Goal: Information Seeking & Learning: Check status

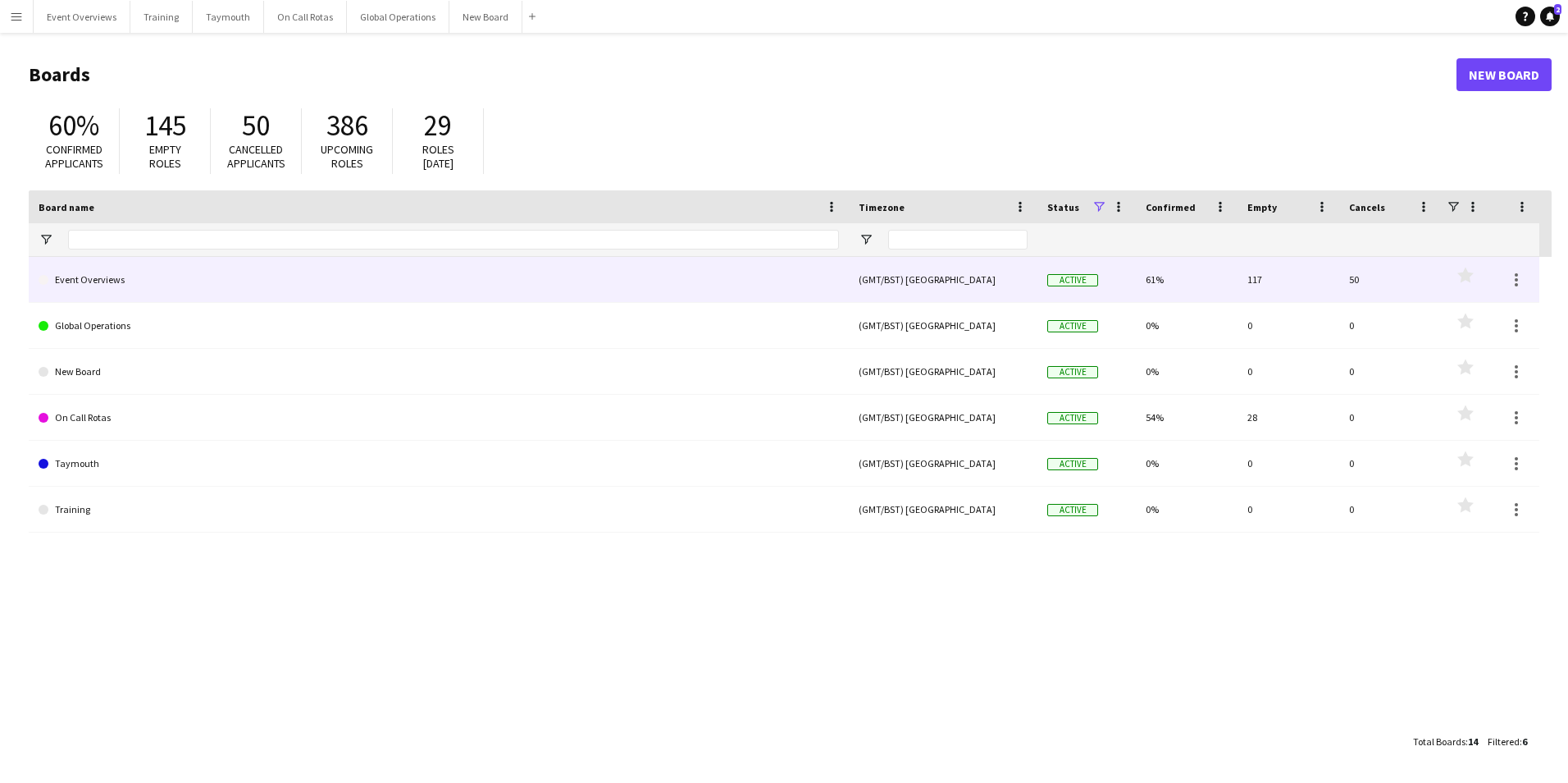
click at [103, 284] on link "Event Overviews" at bounding box center [438, 280] width 800 height 46
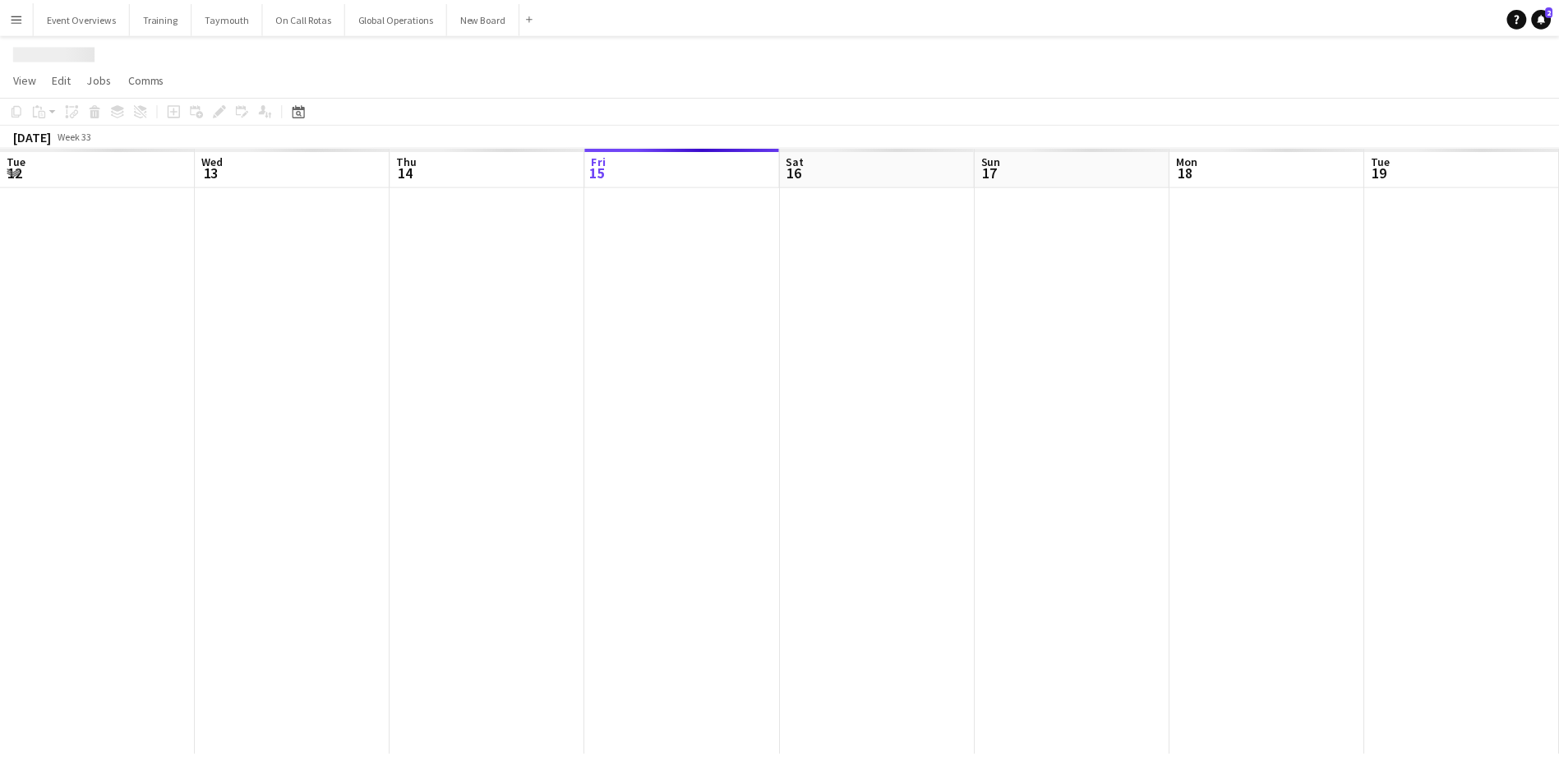
scroll to position [0, 393]
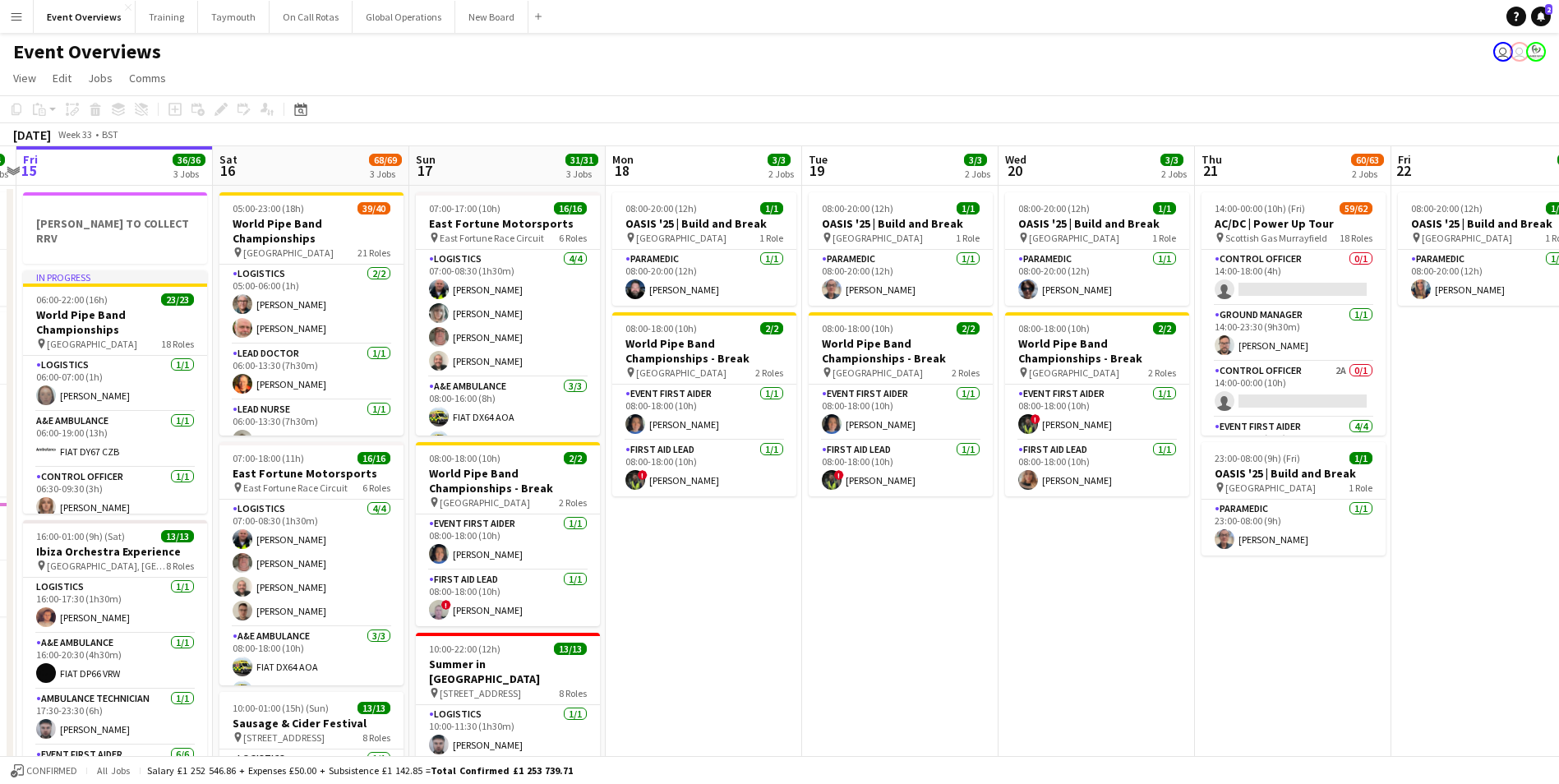
drag, startPoint x: 1099, startPoint y: 611, endPoint x: 328, endPoint y: 685, distance: 774.5
click at [328, 685] on app-calendar-viewport "Tue 12 84/85 4 Jobs Wed 13 4/4 3 Jobs Thu 14 4/4 3 Jobs Fri 15 36/36 3 Jobs Sat…" at bounding box center [780, 666] width 1559 height 1040
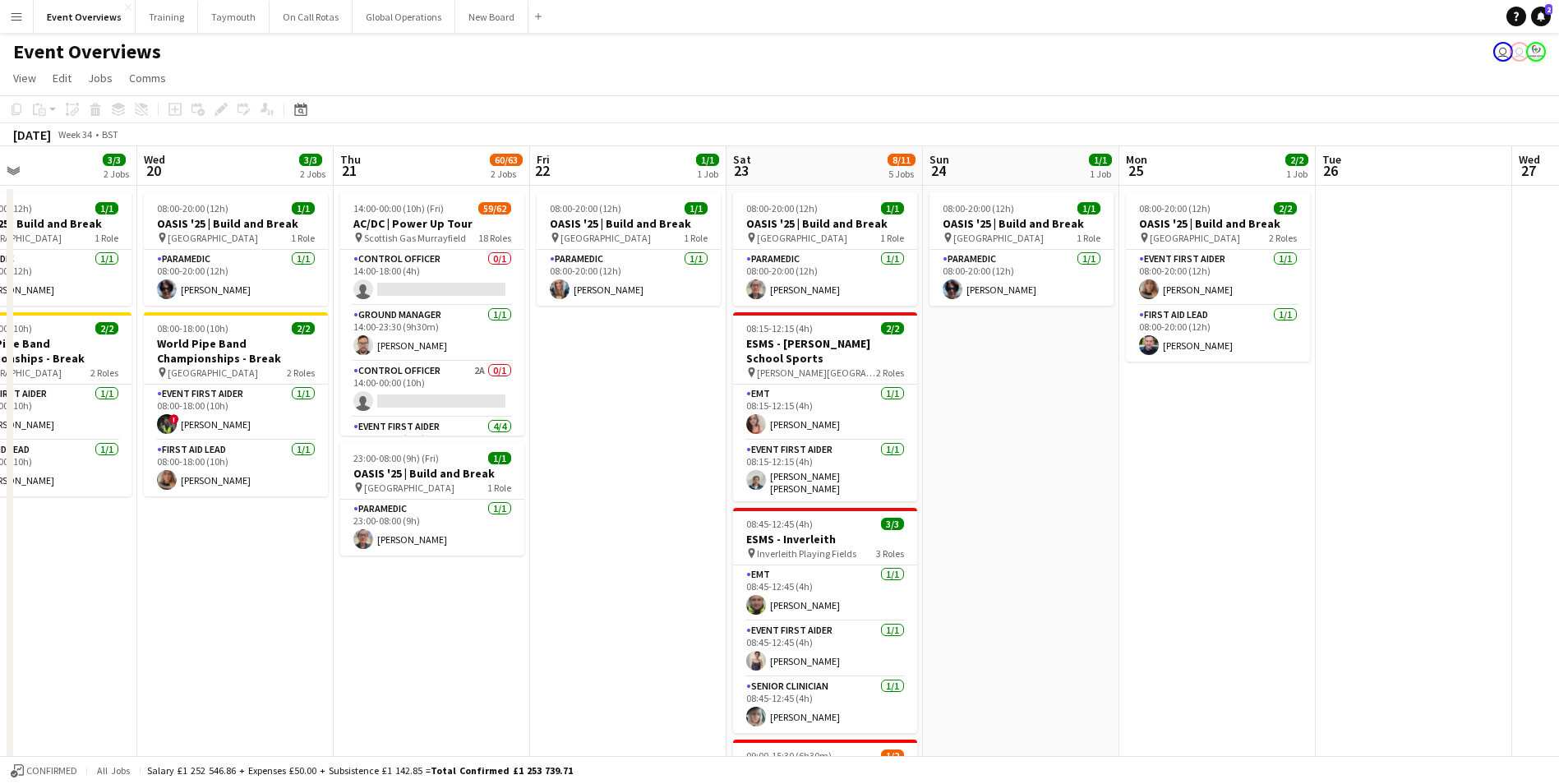
drag, startPoint x: 928, startPoint y: 678, endPoint x: 420, endPoint y: 695, distance: 508.3
click at [419, 697] on app-calendar-viewport "Sat 16 68/69 3 Jobs Sun 17 31/31 3 Jobs Mon 18 3/3 2 Jobs Tue 19 3/3 2 Jobs Wed…" at bounding box center [780, 666] width 1559 height 1040
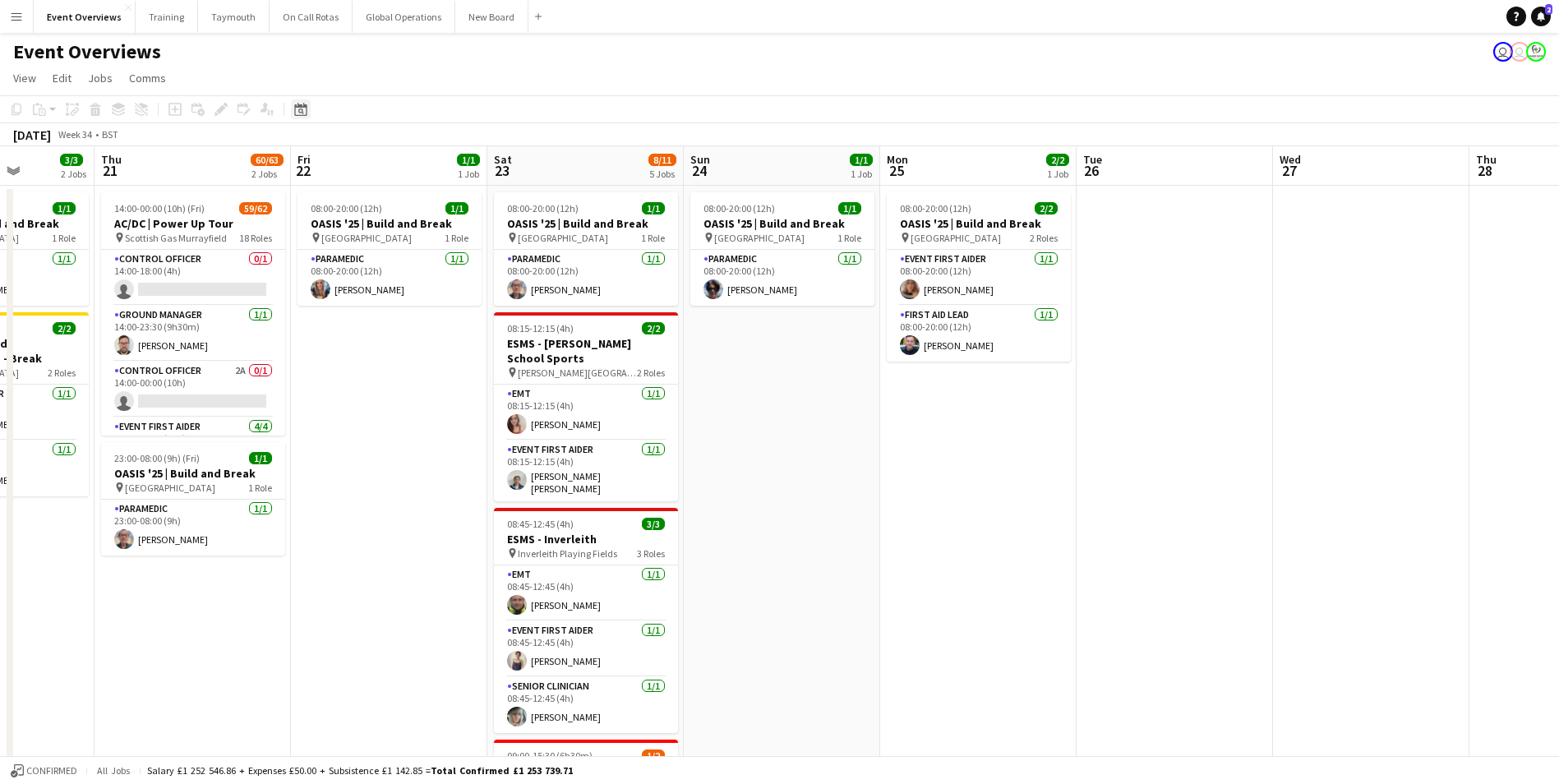
click at [304, 108] on icon "Date picker" at bounding box center [301, 109] width 13 height 13
click at [434, 163] on span "Next month" at bounding box center [434, 166] width 33 height 33
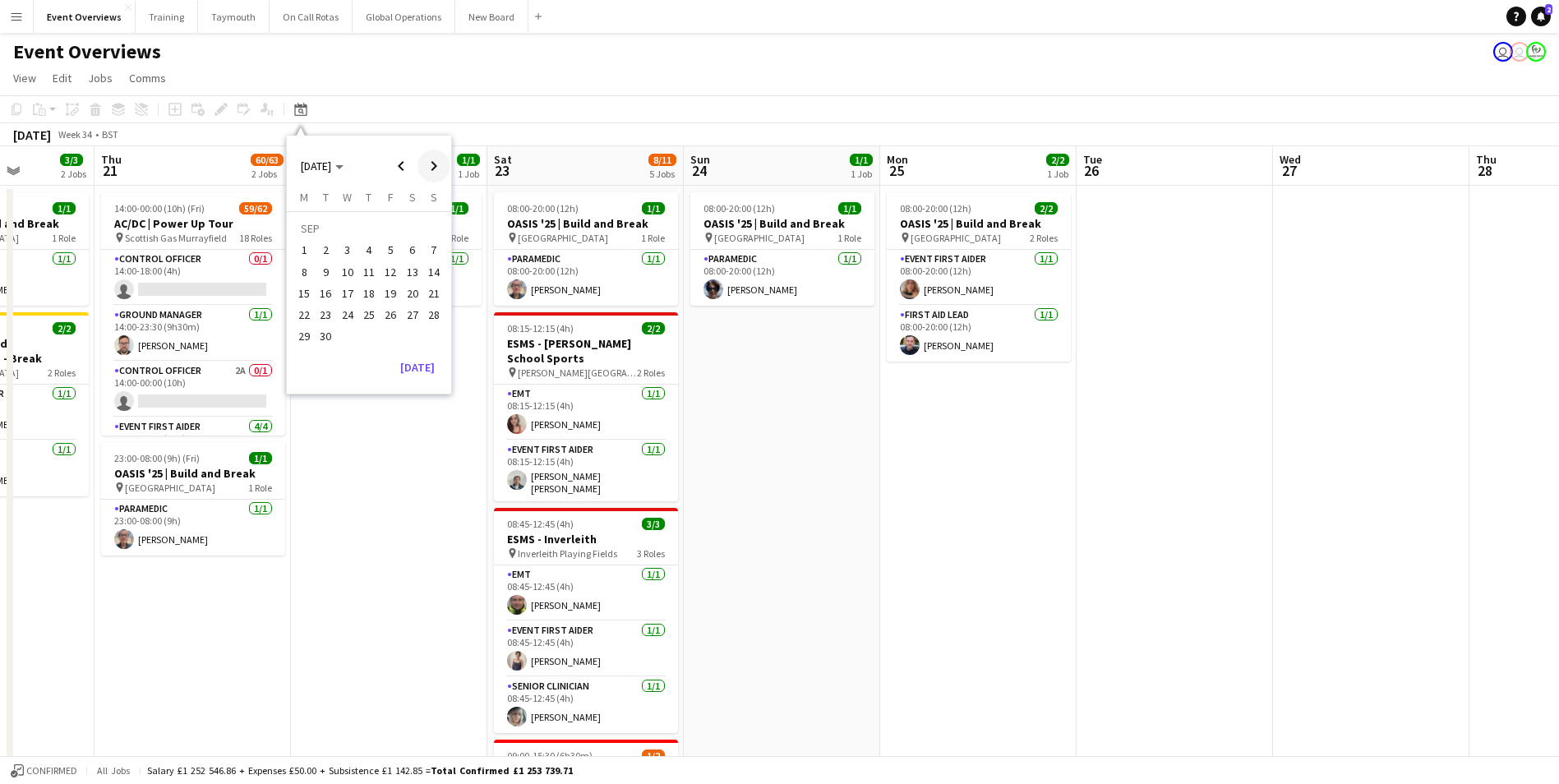
click at [435, 160] on span "Next month" at bounding box center [434, 166] width 33 height 33
click at [435, 167] on span "Next month" at bounding box center [434, 166] width 33 height 33
click at [406, 229] on span "1" at bounding box center [412, 231] width 20 height 23
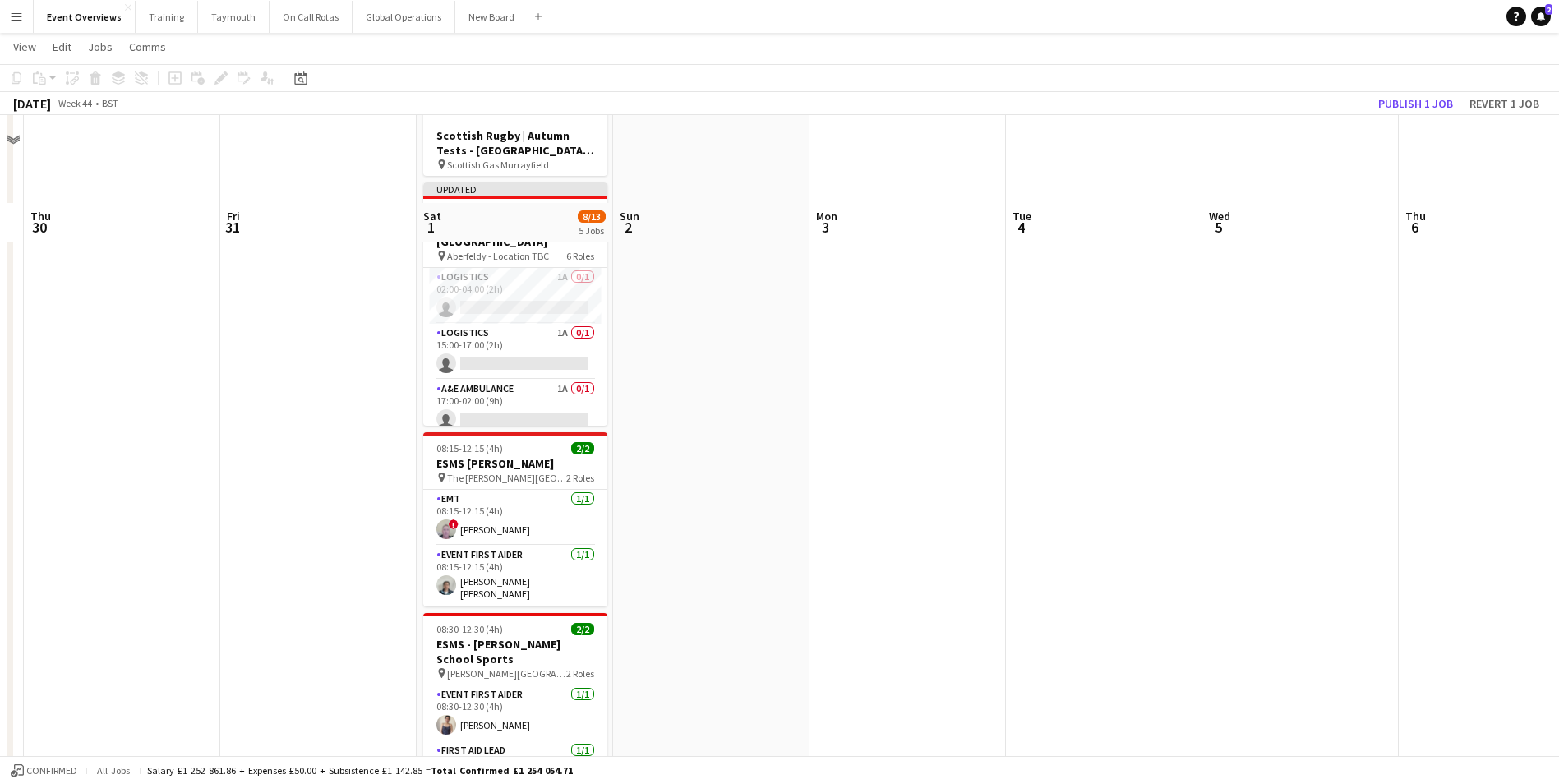
scroll to position [0, 0]
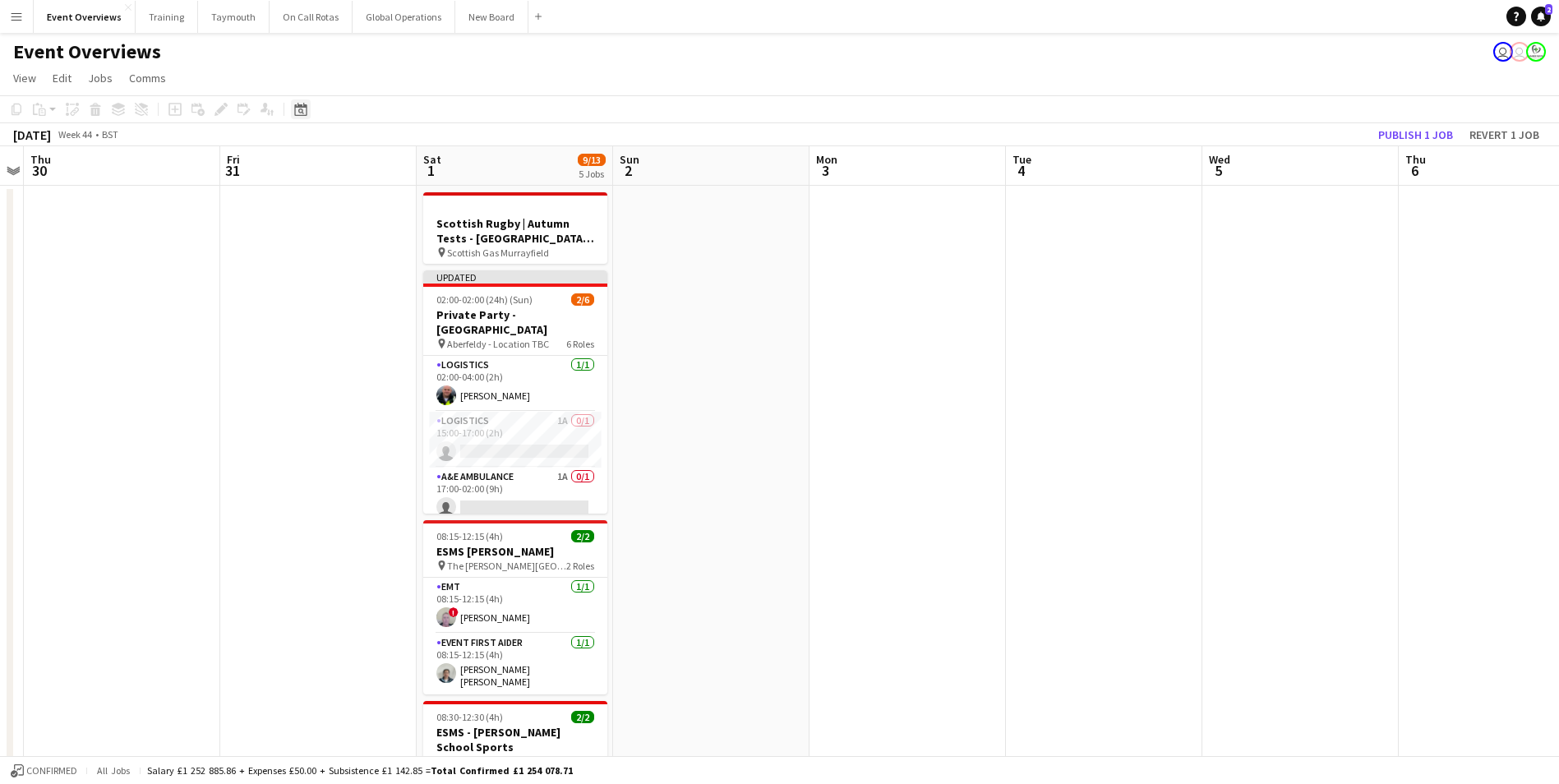
click at [299, 105] on icon "Date picker" at bounding box center [301, 109] width 13 height 13
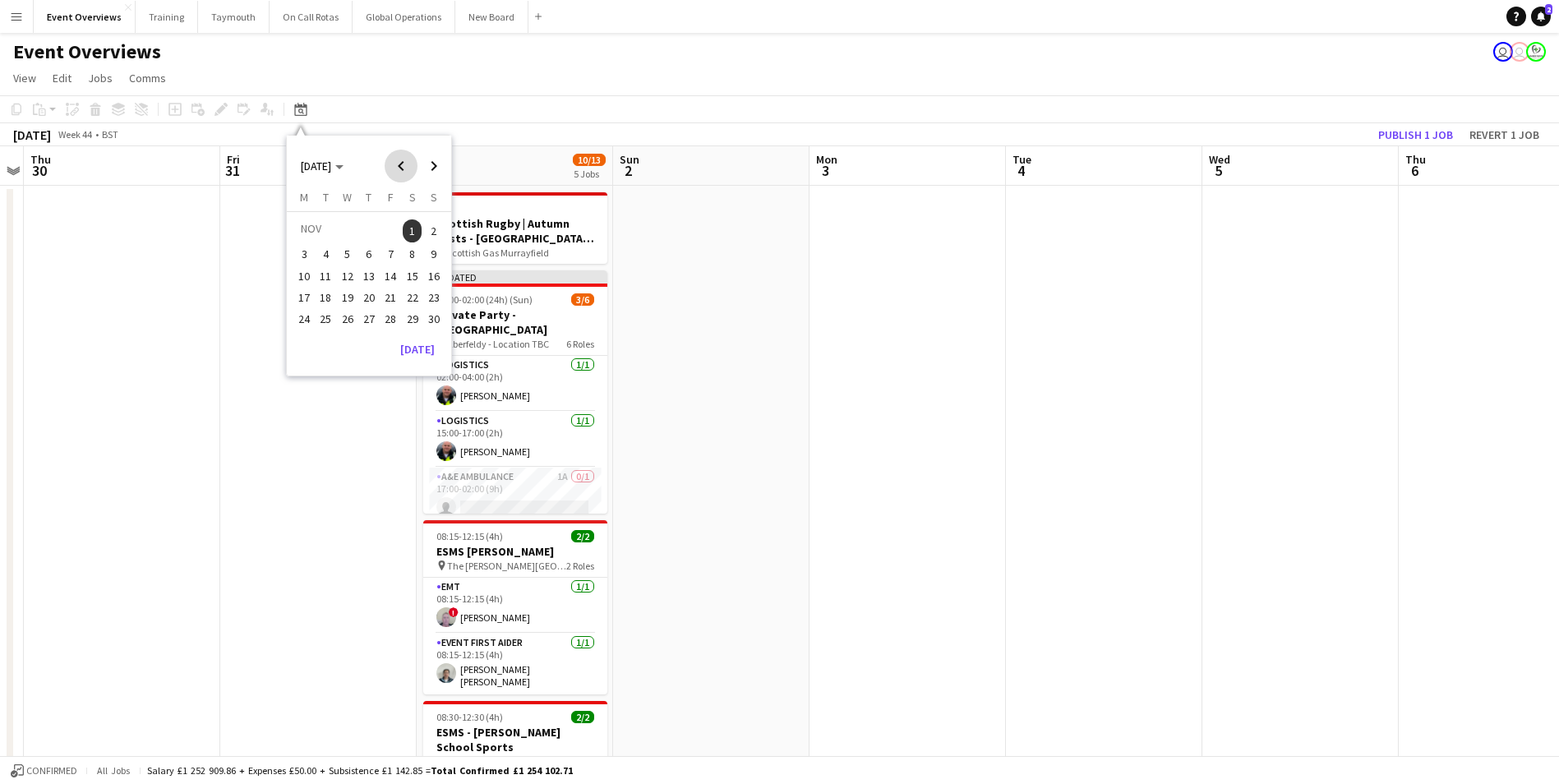
click at [401, 165] on span "Previous month" at bounding box center [401, 166] width 33 height 33
click at [402, 165] on span "Previous month" at bounding box center [401, 166] width 33 height 33
click at [402, 166] on span "Previous month" at bounding box center [401, 166] width 33 height 33
click at [393, 277] on span "15" at bounding box center [390, 275] width 20 height 20
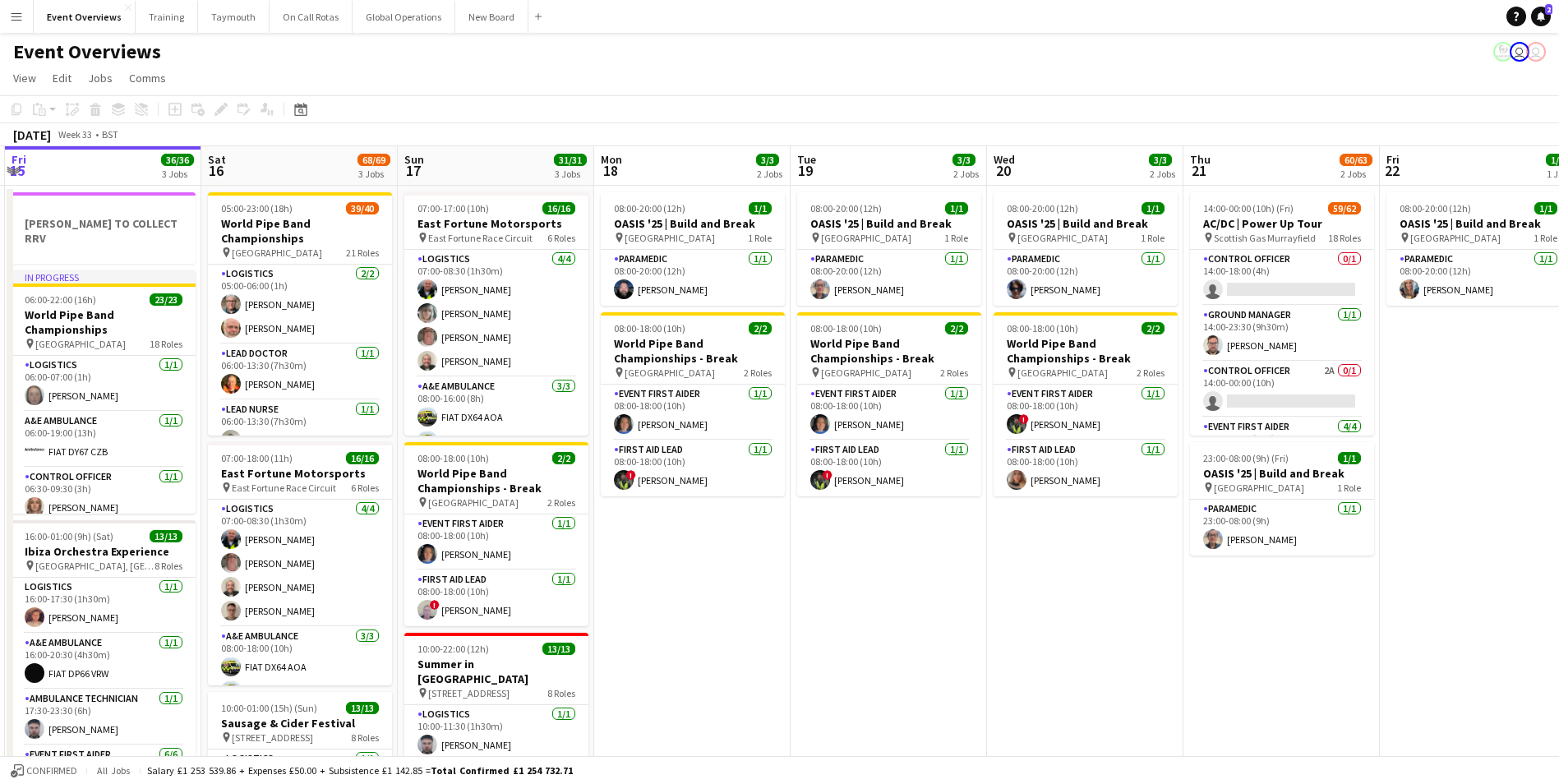
scroll to position [0, 516]
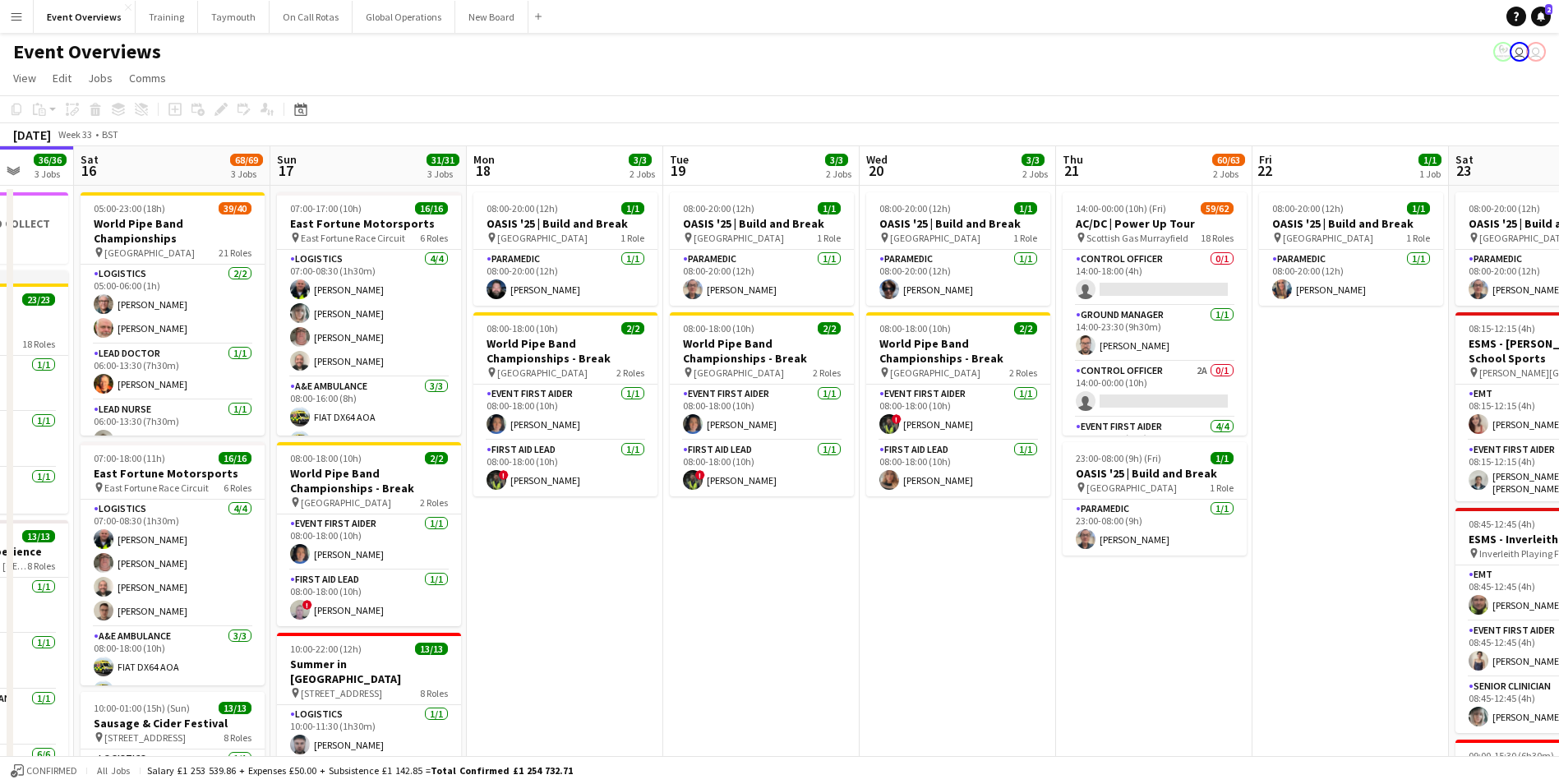
drag, startPoint x: 1221, startPoint y: 583, endPoint x: 681, endPoint y: 630, distance: 542.0
click at [681, 630] on app-calendar-viewport "Wed 13 4/4 3 Jobs Thu 14 4/4 3 Jobs Fri 15 36/36 3 Jobs Sat 16 68/69 3 Jobs Sun…" at bounding box center [780, 704] width 1559 height 1116
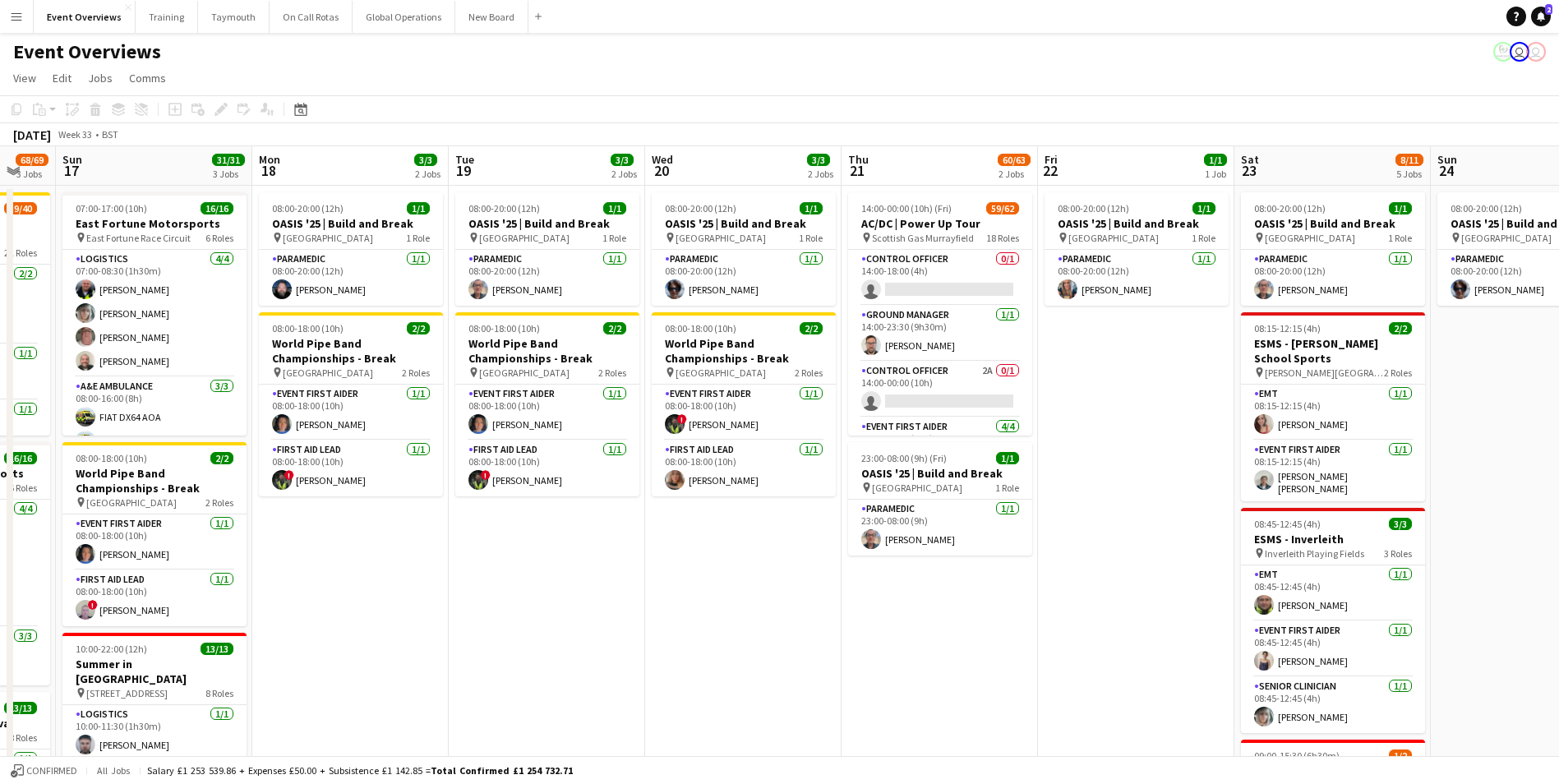
drag, startPoint x: 814, startPoint y: 592, endPoint x: 399, endPoint y: 645, distance: 418.4
click at [399, 645] on app-calendar-viewport "Thu 14 4/4 3 Jobs Fri 15 36/36 3 Jobs Sat 16 68/69 3 Jobs Sun 17 31/31 3 Jobs M…" at bounding box center [780, 704] width 1559 height 1116
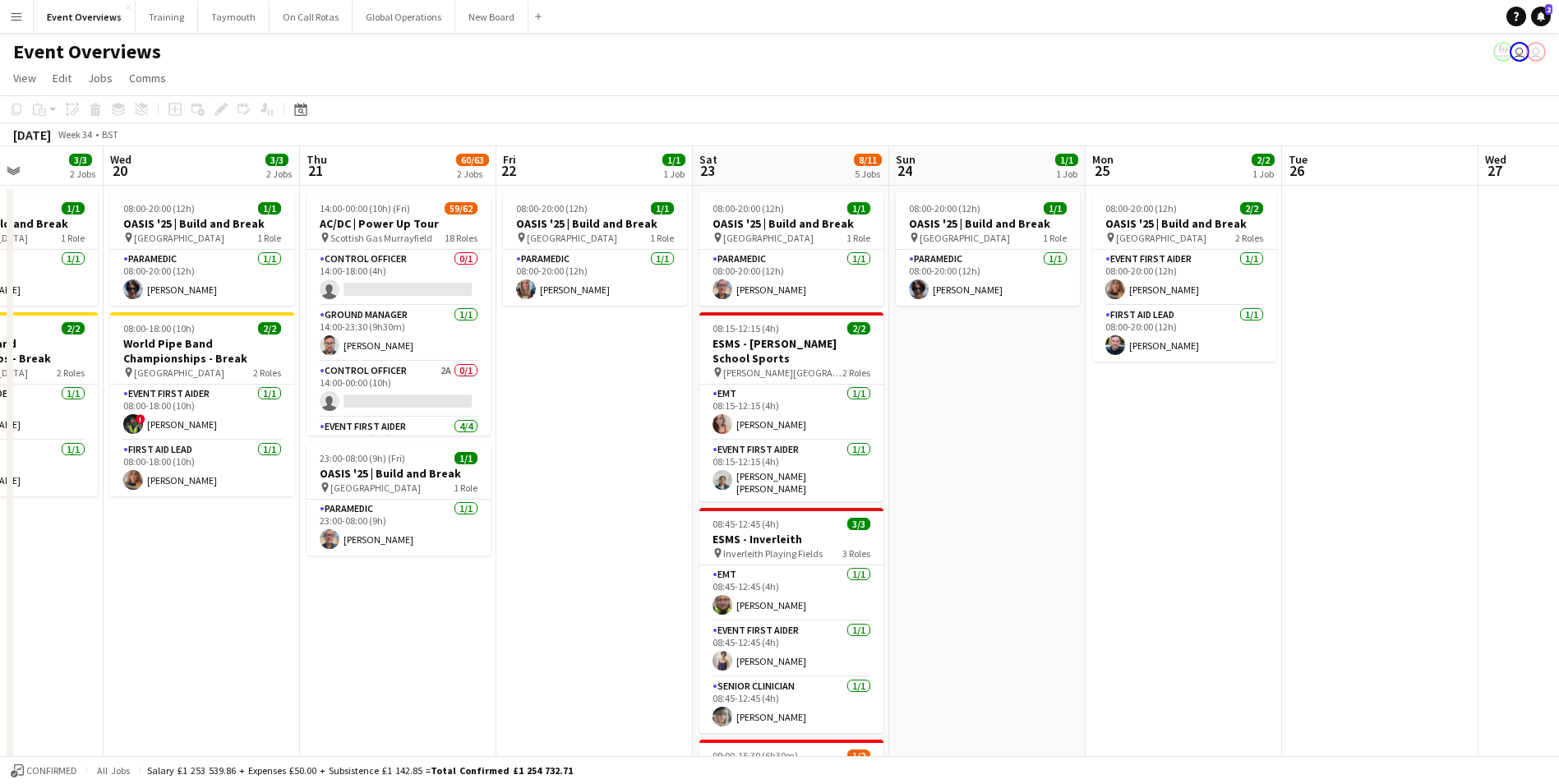
scroll to position [0, 627]
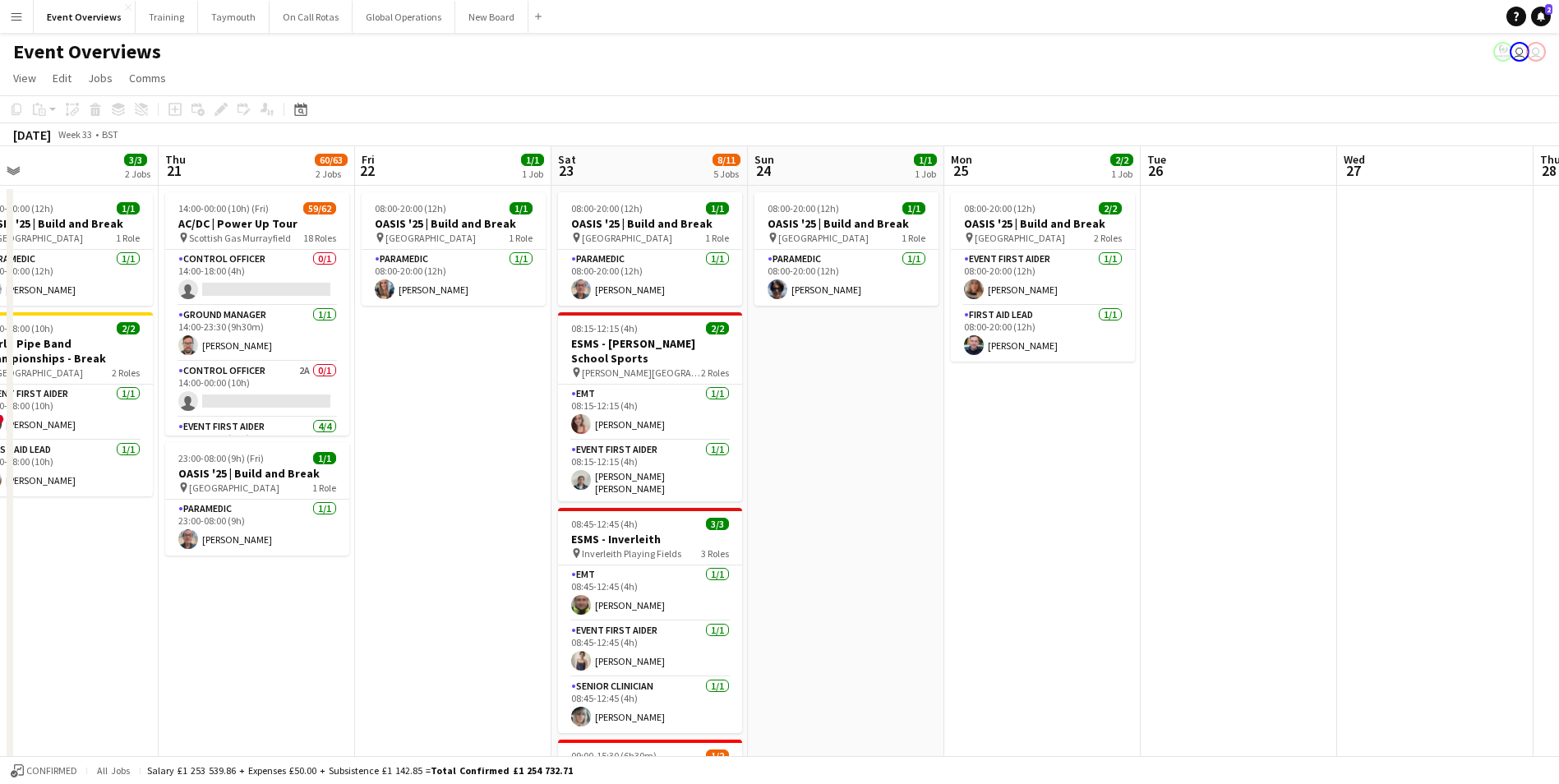
drag, startPoint x: 702, startPoint y: 708, endPoint x: 780, endPoint y: 677, distance: 83.9
click at [0, 758] on html "Menu Boards Boards Boards All jobs Status Workforce Workforce My Workforce Recr…" at bounding box center [780, 645] width 1559 height 1290
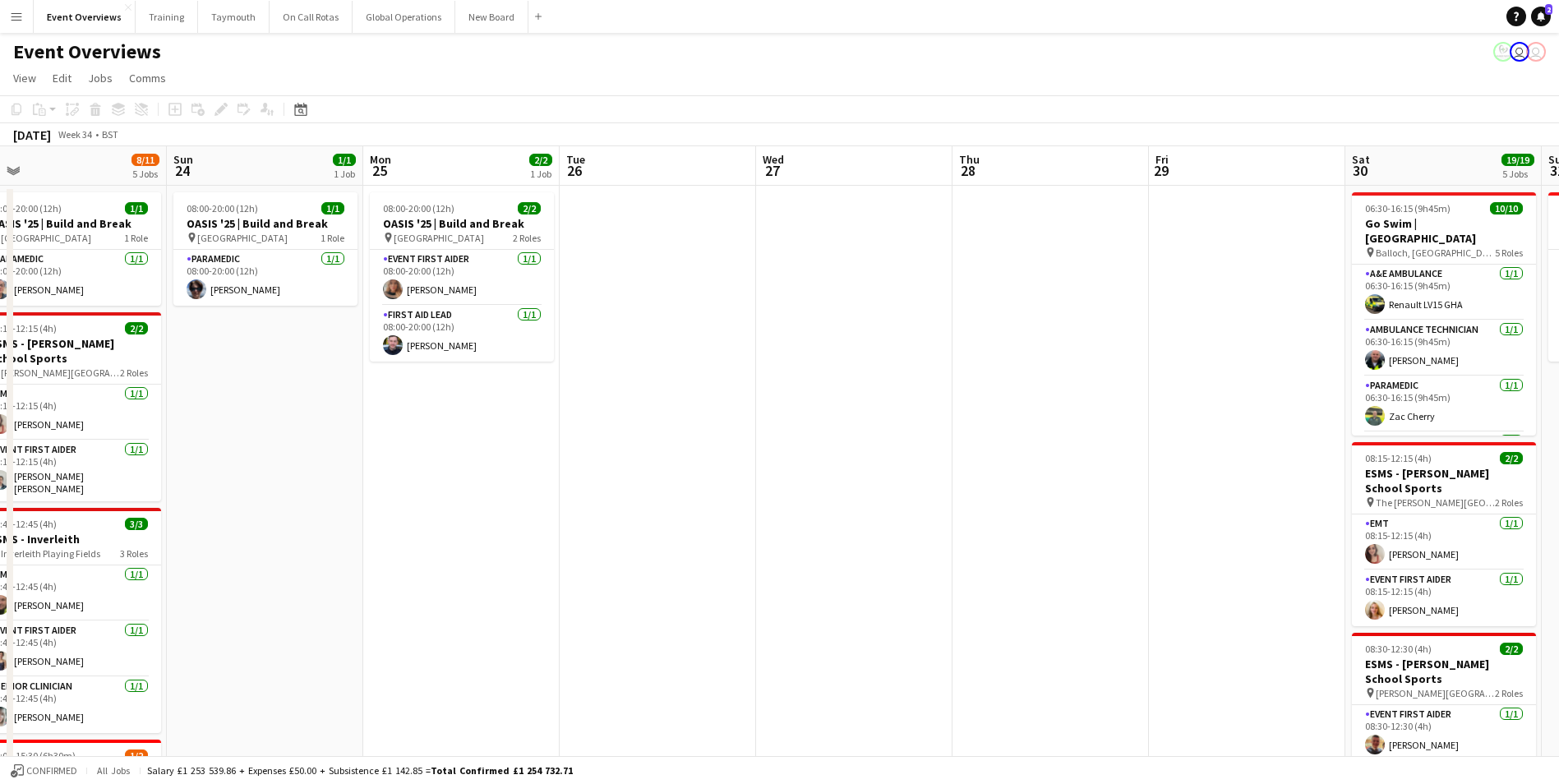
drag, startPoint x: 905, startPoint y: 643, endPoint x: 274, endPoint y: 650, distance: 631.0
click at [208, 663] on app-calendar-viewport "Wed 20 3/3 2 Jobs Thu 21 60/63 2 Jobs Fri 22 1/1 1 Job Sat 23 8/11 5 Jobs Sun 2…" at bounding box center [780, 704] width 1559 height 1116
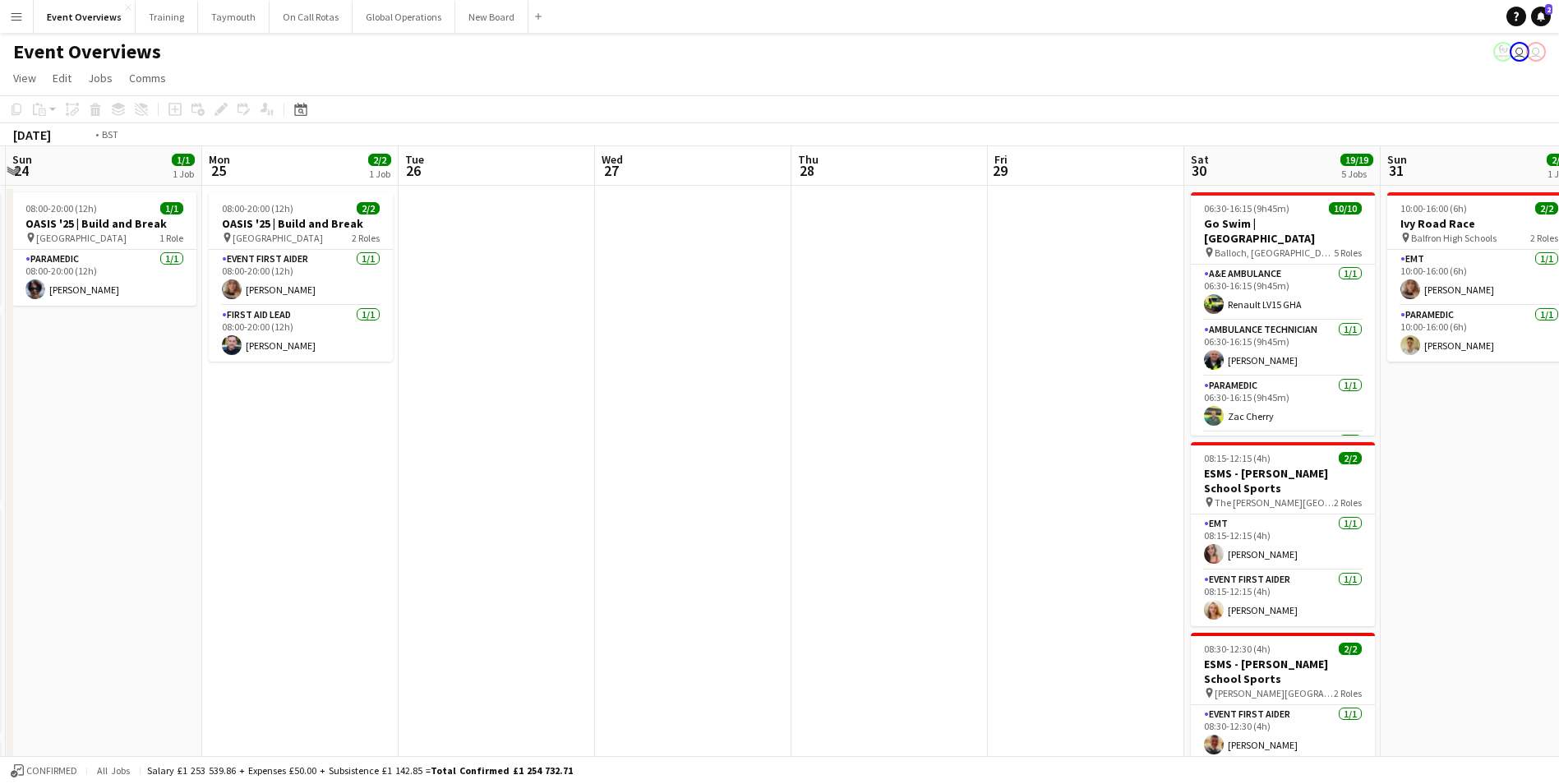
drag, startPoint x: 929, startPoint y: 583, endPoint x: 293, endPoint y: 592, distance: 636.1
click at [293, 592] on app-calendar-viewport "Thu 21 60/63 2 Jobs Fri 22 1/1 1 Job Sat 23 8/11 5 Jobs Sun 24 1/1 1 Job Mon 25…" at bounding box center [780, 704] width 1559 height 1116
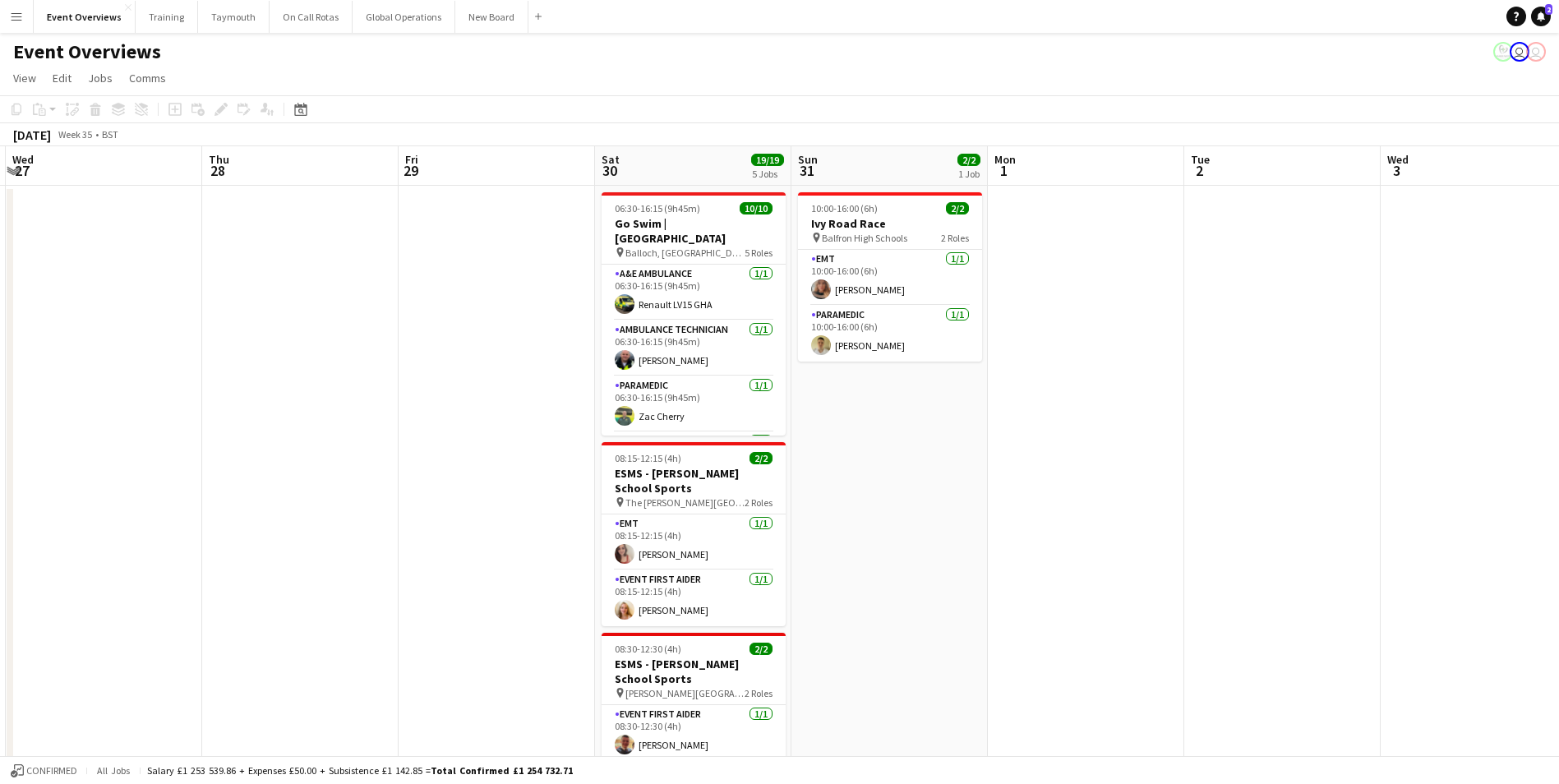
scroll to position [0, 585]
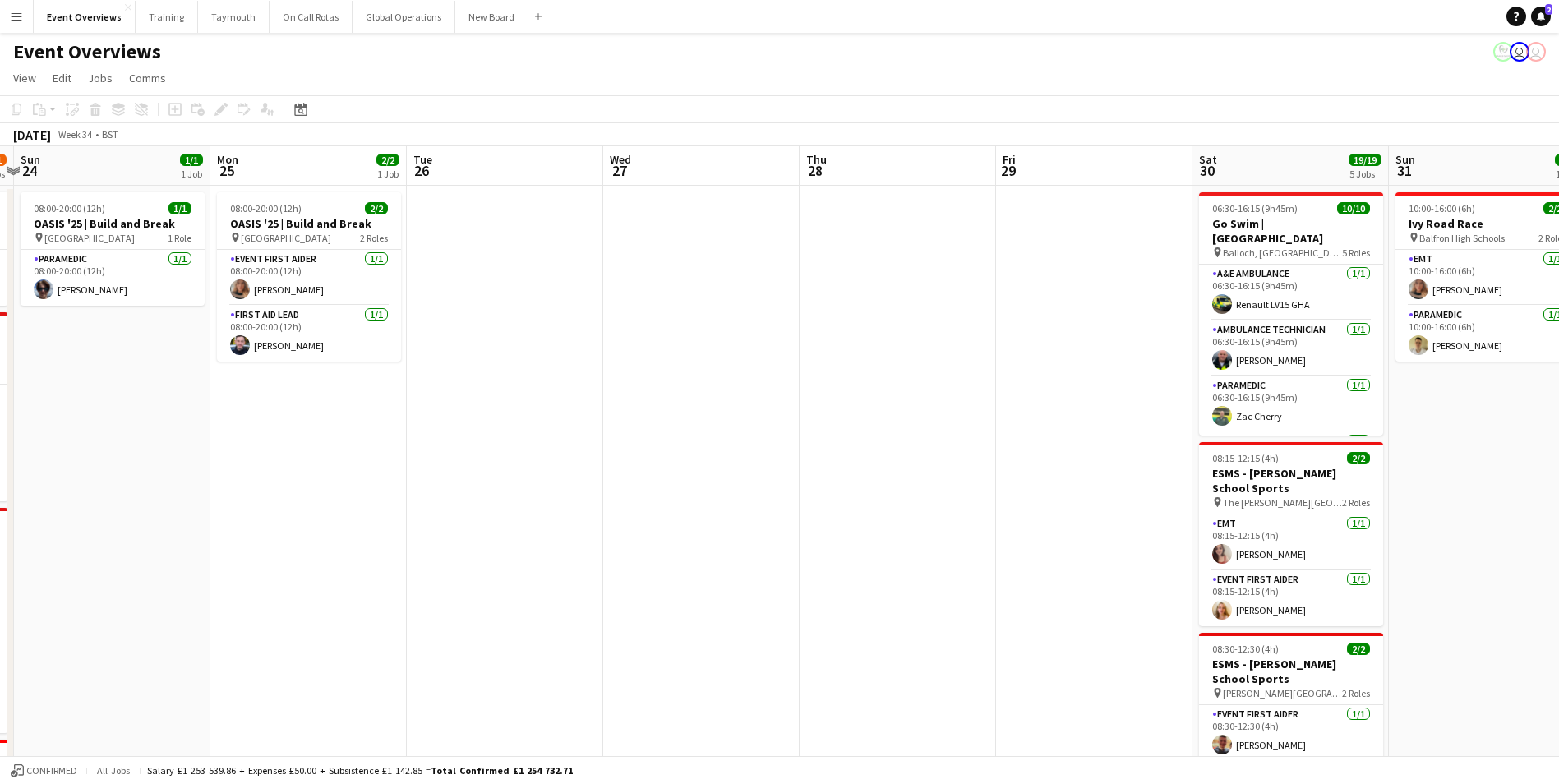
drag, startPoint x: 418, startPoint y: 570, endPoint x: 1410, endPoint y: 522, distance: 993.2
click at [1410, 522] on app-calendar-viewport "Fri 22 1/1 1 Job Sat 23 8/11 5 Jobs Sun 24 1/1 1 Job Mon 25 2/2 1 Job Tue 26 We…" at bounding box center [780, 704] width 1559 height 1116
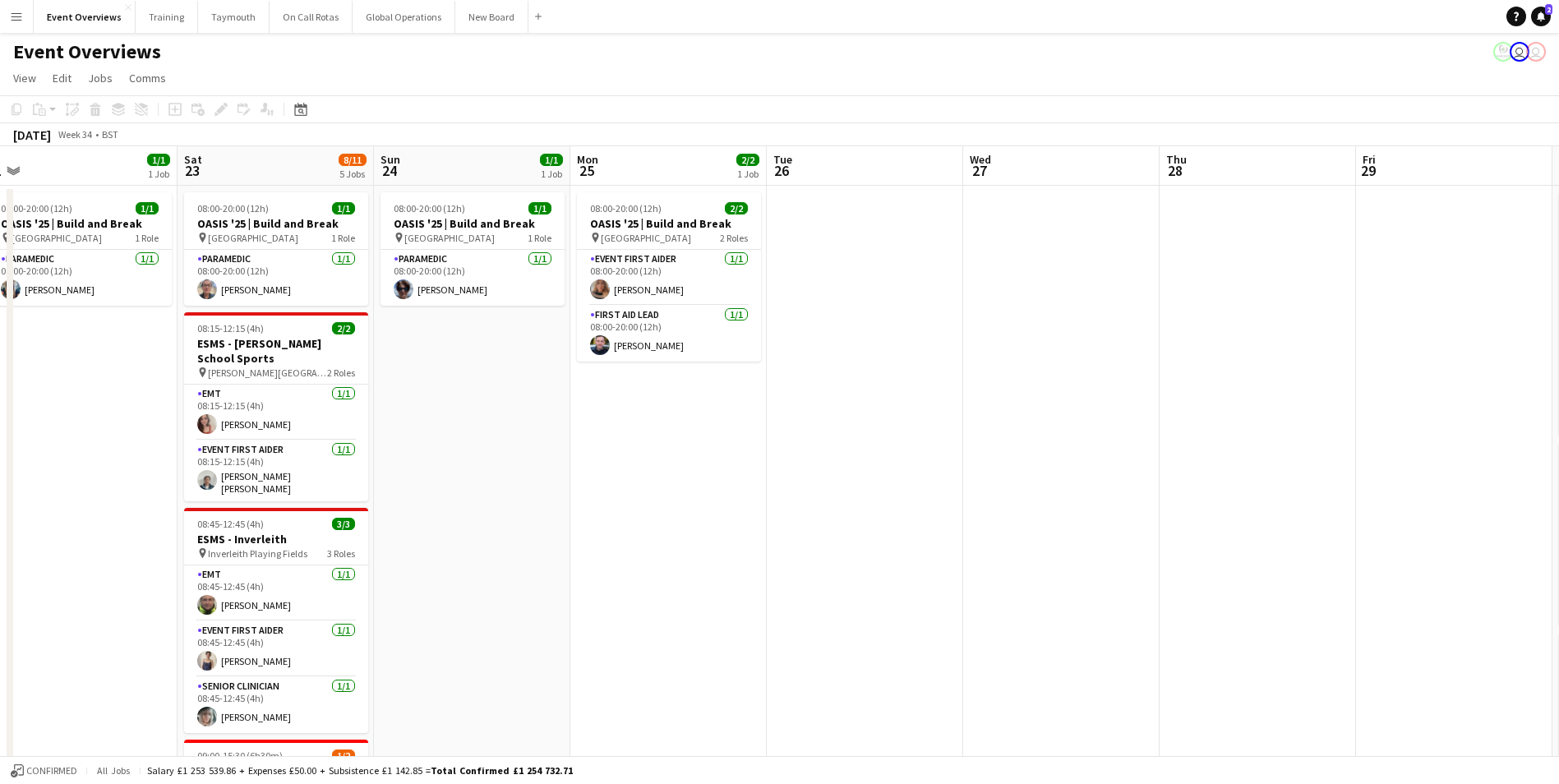
scroll to position [0, 522]
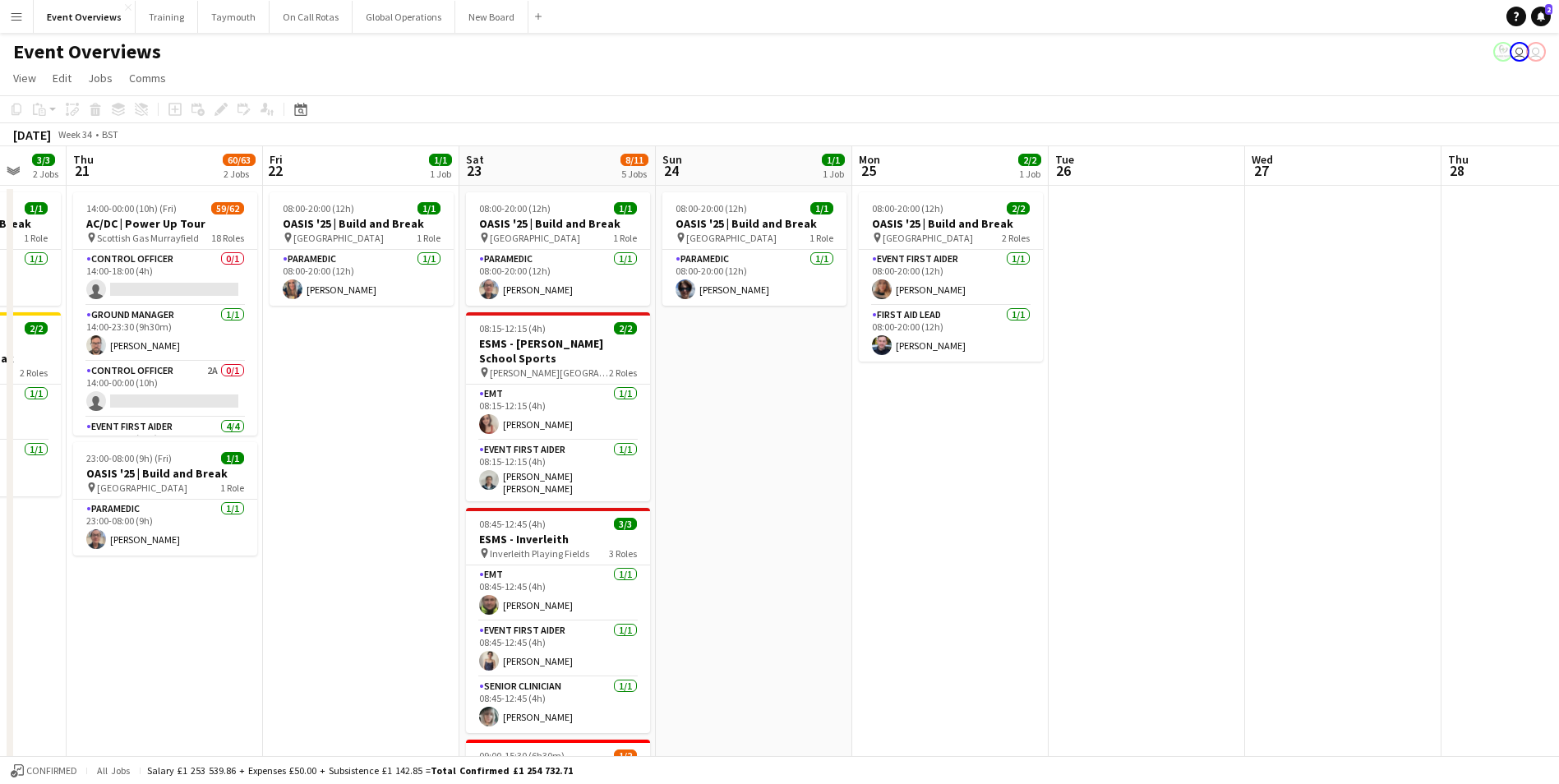
drag, startPoint x: 781, startPoint y: 534, endPoint x: 1030, endPoint y: 529, distance: 249.1
click at [1030, 529] on app-calendar-viewport "Mon 18 3/3 2 Jobs Tue 19 3/3 2 Jobs Wed 20 3/3 2 Jobs Thu 21 60/63 2 Jobs Fri 2…" at bounding box center [780, 704] width 1559 height 1116
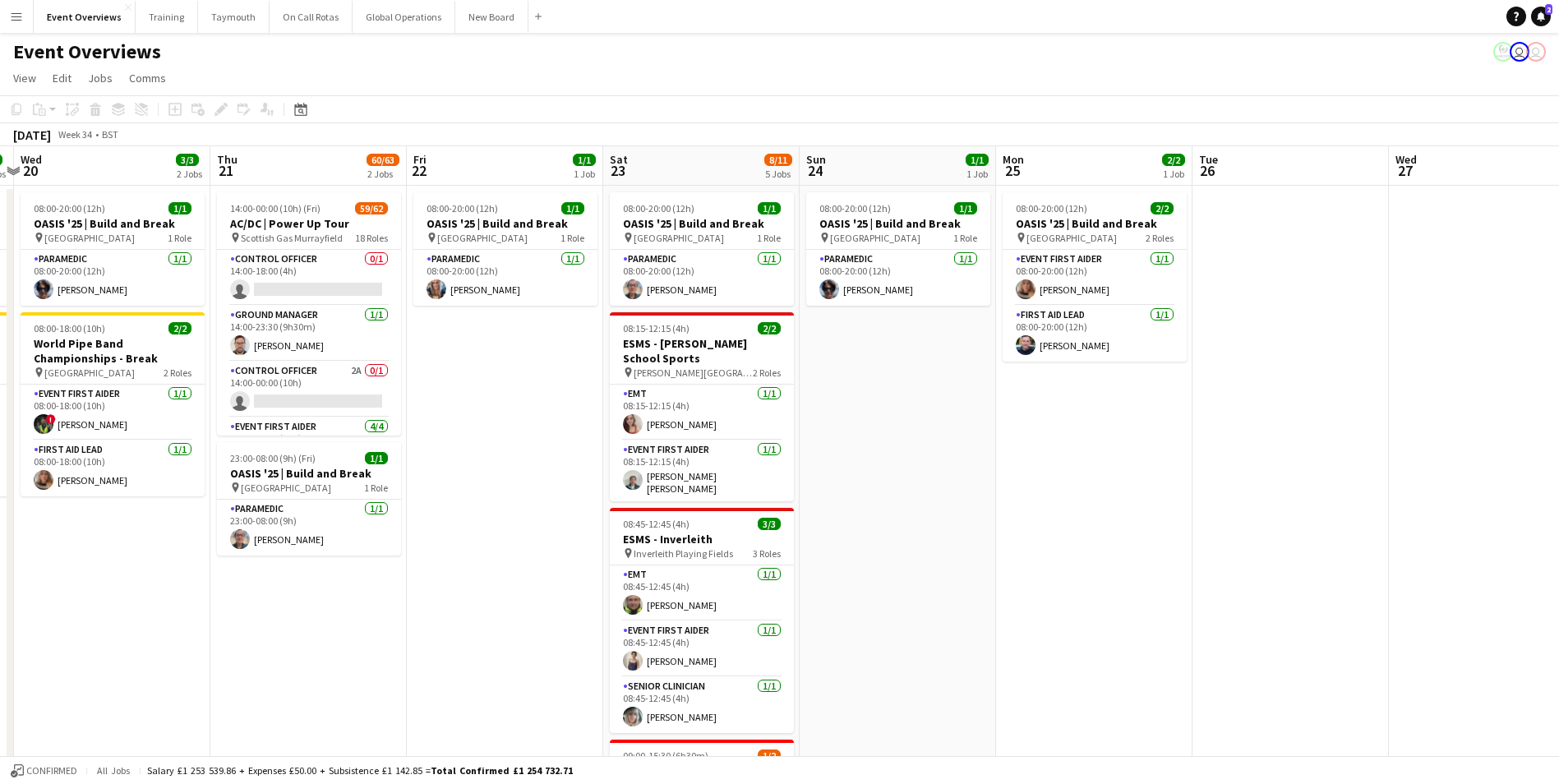
scroll to position [0, 330]
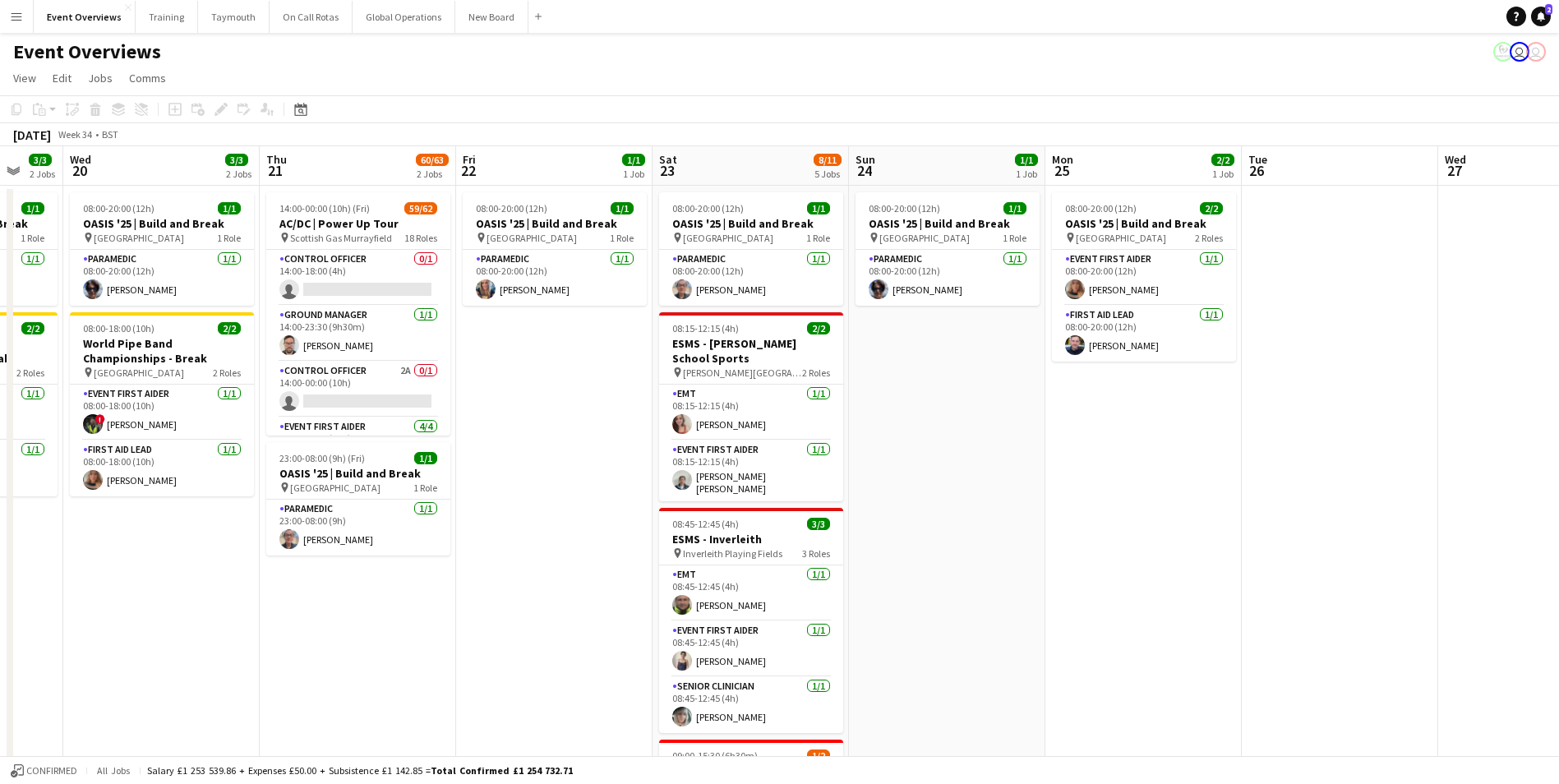
drag, startPoint x: 359, startPoint y: 573, endPoint x: 545, endPoint y: 553, distance: 187.1
click at [545, 553] on app-calendar-viewport "Mon 18 3/3 2 Jobs Tue 19 3/3 2 Jobs Wed 20 3/3 2 Jobs Thu 21 60/63 2 Jobs Fri 2…" at bounding box center [780, 704] width 1559 height 1116
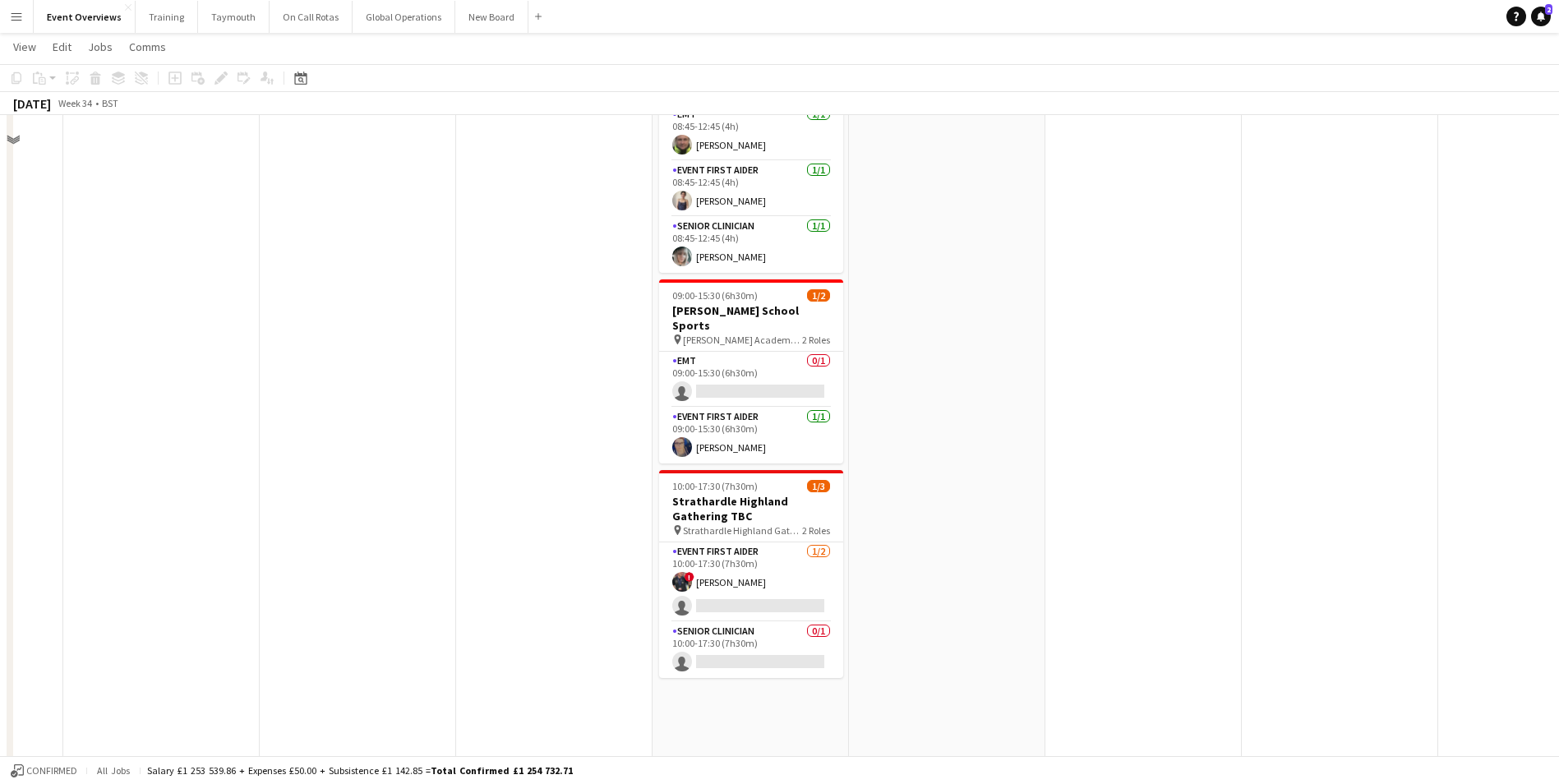
scroll to position [504, 0]
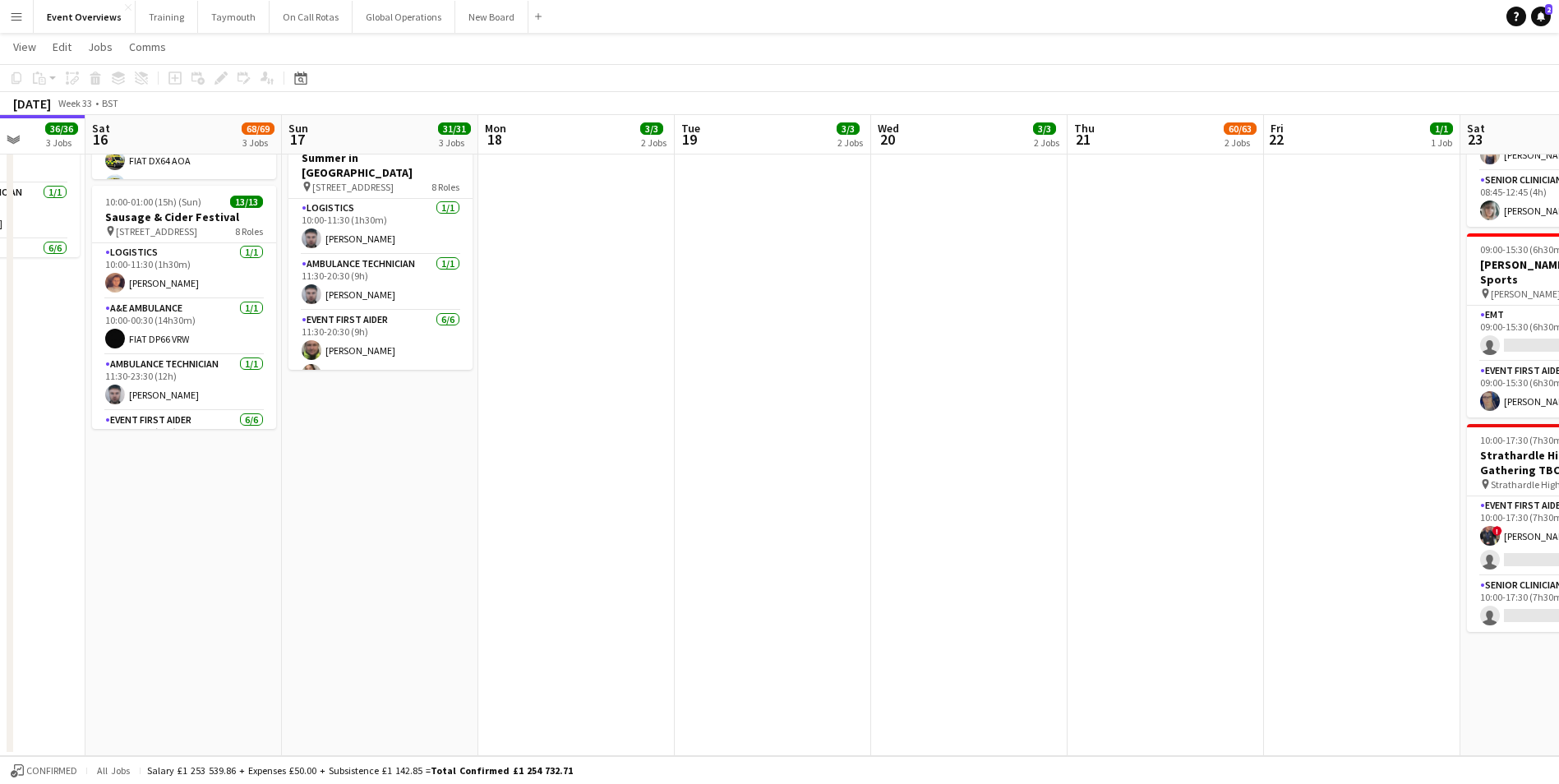
drag, startPoint x: 476, startPoint y: 478, endPoint x: 1272, endPoint y: 598, distance: 805.0
click at [1279, 596] on app-calendar-viewport "Wed 13 4/4 3 Jobs Thu 14 4/4 3 Jobs Fri 15 36/36 3 Jobs Sat 16 68/69 3 Jobs Sun…" at bounding box center [780, 157] width 1559 height 1196
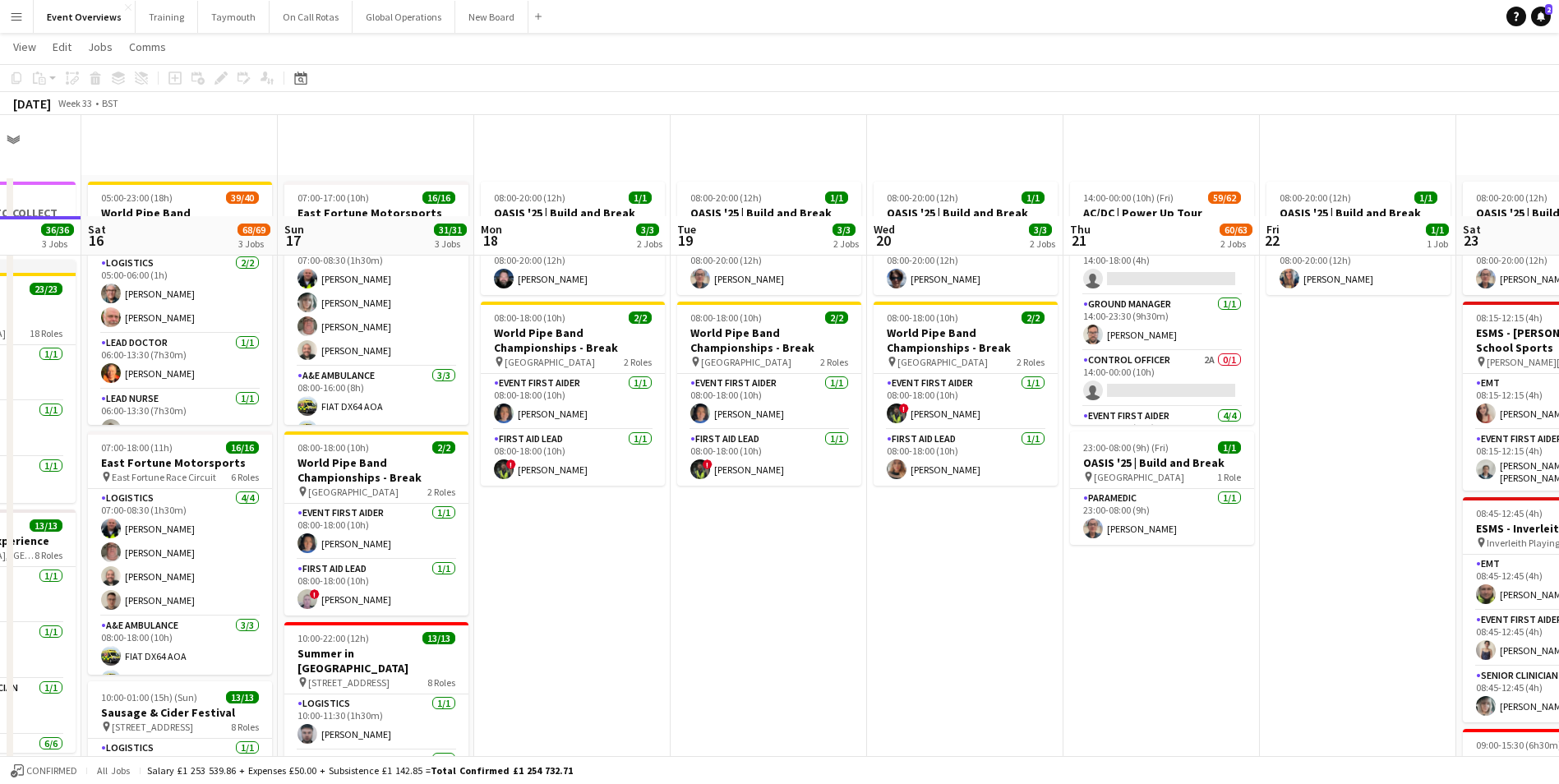
scroll to position [0, 0]
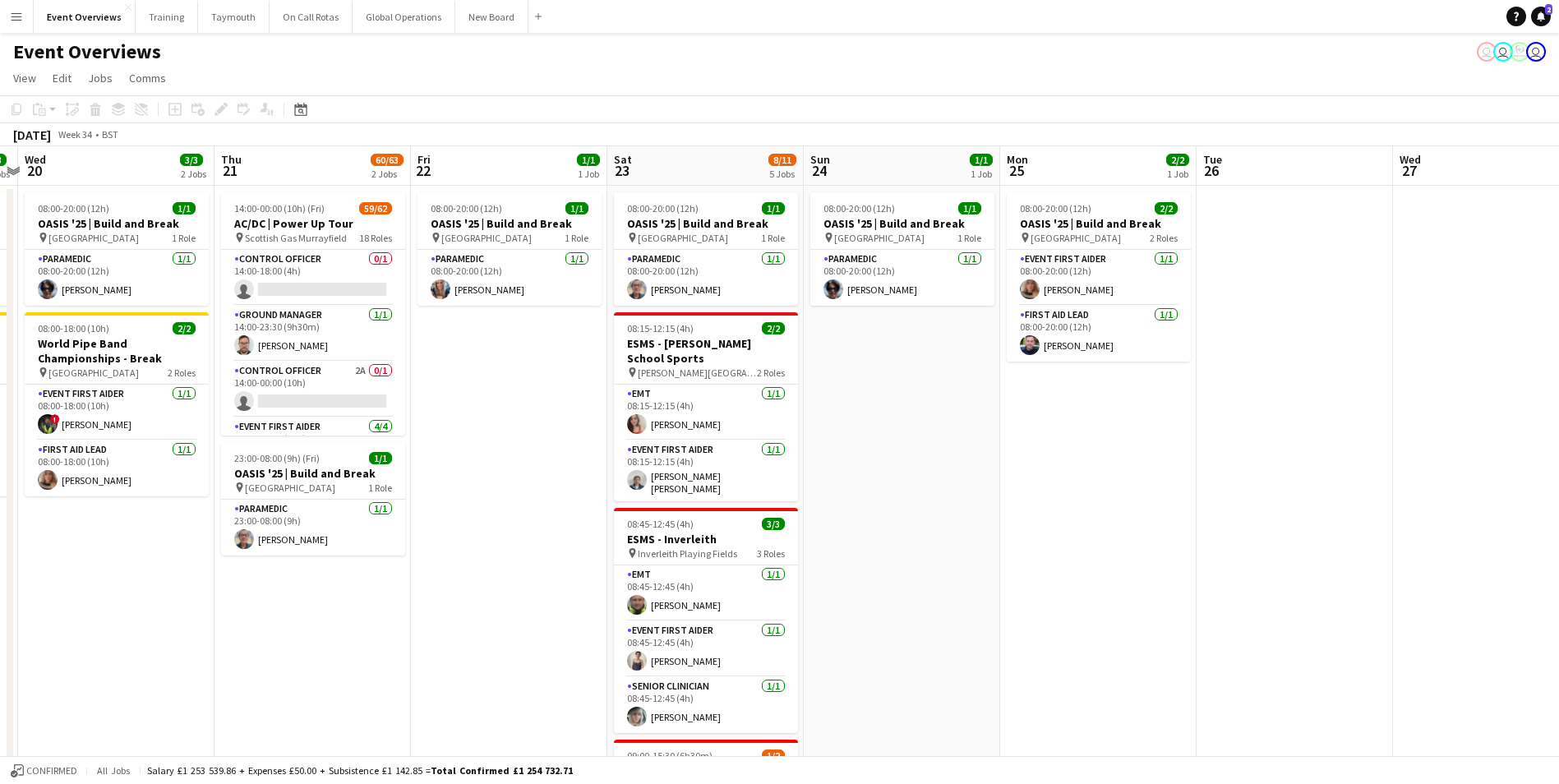
drag, startPoint x: 1141, startPoint y: 667, endPoint x: 290, endPoint y: 680, distance: 851.1
click at [290, 680] on app-calendar-viewport "Sun 17 31/31 3 Jobs Mon 18 3/3 2 Jobs Tue 19 3/3 2 Jobs Wed 20 3/3 2 Jobs Thu 2…" at bounding box center [780, 704] width 1559 height 1116
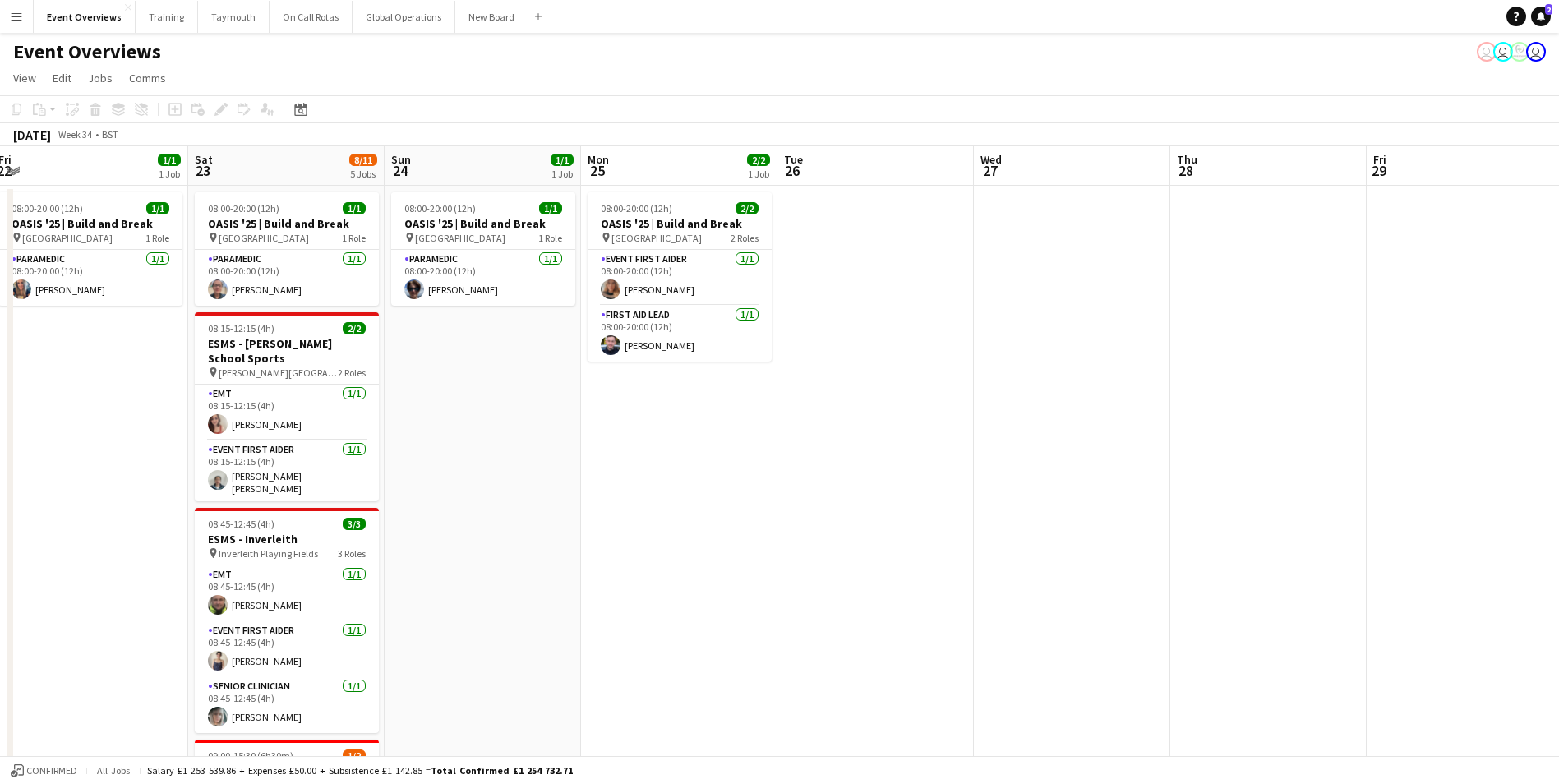
scroll to position [0, 489]
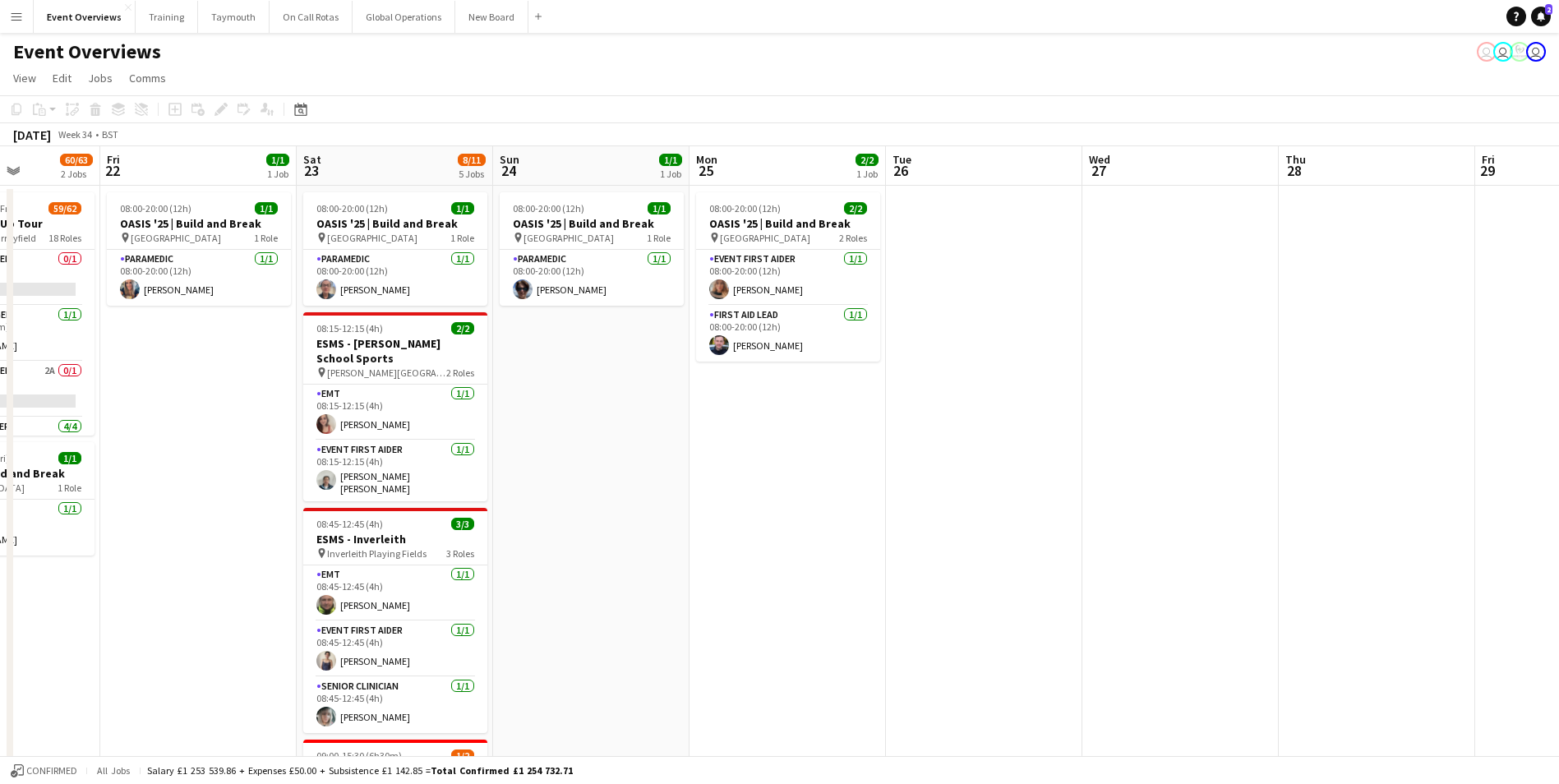
drag, startPoint x: 1096, startPoint y: 610, endPoint x: 394, endPoint y: 632, distance: 702.3
click at [394, 632] on app-calendar-viewport "Tue 19 3/3 2 Jobs Wed 20 3/3 2 Jobs Thu 21 60/63 2 Jobs Fri 22 1/1 1 Job Sat 23…" at bounding box center [780, 704] width 1559 height 1116
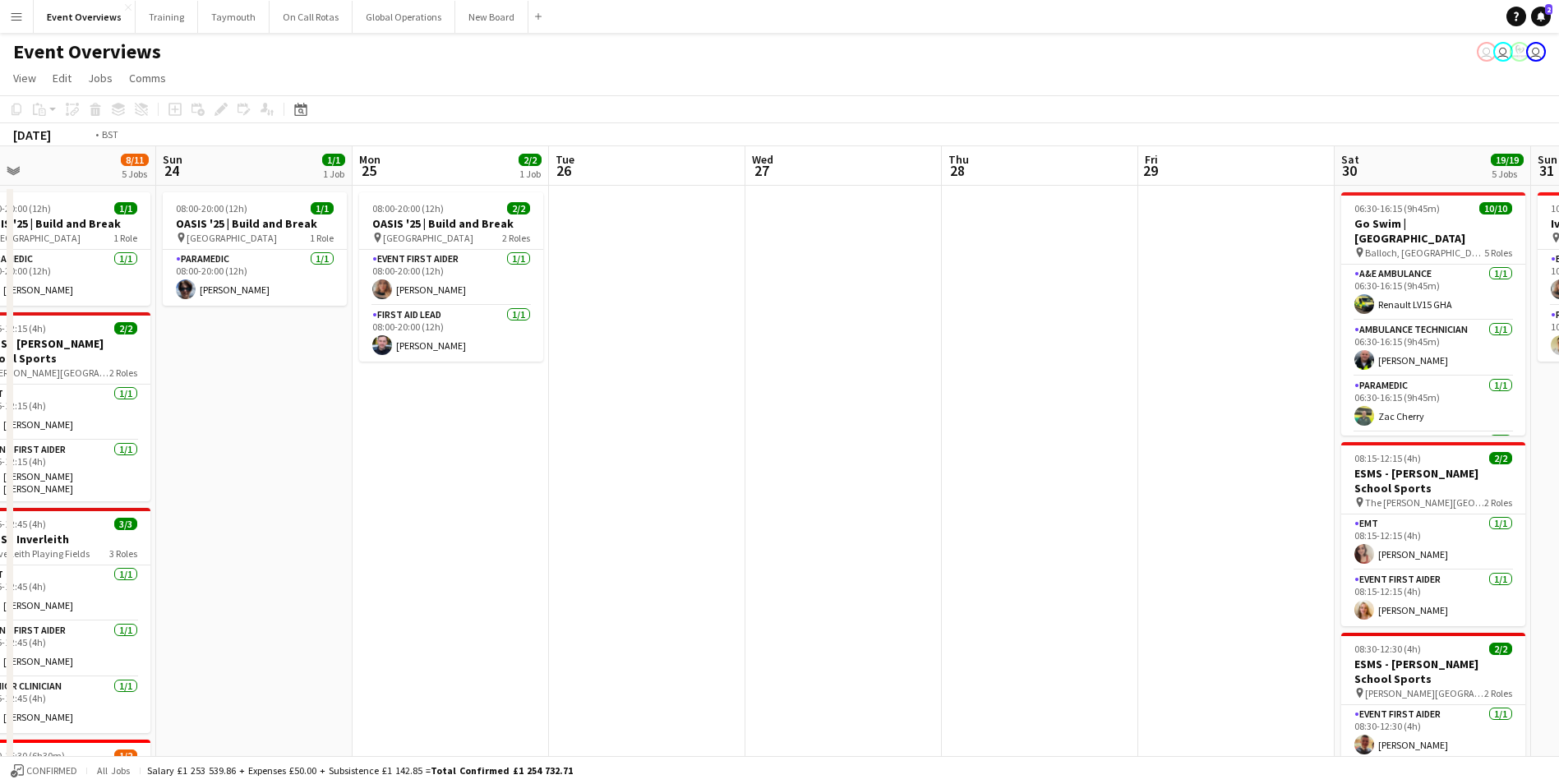
scroll to position [0, 488]
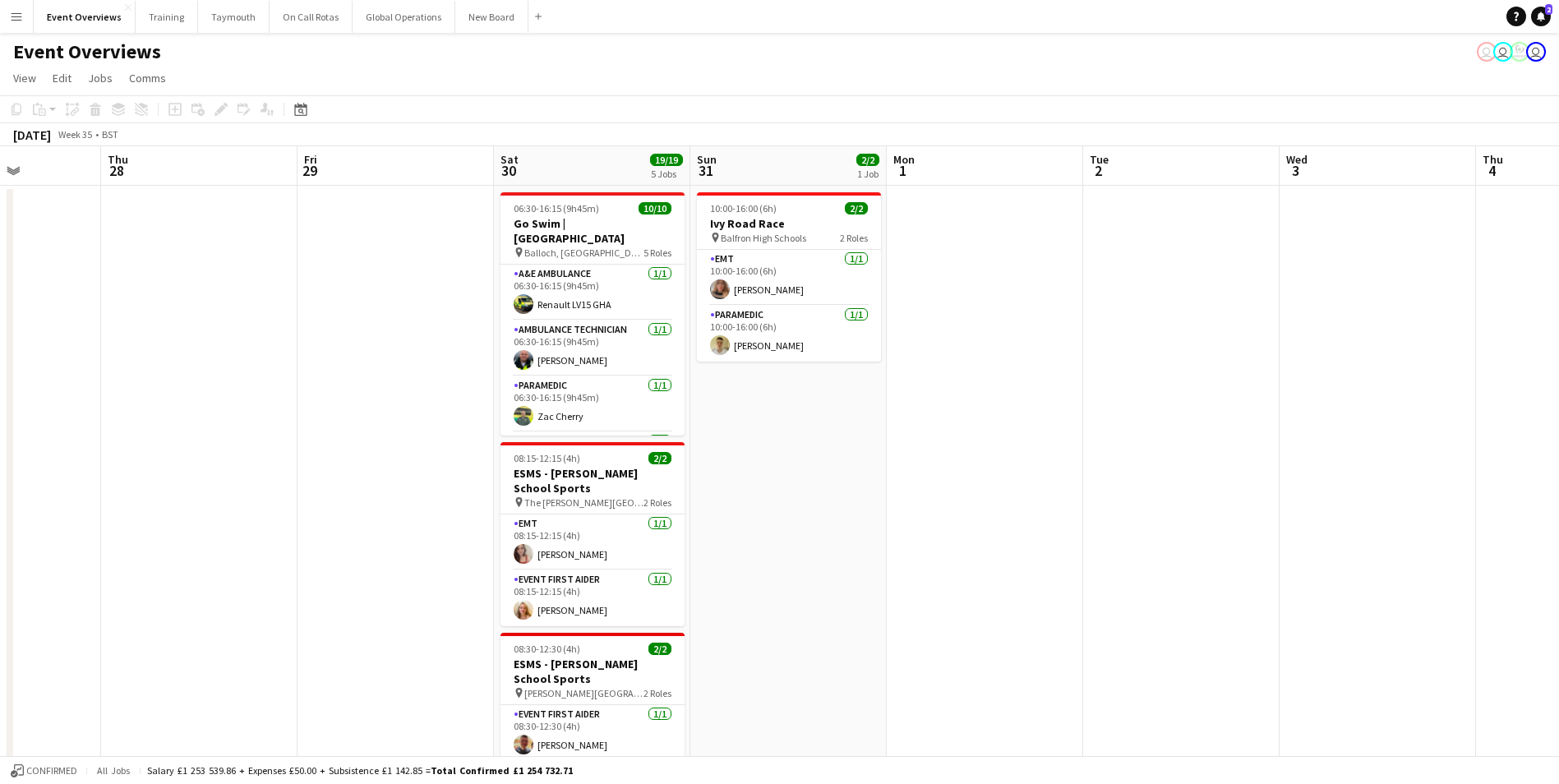
drag, startPoint x: 805, startPoint y: 609, endPoint x: 26, endPoint y: 638, distance: 779.5
click at [26, 638] on app-calendar-viewport "Mon 25 2/2 1 Job Tue 26 Wed 27 Thu 28 Fri 29 Sat 30 19/19 5 Jobs Sun 31 2/2 1 J…" at bounding box center [780, 704] width 1559 height 1116
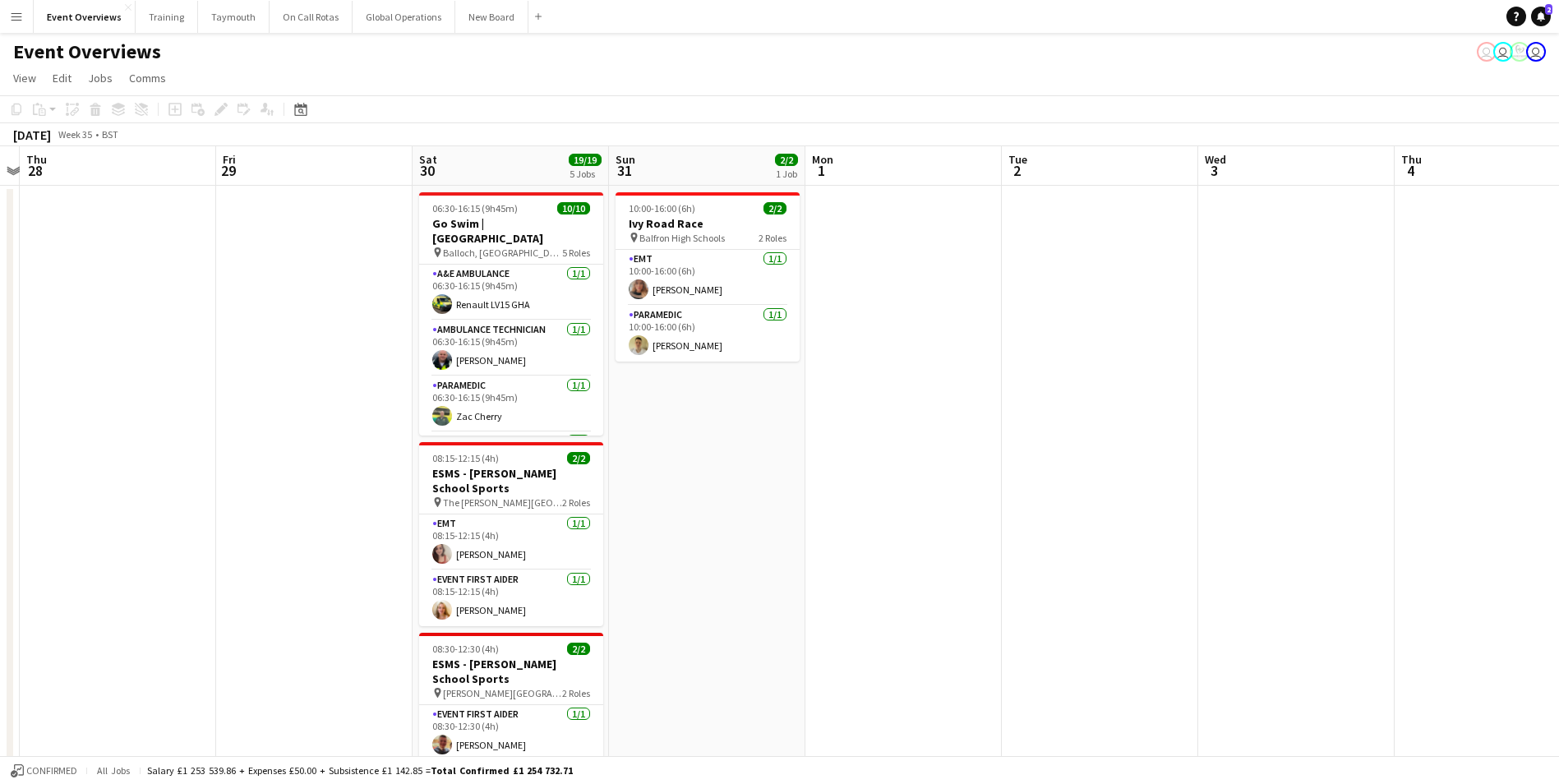
drag, startPoint x: 949, startPoint y: 601, endPoint x: 261, endPoint y: 649, distance: 689.7
click at [261, 649] on app-calendar-viewport "Mon 25 2/2 1 Job Tue 26 Wed 27 Thu 28 Fri 29 Sat 30 19/19 5 Jobs Sun 31 2/2 1 J…" at bounding box center [780, 704] width 1559 height 1116
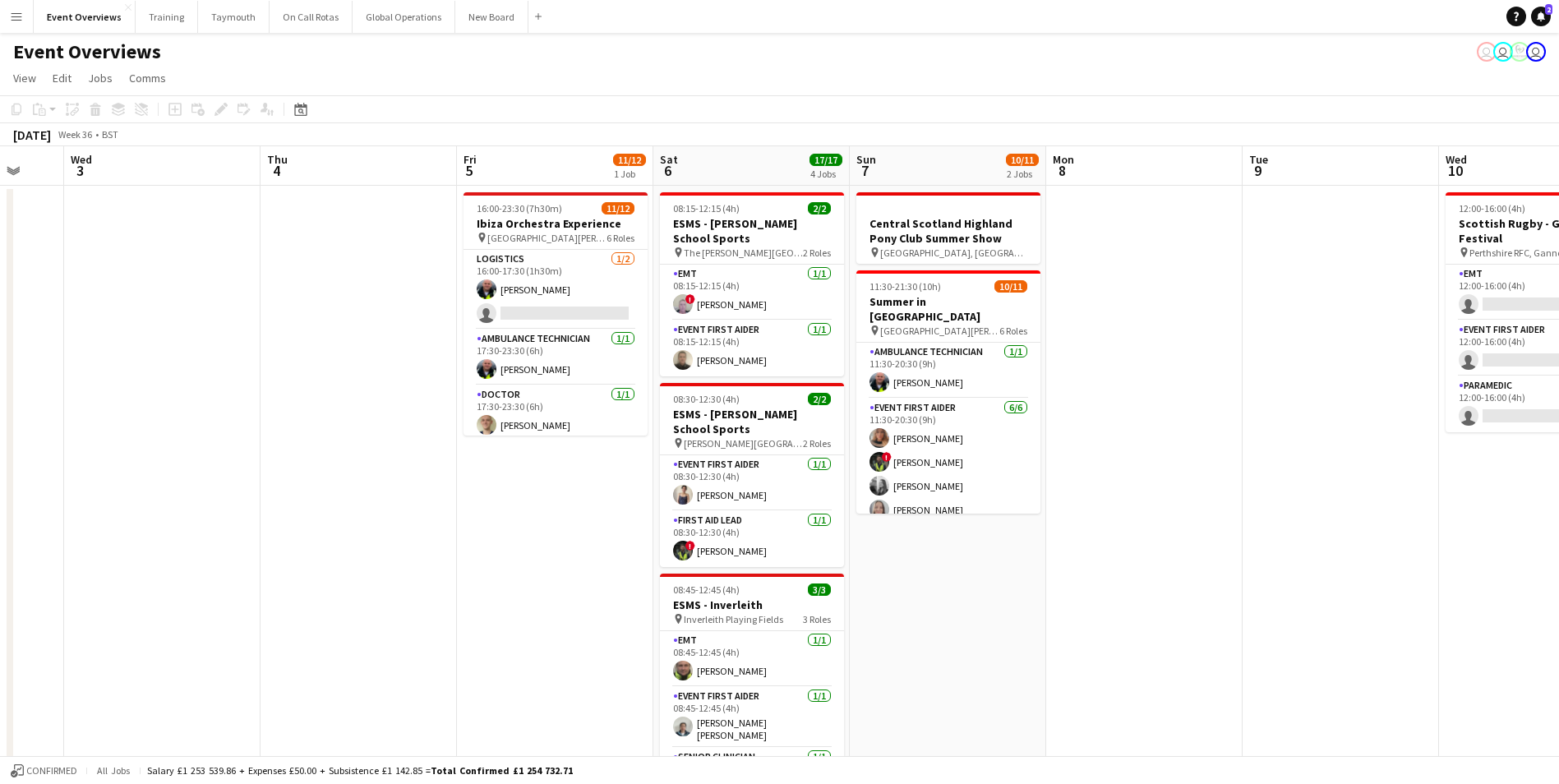
drag, startPoint x: 770, startPoint y: 601, endPoint x: 242, endPoint y: 646, distance: 529.9
click at [242, 646] on app-calendar-viewport "Sun 31 2/2 1 Job Mon 1 Tue 2 Wed 3 Thu 4 Fri 5 11/12 1 Job Sat 6 17/17 4 Jobs S…" at bounding box center [780, 704] width 1559 height 1116
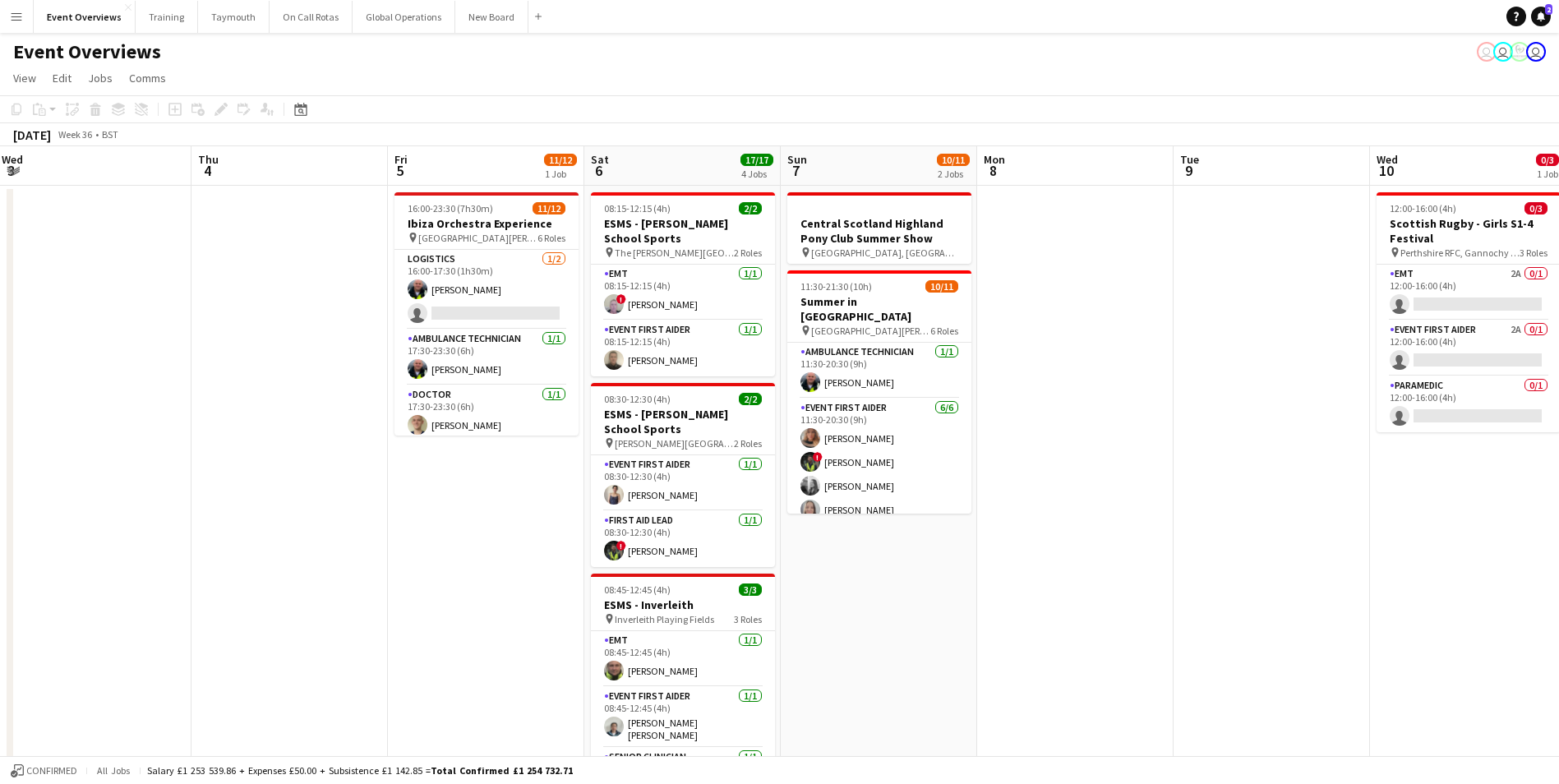
scroll to position [0, 606]
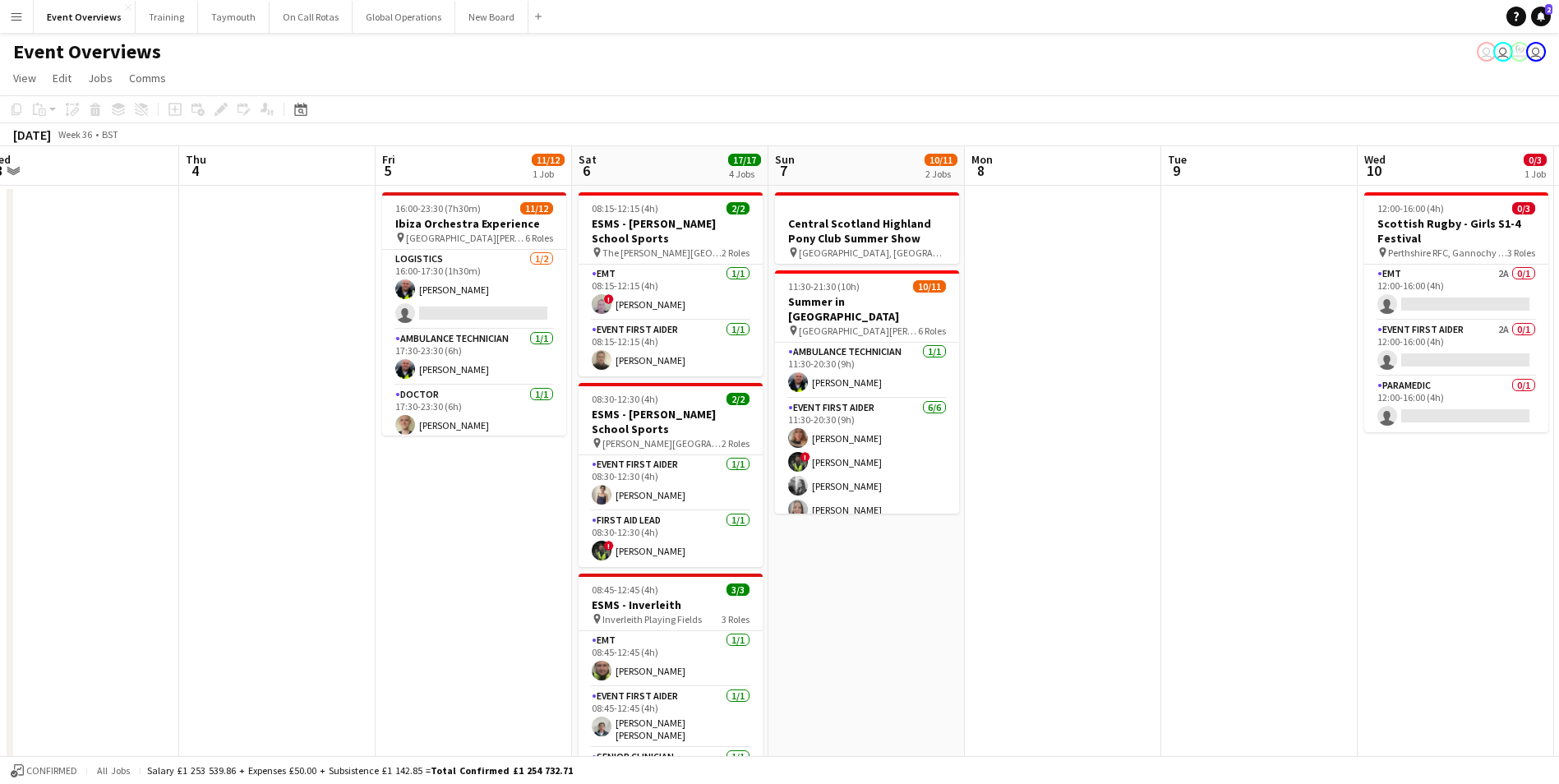
drag, startPoint x: 883, startPoint y: 619, endPoint x: 605, endPoint y: 644, distance: 279.1
click at [605, 644] on app-calendar-viewport "Sun 31 2/2 1 Job Mon 1 Tue 2 Wed 3 Thu 4 Fri 5 11/12 1 Job Sat 6 17/17 4 Jobs S…" at bounding box center [780, 704] width 1559 height 1116
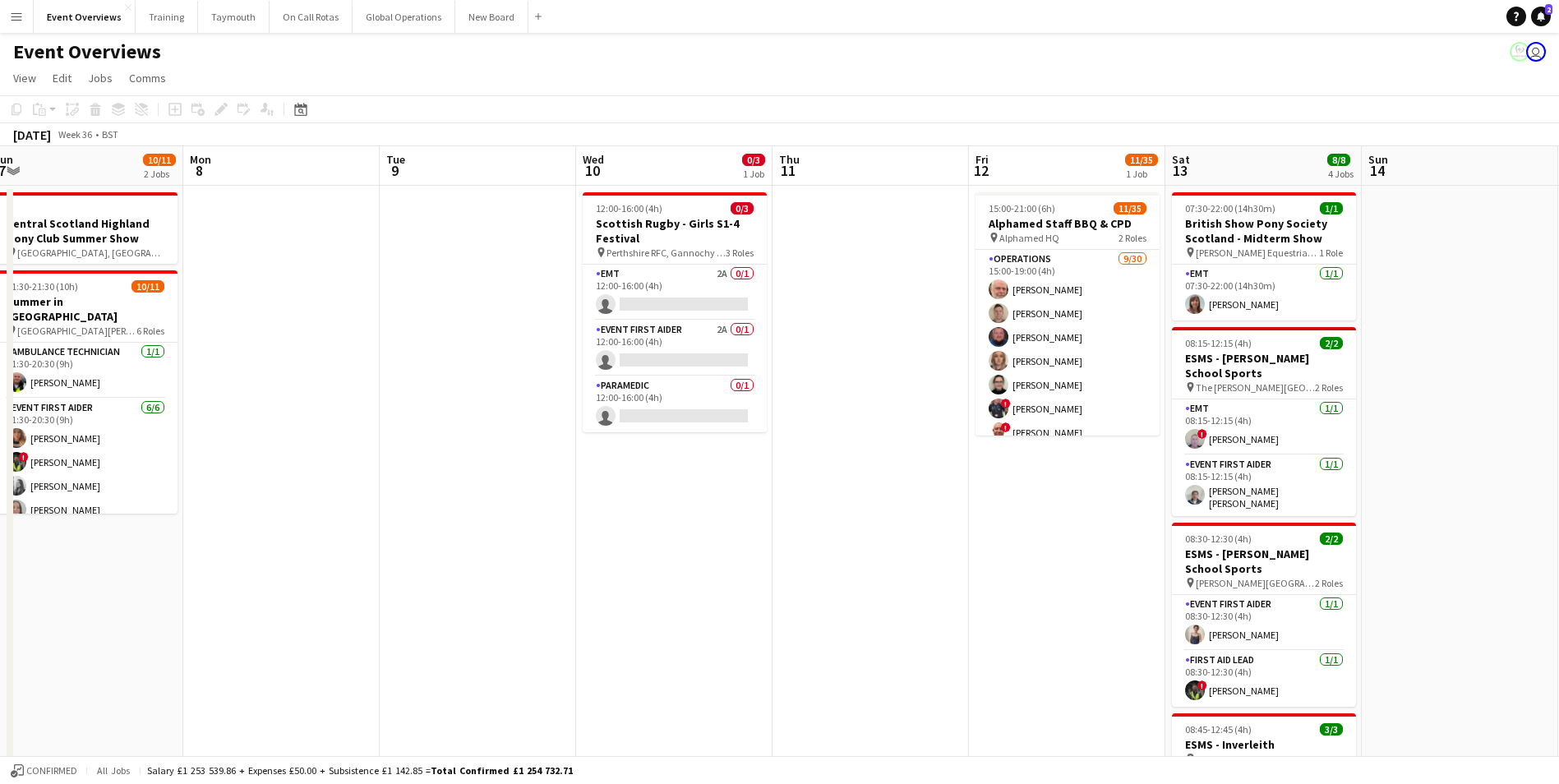
drag, startPoint x: 973, startPoint y: 497, endPoint x: 290, endPoint y: 541, distance: 684.4
click at [290, 541] on app-calendar-viewport "Thu 4 Fri 5 11/12 1 Job Sat 6 17/17 4 Jobs Sun 7 10/11 2 Jobs Mon 8 Tue 9 Wed 1…" at bounding box center [780, 704] width 1559 height 1116
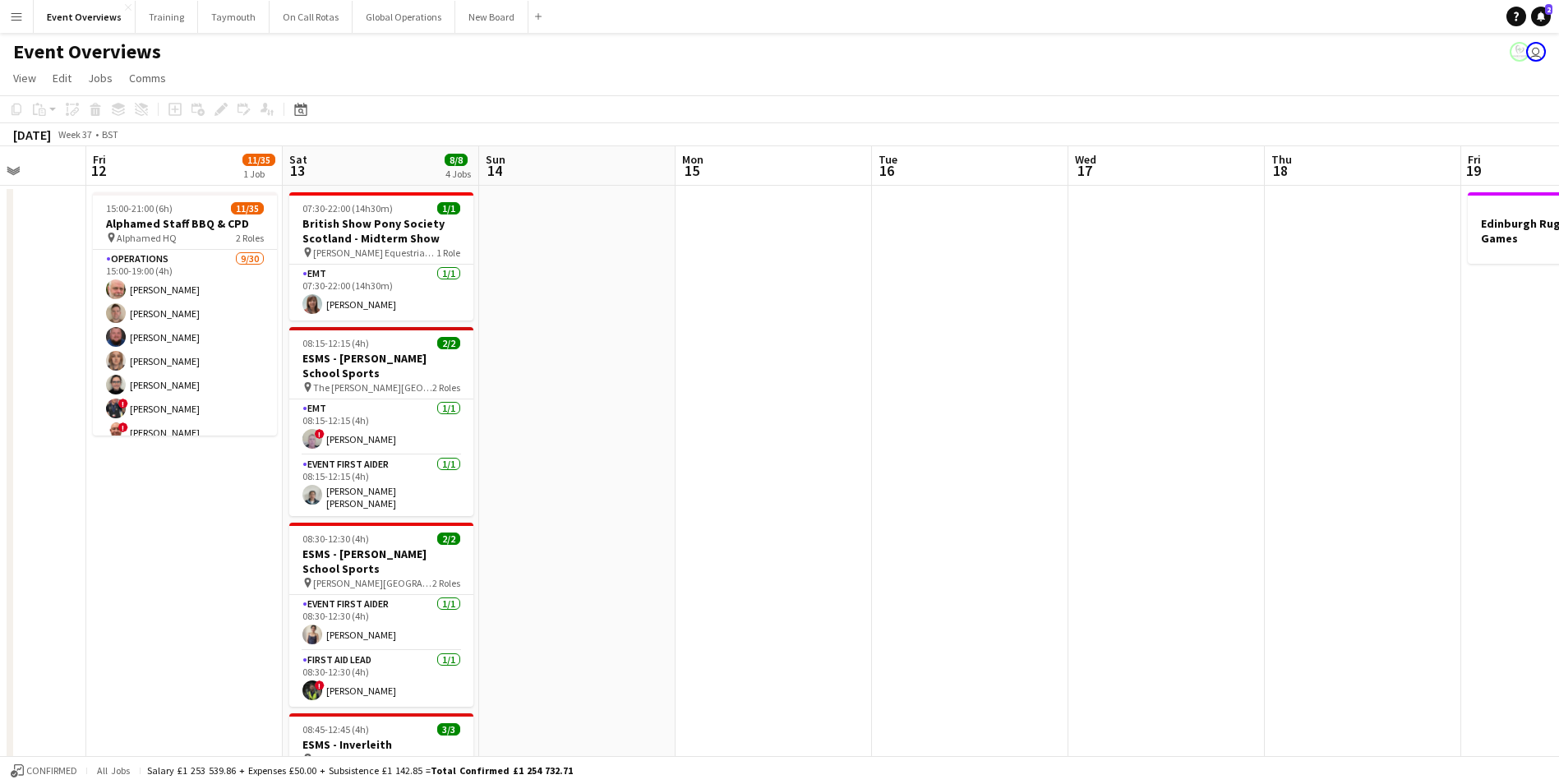
drag, startPoint x: 789, startPoint y: 564, endPoint x: 27, endPoint y: 552, distance: 762.1
click at [4, 554] on app-calendar-viewport "Tue 9 Wed 10 0/3 1 Job Thu 11 Fri 12 11/35 1 Job Sat 13 8/8 4 Jobs Sun 14 Mon 1…" at bounding box center [780, 704] width 1559 height 1116
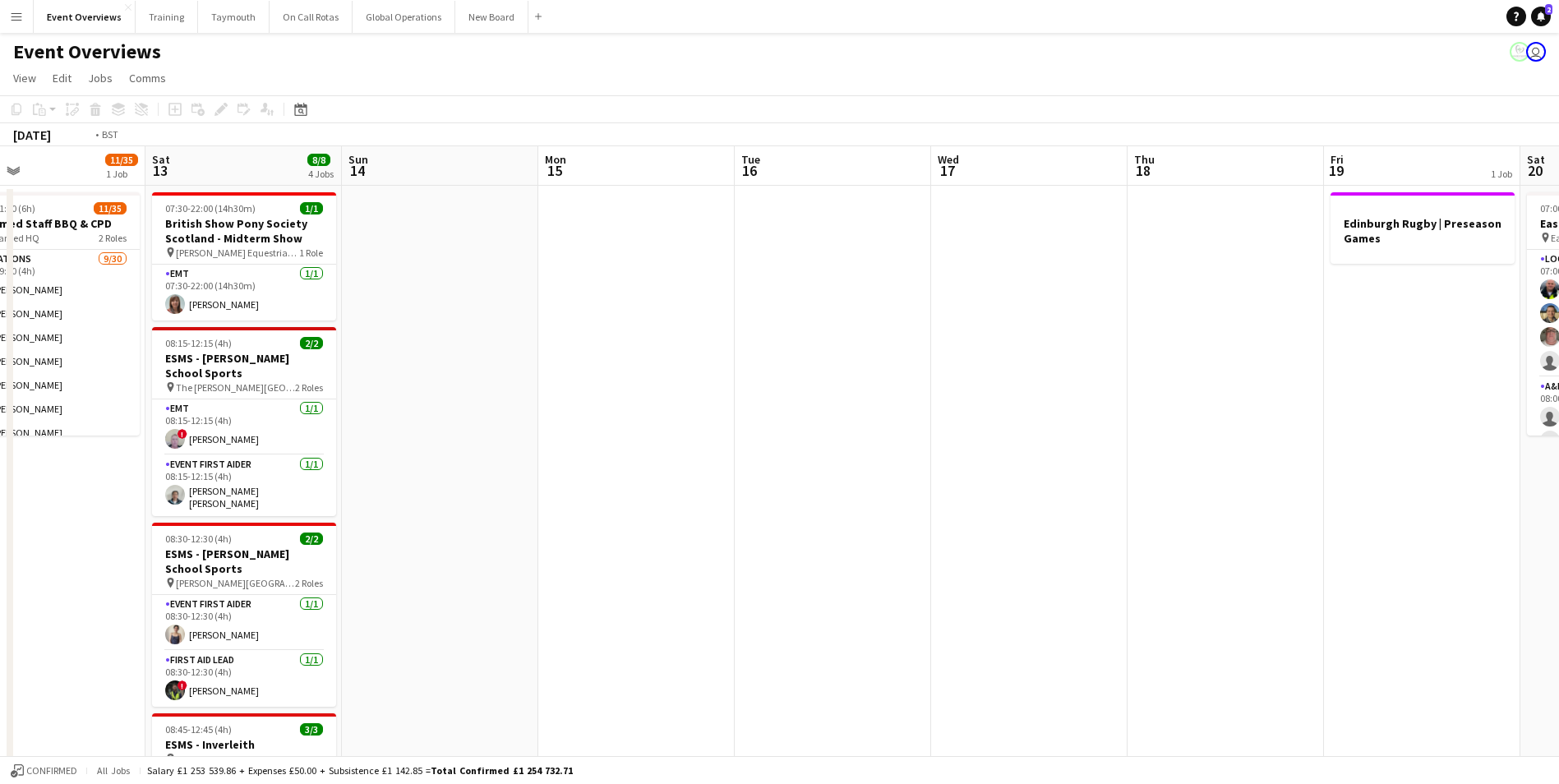
drag, startPoint x: 837, startPoint y: 529, endPoint x: 10, endPoint y: 530, distance: 827.0
click at [10, 530] on div "Tue 9 Wed 10 0/3 1 Job Thu 11 Fri 12 11/35 1 Job Sat 13 8/8 4 Jobs Sun 14 Mon 1…" at bounding box center [780, 704] width 1559 height 1116
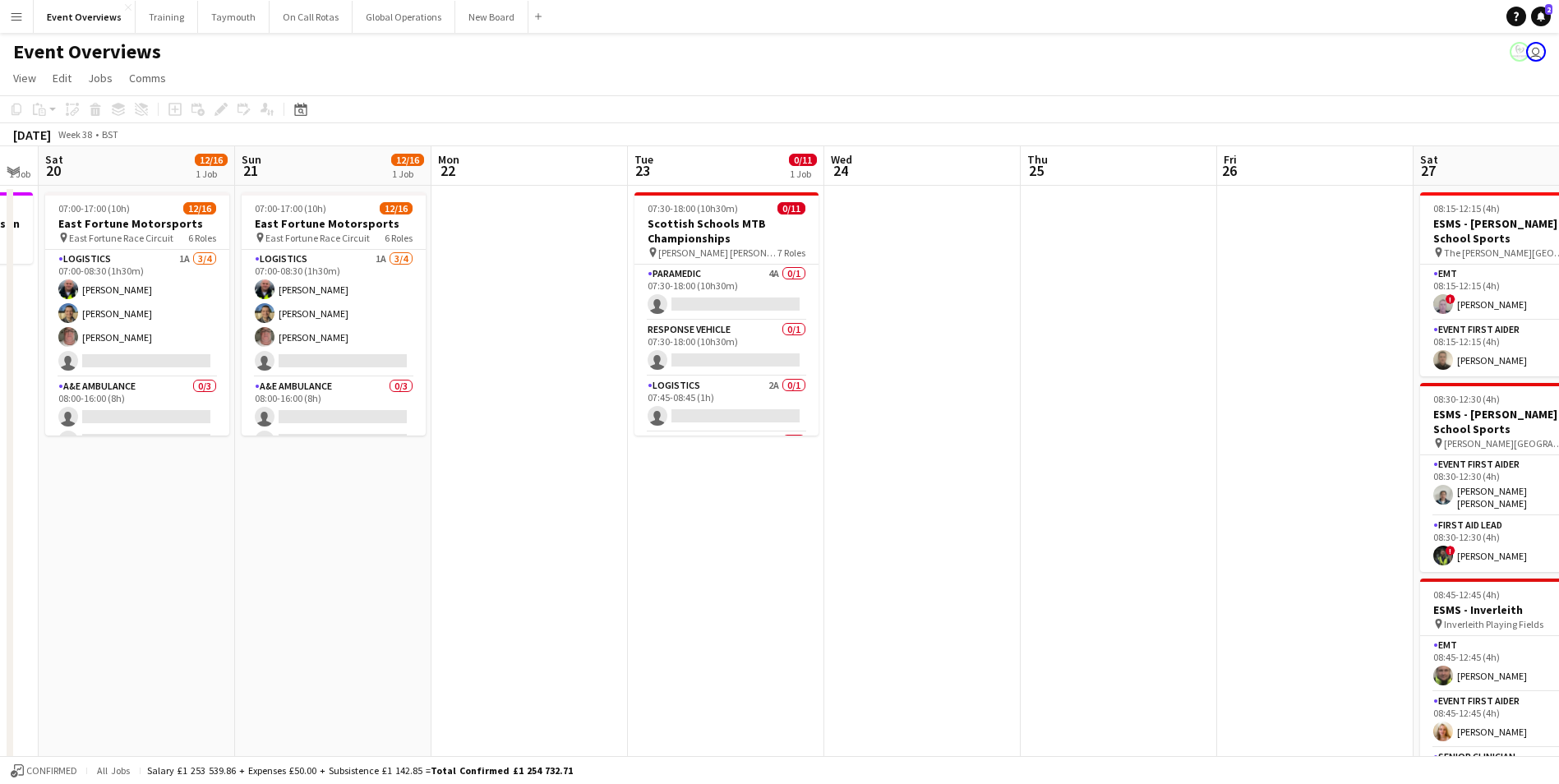
drag, startPoint x: 1022, startPoint y: 532, endPoint x: 217, endPoint y: 553, distance: 805.3
click at [217, 553] on app-calendar-viewport "Wed 17 Thu 18 Fri 19 1 Job Sat 20 12/16 1 Job Sun 21 12/16 1 Job Mon 22 Tue 23 …" at bounding box center [780, 704] width 1559 height 1116
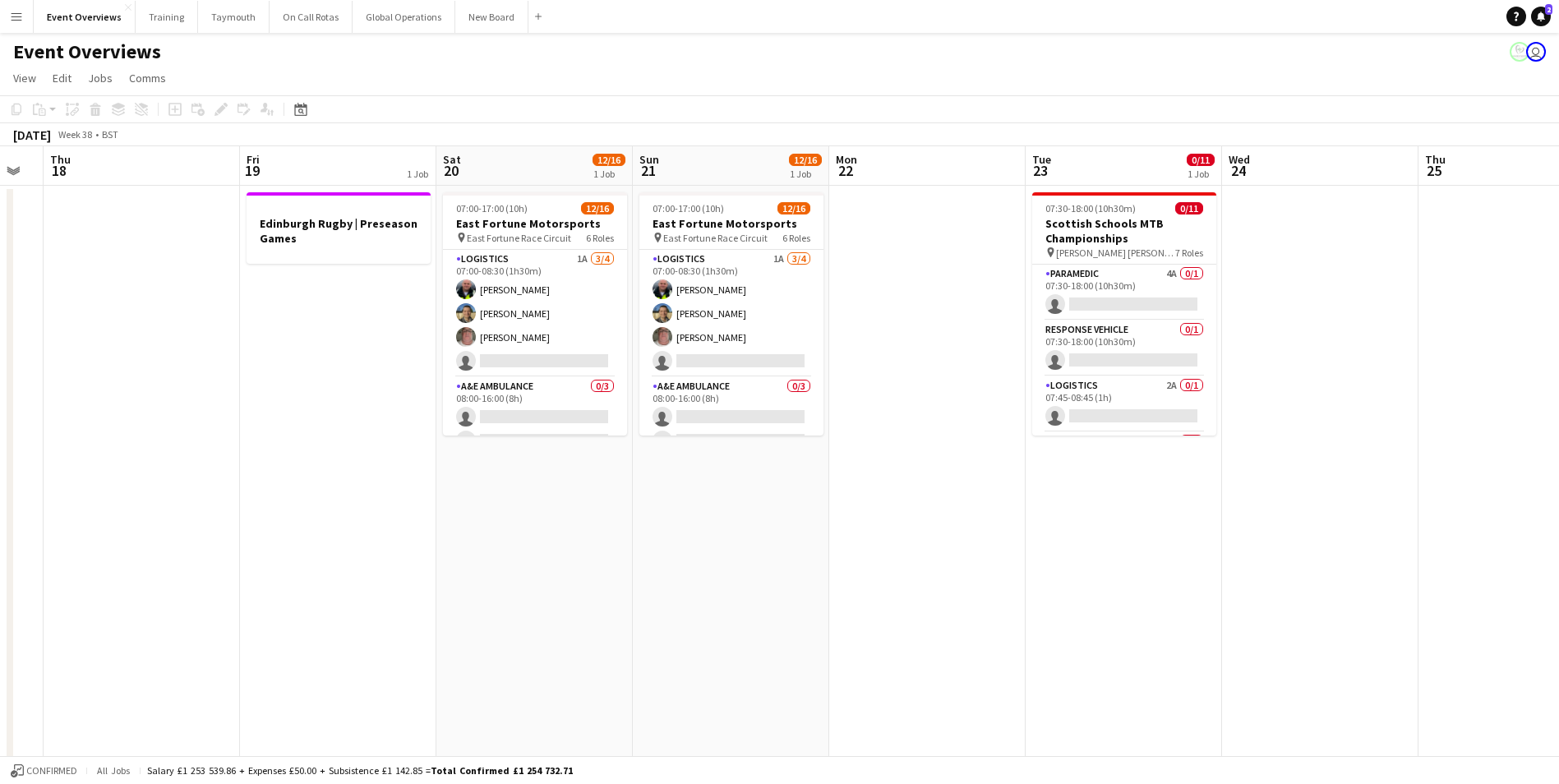
scroll to position [0, 333]
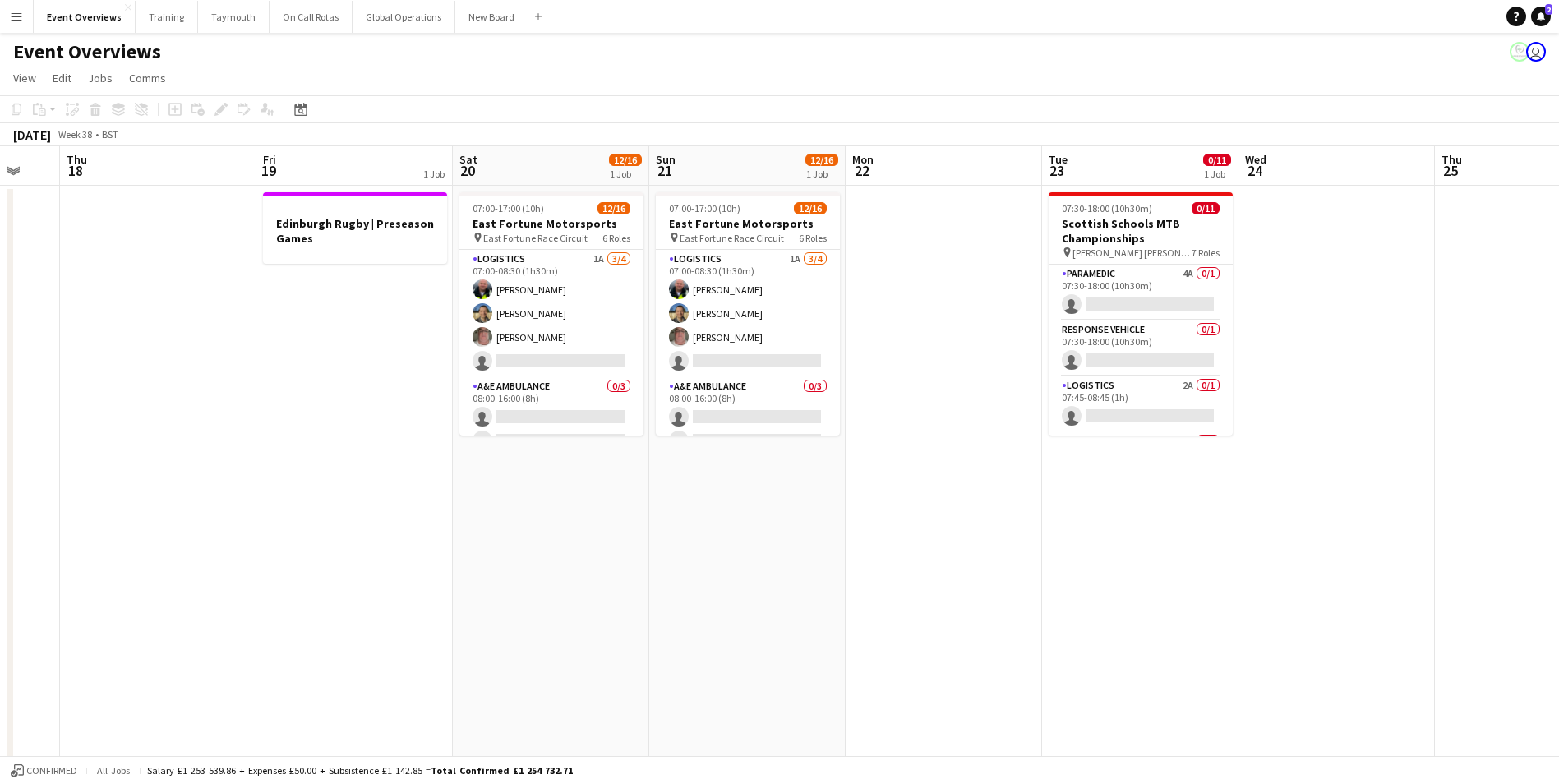
drag, startPoint x: 759, startPoint y: 653, endPoint x: 1038, endPoint y: 645, distance: 279.1
click at [1038, 645] on app-calendar-viewport "Tue 16 Wed 17 Thu 18 Fri 19 1 Job Sat 20 12/16 1 Job Sun 21 12/16 1 Job Mon 22 …" at bounding box center [780, 704] width 1559 height 1116
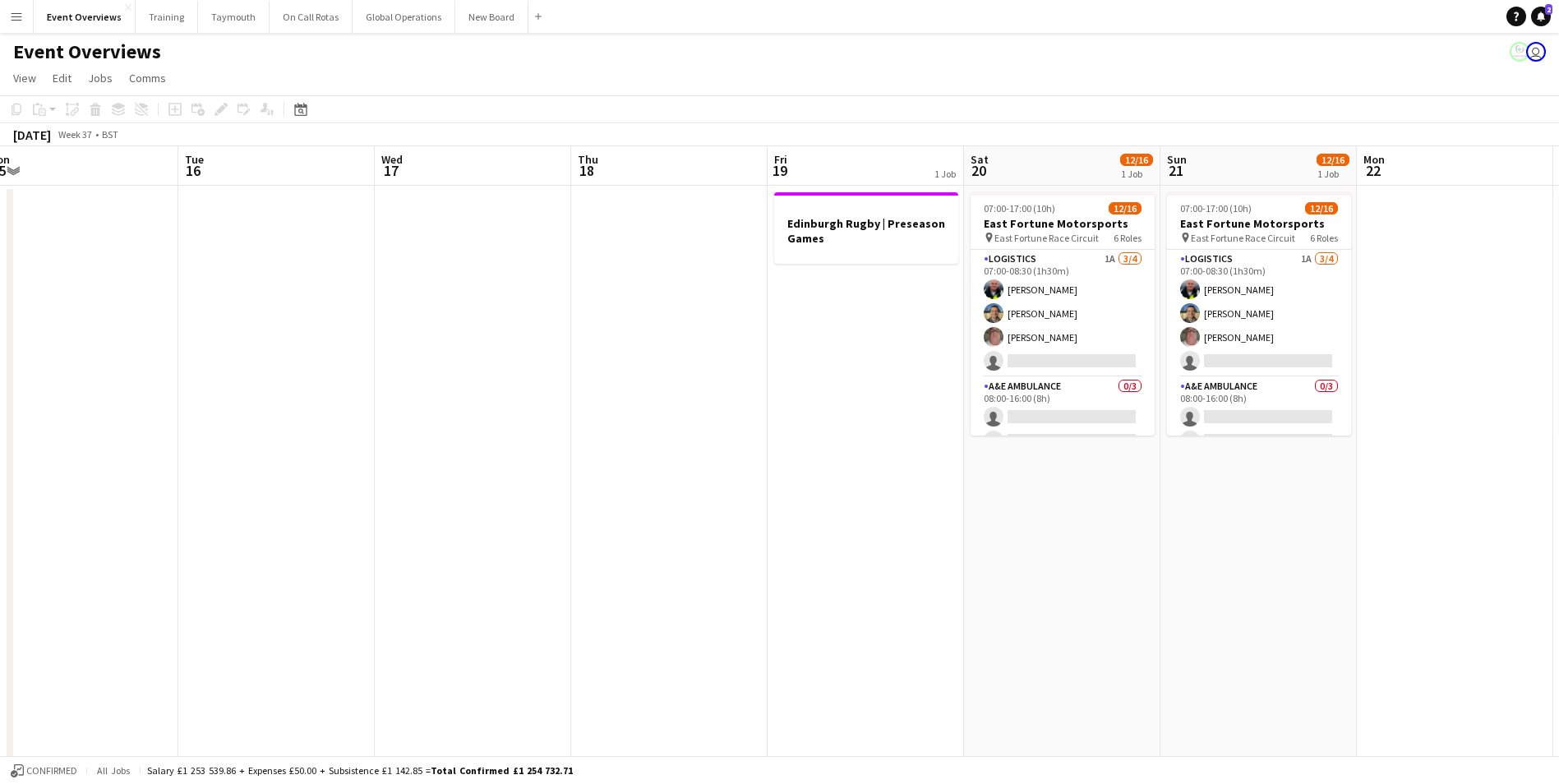
scroll to position [0, 340]
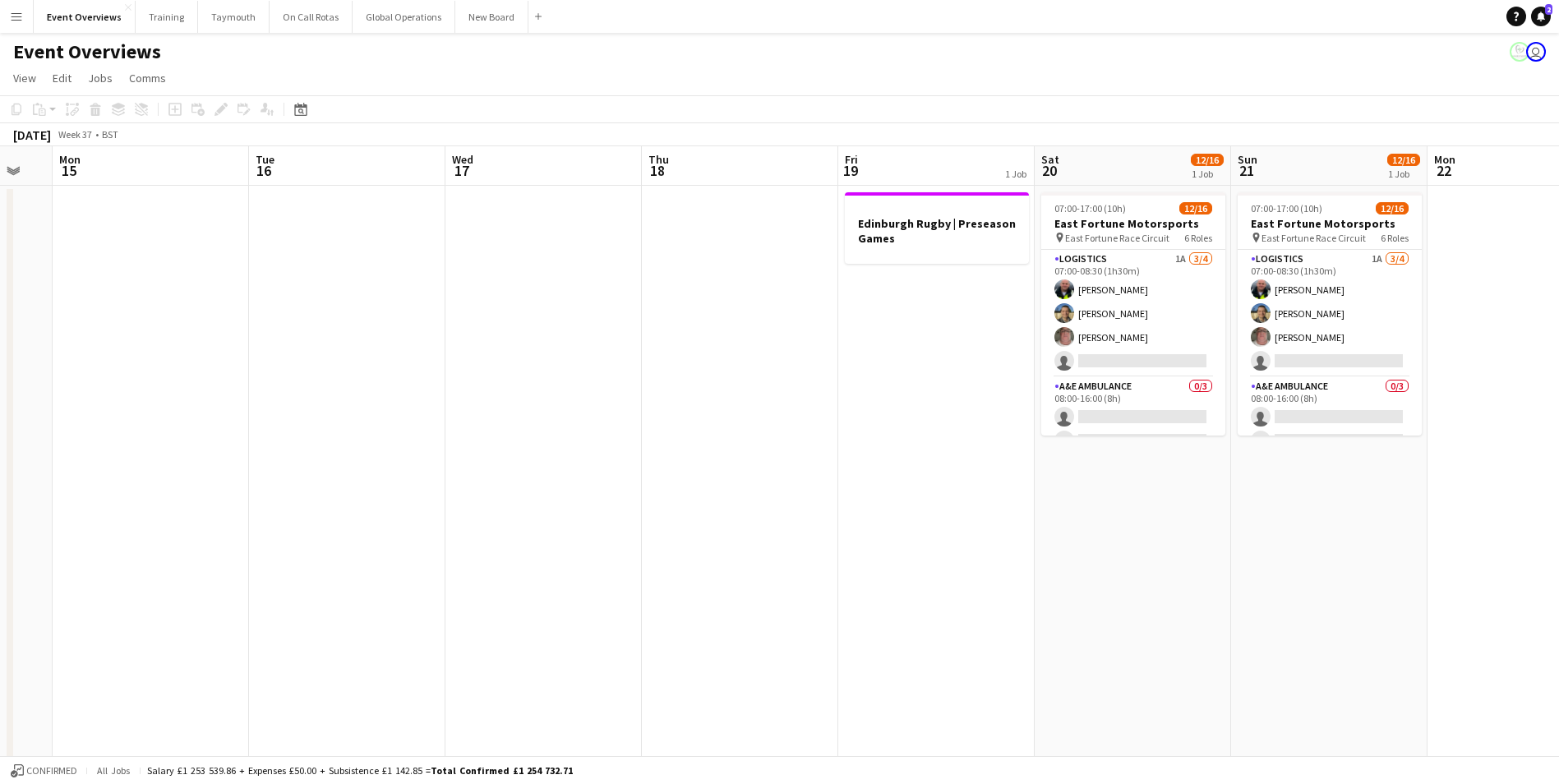
drag, startPoint x: 242, startPoint y: 474, endPoint x: 824, endPoint y: 480, distance: 582.0
click at [824, 480] on app-calendar-viewport "Sat 13 8/8 4 Jobs Sun 14 Mon 15 Tue 16 Wed 17 Thu 18 Fri 19 1 Job Sat 20 12/16 …" at bounding box center [780, 704] width 1559 height 1116
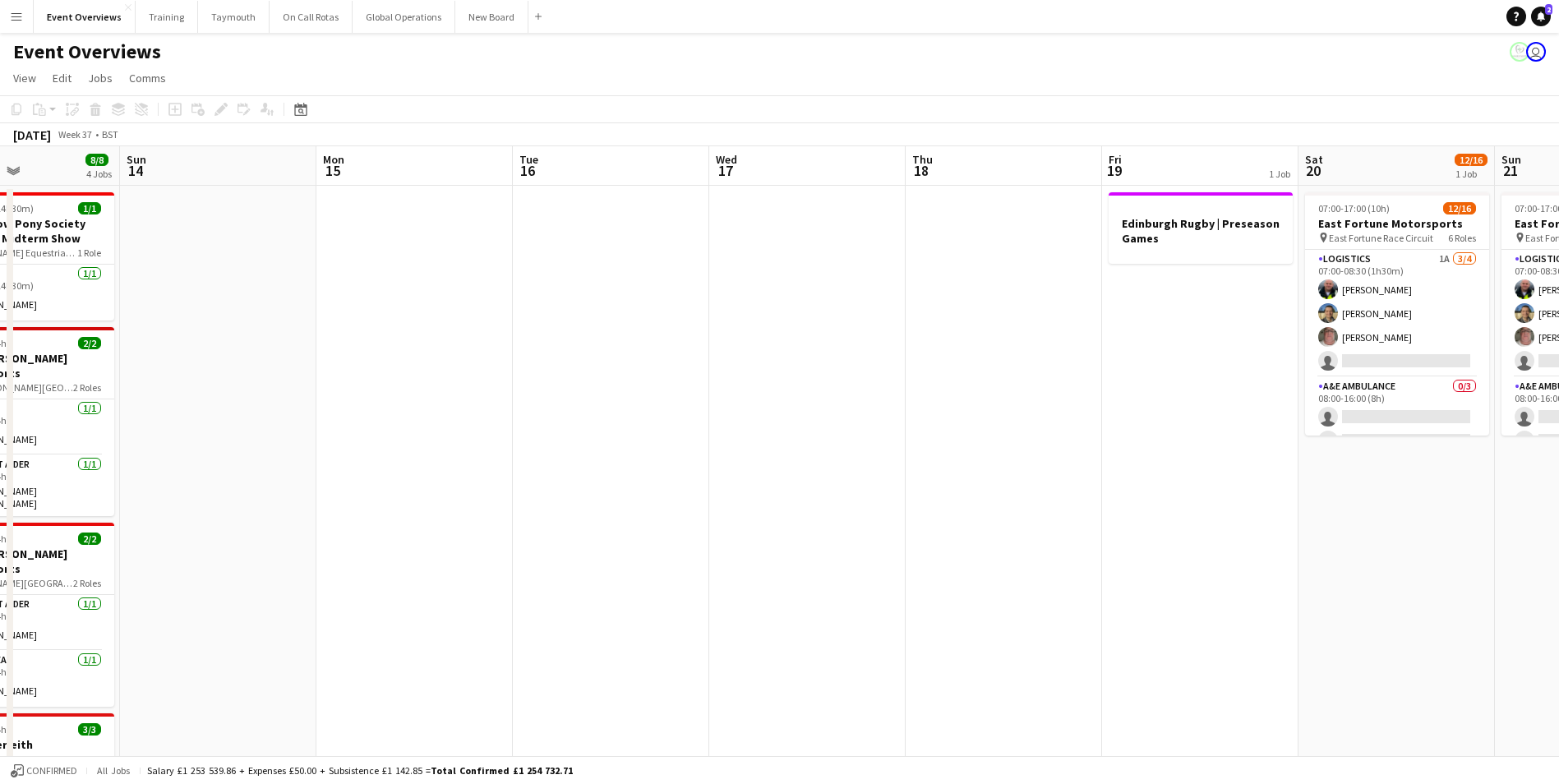
scroll to position [0, 503]
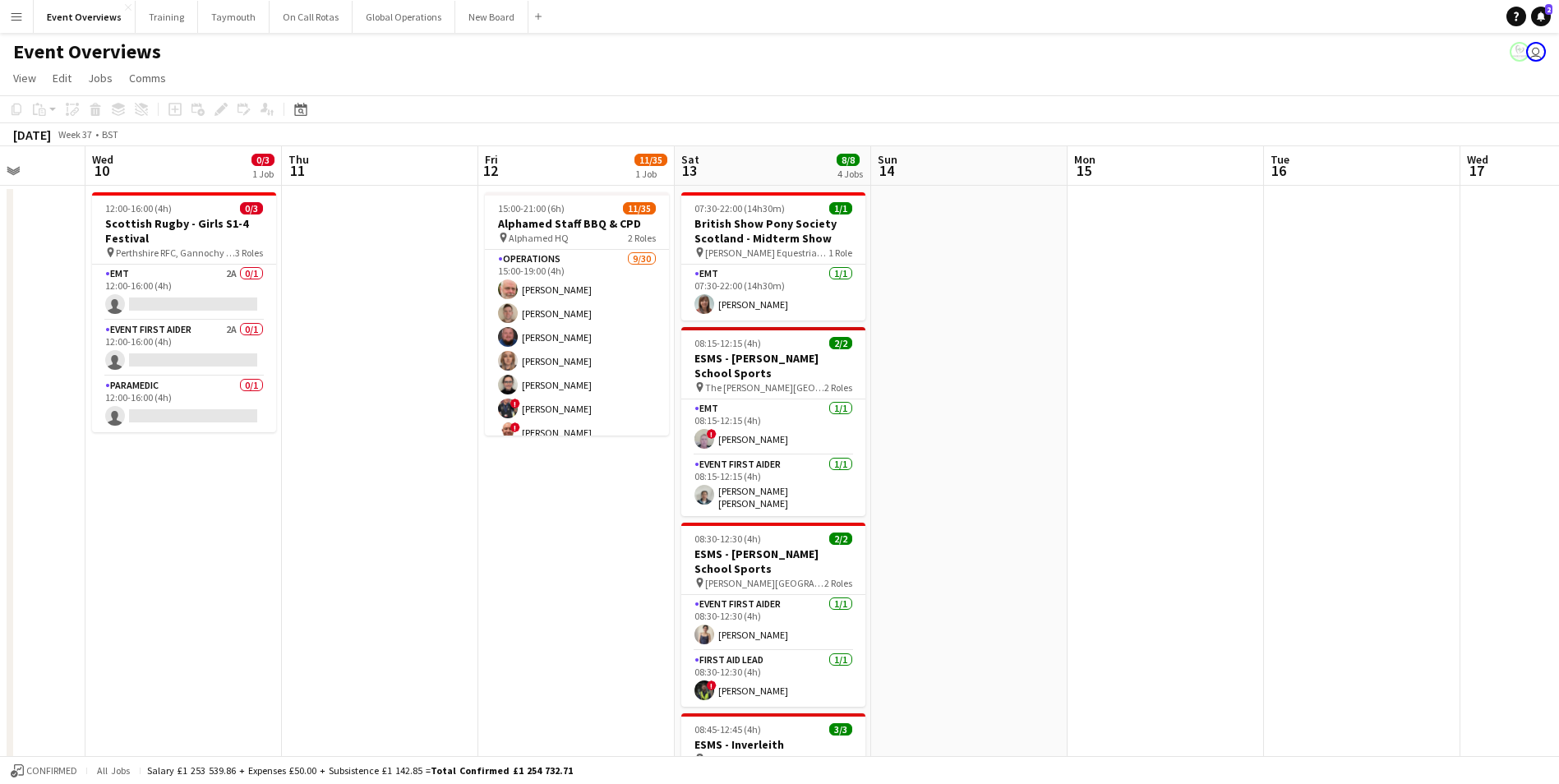
drag, startPoint x: 406, startPoint y: 368, endPoint x: 1320, endPoint y: 368, distance: 914.0
click at [1320, 368] on app-calendar-viewport "Sun 7 10/11 2 Jobs Mon 8 Tue 9 Wed 10 0/3 1 Job Thu 11 Fri 12 11/35 1 Job Sat 1…" at bounding box center [780, 704] width 1559 height 1116
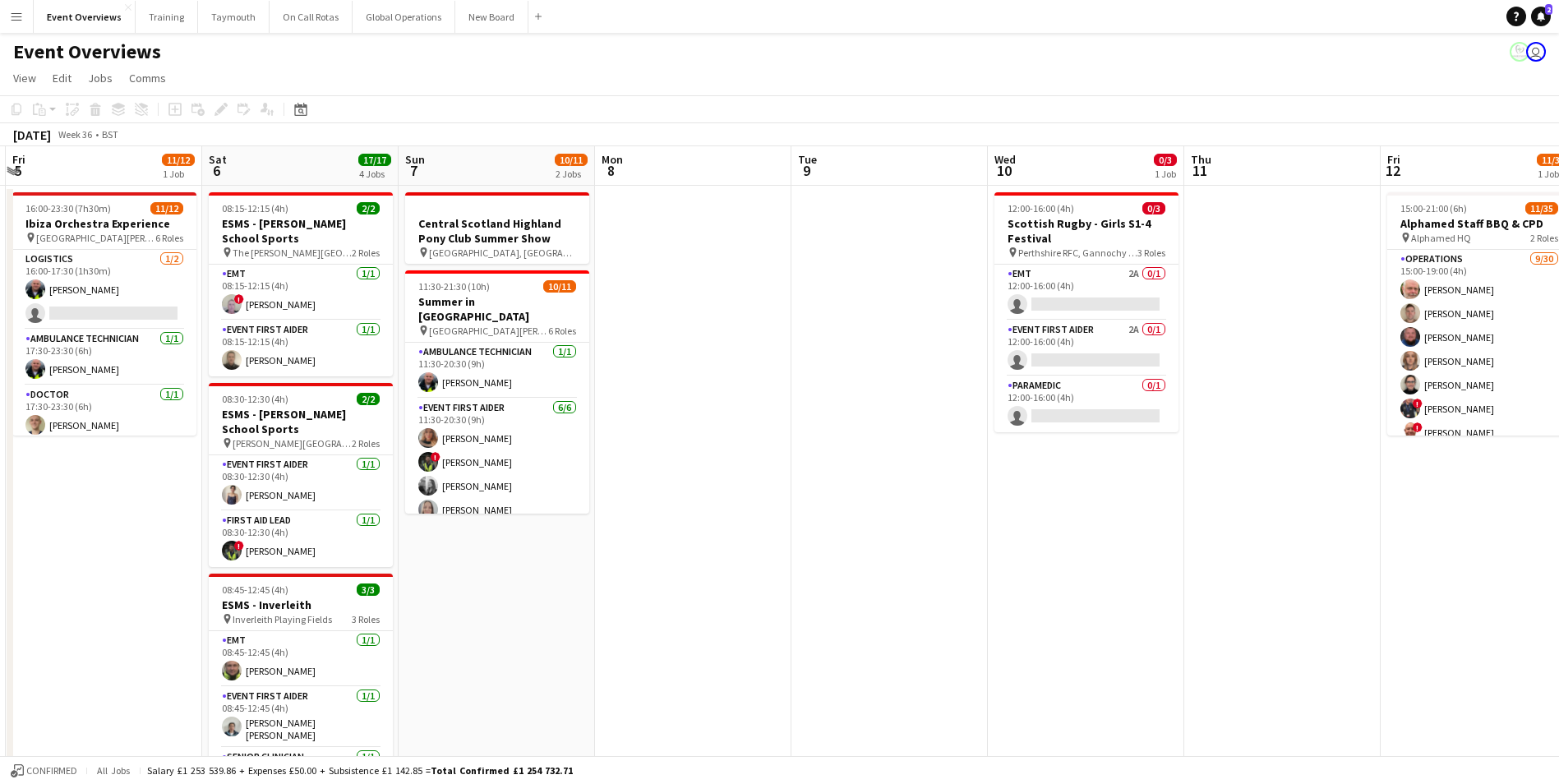
scroll to position [0, 386]
drag, startPoint x: 400, startPoint y: 585, endPoint x: 1303, endPoint y: 572, distance: 903.1
click at [1303, 572] on app-calendar-viewport "Wed 3 Thu 4 Fri 5 11/12 1 Job Sat 6 17/17 4 Jobs Sun 7 10/11 2 Jobs Mon 8 Tue 9…" at bounding box center [780, 704] width 1559 height 1116
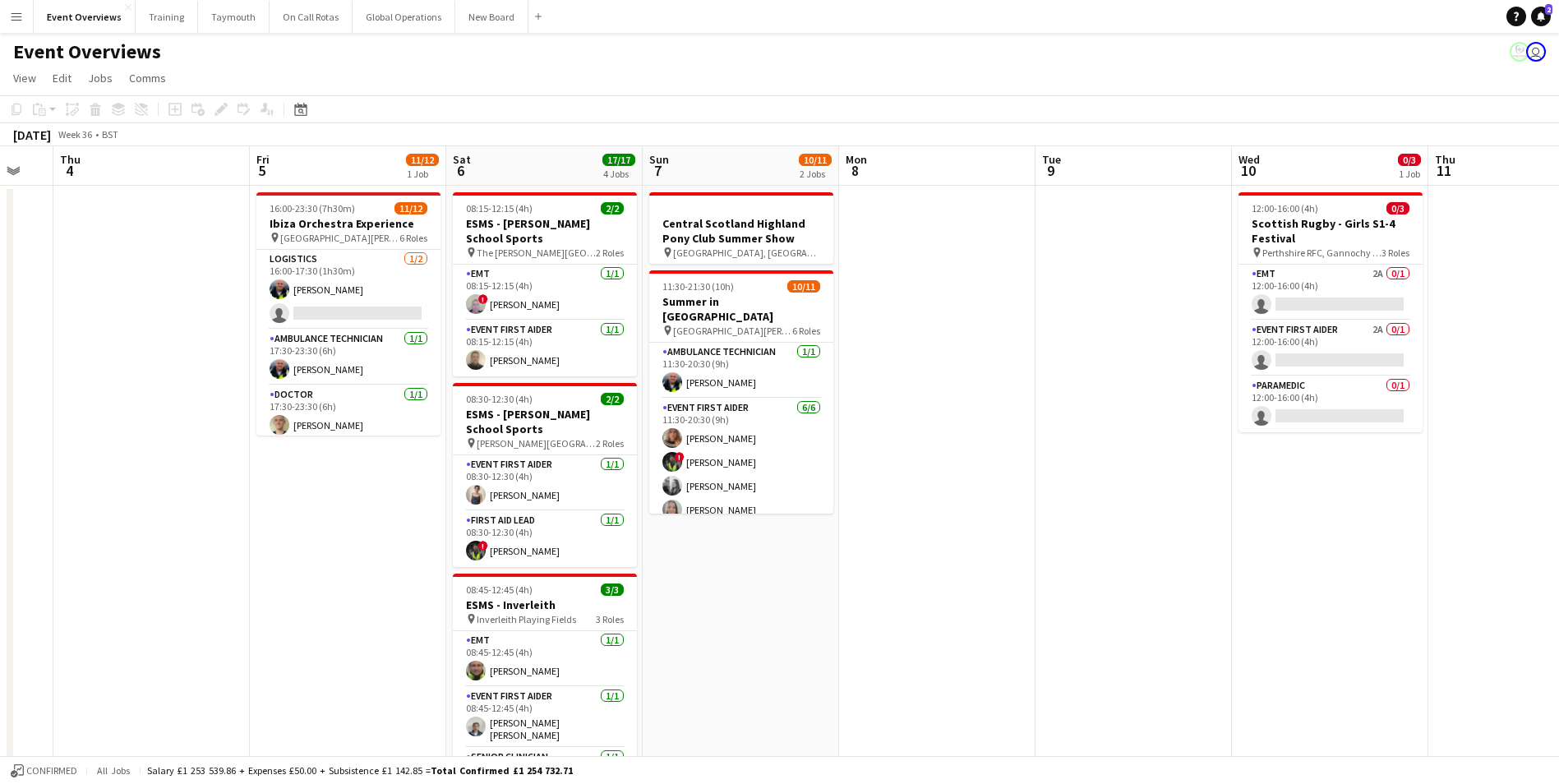
scroll to position [0, 511]
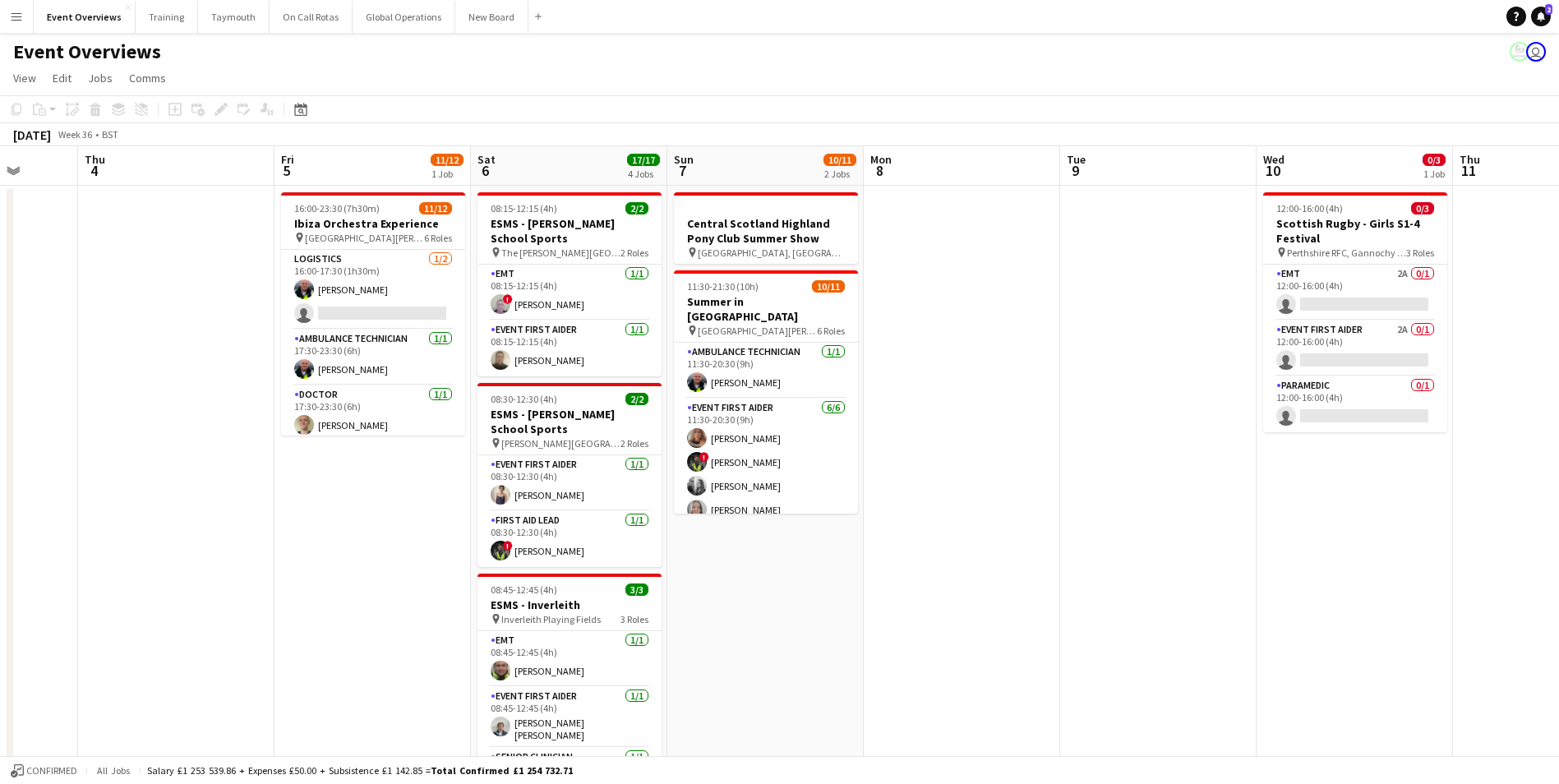
drag, startPoint x: 823, startPoint y: 461, endPoint x: 1091, endPoint y: 446, distance: 268.4
click at [1091, 446] on app-calendar-viewport "Mon 1 Tue 2 Wed 3 Thu 4 Fri 5 11/12 1 Job Sat 6 17/17 4 Jobs Sun 7 10/11 2 Jobs…" at bounding box center [780, 704] width 1559 height 1116
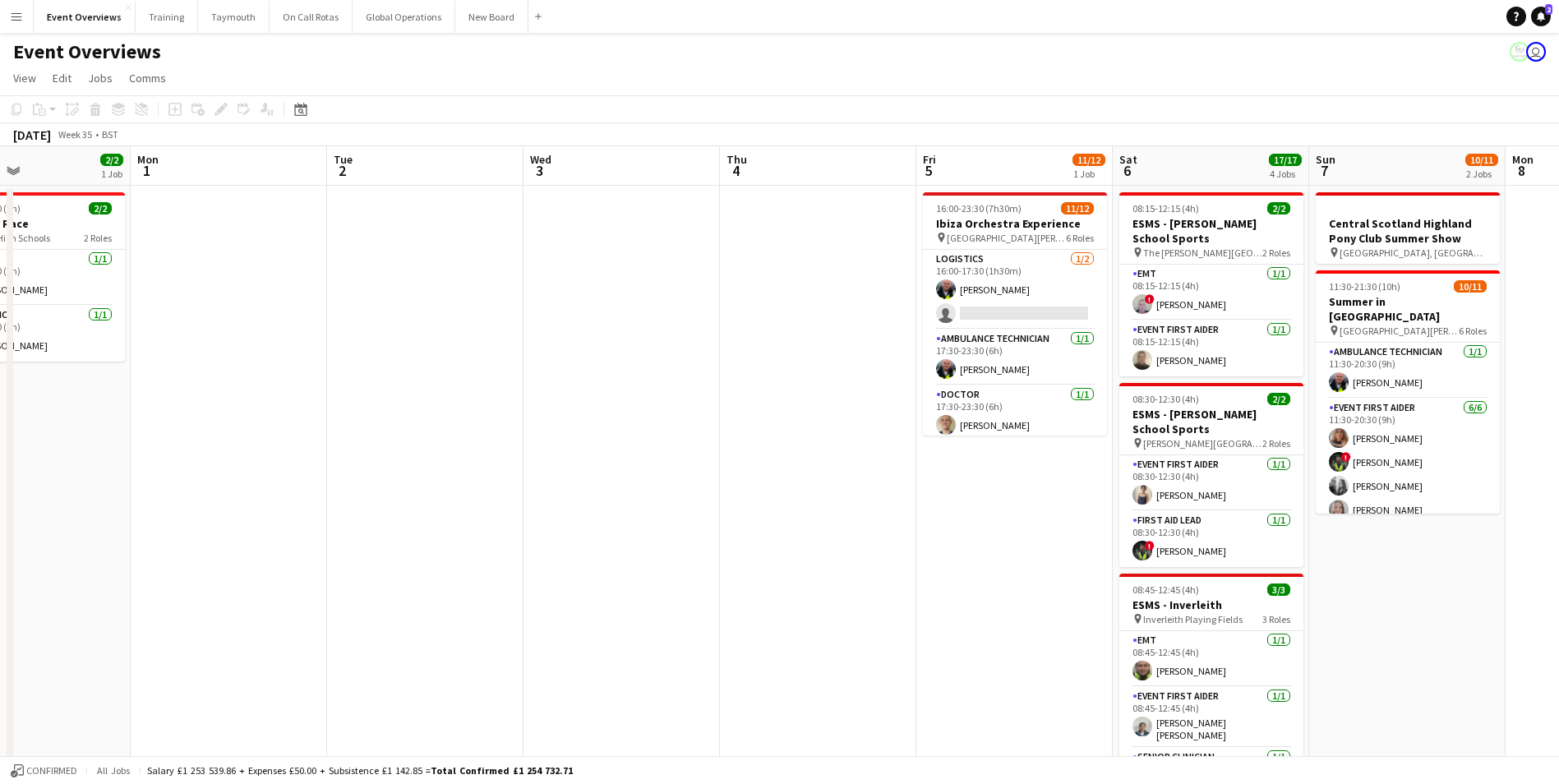
drag, startPoint x: 257, startPoint y: 534, endPoint x: 932, endPoint y: 474, distance: 677.7
click at [932, 474] on app-calendar-viewport "Fri 29 Sat 30 19/19 5 Jobs Sun 31 2/2 1 Job Mon 1 Tue 2 Wed 3 Thu 4 Fri 5 11/12…" at bounding box center [780, 704] width 1559 height 1116
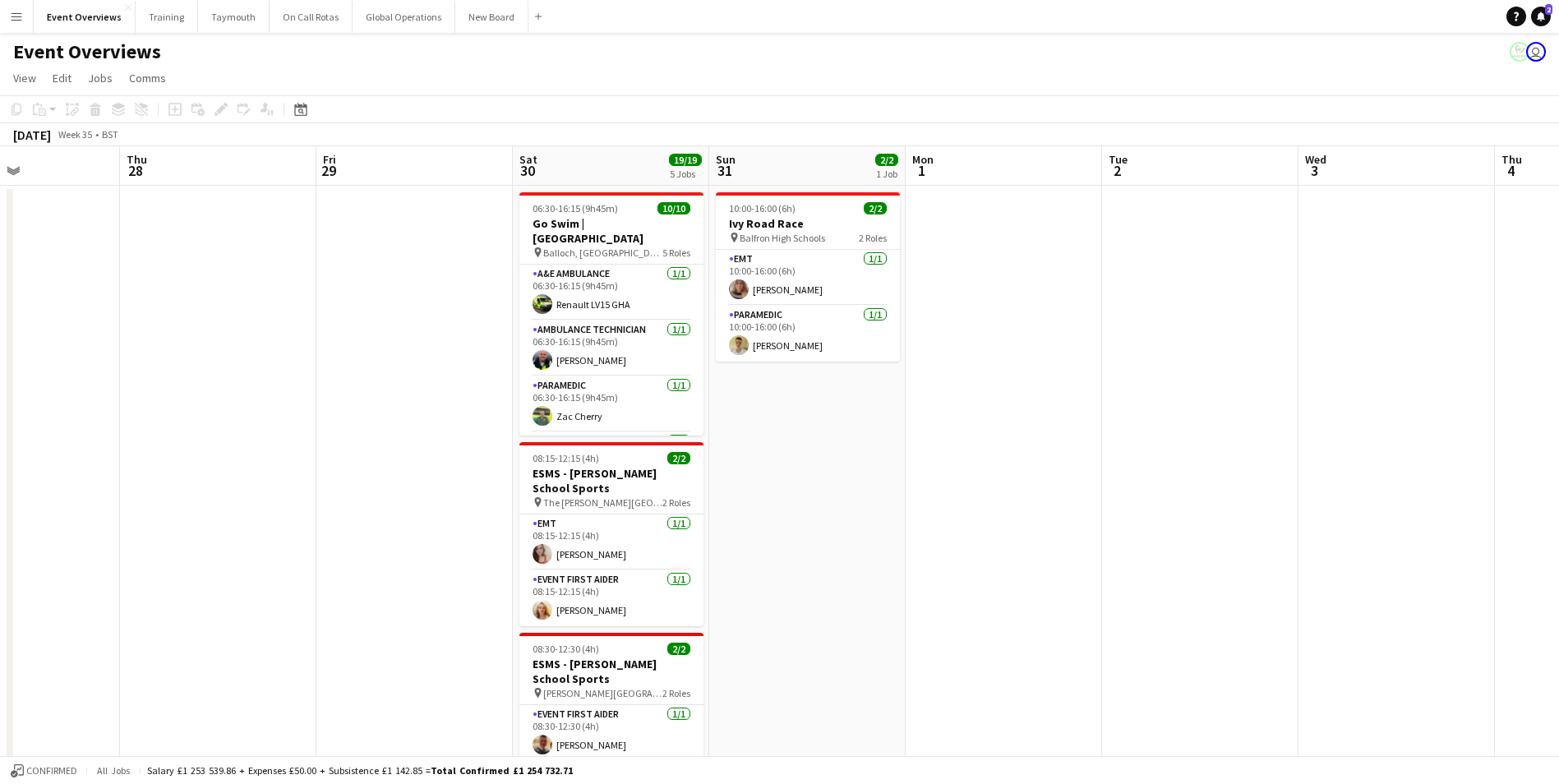
scroll to position [0, 358]
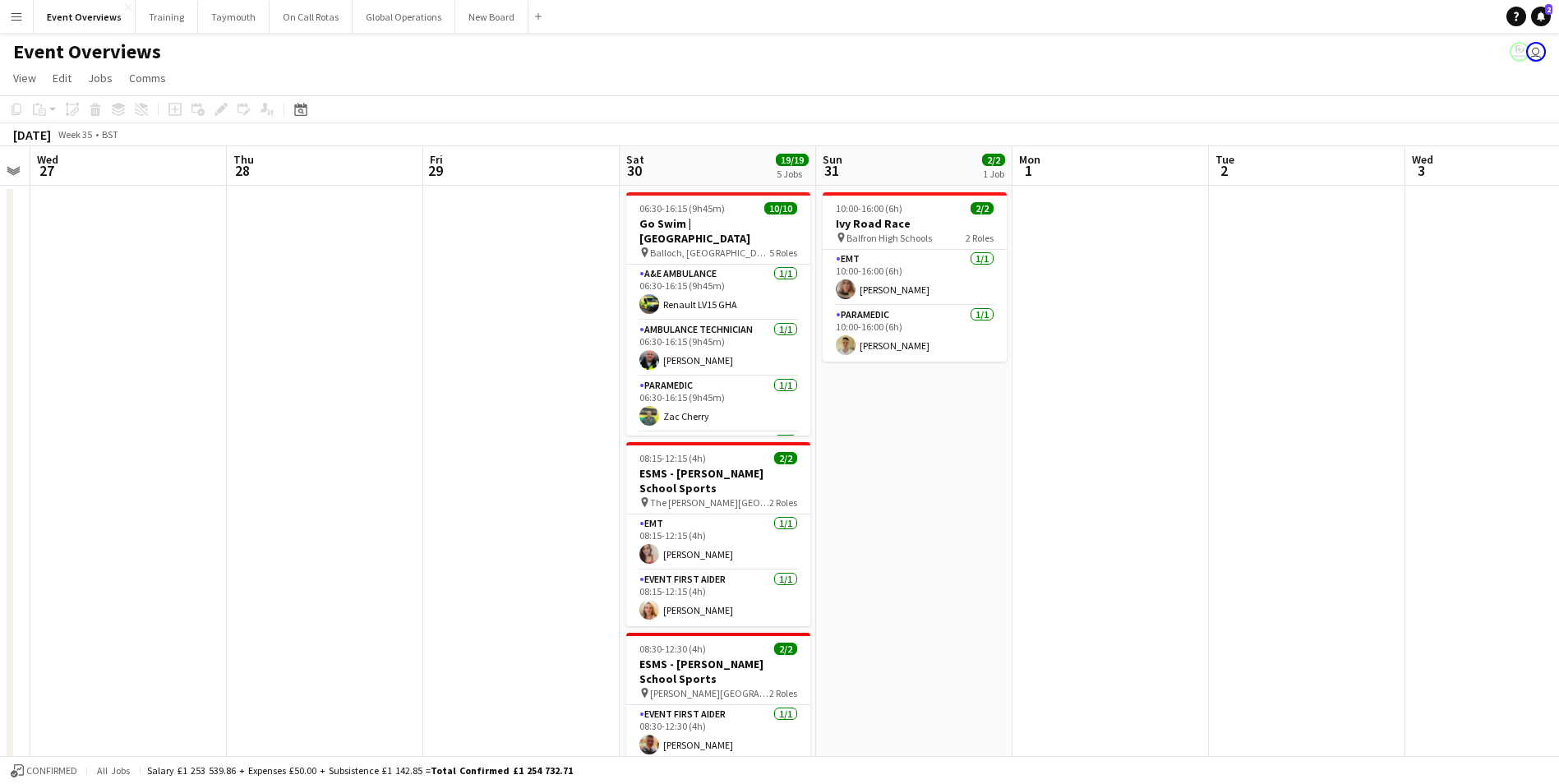
drag, startPoint x: 347, startPoint y: 517, endPoint x: 1199, endPoint y: 442, distance: 855.3
click at [1199, 442] on app-calendar-viewport "Mon 25 2/2 1 Job Tue 26 Wed 27 Thu 28 Fri 29 Sat 30 19/19 5 Jobs Sun 31 2/2 1 J…" at bounding box center [780, 704] width 1559 height 1116
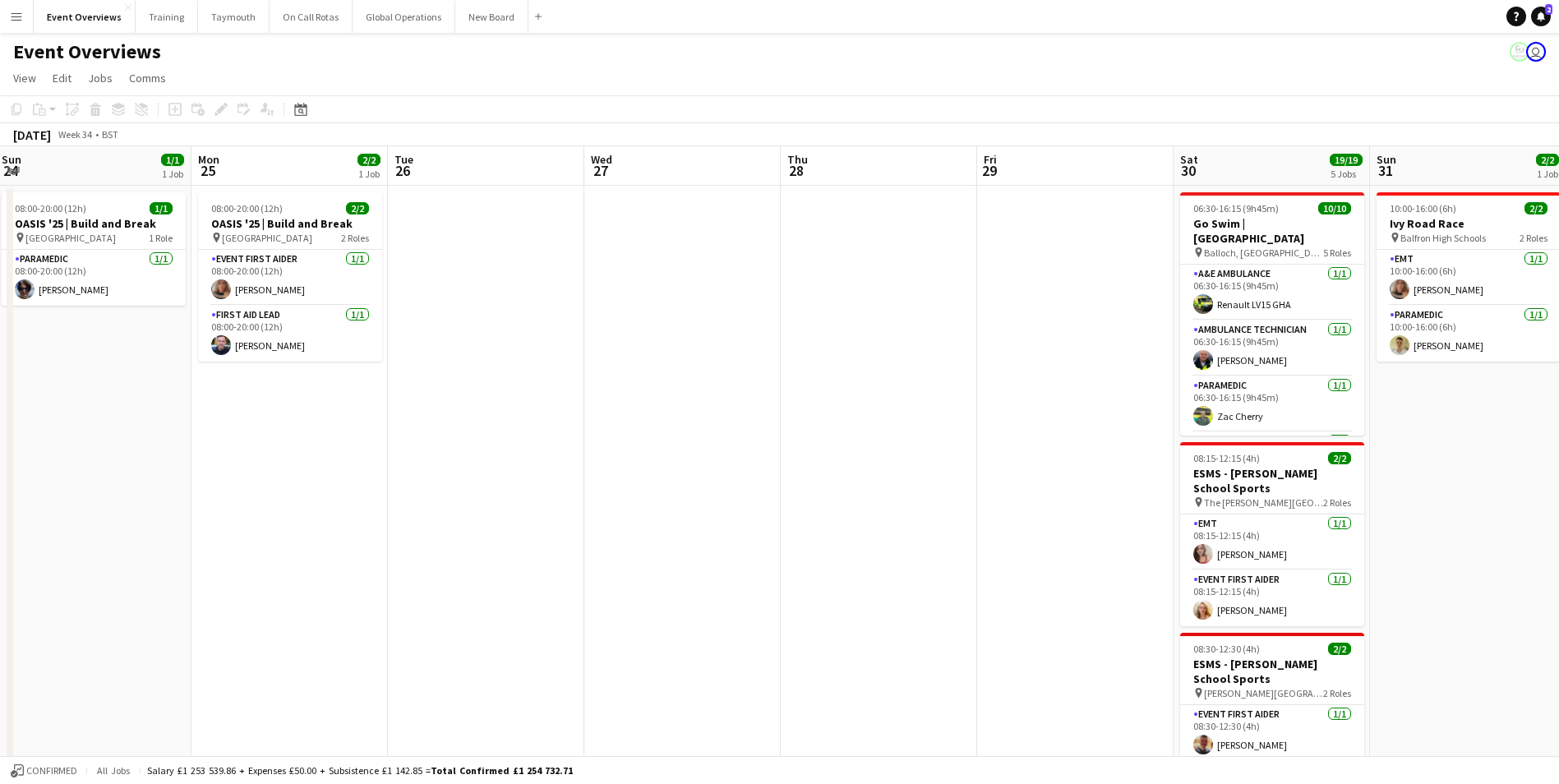
drag, startPoint x: 258, startPoint y: 513, endPoint x: 810, endPoint y: 475, distance: 553.3
click at [810, 475] on app-calendar-viewport "Fri 22 1/1 1 Job Sat 23 8/11 5 Jobs Sun 24 1/1 1 Job Mon 25 2/2 1 Job Tue 26 We…" at bounding box center [780, 704] width 1559 height 1116
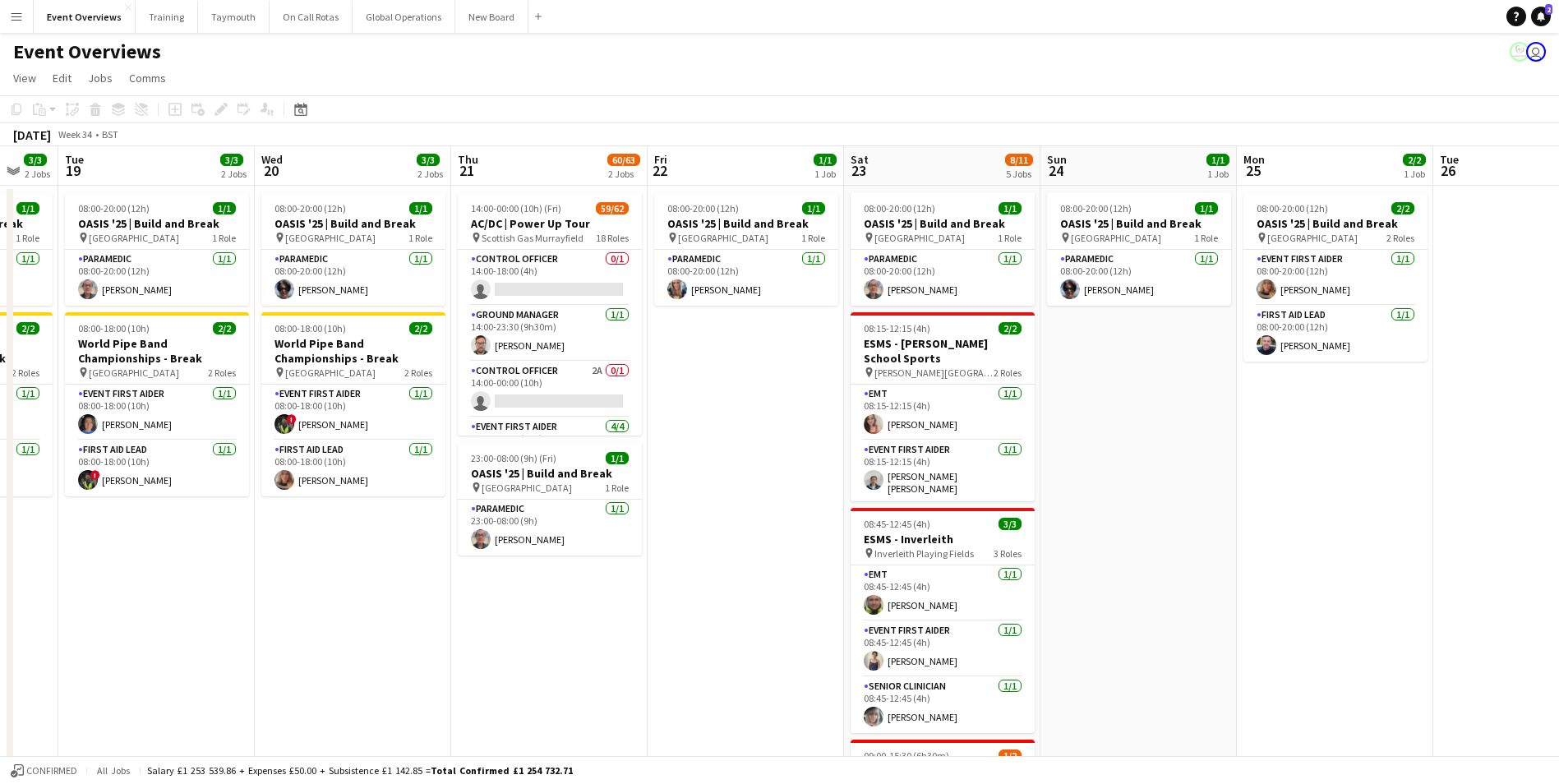
drag, startPoint x: 223, startPoint y: 547, endPoint x: 1274, endPoint y: 471, distance: 1053.7
click at [1274, 471] on app-calendar-viewport "Sun 17 31/31 3 Jobs Mon 18 3/3 2 Jobs Tue 19 3/3 2 Jobs Wed 20 3/3 2 Jobs Thu 2…" at bounding box center [780, 704] width 1559 height 1116
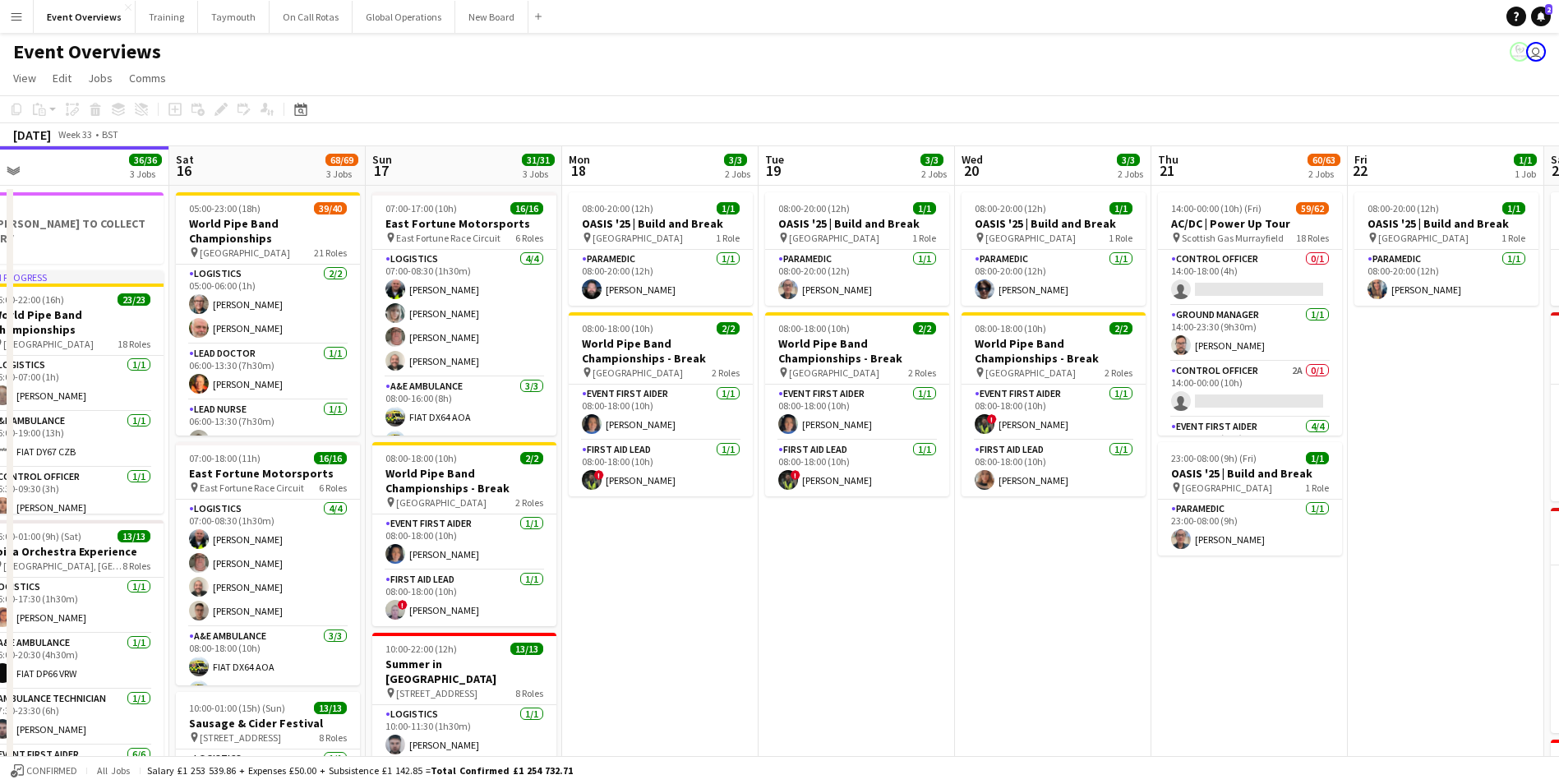
scroll to position [0, 487]
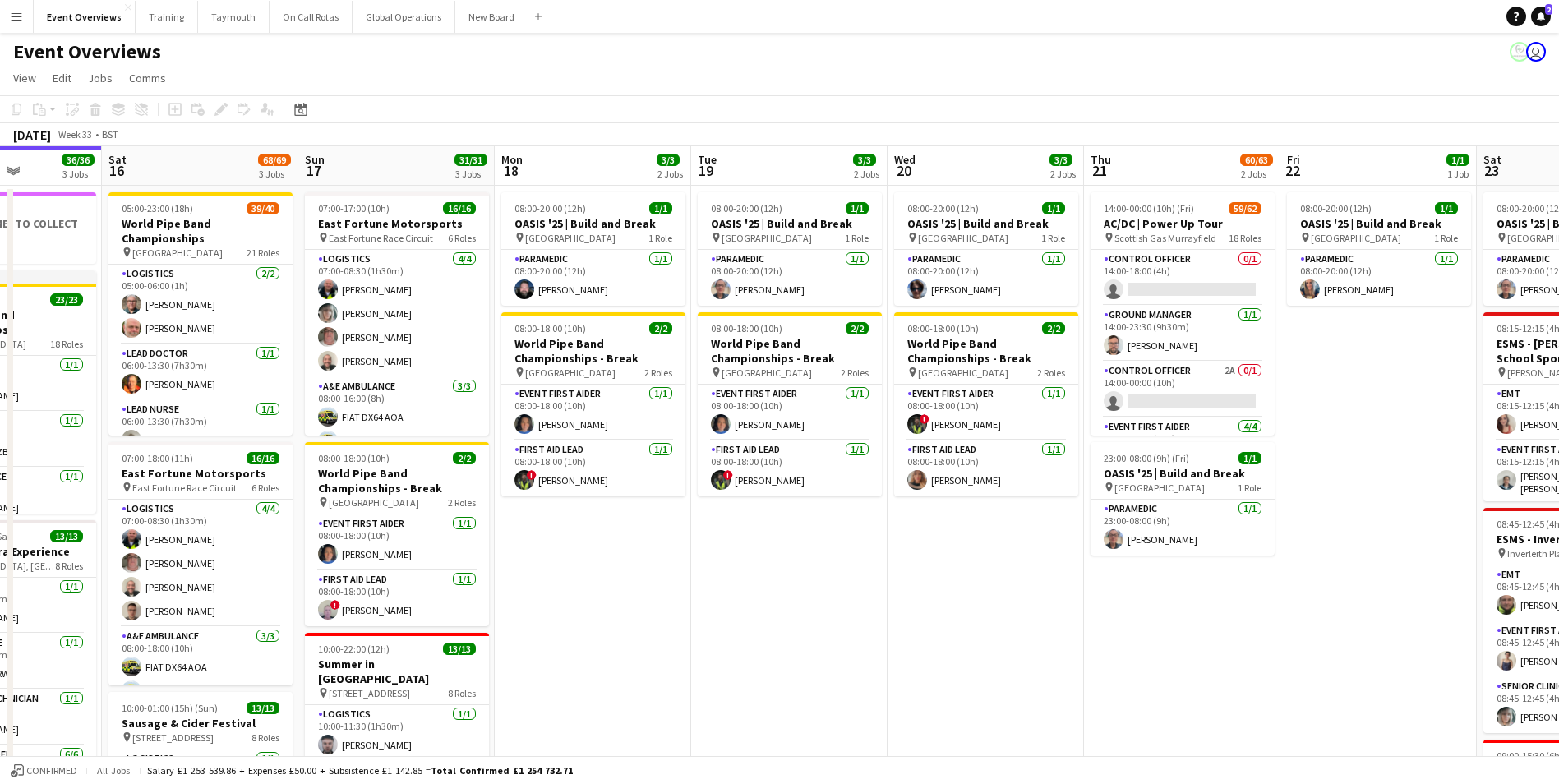
drag, startPoint x: 236, startPoint y: 556, endPoint x: 1058, endPoint y: 593, distance: 822.8
click at [1058, 593] on app-calendar-viewport "Wed 13 4/4 3 Jobs Thu 14 4/4 3 Jobs Fri 15 36/36 3 Jobs Sat 16 68/69 3 Jobs Sun…" at bounding box center [780, 704] width 1559 height 1116
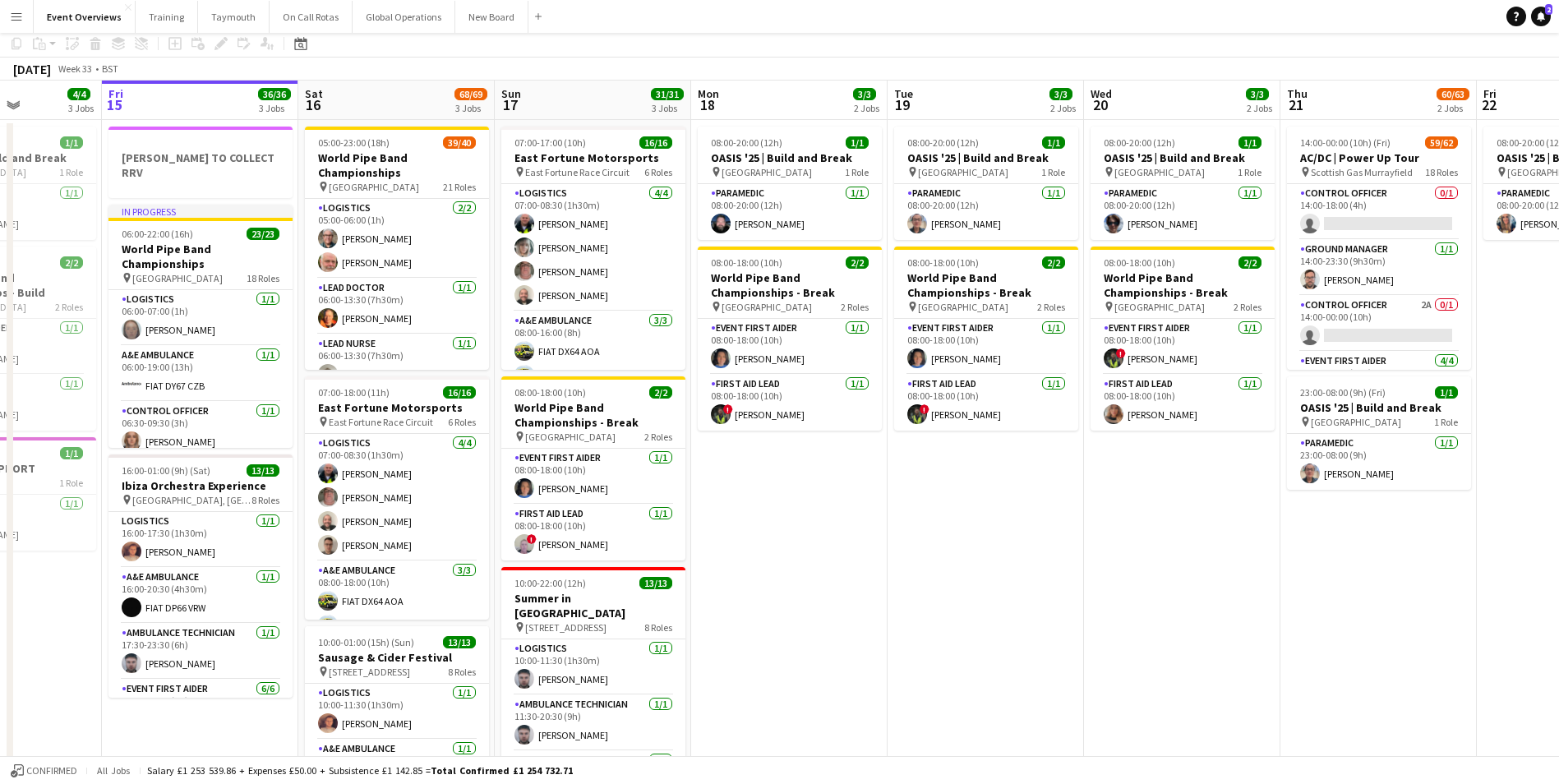
scroll to position [0, 0]
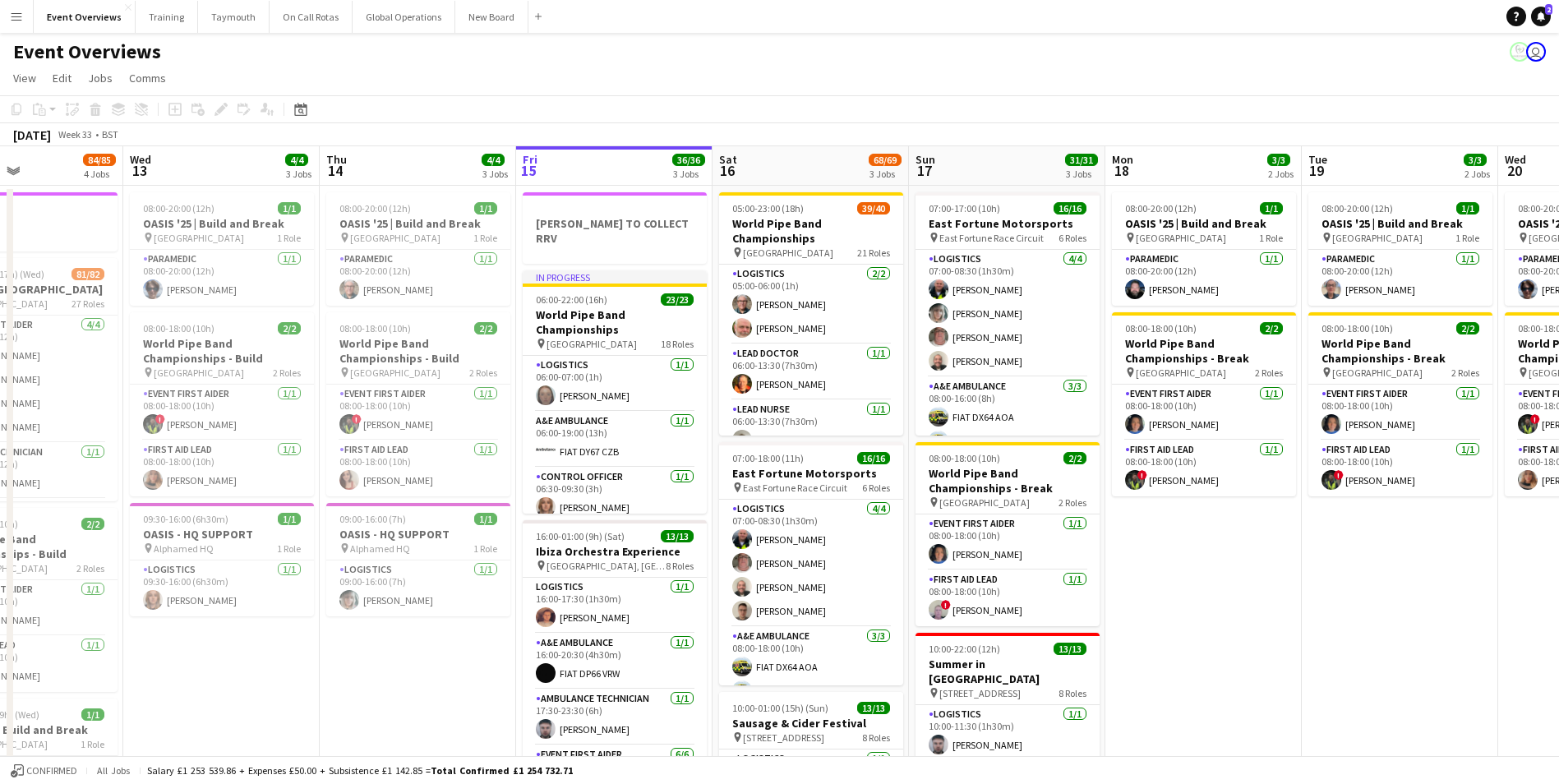
drag, startPoint x: 912, startPoint y: 612, endPoint x: 1581, endPoint y: 621, distance: 669.1
click at [1559, 621] on html "Menu Boards Boards Boards All jobs Status Workforce Workforce My Workforce Recr…" at bounding box center [780, 645] width 1559 height 1290
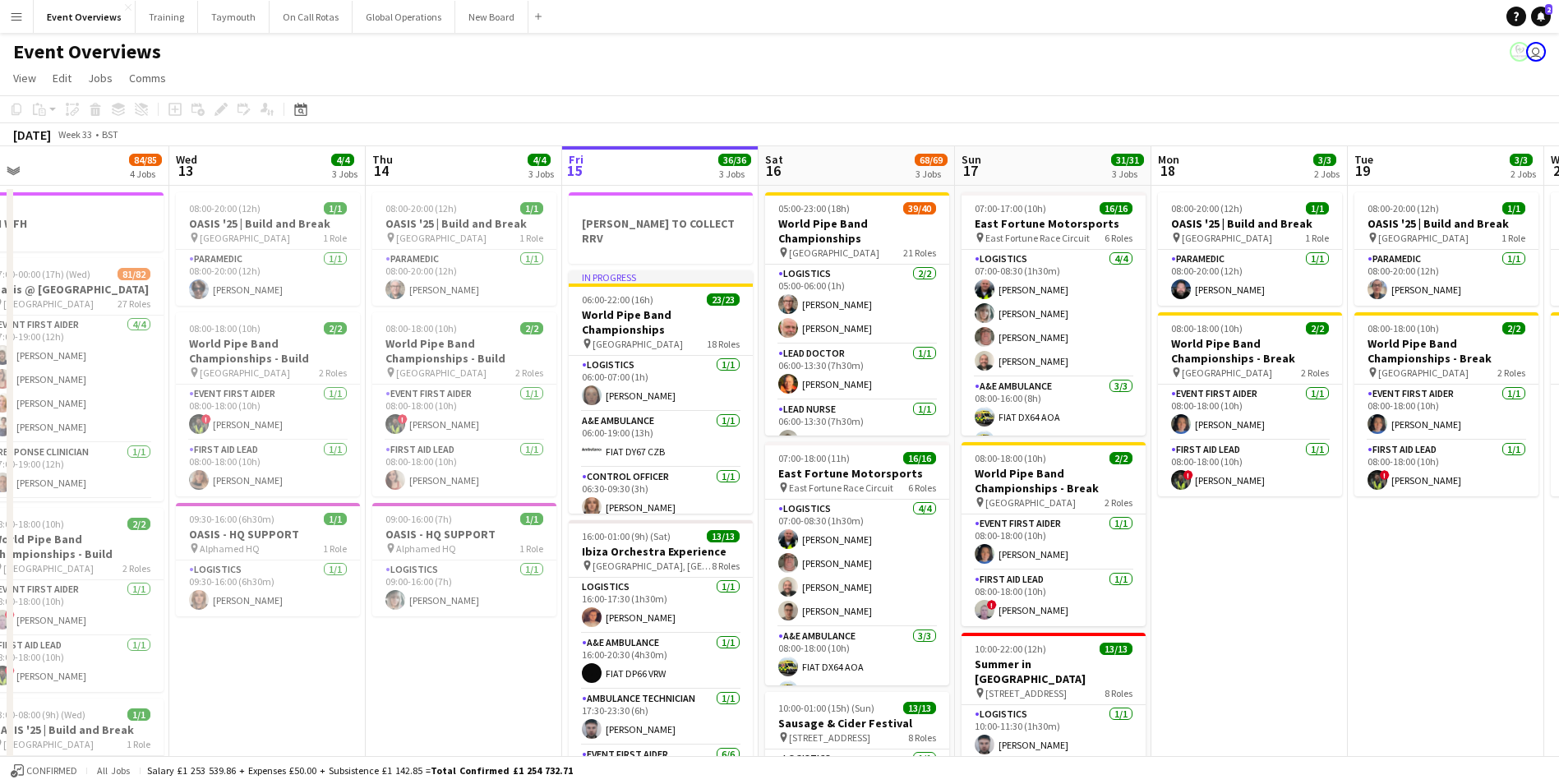
drag, startPoint x: 605, startPoint y: 700, endPoint x: 362, endPoint y: 689, distance: 243.2
click at [366, 689] on app-calendar-viewport "Sat 9 94/95 2 Jobs Sun 10 13/13 1 Job Mon 11 2/2 1 Job Tue 12 84/85 4 Jobs Wed …" at bounding box center [780, 704] width 1559 height 1116
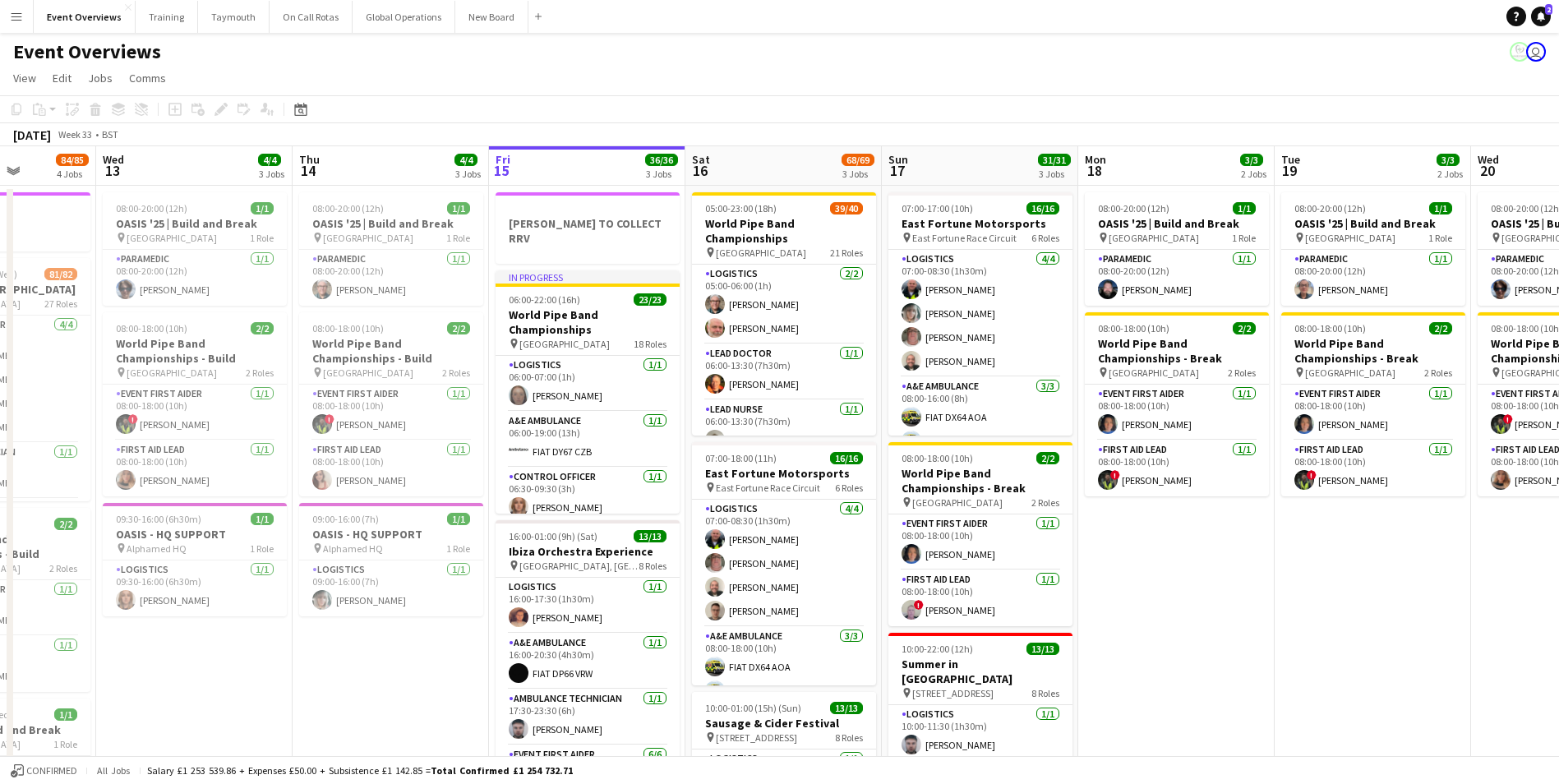
scroll to position [0, 625]
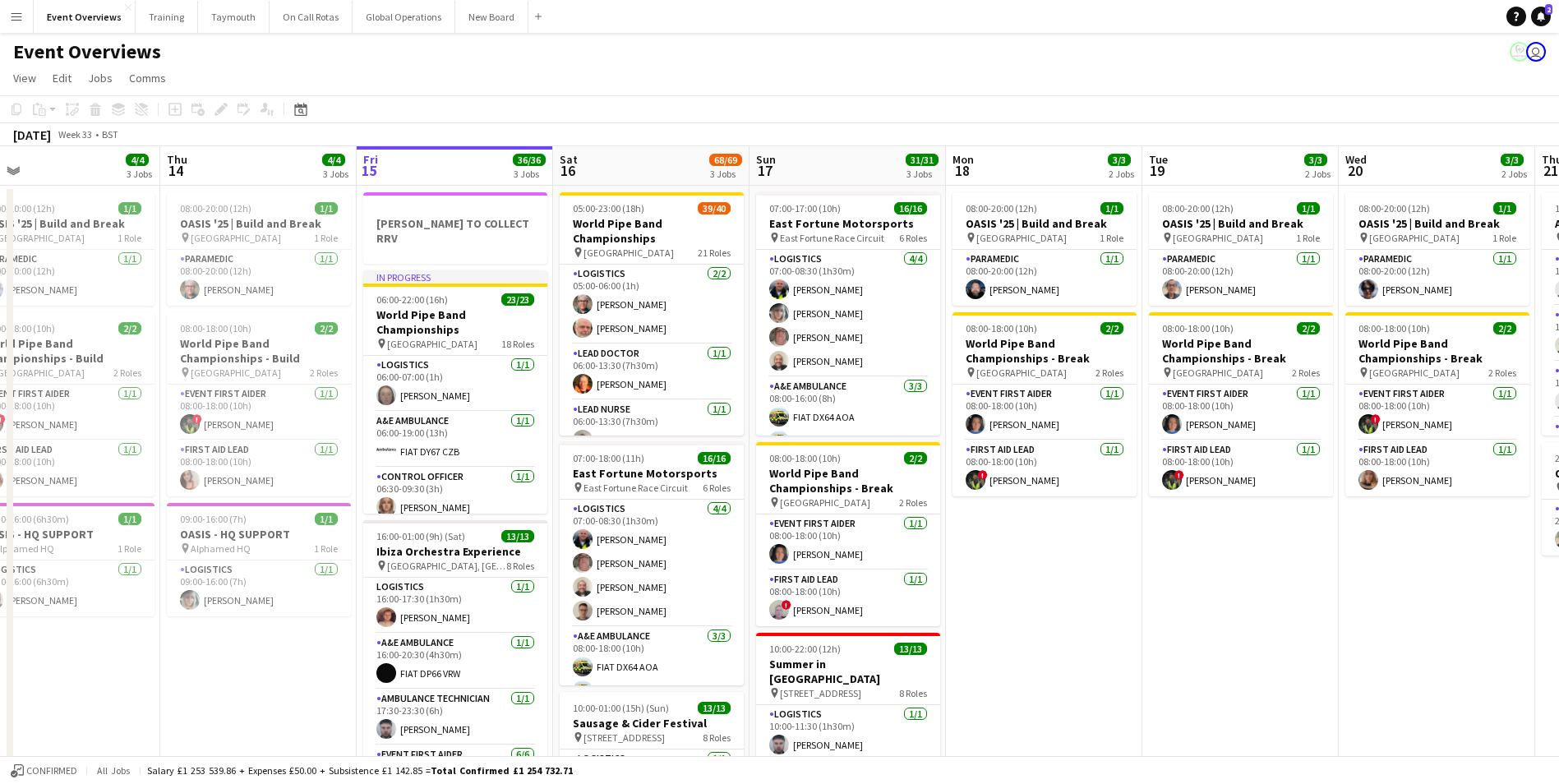
drag, startPoint x: 1206, startPoint y: 662, endPoint x: 1074, endPoint y: 672, distance: 132.4
click at [1074, 672] on app-calendar-viewport "Sun 10 13/13 1 Job Mon 11 2/2 1 Job Tue 12 84/85 4 Jobs Wed 13 4/4 3 Jobs Thu 1…" at bounding box center [780, 704] width 1559 height 1116
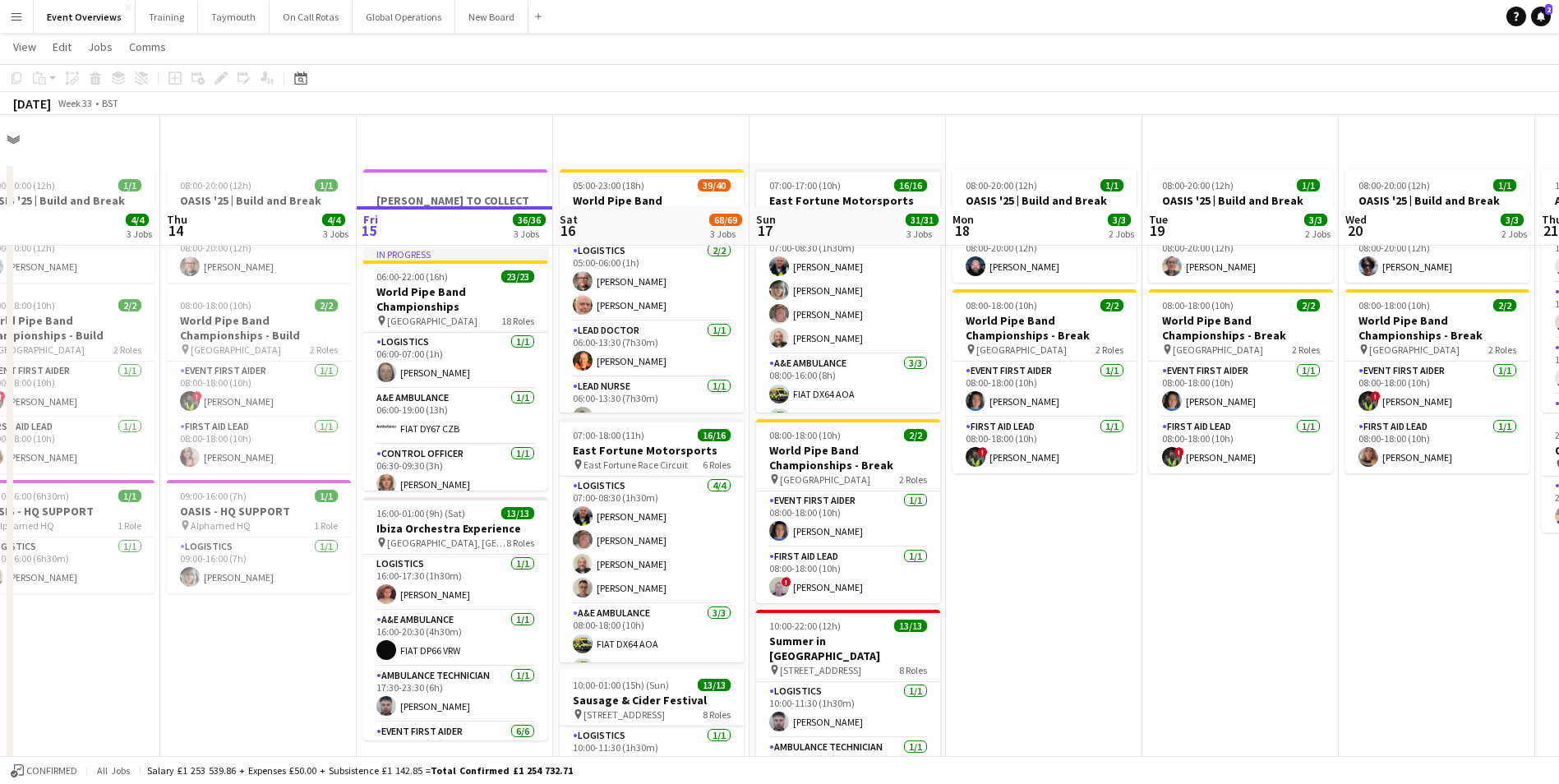
scroll to position [0, 0]
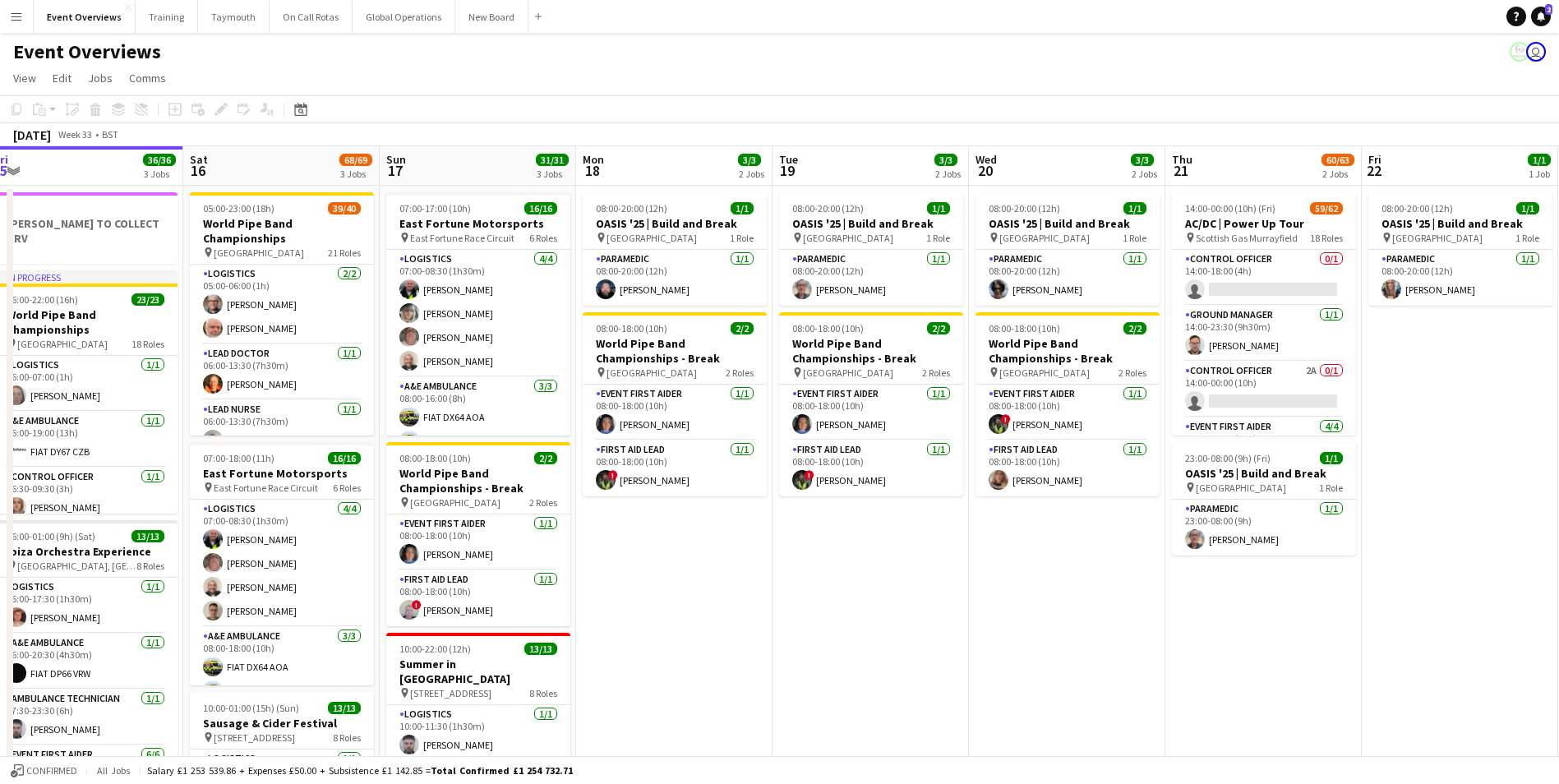
drag, startPoint x: 1227, startPoint y: 641, endPoint x: 792, endPoint y: 672, distance: 436.1
click at [792, 672] on app-calendar-viewport "Tue 12 84/85 4 Jobs Wed 13 4/4 3 Jobs Thu 14 4/4 3 Jobs Fri 15 36/36 3 Jobs Sat…" at bounding box center [780, 704] width 1559 height 1116
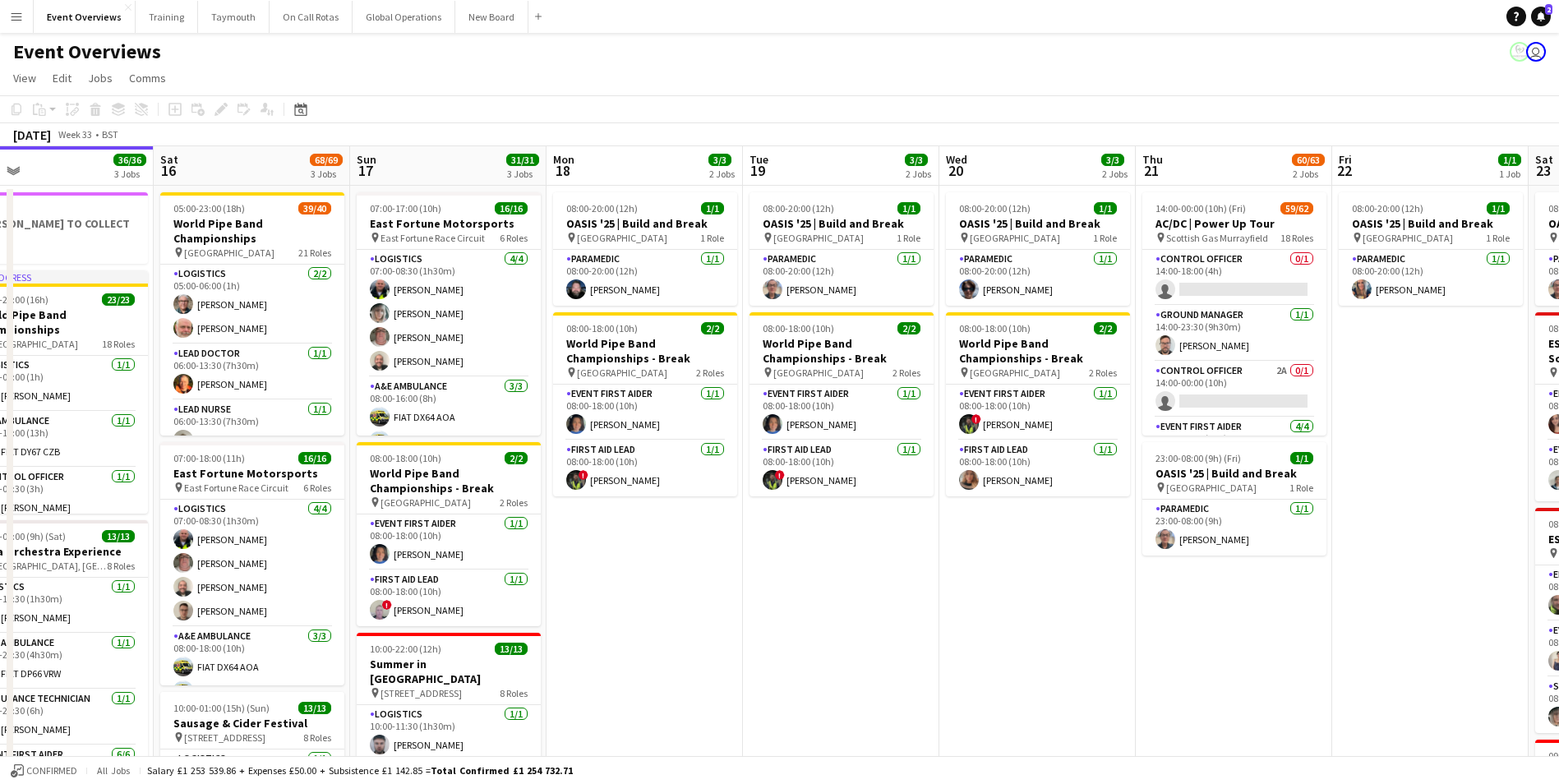
scroll to position [0, 402]
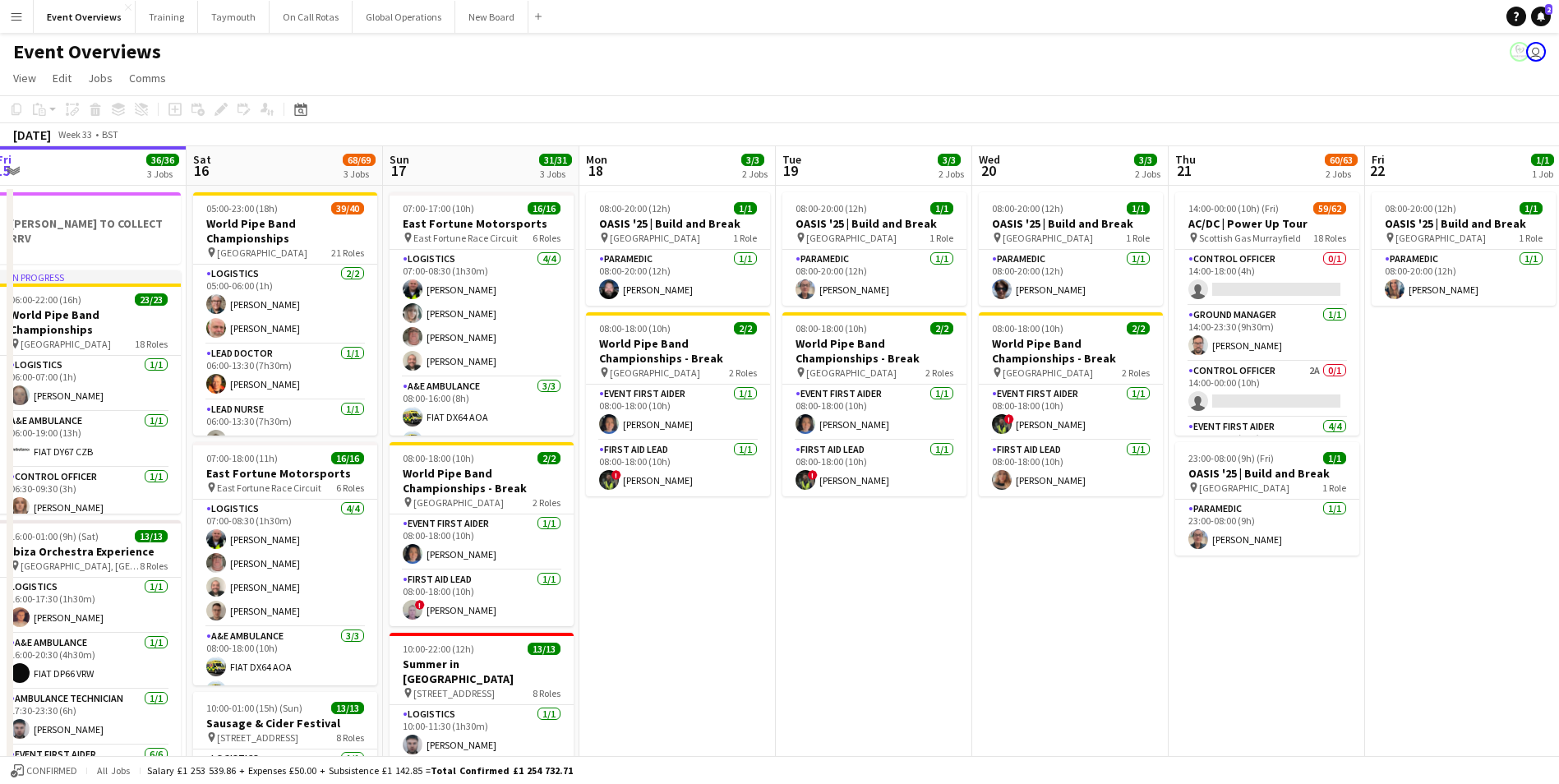
drag, startPoint x: 848, startPoint y: 686, endPoint x: 1113, endPoint y: 673, distance: 265.3
click at [1113, 673] on app-calendar-viewport "Wed 13 4/4 3 Jobs Thu 14 4/4 3 Jobs Fri 15 36/36 3 Jobs Sat 16 68/69 3 Jobs Sun…" at bounding box center [780, 704] width 1559 height 1116
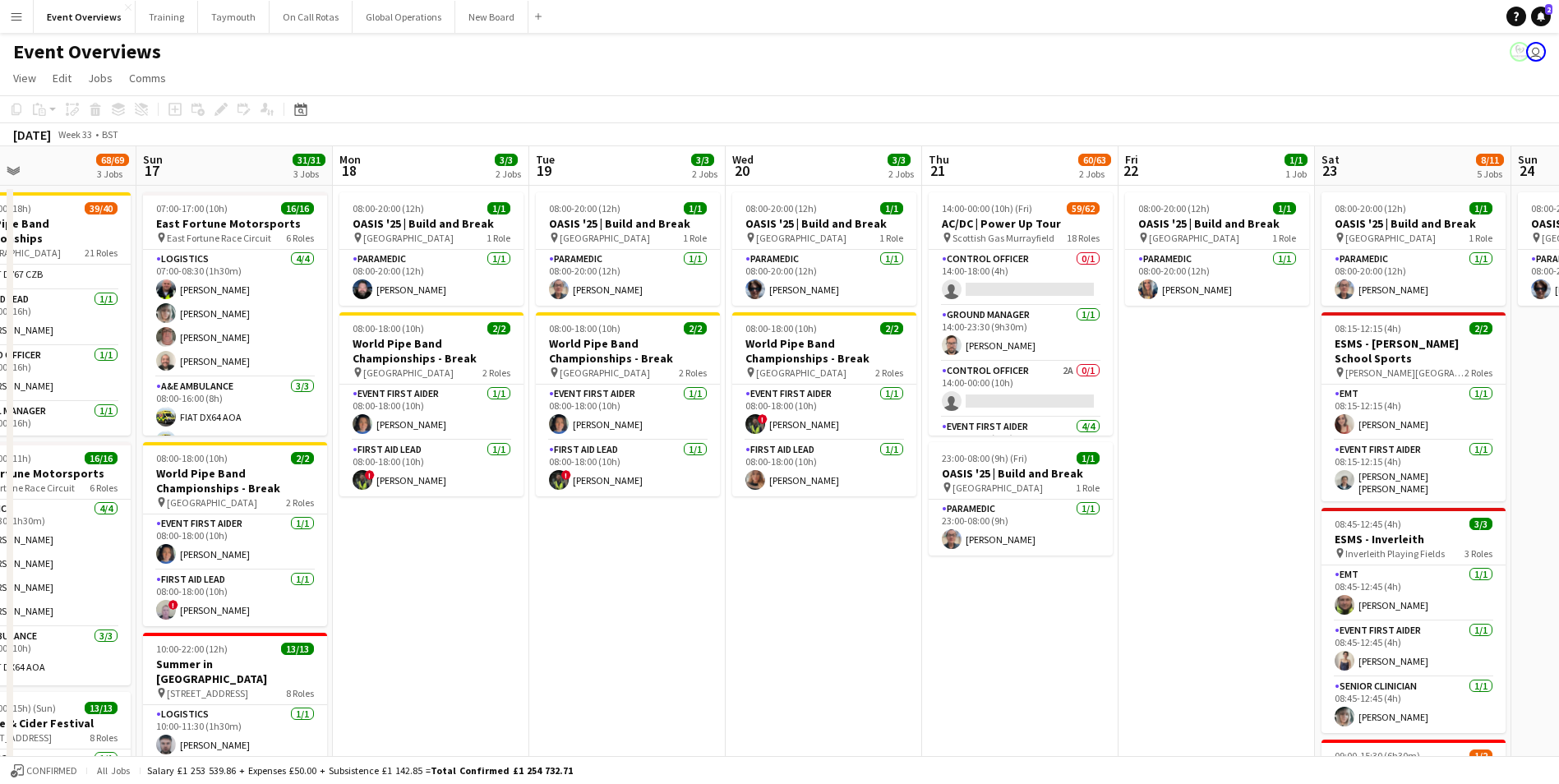
scroll to position [0, 630]
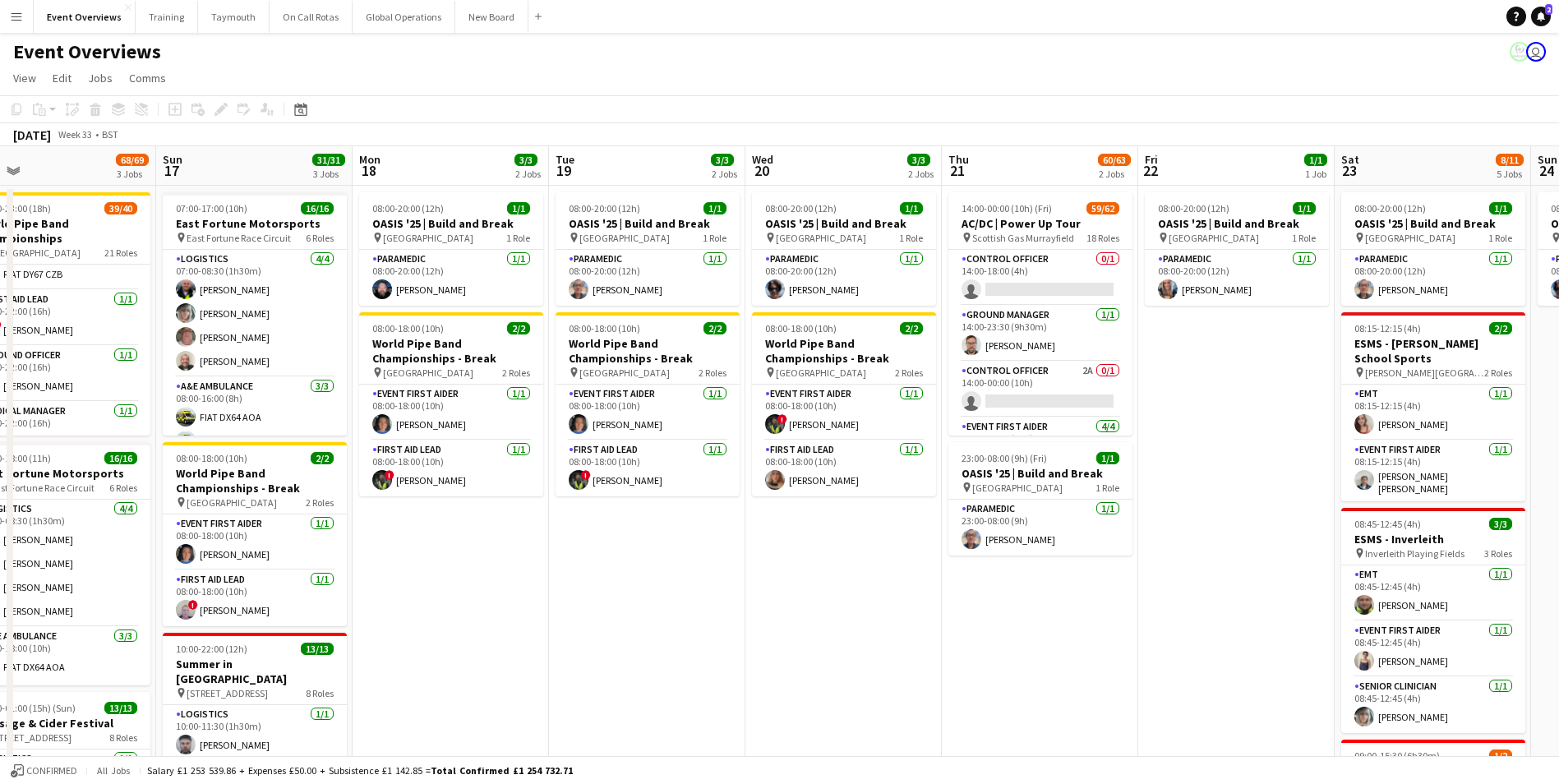
drag, startPoint x: 1086, startPoint y: 560, endPoint x: 663, endPoint y: 580, distance: 423.5
click at [663, 580] on app-calendar-viewport "Wed 13 4/4 3 Jobs Thu 14 4/4 3 Jobs Fri 15 36/36 3 Jobs Sat 16 68/69 3 Jobs Sun…" at bounding box center [780, 704] width 1559 height 1116
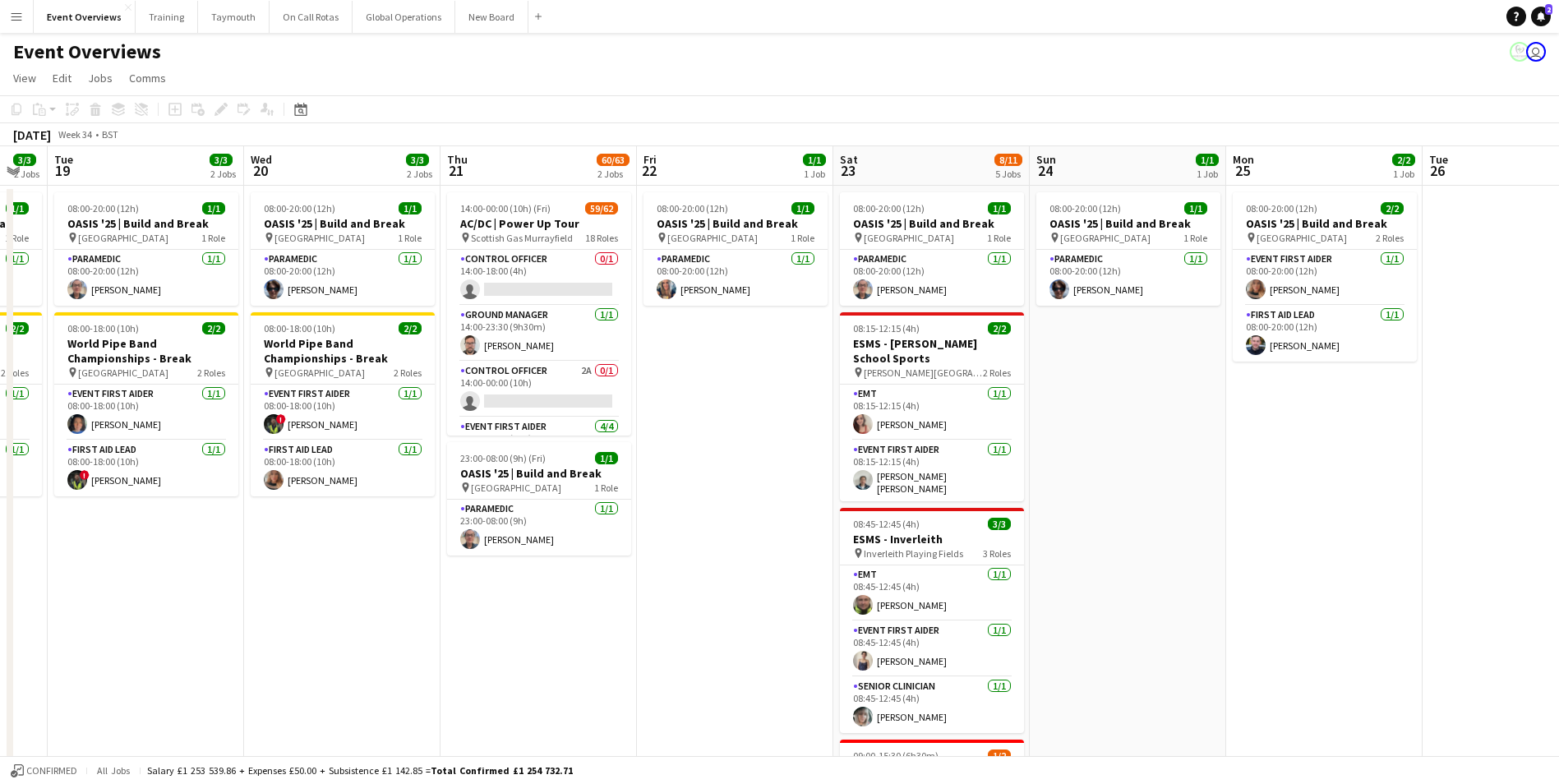
scroll to position [0, 598]
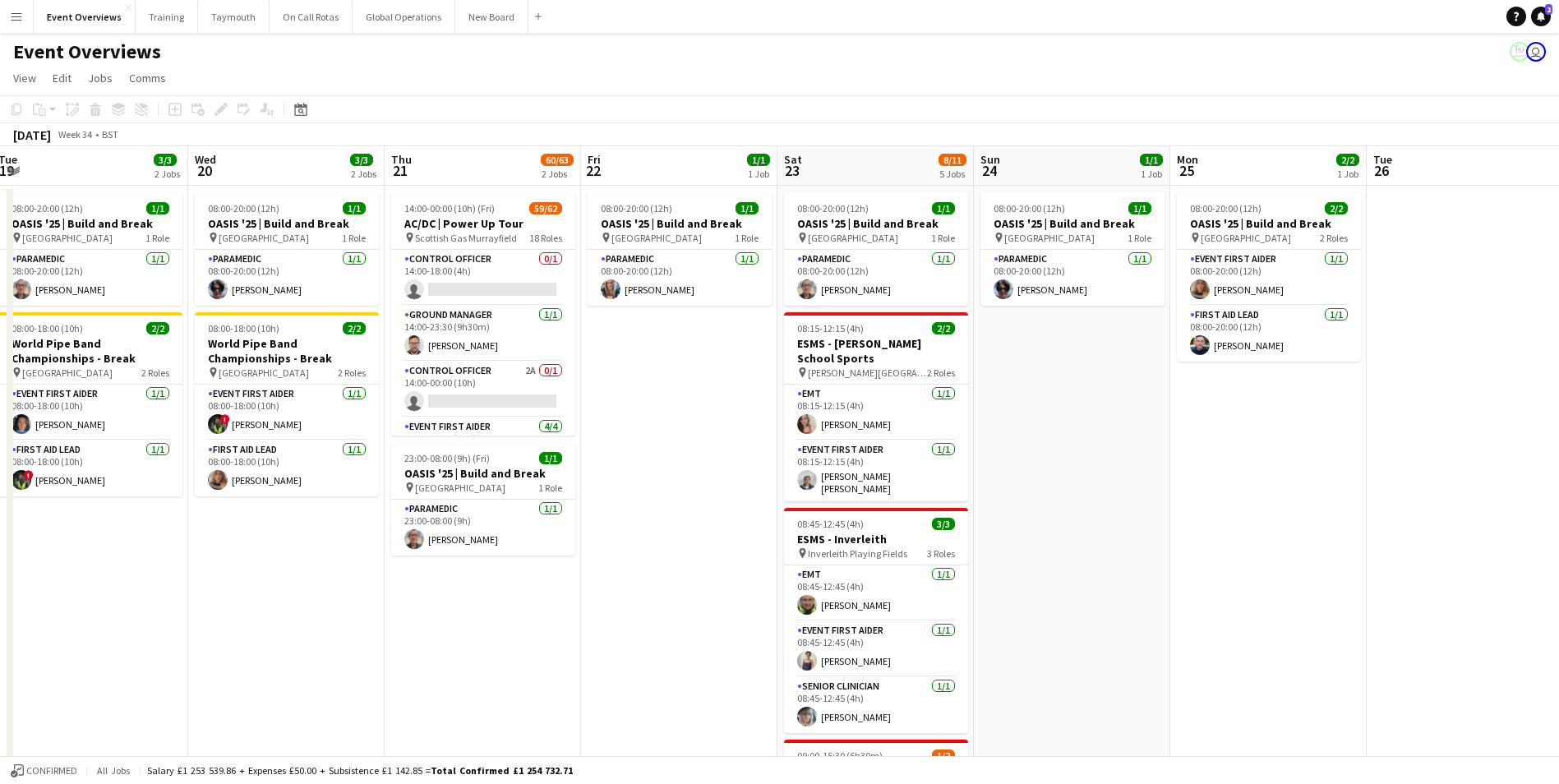
drag, startPoint x: 1106, startPoint y: 648, endPoint x: 549, endPoint y: 680, distance: 557.9
click at [549, 680] on app-calendar-viewport "Sat 16 68/69 3 Jobs Sun 17 31/31 3 Jobs Mon 18 3/3 2 Jobs Tue 19 3/3 2 Jobs Wed…" at bounding box center [780, 704] width 1559 height 1116
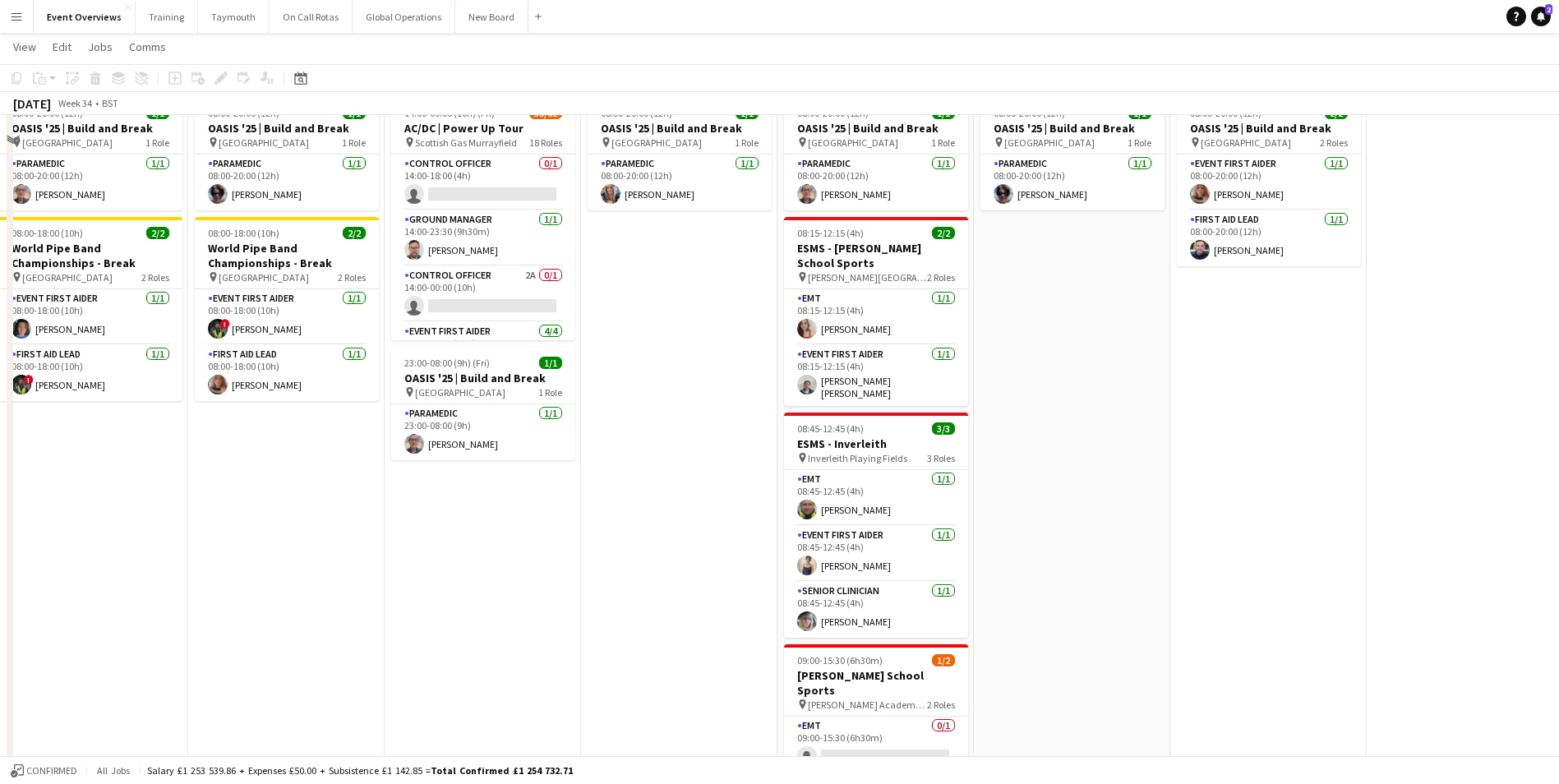
scroll to position [0, 0]
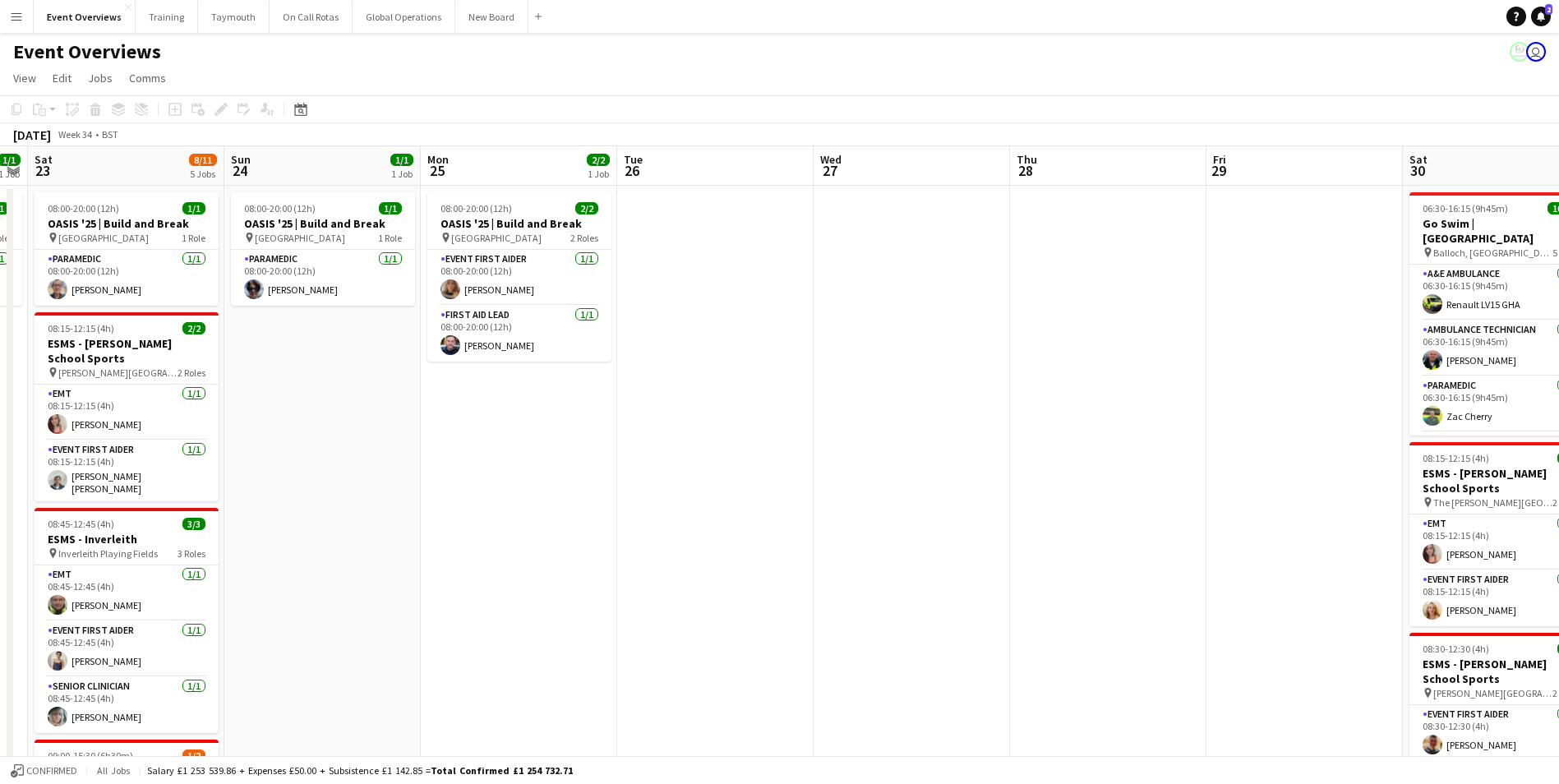
drag, startPoint x: 1214, startPoint y: 631, endPoint x: 465, endPoint y: 715, distance: 753.7
click at [465, 715] on app-calendar-viewport "Wed 20 3/3 2 Jobs Thu 21 60/63 2 Jobs Fri 22 1/1 1 Job Sat 23 8/11 5 Jobs Sun 2…" at bounding box center [780, 704] width 1559 height 1116
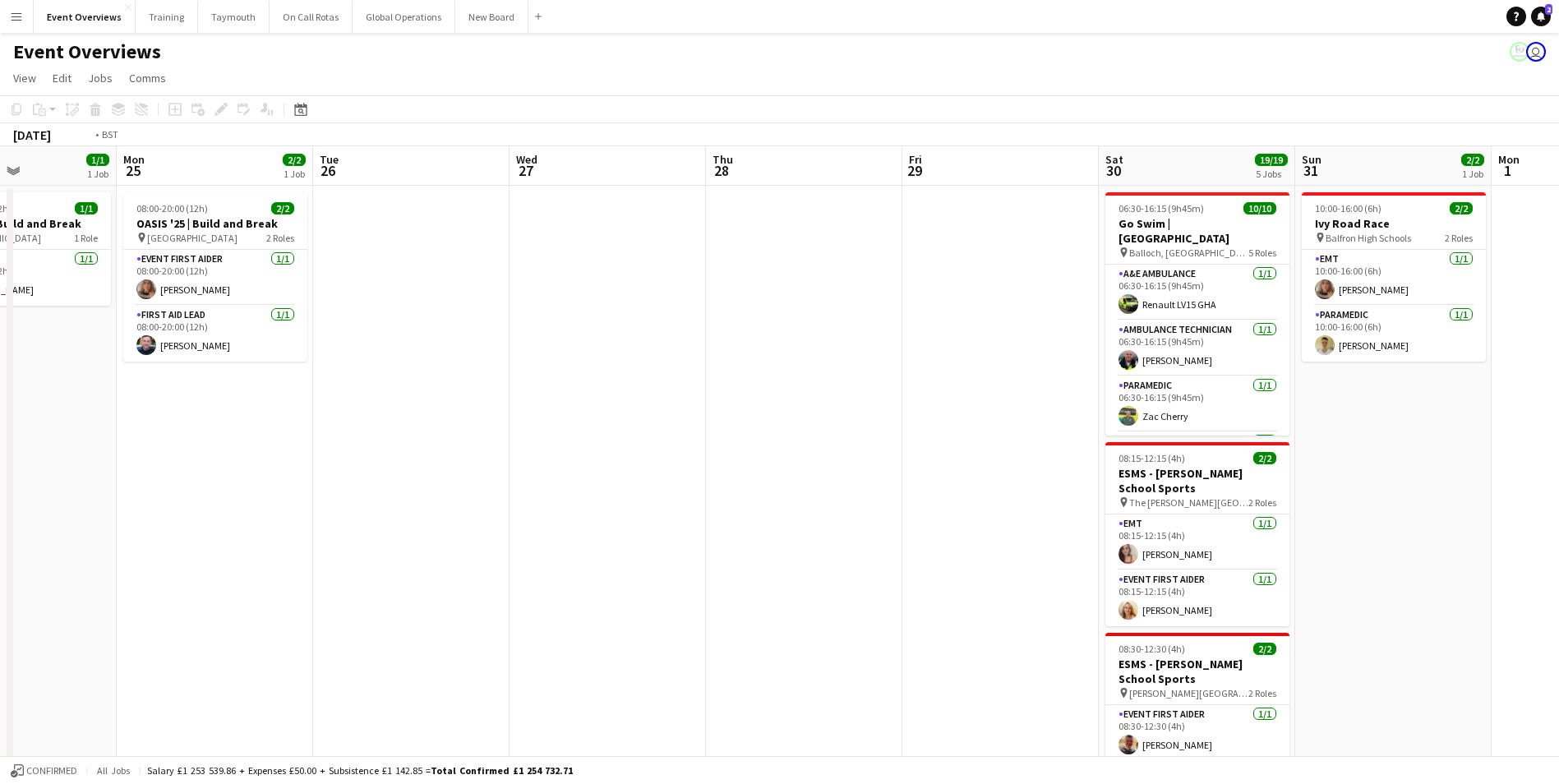
drag, startPoint x: 981, startPoint y: 576, endPoint x: 548, endPoint y: 612, distance: 434.5
click at [549, 612] on app-calendar-viewport "Fri 22 1/1 1 Job Sat 23 8/11 5 Jobs Sun 24 1/1 1 Job Mon 25 2/2 1 Job Tue 26 We…" at bounding box center [780, 704] width 1559 height 1116
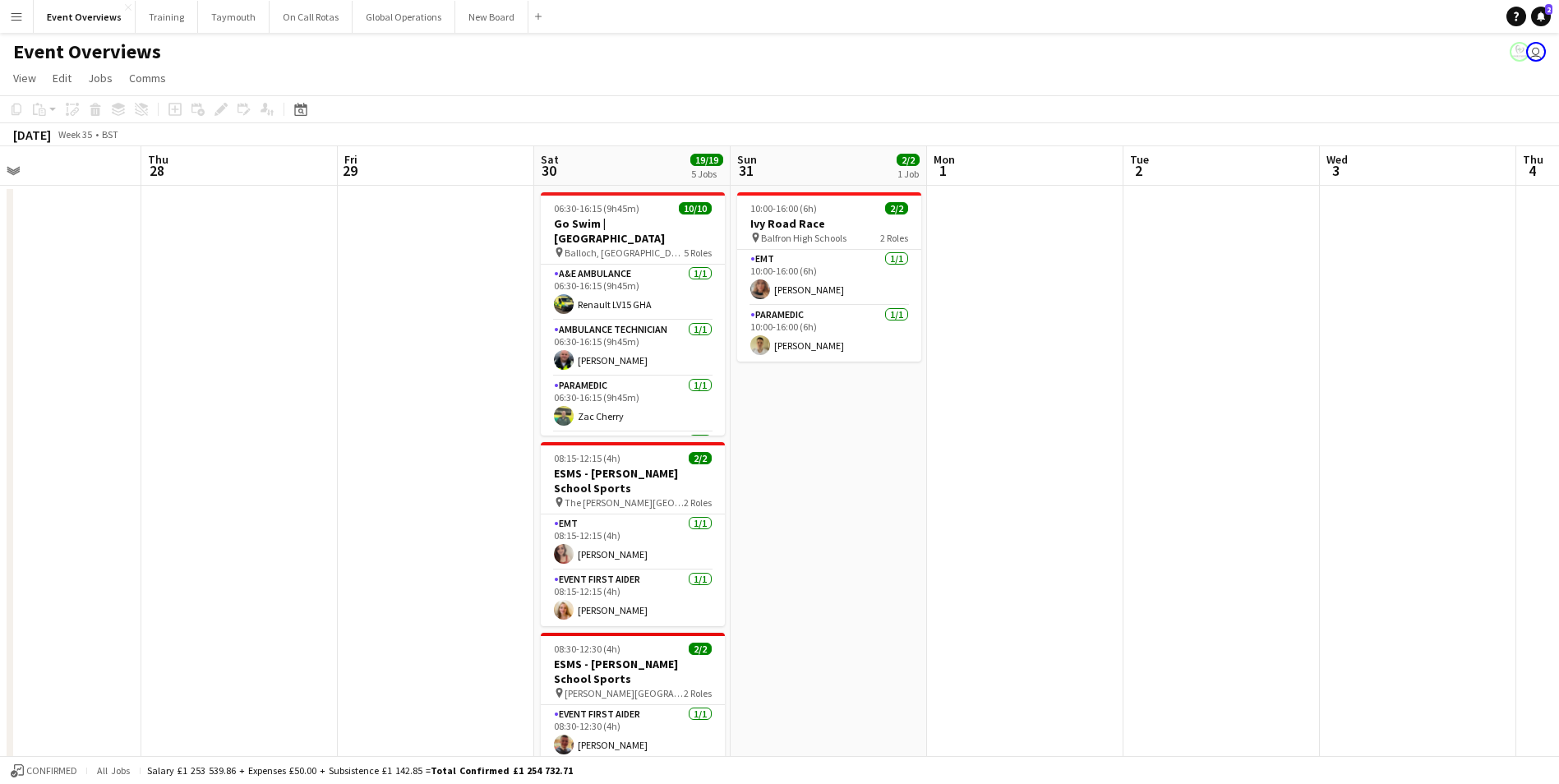
drag, startPoint x: 1173, startPoint y: 548, endPoint x: 708, endPoint y: 564, distance: 465.3
click at [708, 564] on app-calendar-viewport "Sun 24 1/1 1 Job Mon 25 2/2 1 Job Tue 26 Wed 27 Thu 28 Fri 29 Sat 30 19/19 5 Jo…" at bounding box center [780, 704] width 1559 height 1116
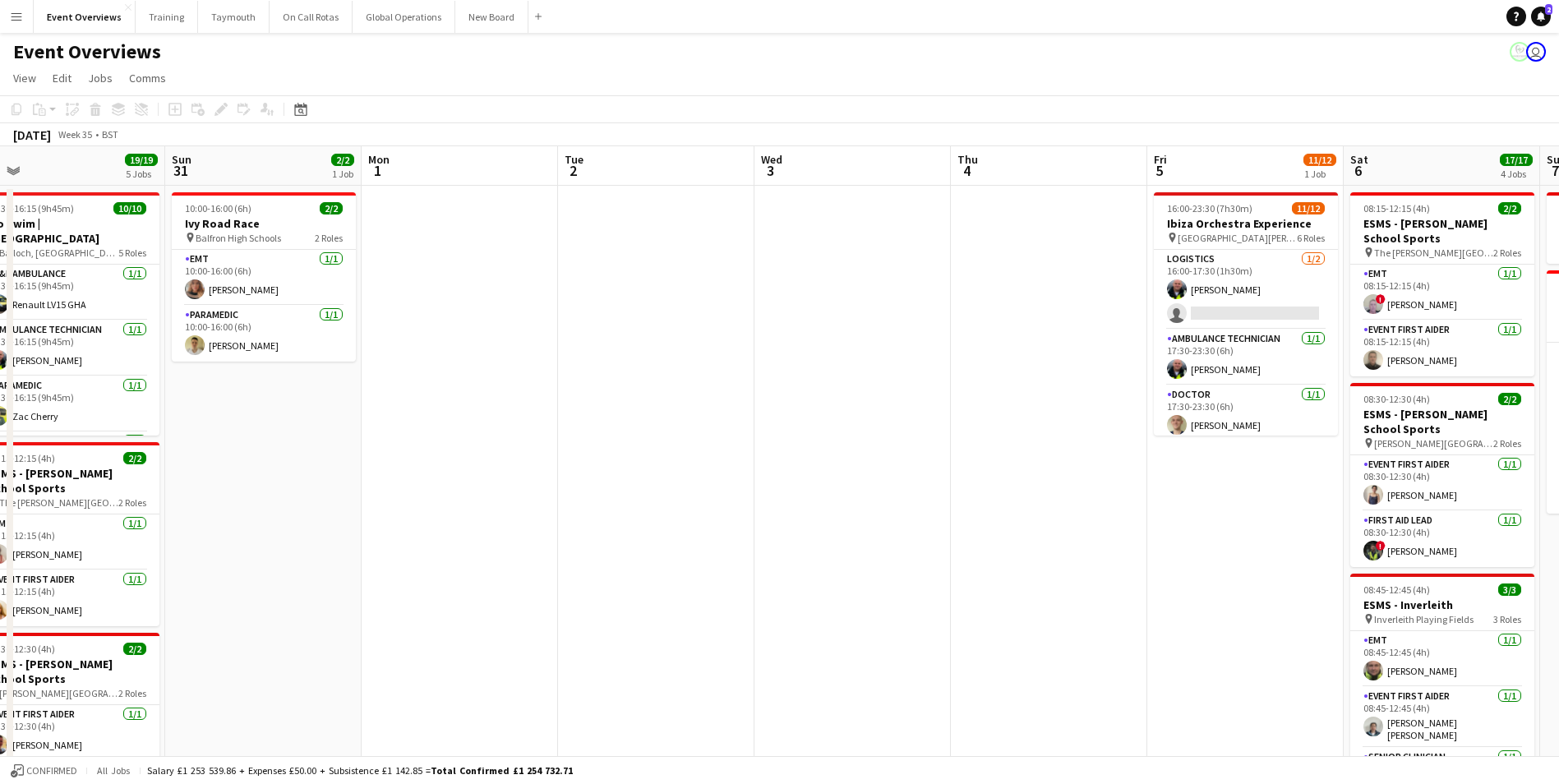
drag, startPoint x: 1192, startPoint y: 529, endPoint x: 509, endPoint y: 578, distance: 684.8
click at [509, 578] on app-calendar-viewport "Wed 27 Thu 28 Fri 29 Sat 30 19/19 5 Jobs Sun 31 2/2 1 Job Mon 1 Tue 2 Wed 3 Thu…" at bounding box center [780, 704] width 1559 height 1116
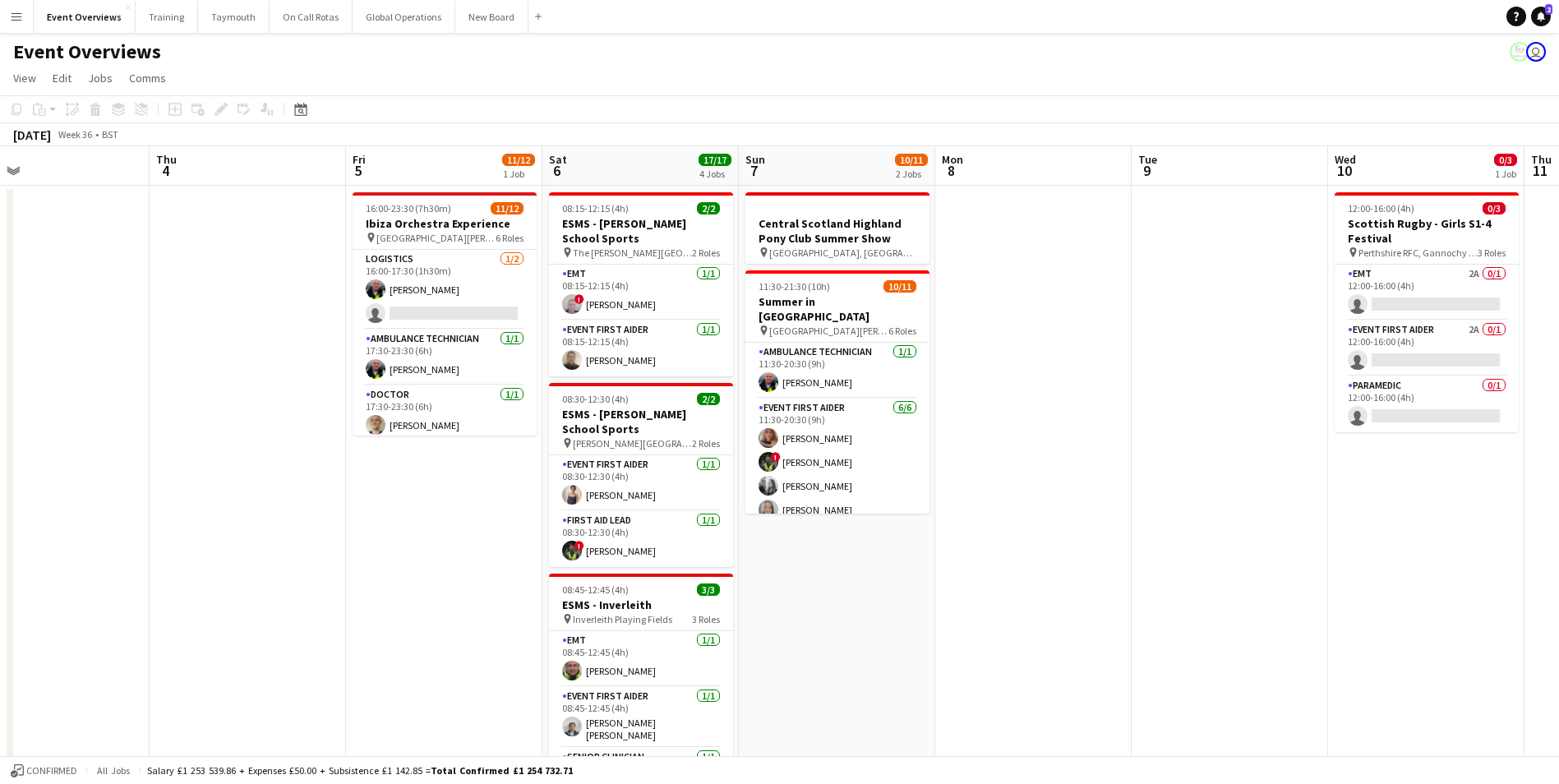
drag, startPoint x: 918, startPoint y: 546, endPoint x: 352, endPoint y: 569, distance: 566.5
click at [334, 570] on app-calendar-viewport "Sun 31 2/2 1 Job Mon 1 Tue 2 Wed 3 Thu 4 Fri 5 11/12 1 Job Sat 6 17/17 4 Jobs S…" at bounding box center [780, 704] width 1559 height 1116
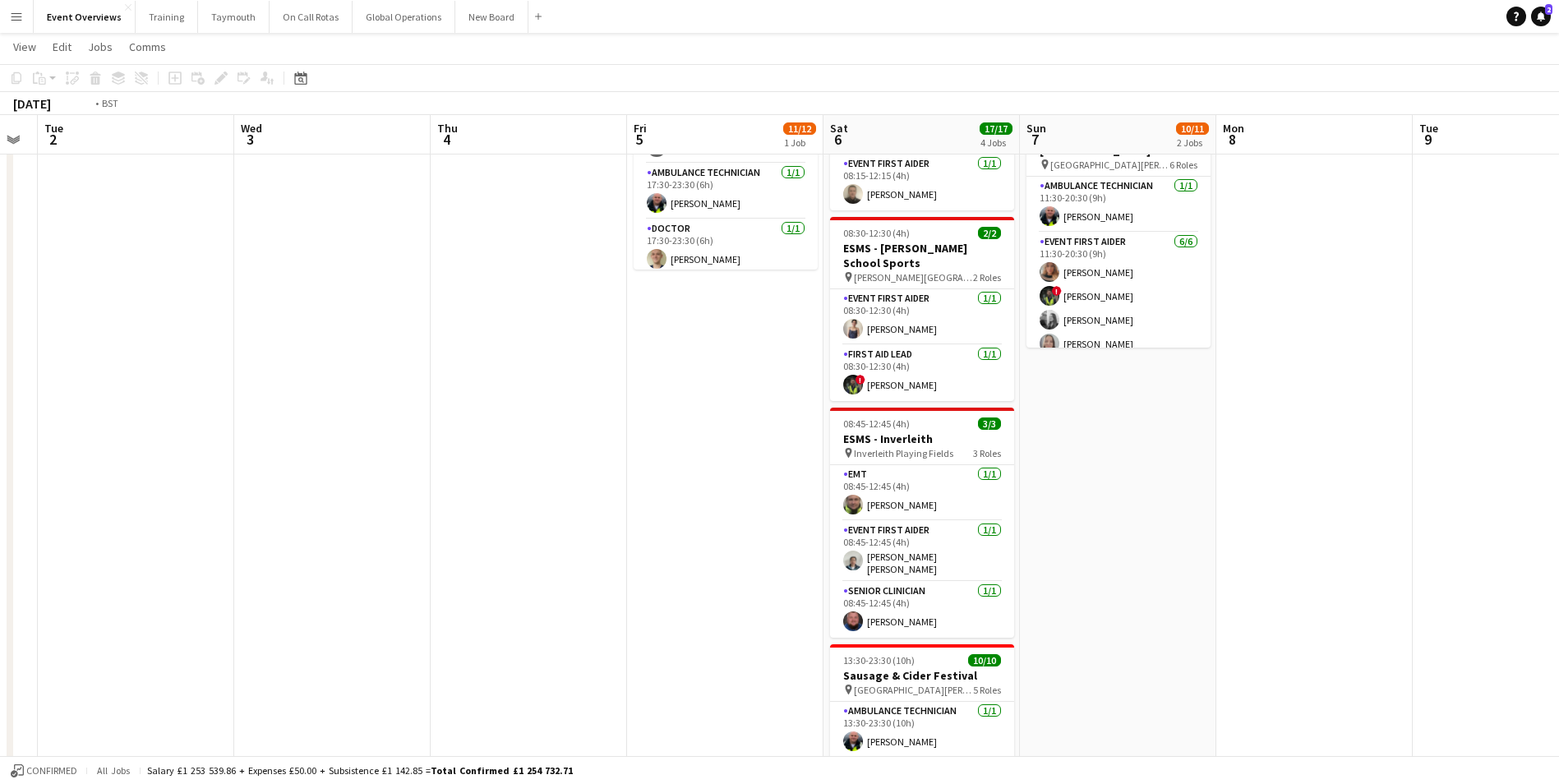
scroll to position [0, 360]
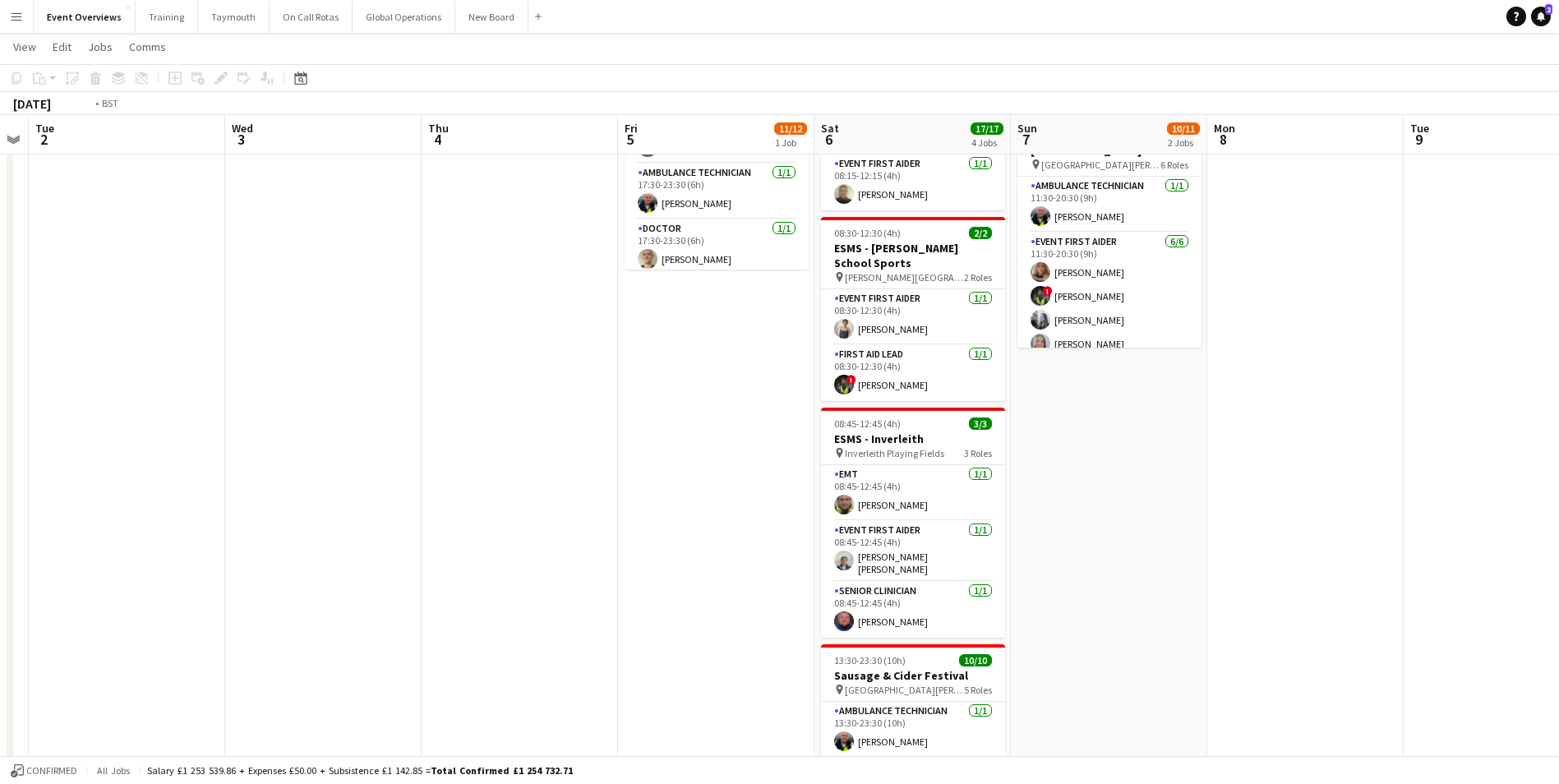
drag, startPoint x: 571, startPoint y: 571, endPoint x: 1254, endPoint y: 547, distance: 683.4
click at [1253, 547] on app-calendar-viewport "Sun 31 2/2 1 Job Mon 1 Tue 2 Wed 3 Thu 4 Fri 5 11/12 1 Job Sat 6 17/17 4 Jobs S…" at bounding box center [780, 498] width 1559 height 1196
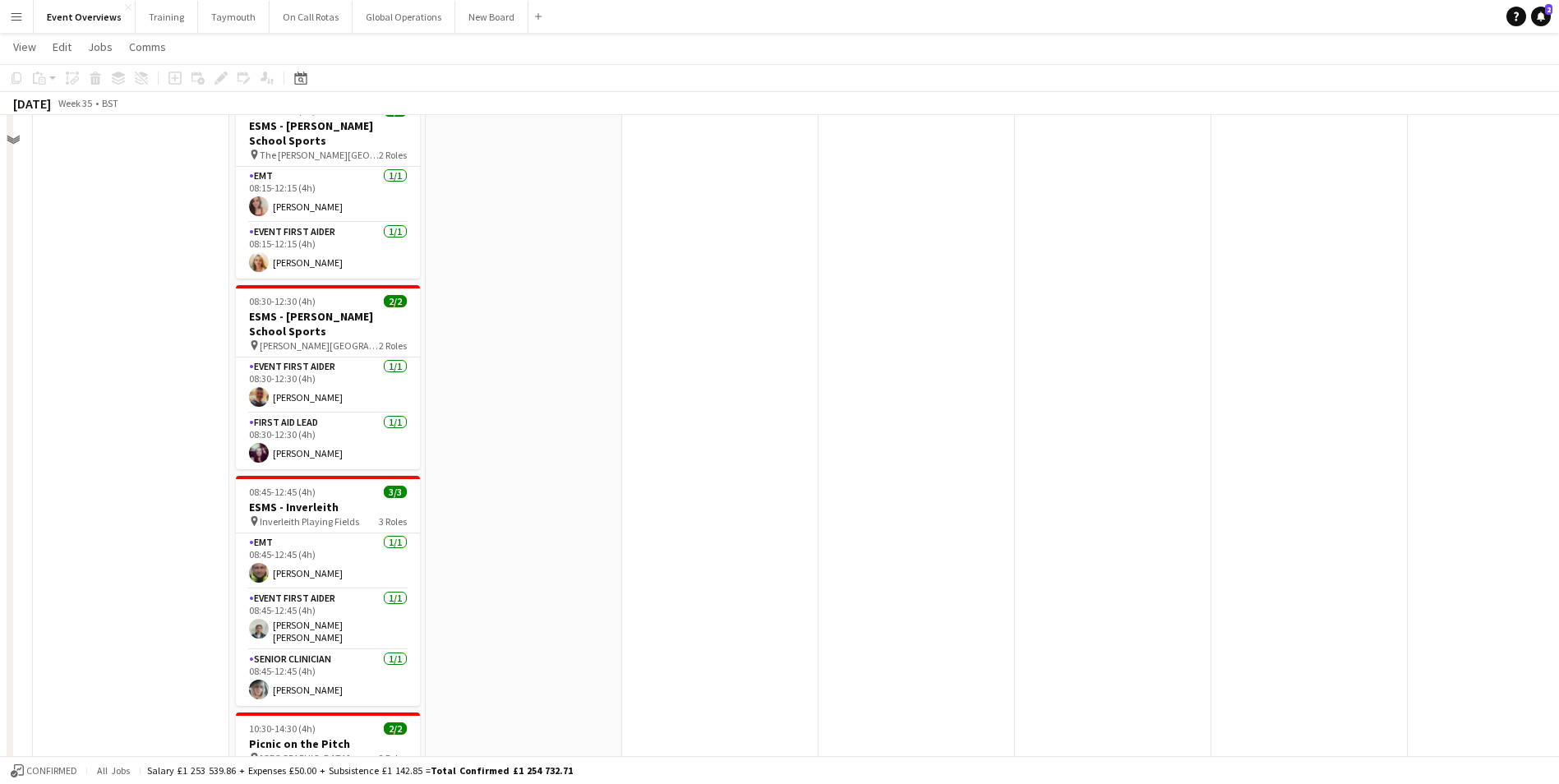
scroll to position [504, 0]
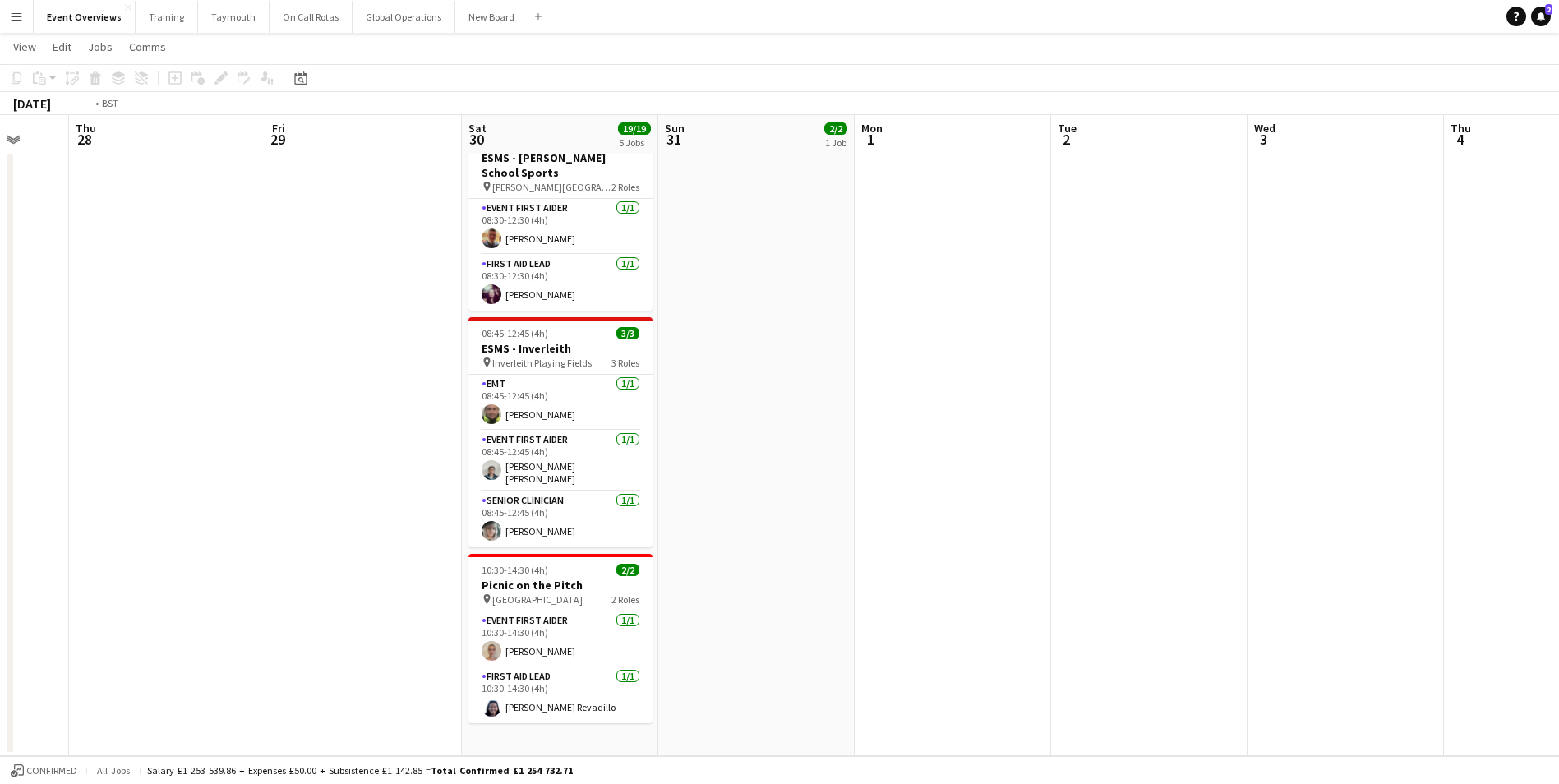
drag, startPoint x: 466, startPoint y: 580, endPoint x: 1303, endPoint y: 524, distance: 838.9
click at [1300, 526] on app-calendar-viewport "Mon 25 2/2 1 Job Tue 26 Wed 27 Thu 28 Fri 29 Sat 30 19/19 5 Jobs Sun 31 2/2 1 J…" at bounding box center [780, 157] width 1559 height 1196
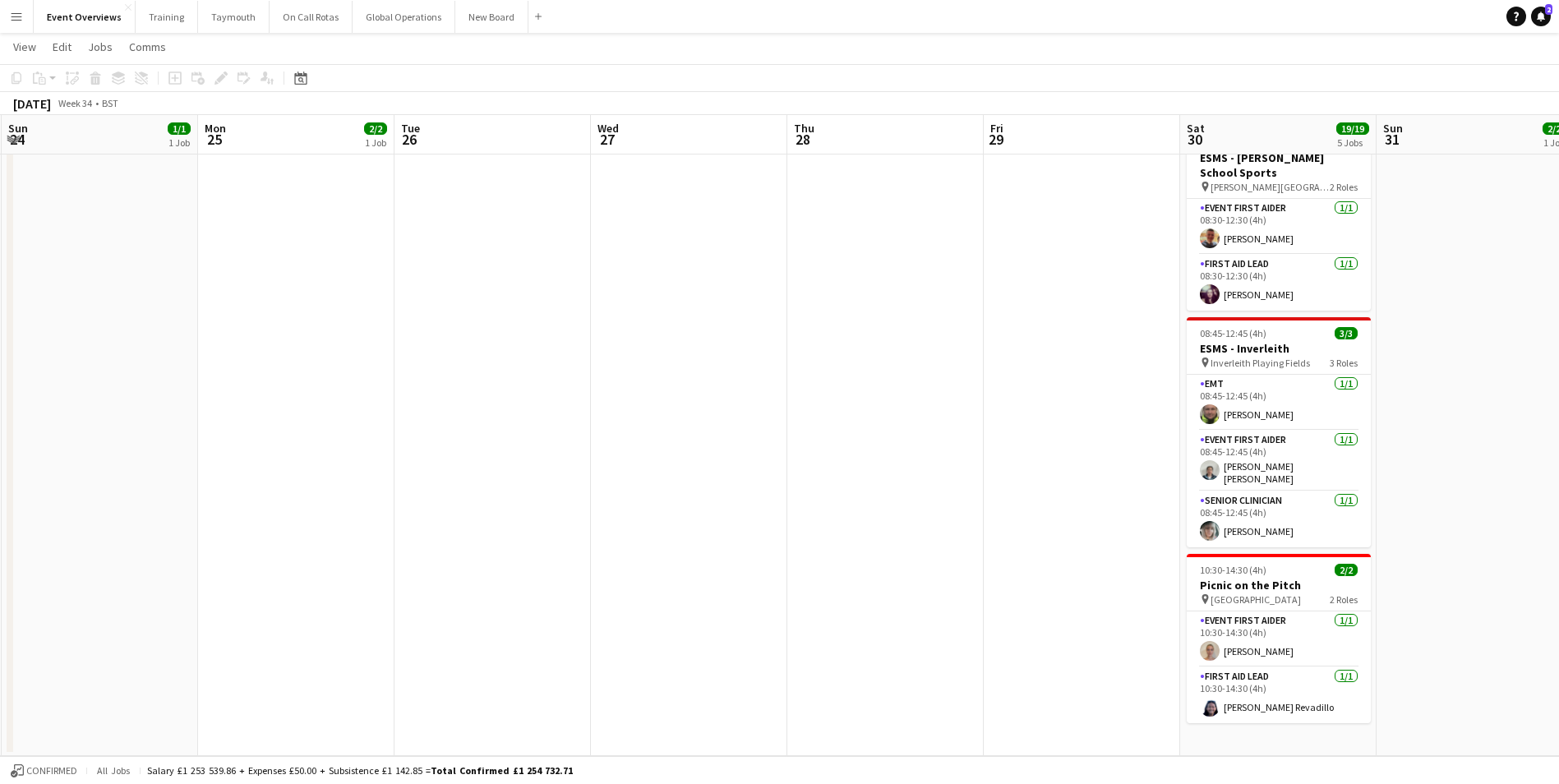
drag, startPoint x: 388, startPoint y: 550, endPoint x: 1209, endPoint y: 509, distance: 822.0
click at [1201, 510] on app-calendar-viewport "Fri 22 1/1 1 Job Sat 23 8/11 5 Jobs Sun 24 1/1 1 Job Mon 25 2/2 1 Job Tue 26 We…" at bounding box center [780, 157] width 1559 height 1196
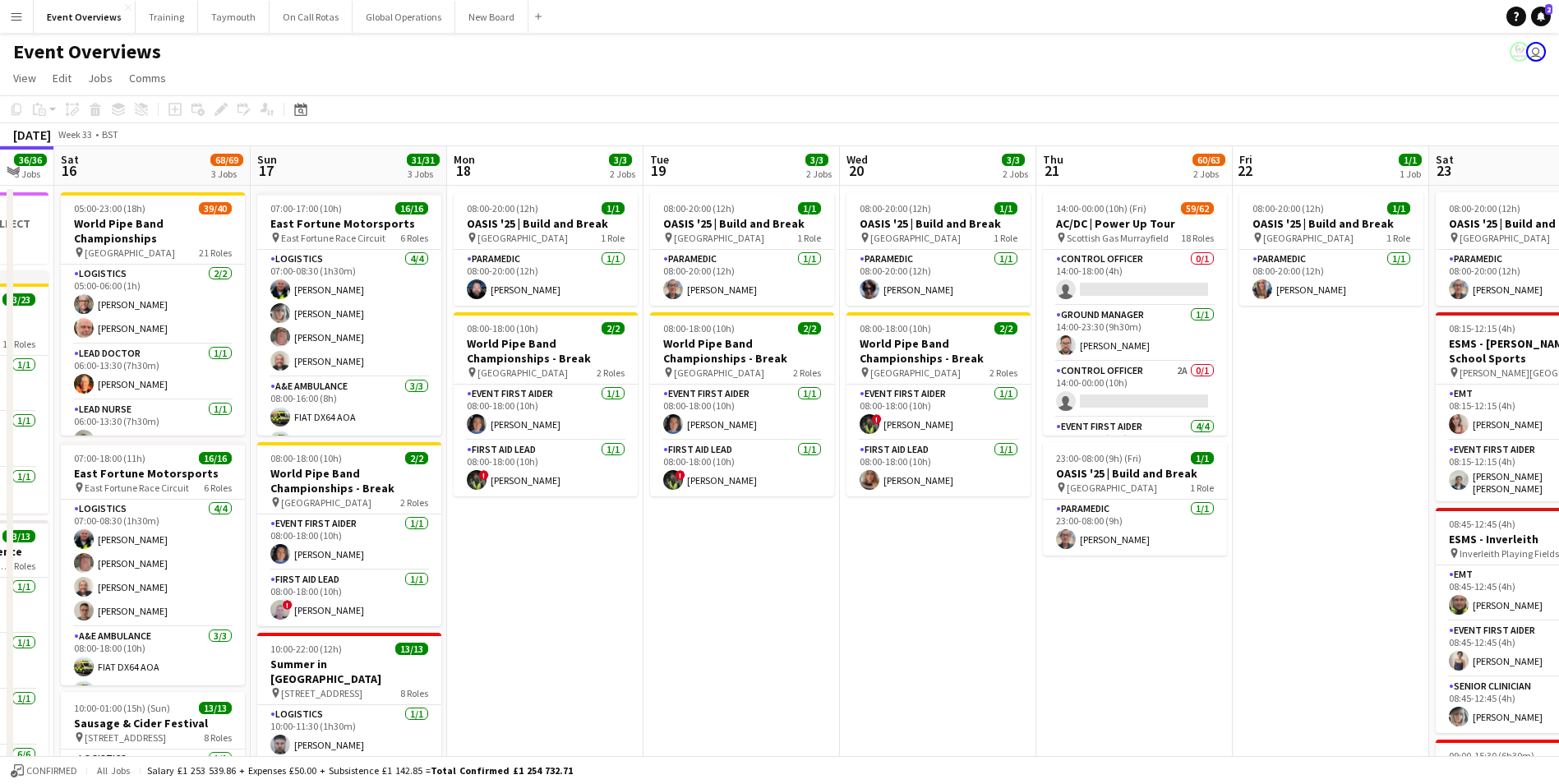
scroll to position [0, 383]
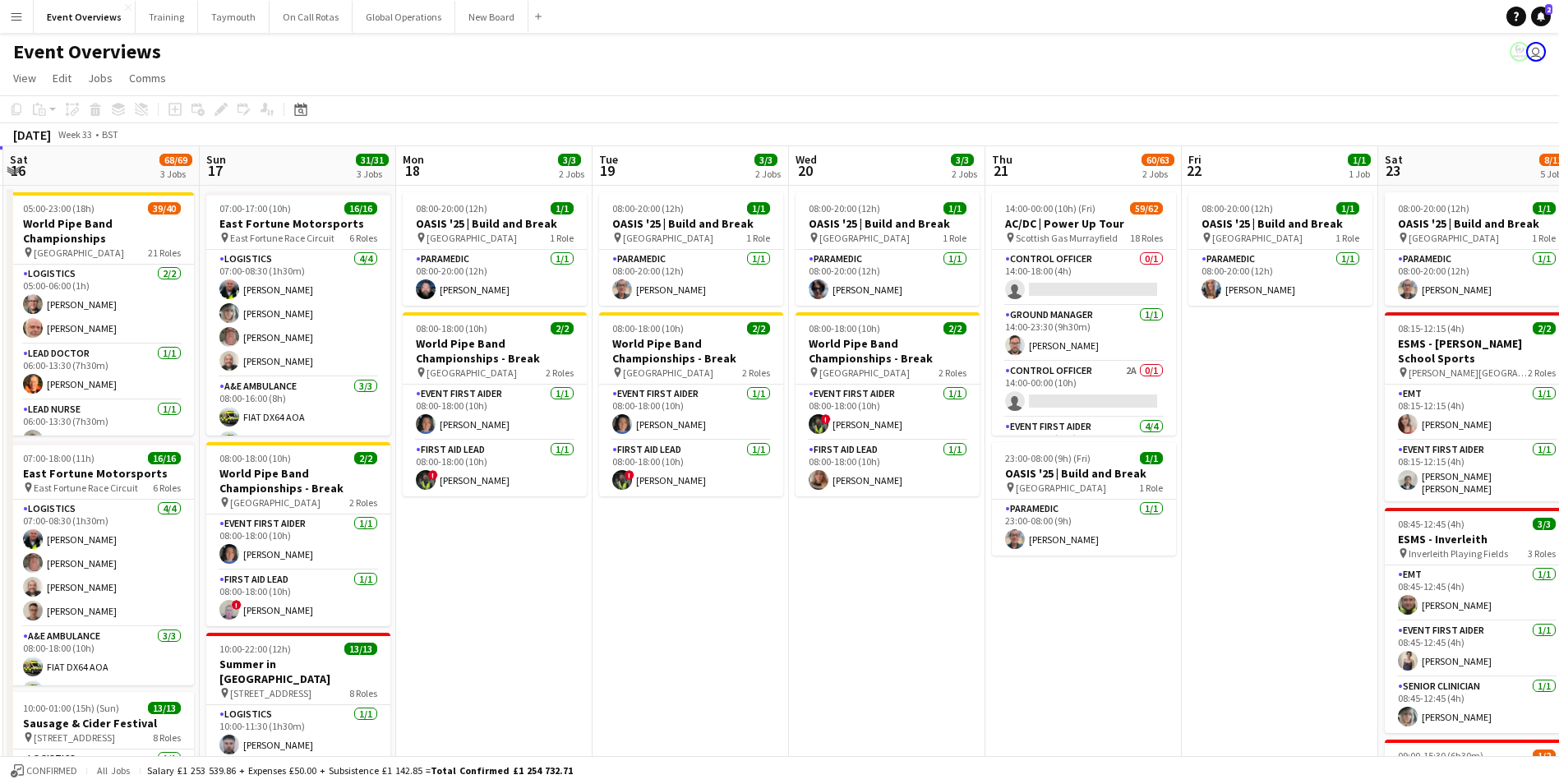
drag, startPoint x: 177, startPoint y: 671, endPoint x: 1000, endPoint y: 613, distance: 825.0
click at [1000, 613] on app-calendar-viewport "Thu 14 4/4 3 Jobs Fri 15 36/36 3 Jobs Sat 16 68/69 3 Jobs Sun 17 31/31 3 Jobs M…" at bounding box center [780, 704] width 1559 height 1116
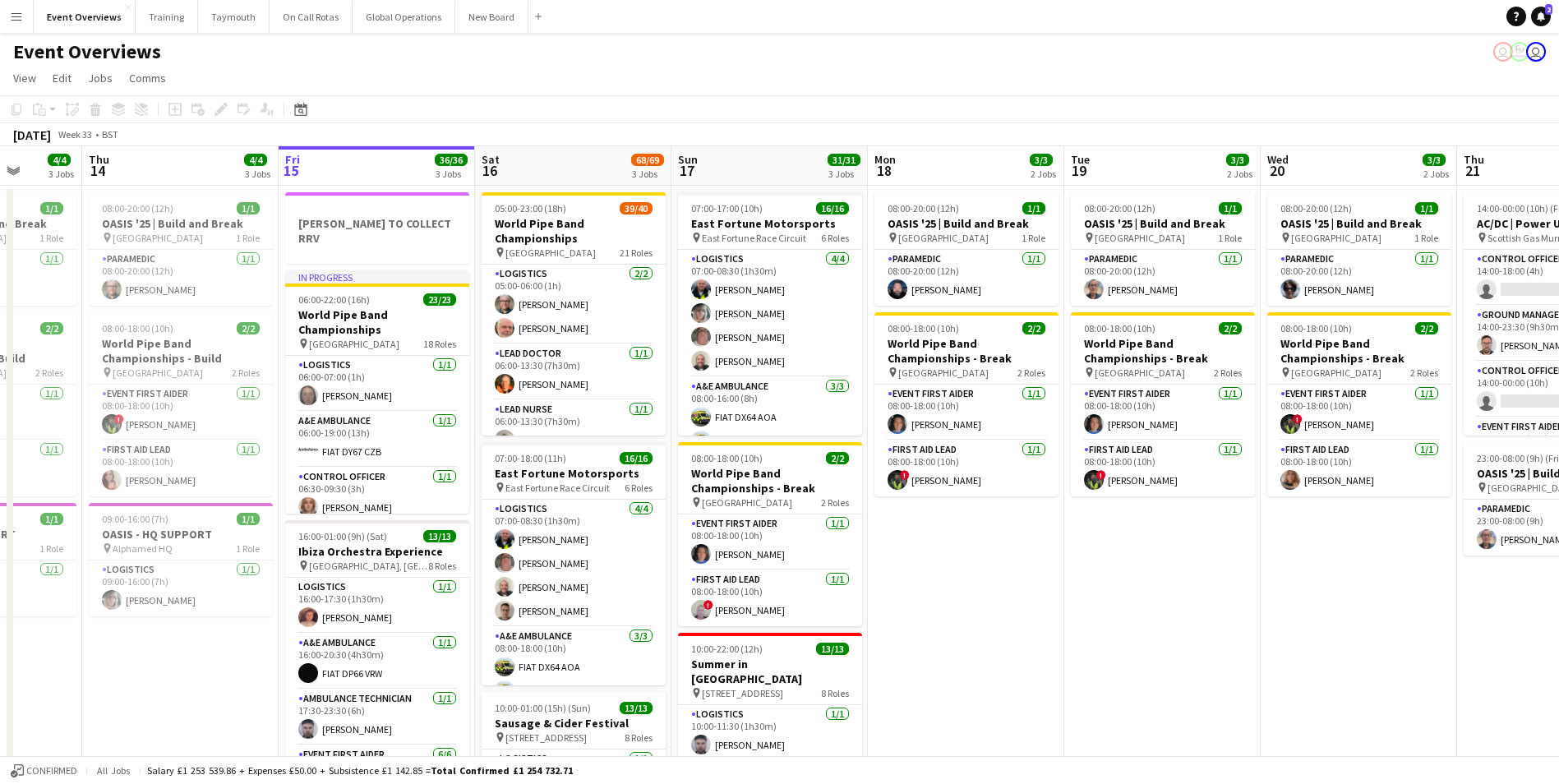
drag, startPoint x: 690, startPoint y: 616, endPoint x: 1157, endPoint y: 612, distance: 467.0
click at [1157, 612] on app-calendar-viewport "Mon 11 2/2 1 Job Tue 12 84/85 4 Jobs Wed 13 4/4 3 Jobs Thu 14 4/4 3 Jobs Fri 15…" at bounding box center [780, 704] width 1559 height 1116
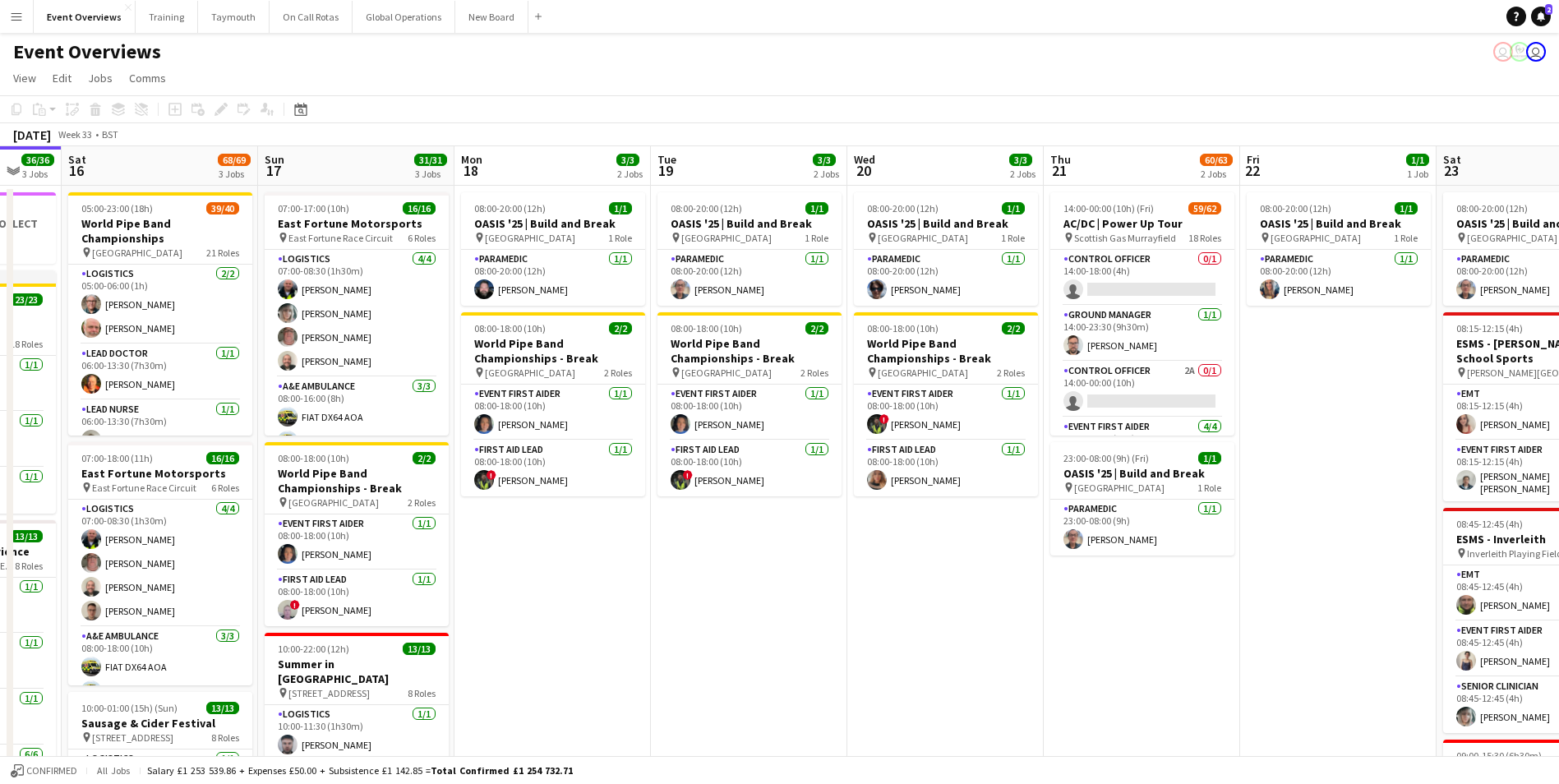
scroll to position [0, 553]
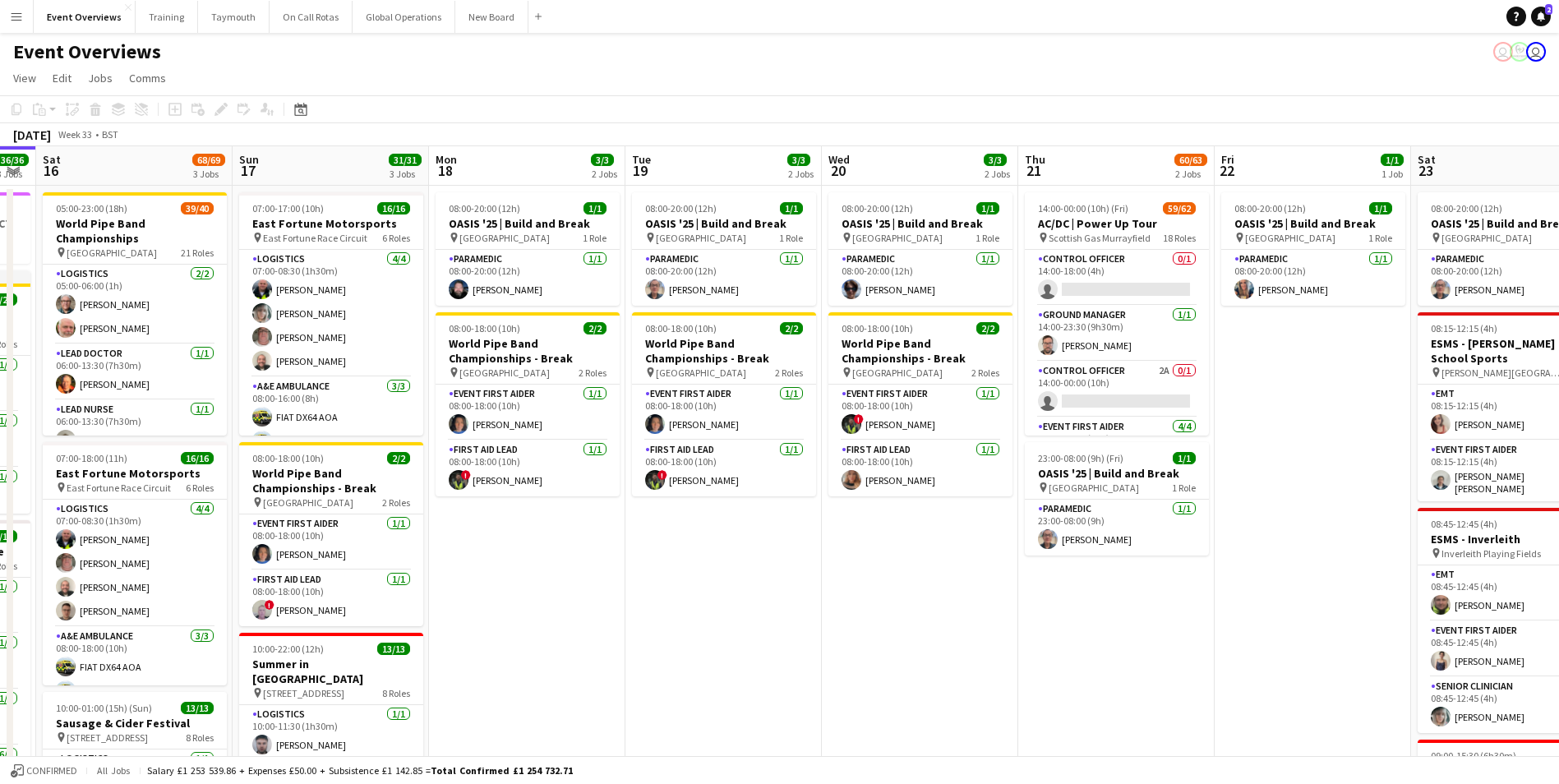
drag, startPoint x: 1157, startPoint y: 612, endPoint x: 716, endPoint y: 644, distance: 442.2
click at [716, 644] on app-calendar-viewport "Wed 13 4/4 3 Jobs Thu 14 4/4 3 Jobs Fri 15 36/36 3 Jobs Sat 16 68/69 3 Jobs Sun…" at bounding box center [780, 704] width 1559 height 1116
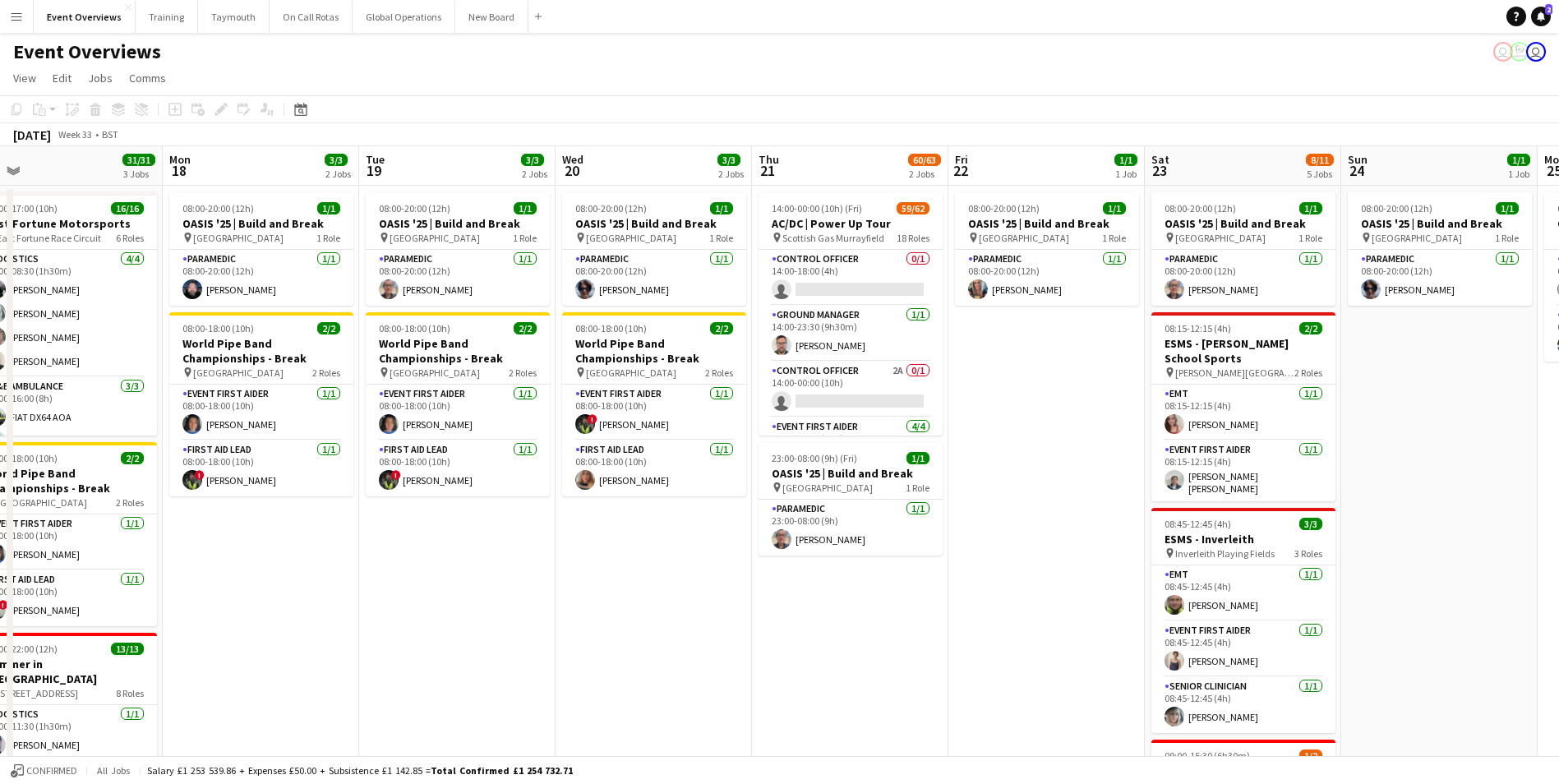
drag, startPoint x: 742, startPoint y: 637, endPoint x: 460, endPoint y: 649, distance: 282.3
click at [460, 649] on app-calendar-viewport "Thu 14 4/4 3 Jobs Fri 15 36/36 3 Jobs Sat 16 68/69 3 Jobs Sun 17 31/31 3 Jobs M…" at bounding box center [780, 704] width 1559 height 1116
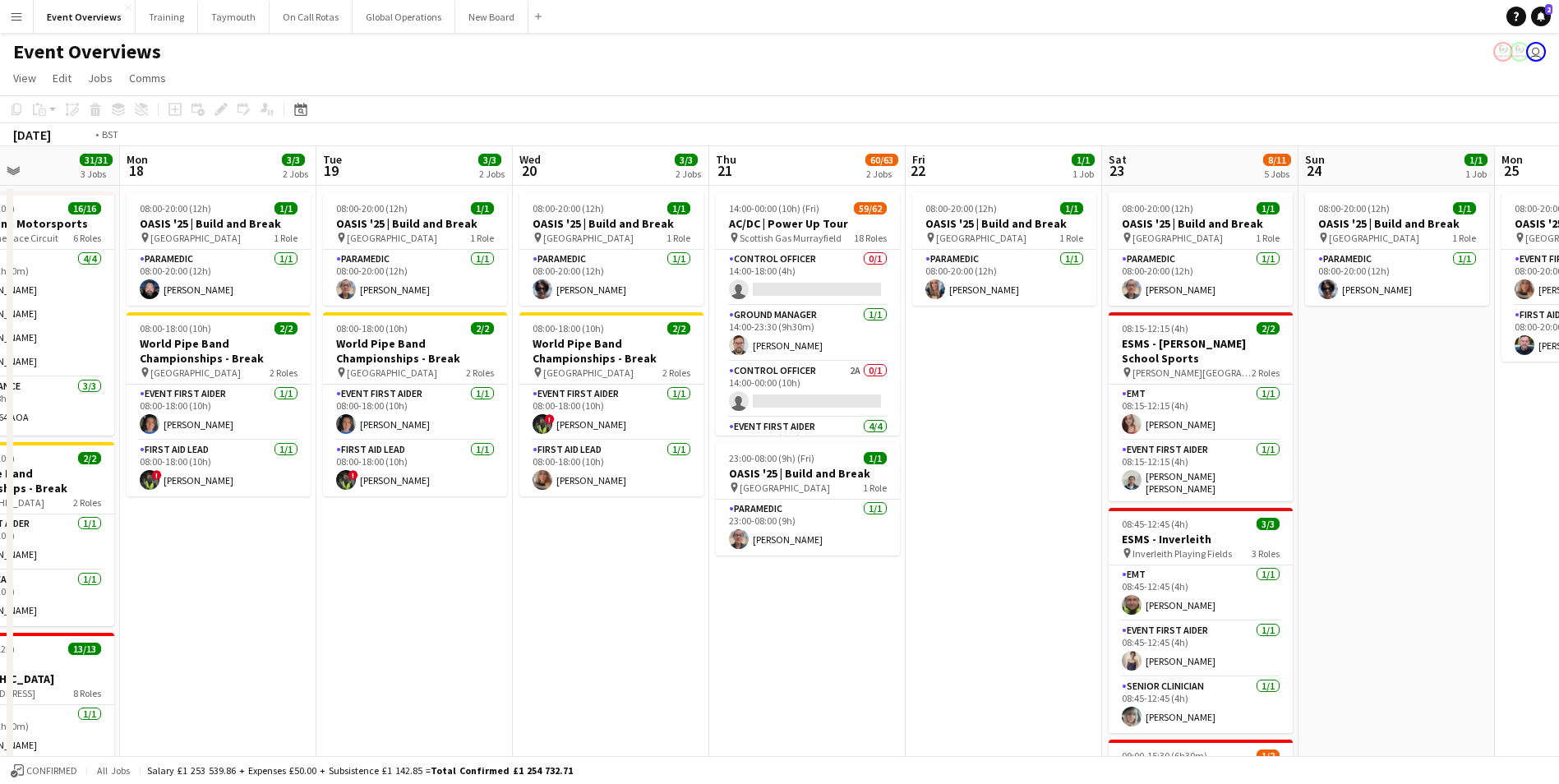
drag, startPoint x: 785, startPoint y: 710, endPoint x: 595, endPoint y: 711, distance: 190.0
click at [595, 711] on app-calendar-viewport "Fri 15 36/36 3 Jobs Sat 16 68/69 3 Jobs Sun 17 31/31 3 Jobs Mon 18 3/3 2 Jobs T…" at bounding box center [780, 704] width 1559 height 1116
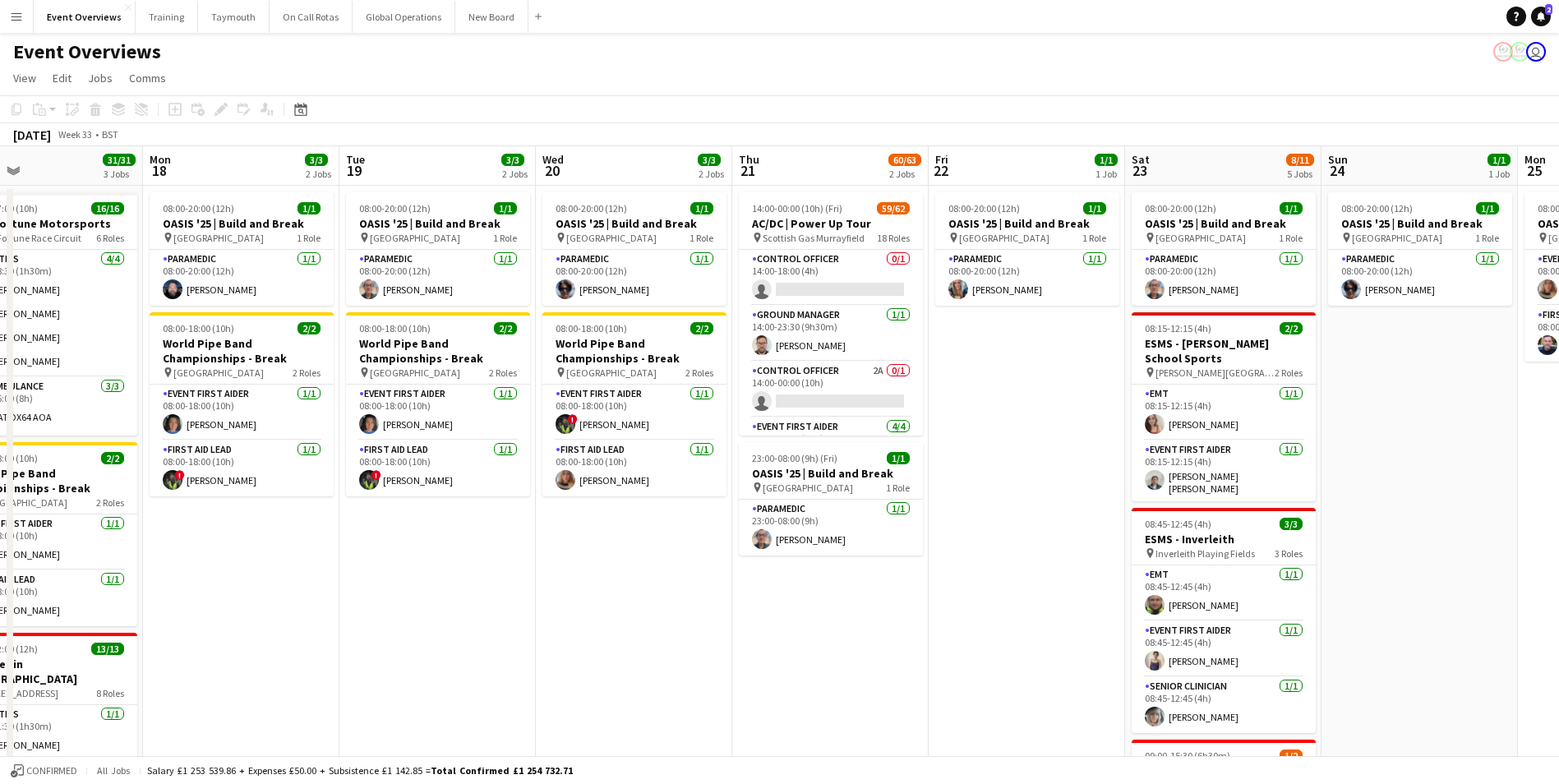
scroll to position [0, 418]
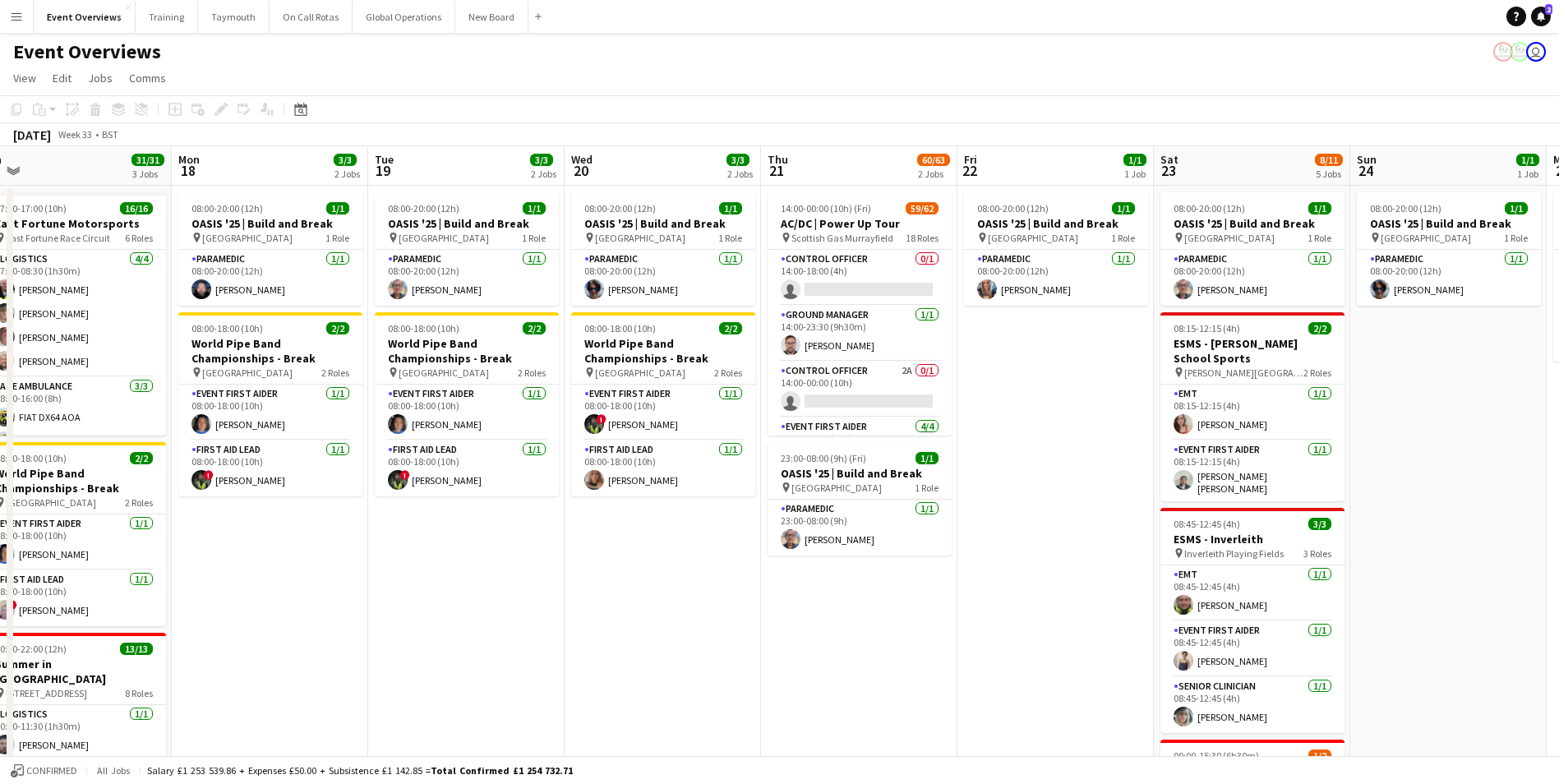
drag, startPoint x: 363, startPoint y: 625, endPoint x: 862, endPoint y: 648, distance: 499.5
click at [862, 648] on app-calendar-viewport "Fri 15 36/36 3 Jobs Sat 16 68/69 3 Jobs Sun 17 31/31 3 Jobs Mon 18 3/3 2 Jobs T…" at bounding box center [780, 704] width 1559 height 1116
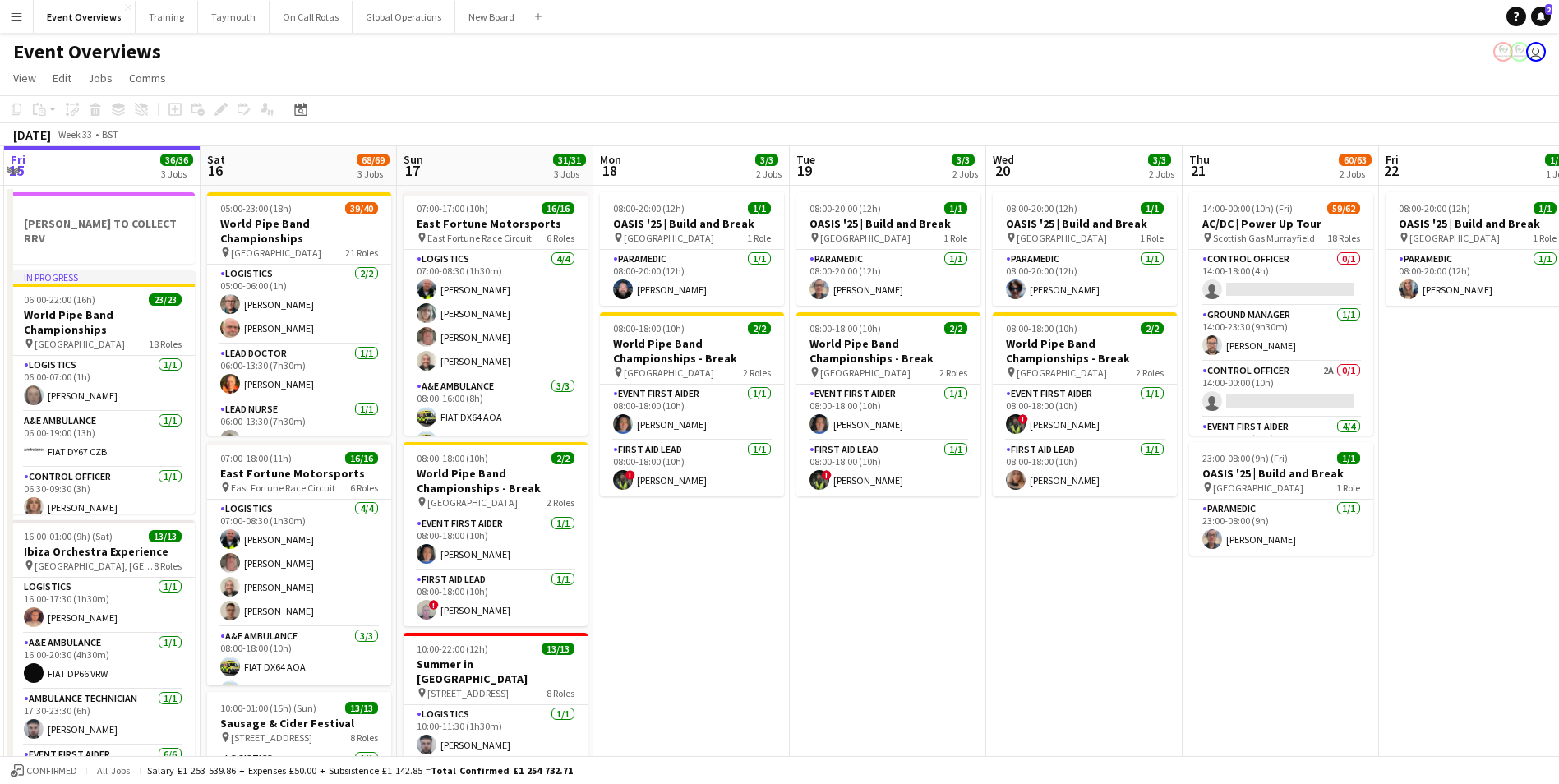
scroll to position [0, 386]
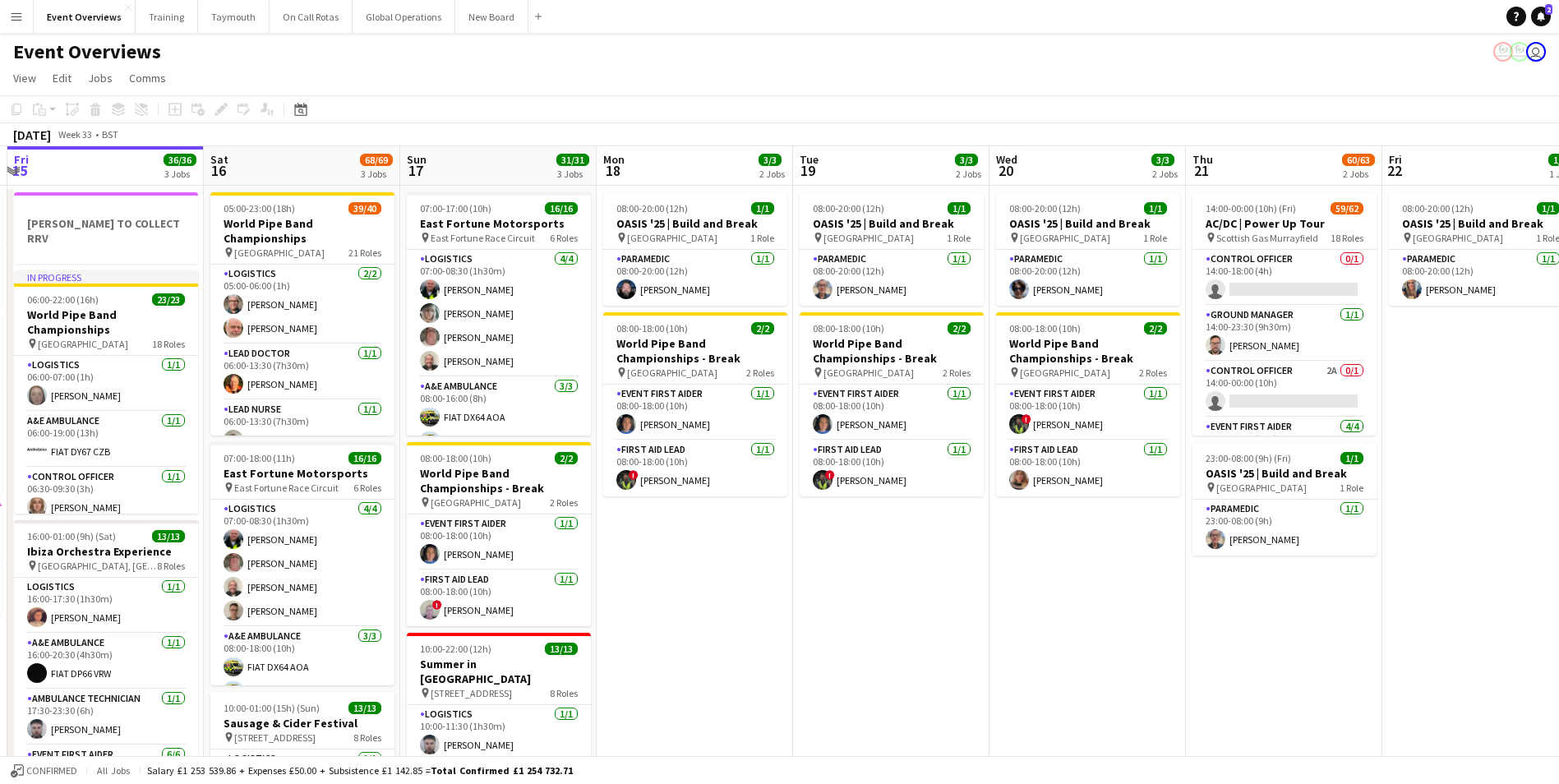
drag, startPoint x: 503, startPoint y: 590, endPoint x: 732, endPoint y: 592, distance: 229.0
click at [732, 592] on app-calendar-viewport "Wed 13 4/4 3 Jobs Thu 14 4/4 3 Jobs Fri 15 36/36 3 Jobs Sat 16 68/69 3 Jobs Sun…" at bounding box center [780, 704] width 1559 height 1116
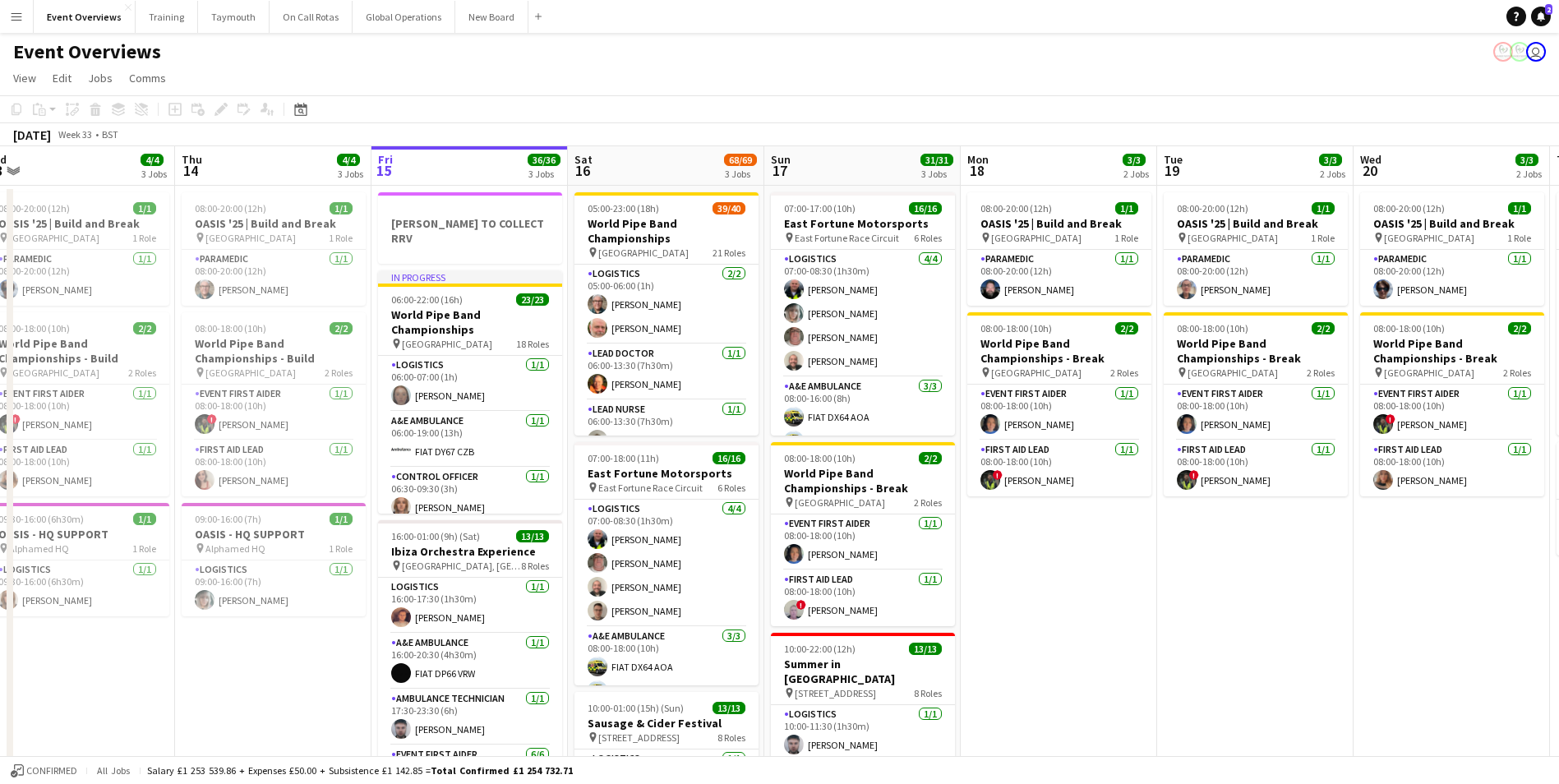
drag, startPoint x: 732, startPoint y: 592, endPoint x: 1101, endPoint y: 580, distance: 369.2
click at [1101, 580] on app-calendar-viewport "Mon 11 2/2 1 Job Tue 12 84/85 4 Jobs Wed 13 4/4 3 Jobs Thu 14 4/4 3 Jobs Fri 15…" at bounding box center [780, 704] width 1559 height 1116
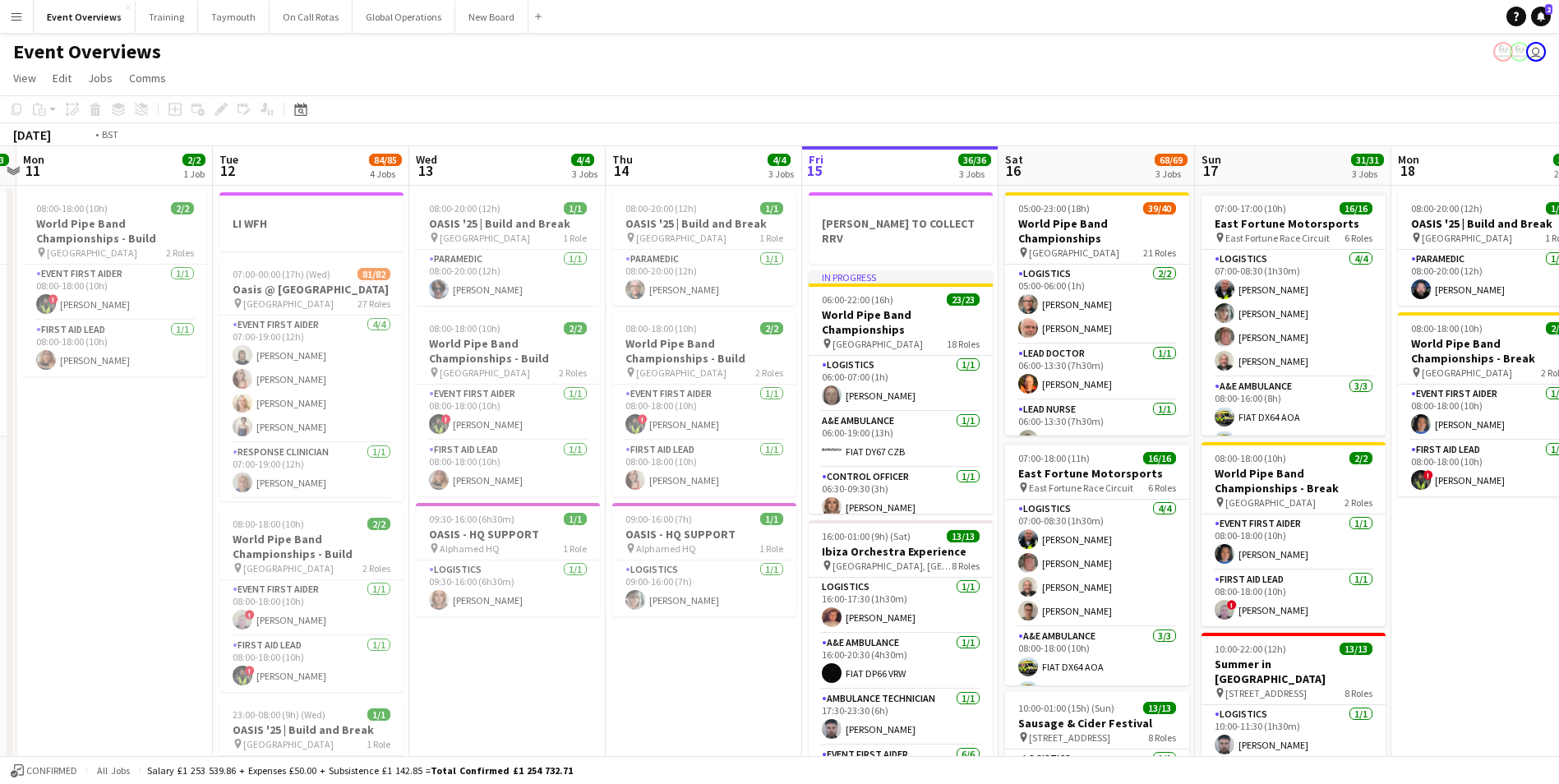
drag, startPoint x: 183, startPoint y: 688, endPoint x: 938, endPoint y: 698, distance: 755.1
click at [938, 698] on app-calendar-viewport "Sat 9 94/95 2 Jobs Sun 10 13/13 1 Job Mon 11 2/2 1 Job Tue 12 84/85 4 Jobs Wed …" at bounding box center [780, 704] width 1559 height 1116
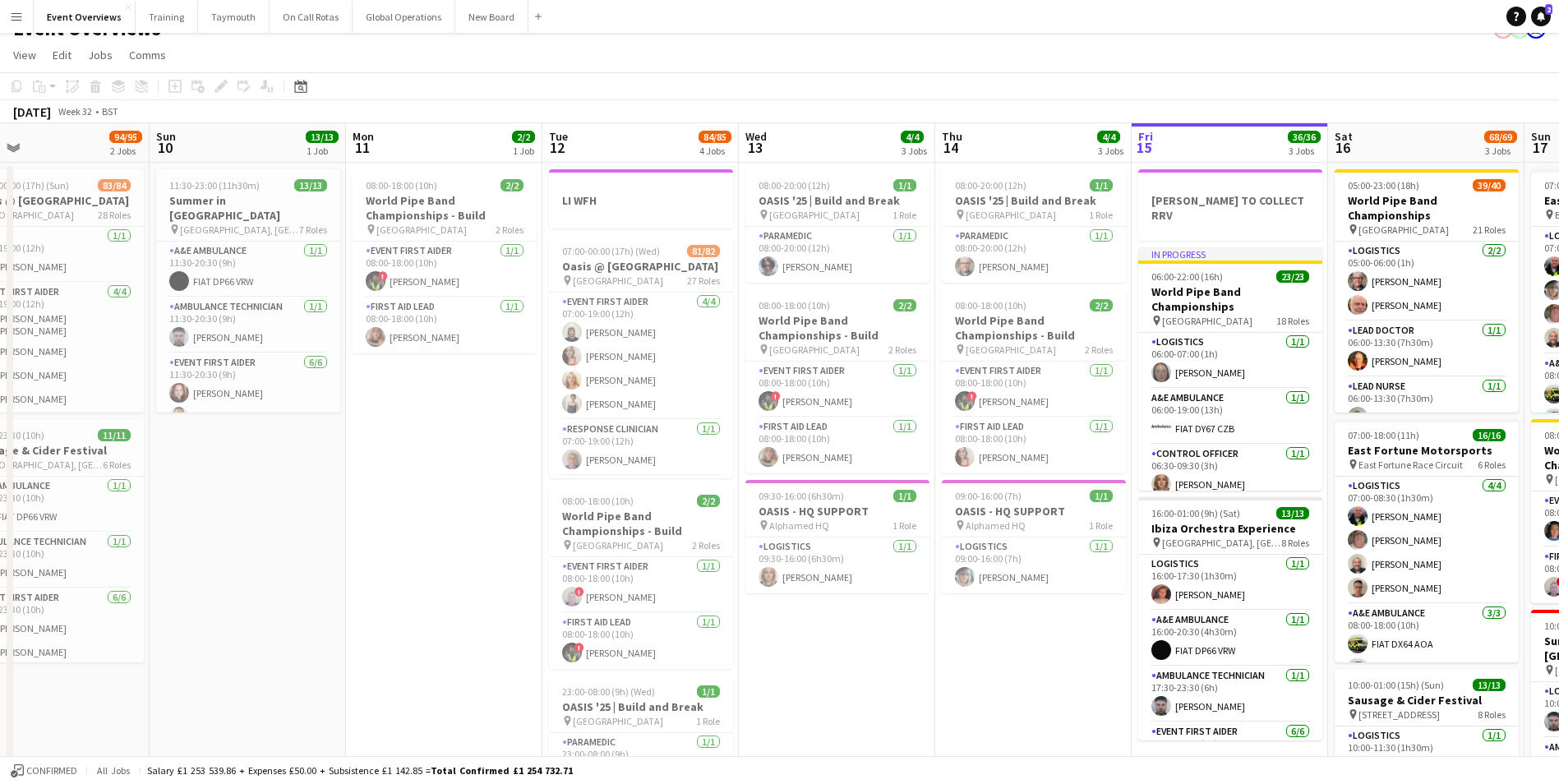
scroll to position [0, 0]
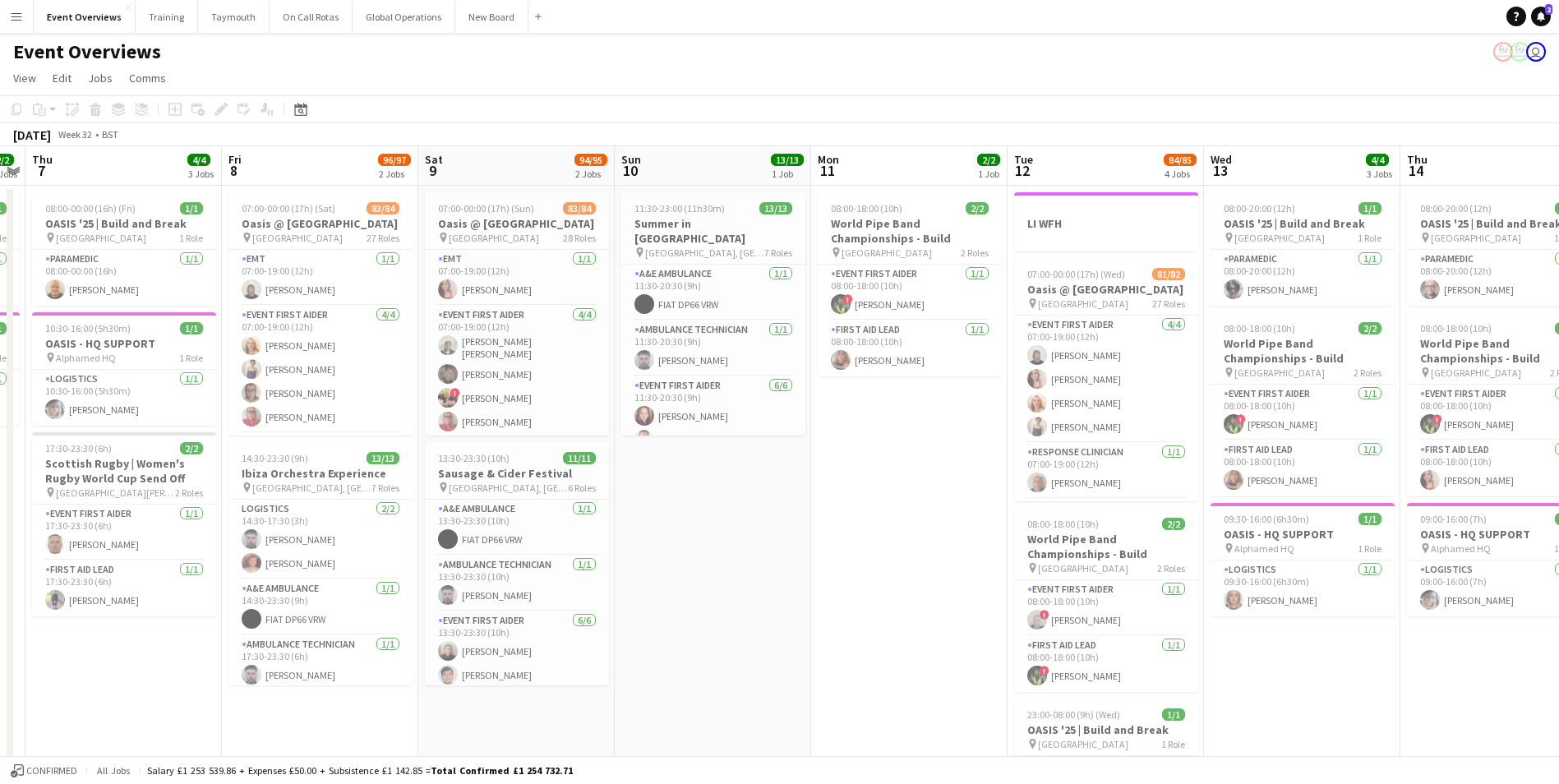
drag, startPoint x: 407, startPoint y: 592, endPoint x: 901, endPoint y: 588, distance: 494.0
click at [901, 588] on app-calendar-viewport "Tue 5 2/2 2 Jobs Wed 6 2/2 2 Jobs Thu 7 4/4 3 Jobs Fri 8 96/97 2 Jobs Sat 9 94/…" at bounding box center [780, 704] width 1559 height 1116
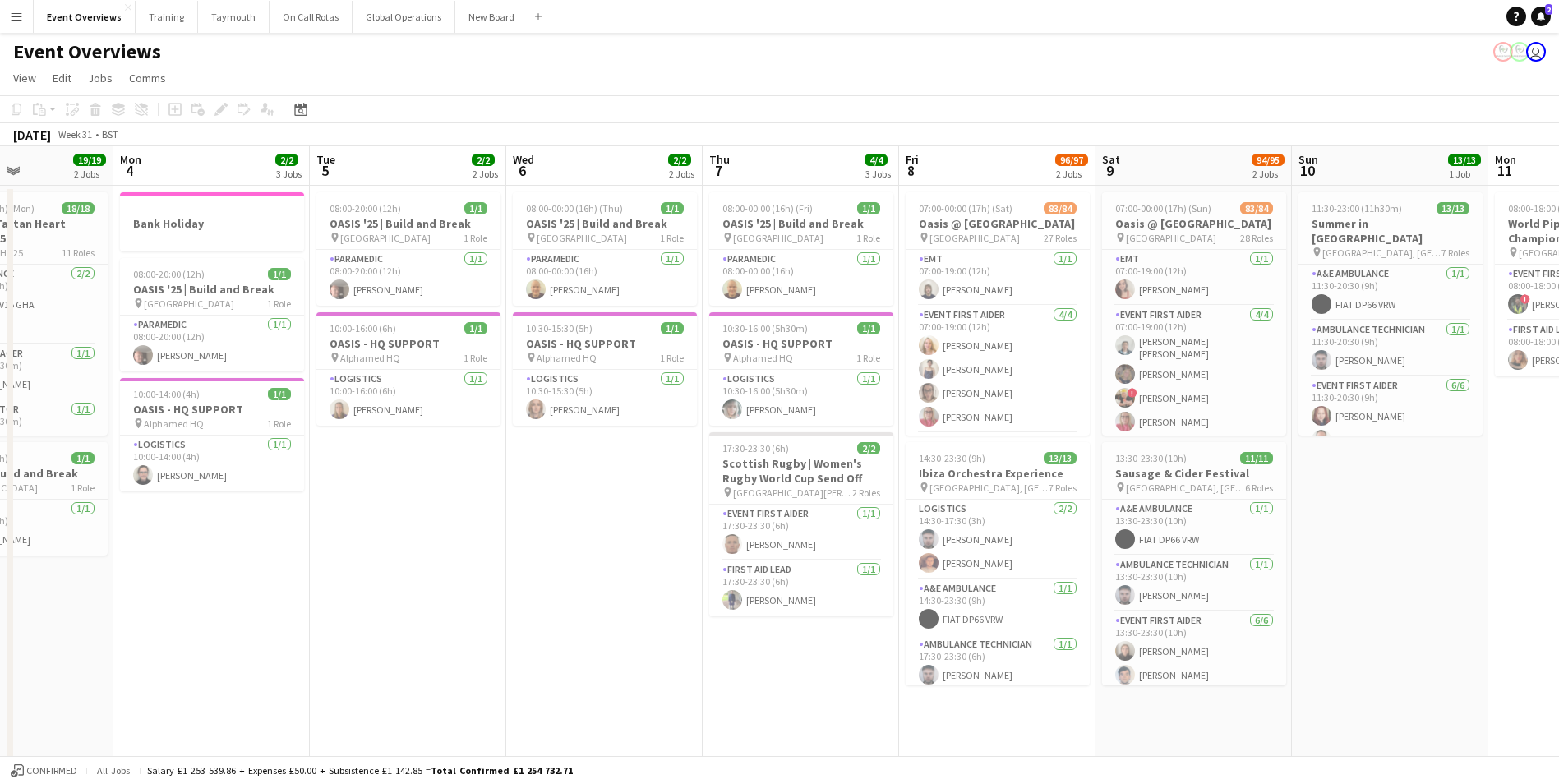
drag, startPoint x: 780, startPoint y: 630, endPoint x: 1446, endPoint y: 617, distance: 666.1
click at [1446, 617] on app-calendar-viewport "Fri 1 Sat 2 Sun 3 19/19 2 Jobs Mon 4 2/2 3 Jobs Tue 5 2/2 2 Jobs Wed 6 2/2 2 Jo…" at bounding box center [780, 704] width 1559 height 1116
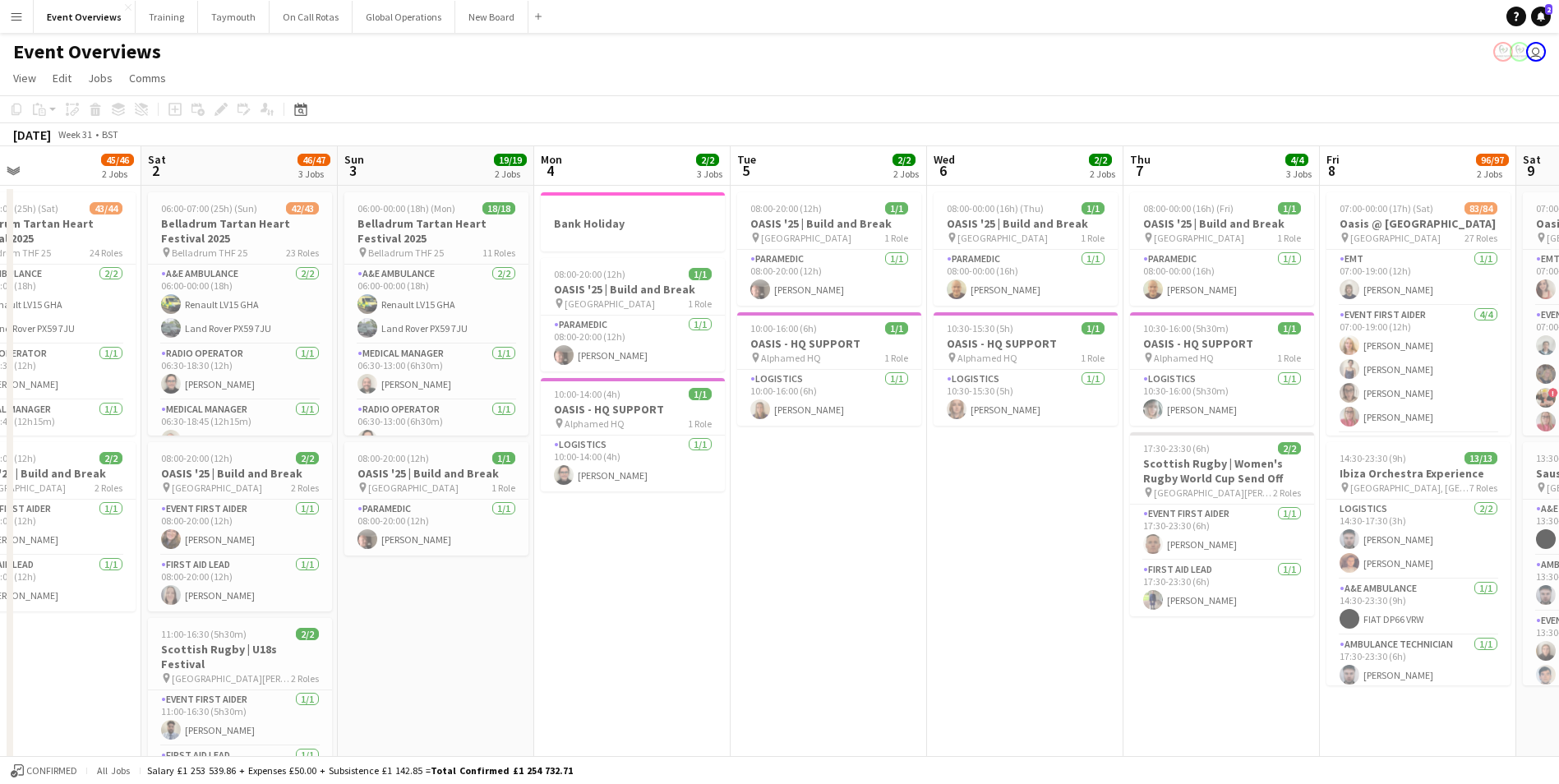
drag, startPoint x: 489, startPoint y: 639, endPoint x: 976, endPoint y: 602, distance: 488.4
click at [976, 602] on app-calendar-viewport "Wed 30 4/4 1 Job Thu 31 48/48 2 Jobs Fri 1 45/46 2 Jobs Sat 2 46/47 3 Jobs Sun …" at bounding box center [780, 704] width 1559 height 1116
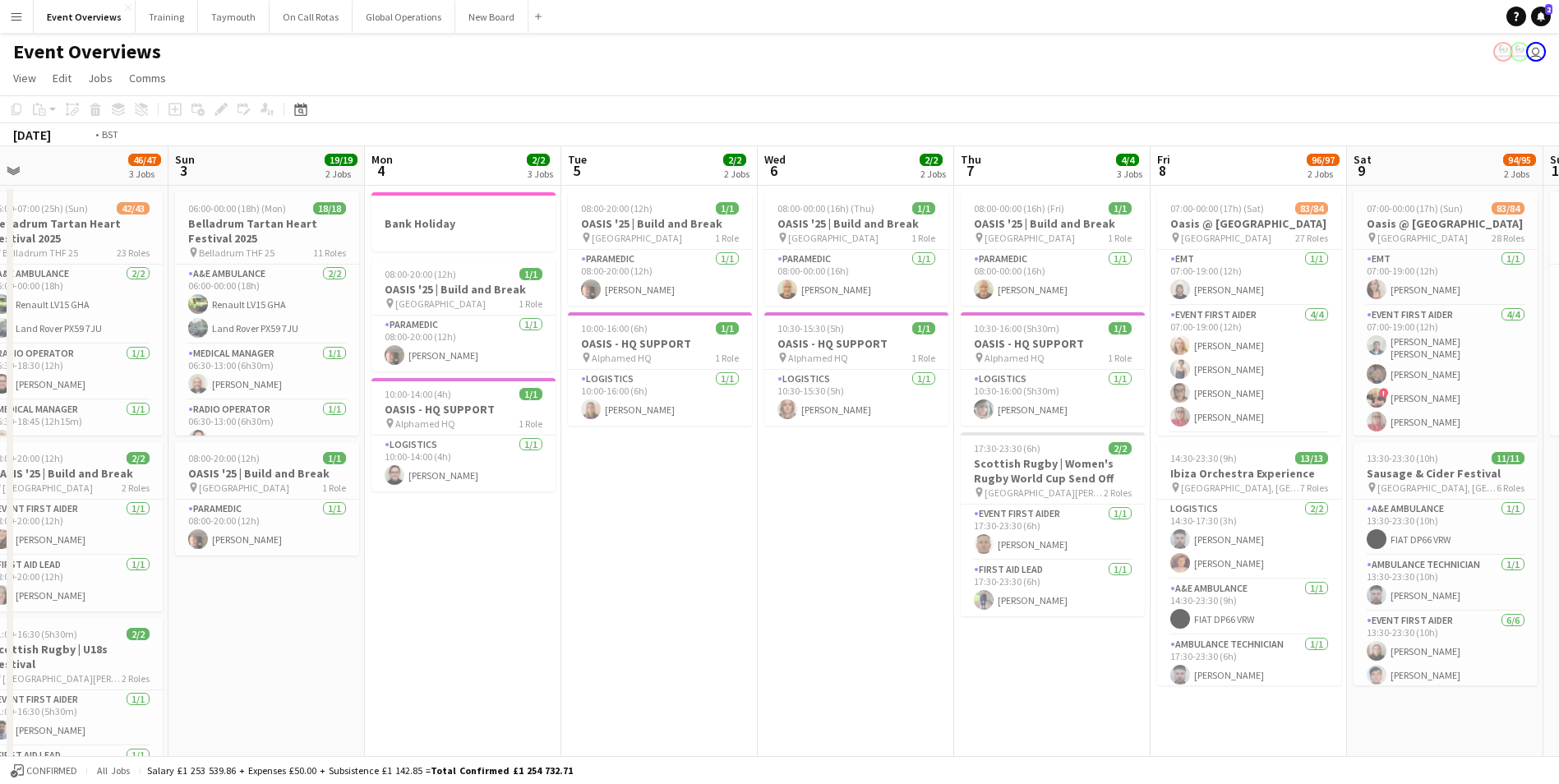
scroll to position [0, 660]
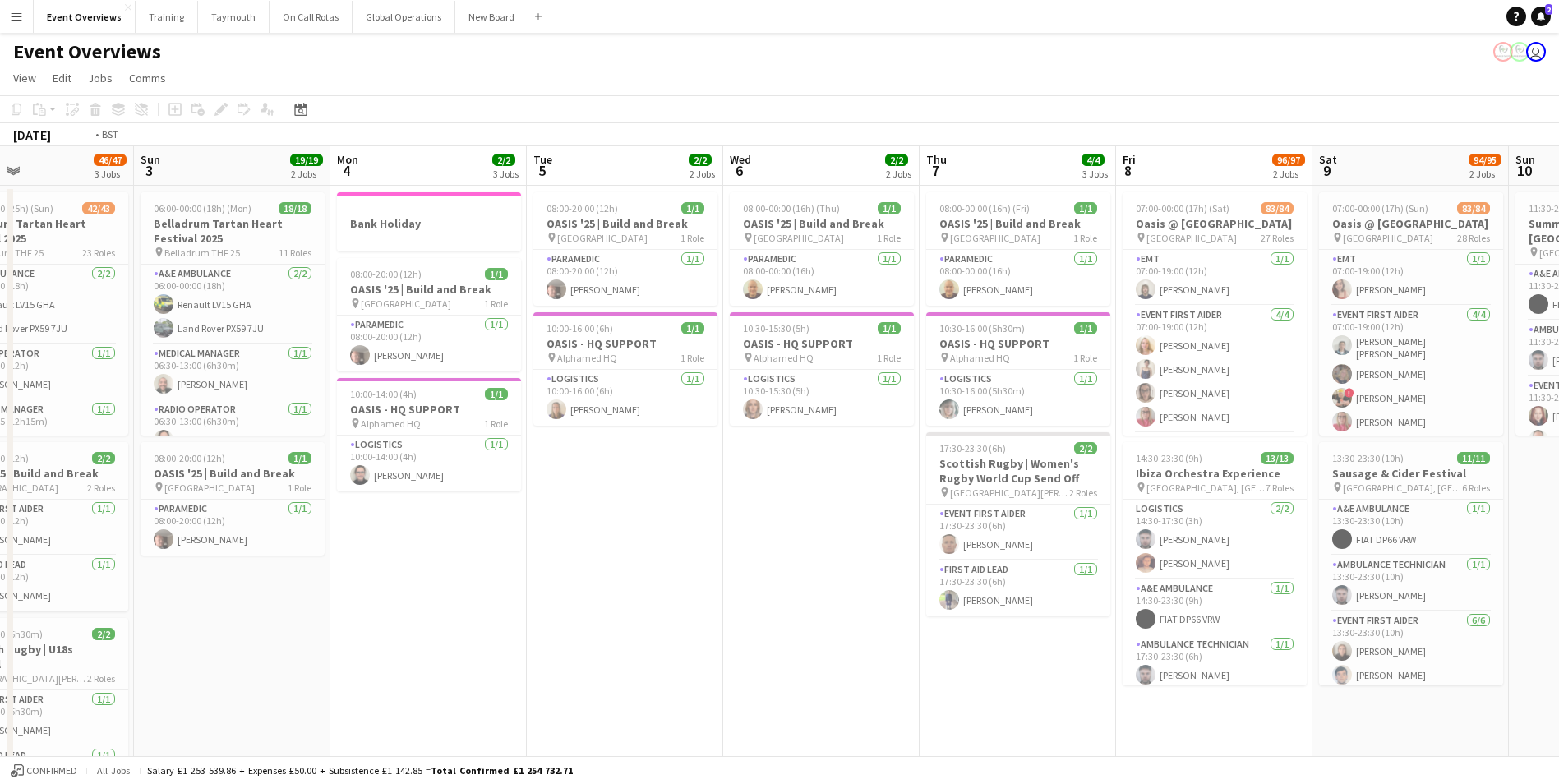
drag, startPoint x: 877, startPoint y: 610, endPoint x: 186, endPoint y: 619, distance: 691.1
click at [186, 619] on app-calendar-viewport "Wed 30 4/4 1 Job Thu 31 48/48 2 Jobs Fri 1 45/46 2 Jobs Sat 2 46/47 3 Jobs Sun …" at bounding box center [780, 704] width 1559 height 1116
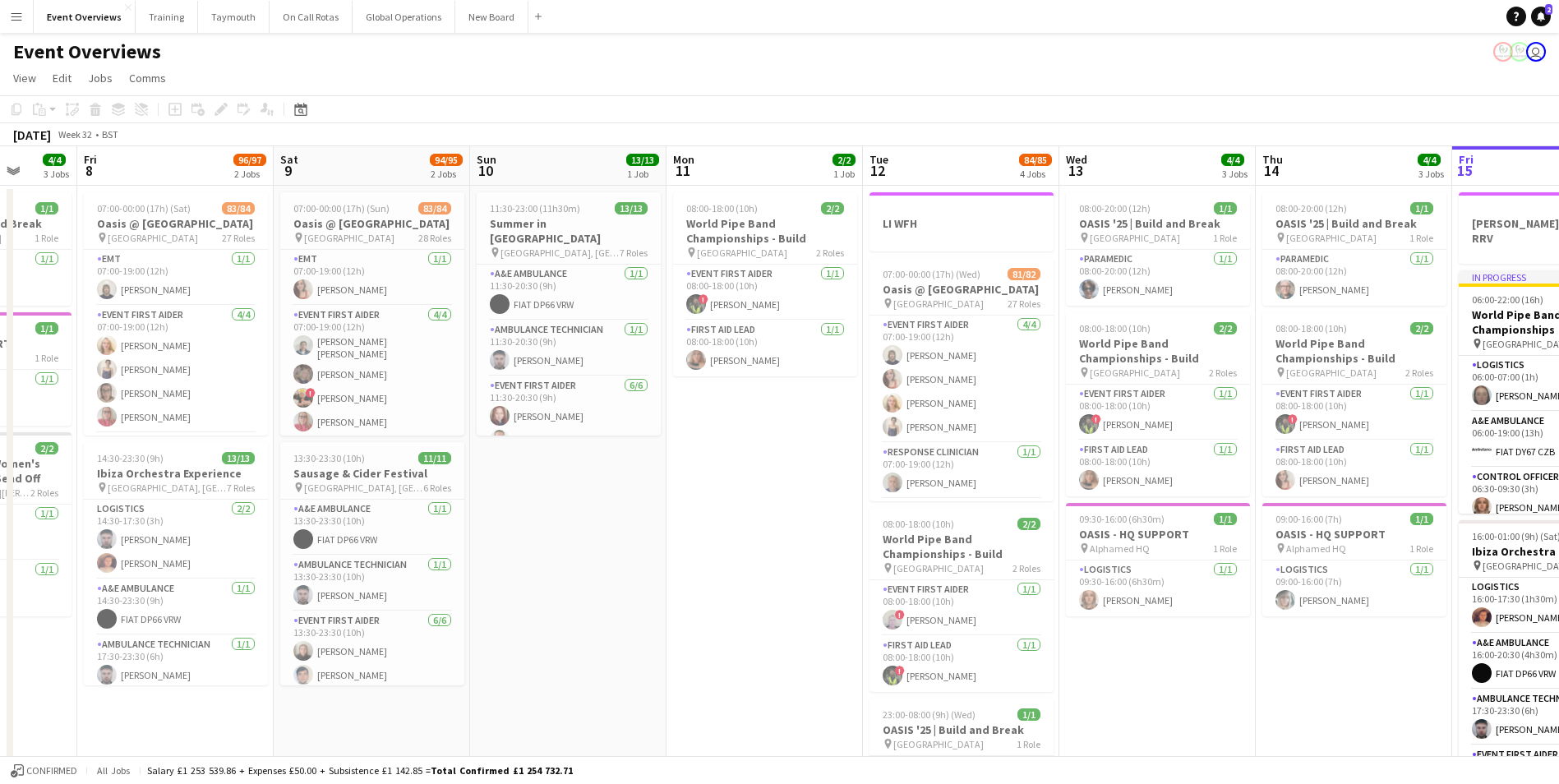
scroll to position [0, 512]
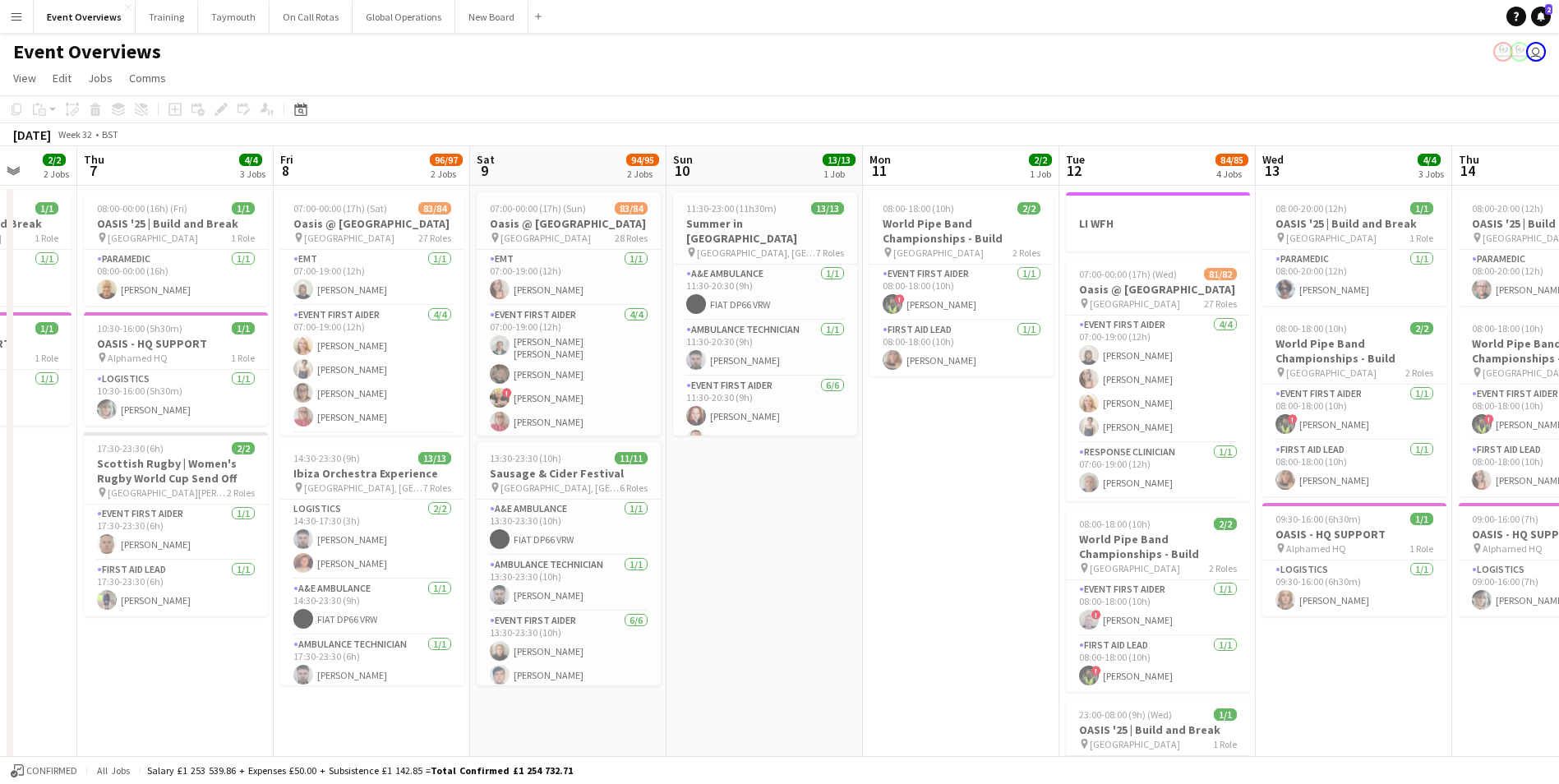
drag, startPoint x: 443, startPoint y: 676, endPoint x: -285, endPoint y: 658, distance: 728.2
click at [0, 658] on html "Menu Boards Boards Boards All jobs Status Workforce Workforce My Workforce Recr…" at bounding box center [780, 645] width 1559 height 1290
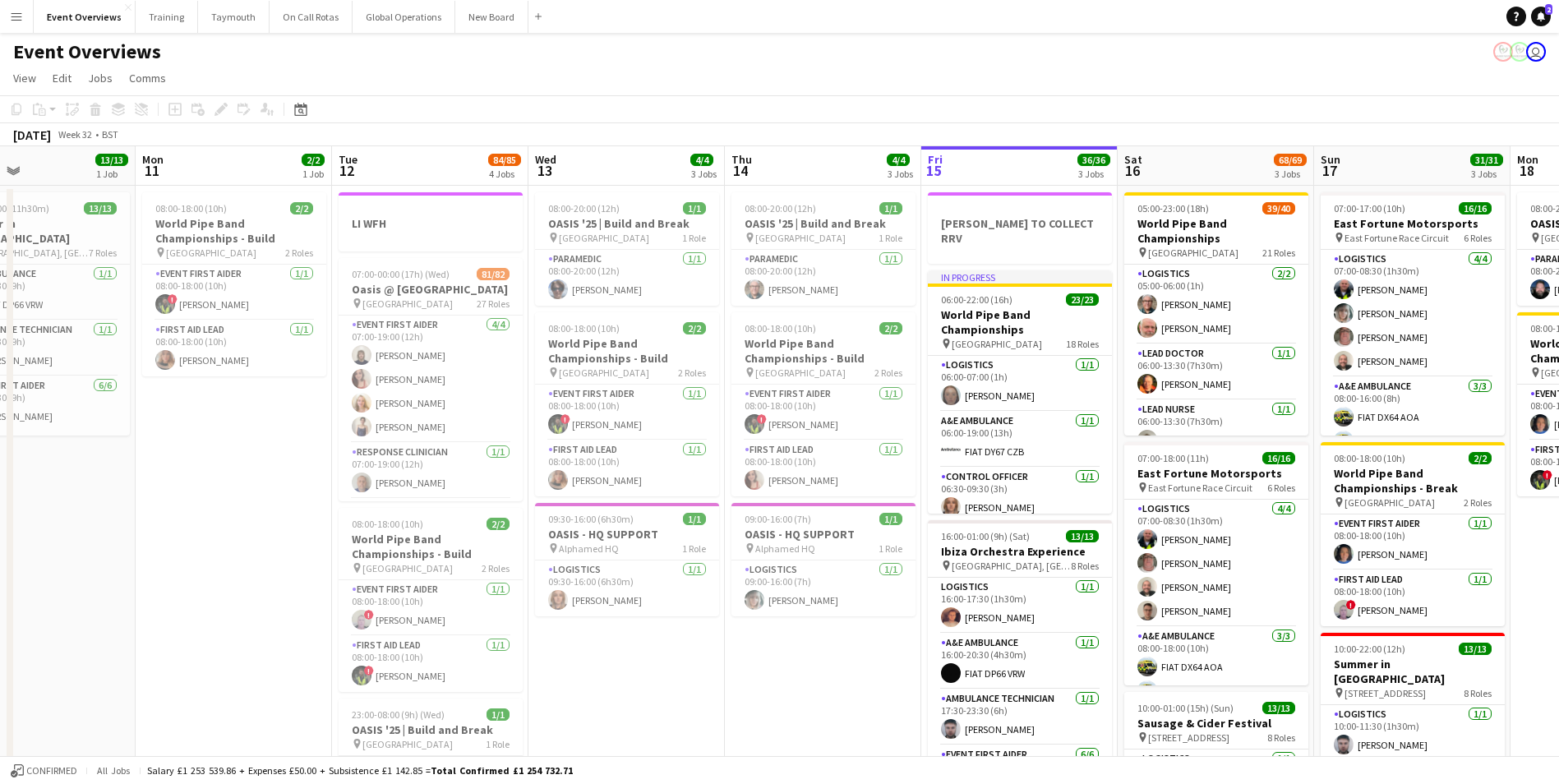
scroll to position [0, 568]
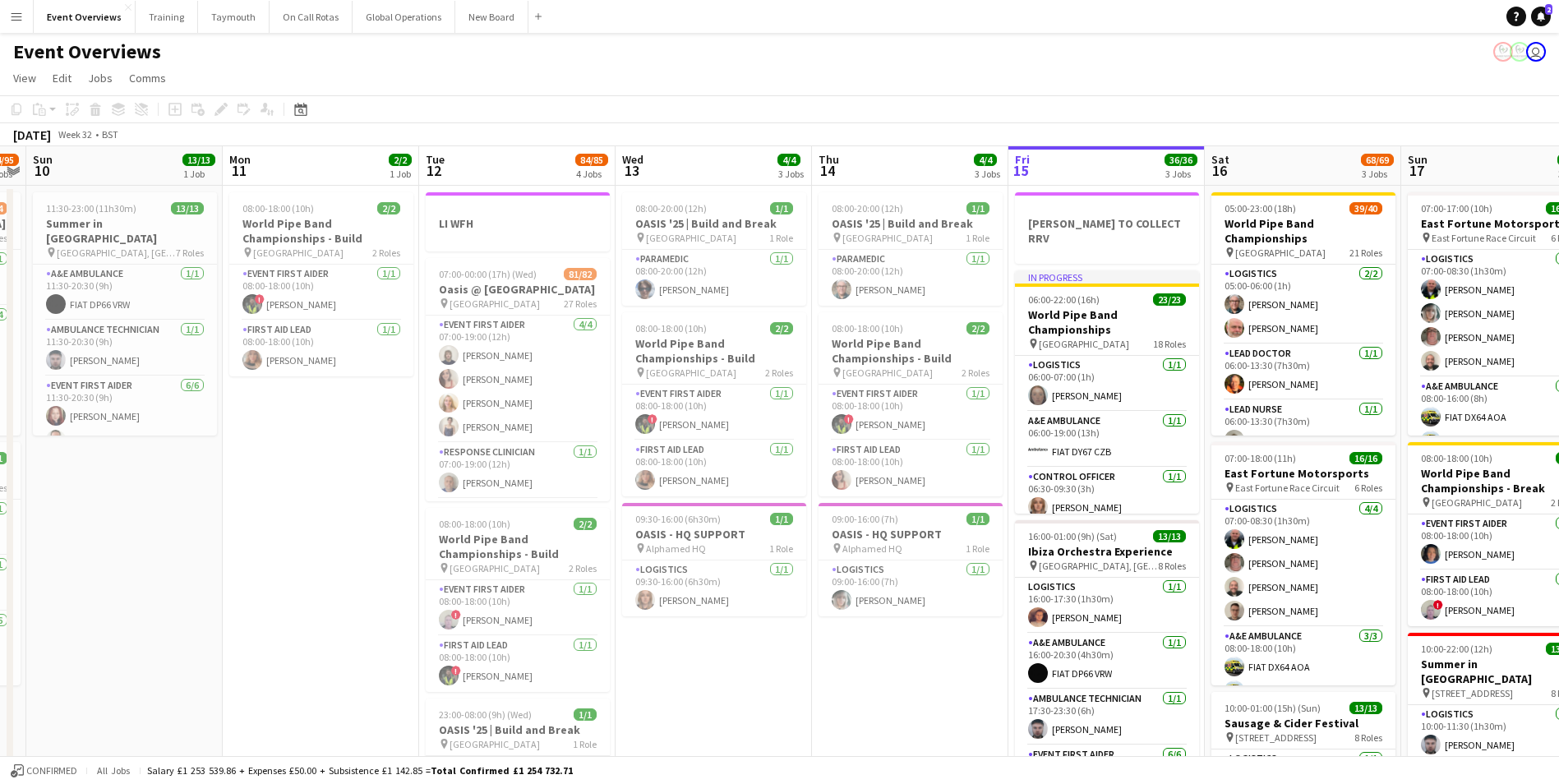
drag, startPoint x: 841, startPoint y: 566, endPoint x: 195, endPoint y: 573, distance: 646.0
click at [195, 573] on app-calendar-viewport "Thu 7 4/4 3 Jobs Fri 8 96/97 2 Jobs Sat 9 94/95 2 Jobs Sun 10 13/13 1 Job Mon 1…" at bounding box center [780, 704] width 1559 height 1116
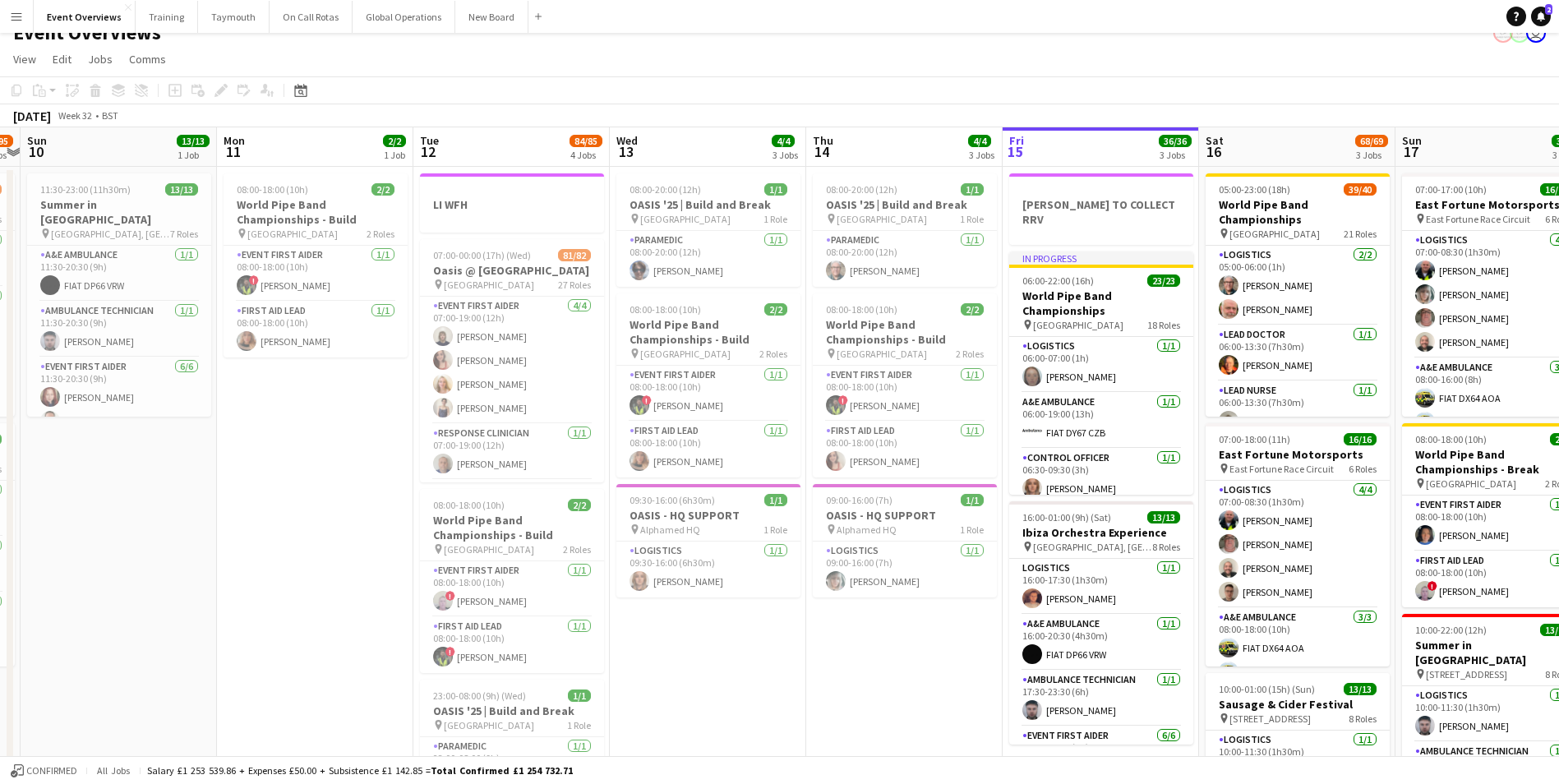
scroll to position [0, 0]
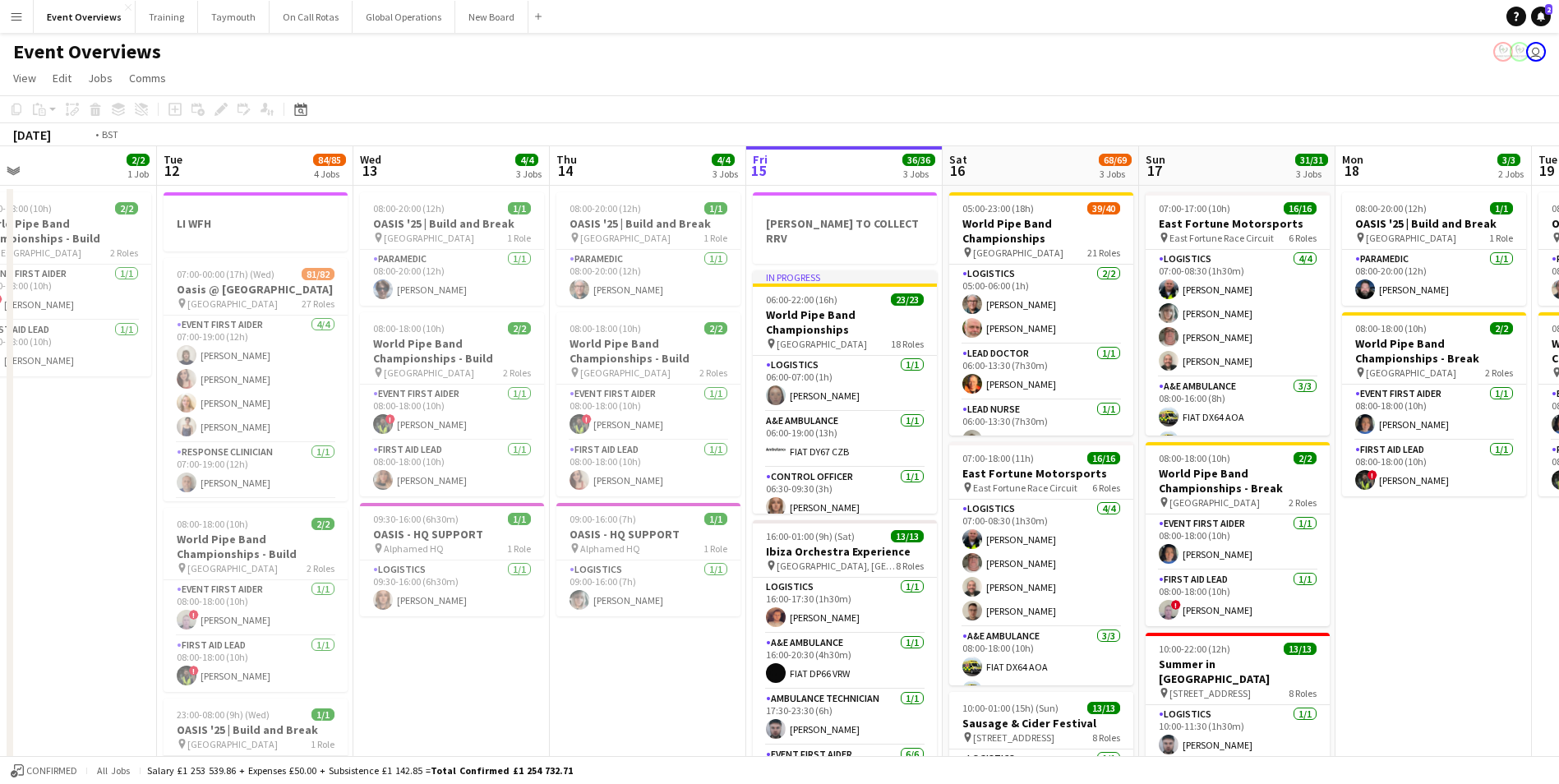
drag, startPoint x: 750, startPoint y: 675, endPoint x: 470, endPoint y: 672, distance: 280.0
click at [479, 670] on app-calendar-viewport "Fri 8 96/97 2 Jobs Sat 9 94/95 2 Jobs Sun 10 13/13 1 Job Mon 11 2/2 1 Job Tue 1…" at bounding box center [780, 704] width 1559 height 1116
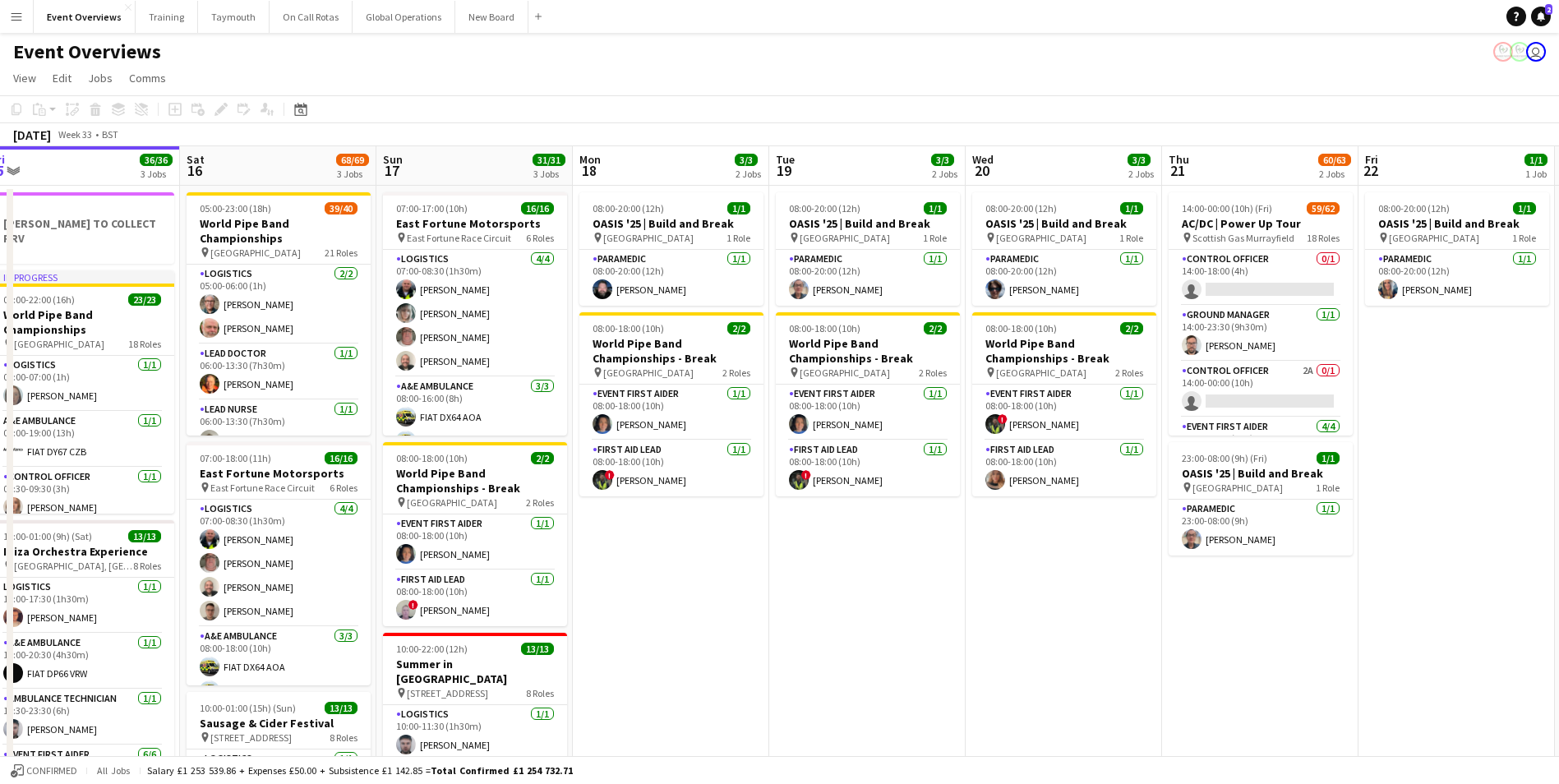
scroll to position [0, 480]
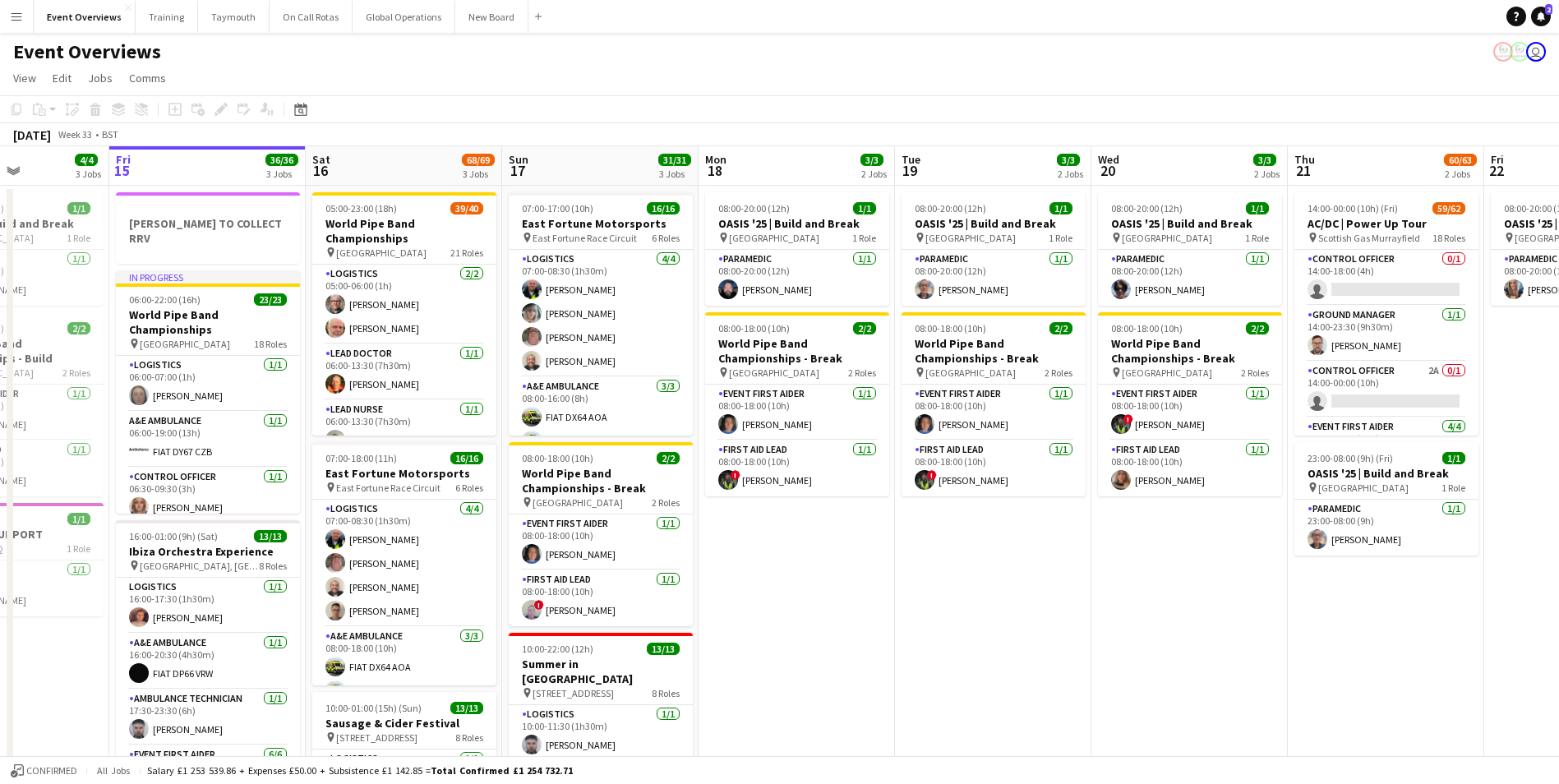
drag, startPoint x: 1410, startPoint y: 616, endPoint x: 788, endPoint y: 645, distance: 622.7
click at [788, 645] on app-calendar-viewport "Tue 12 84/85 4 Jobs Wed 13 4/4 3 Jobs Thu 14 4/4 3 Jobs Fri 15 36/36 3 Jobs Sat…" at bounding box center [780, 704] width 1559 height 1116
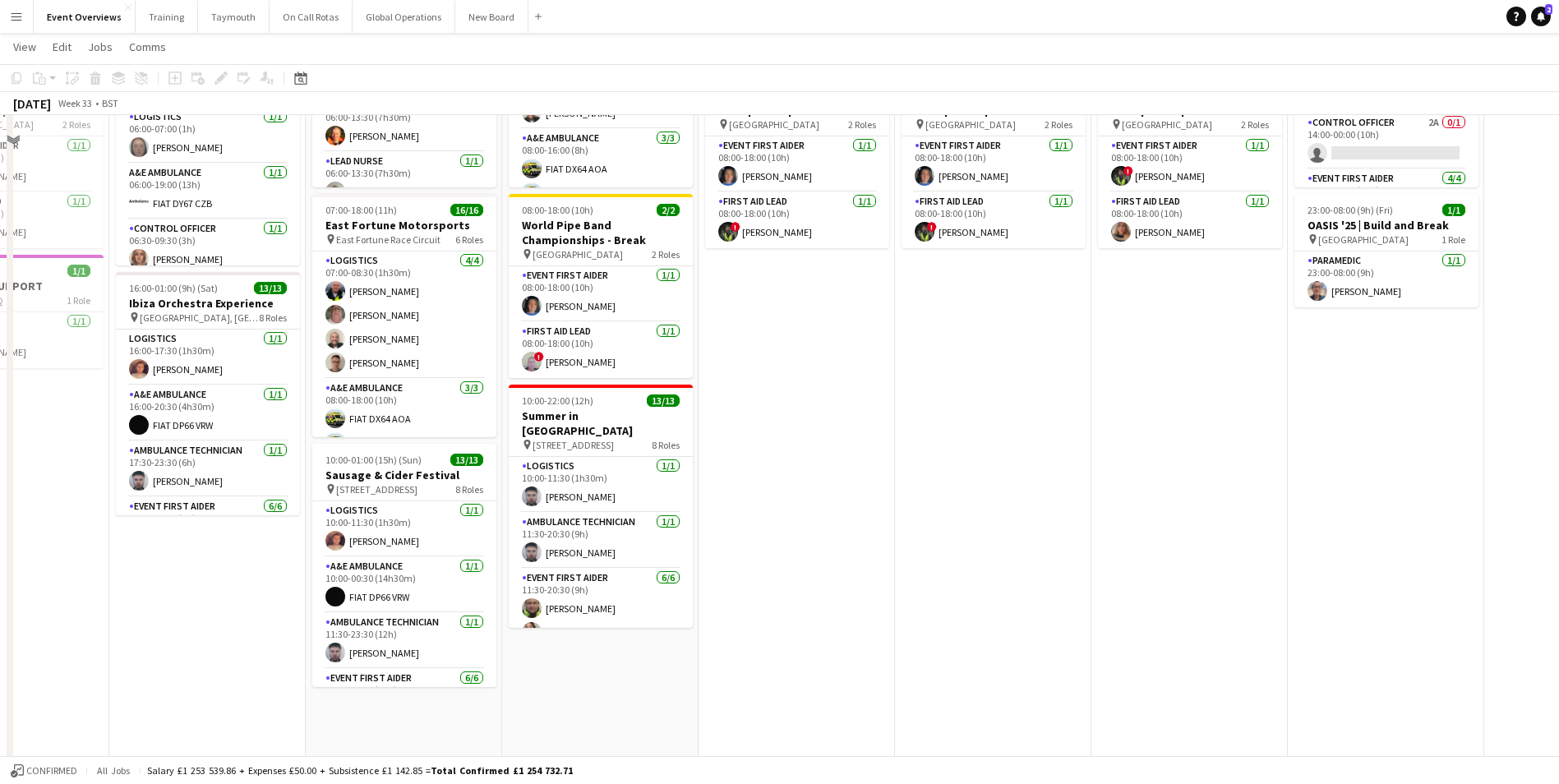
scroll to position [0, 0]
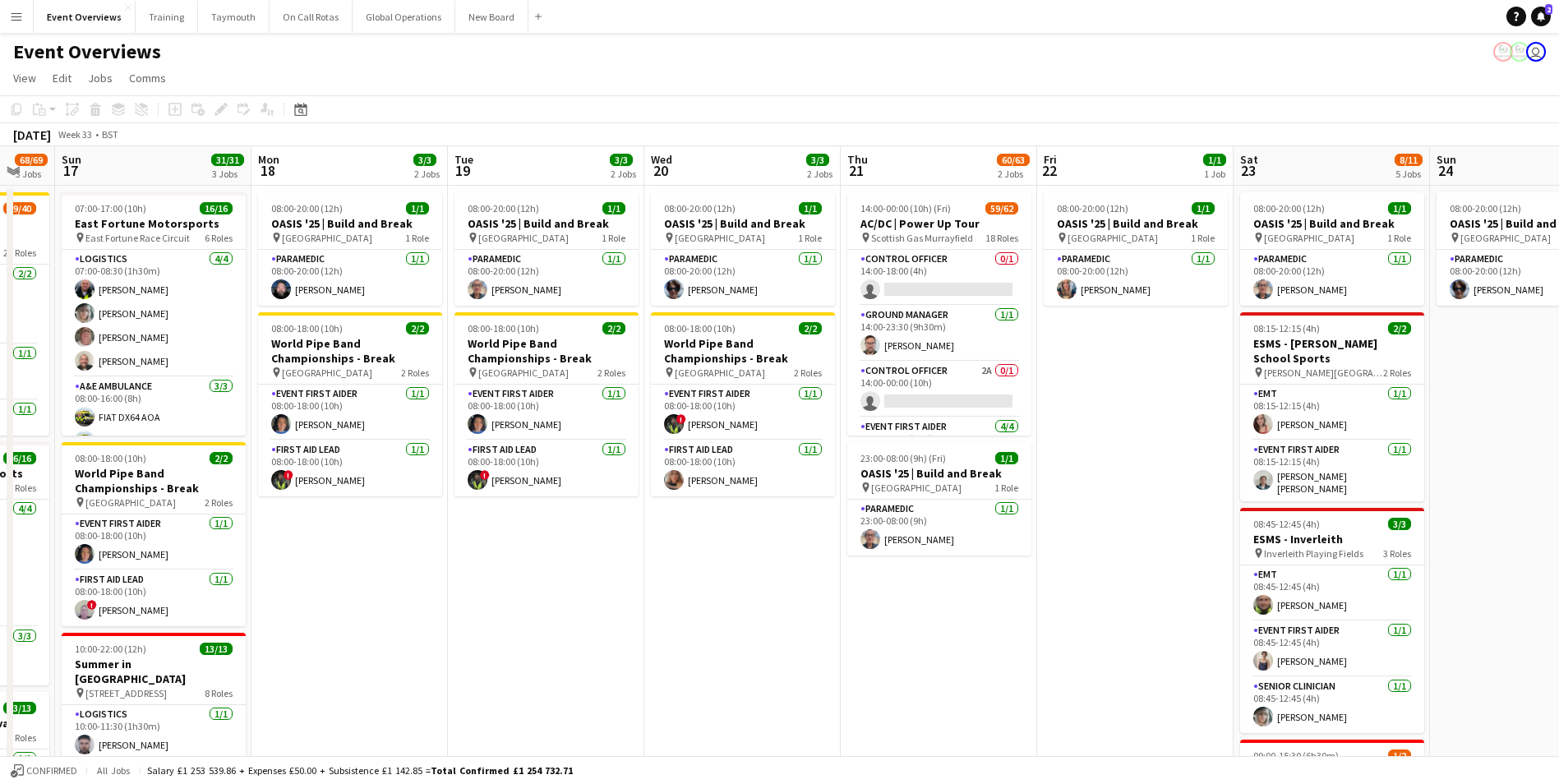
drag, startPoint x: 1190, startPoint y: 596, endPoint x: 737, endPoint y: 603, distance: 453.1
click at [737, 603] on app-calendar-viewport "Thu 14 4/4 3 Jobs Fri 15 36/36 3 Jobs Sat 16 68/69 3 Jobs Sun 17 31/31 3 Jobs M…" at bounding box center [780, 704] width 1559 height 1116
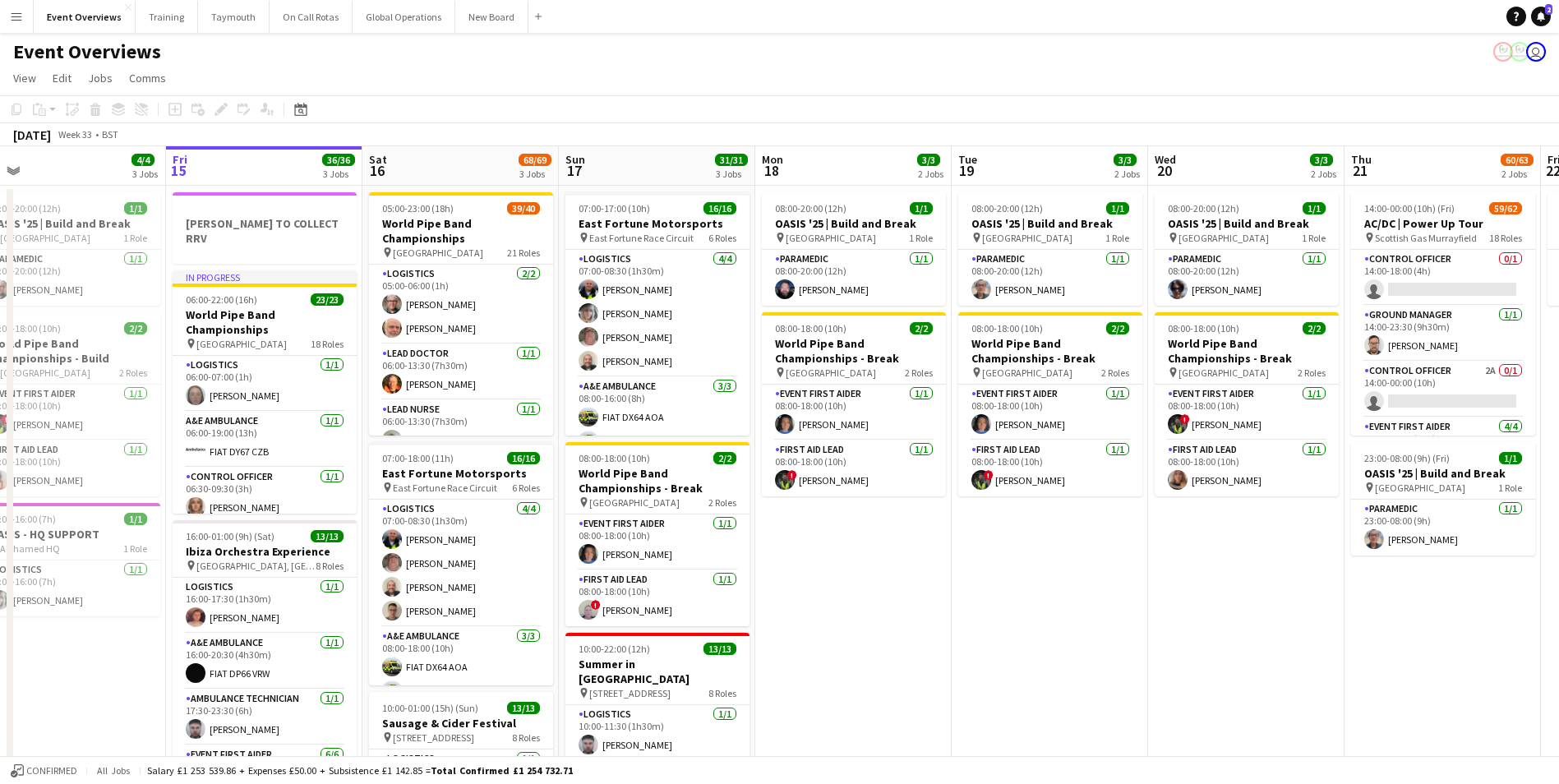
scroll to position [0, 399]
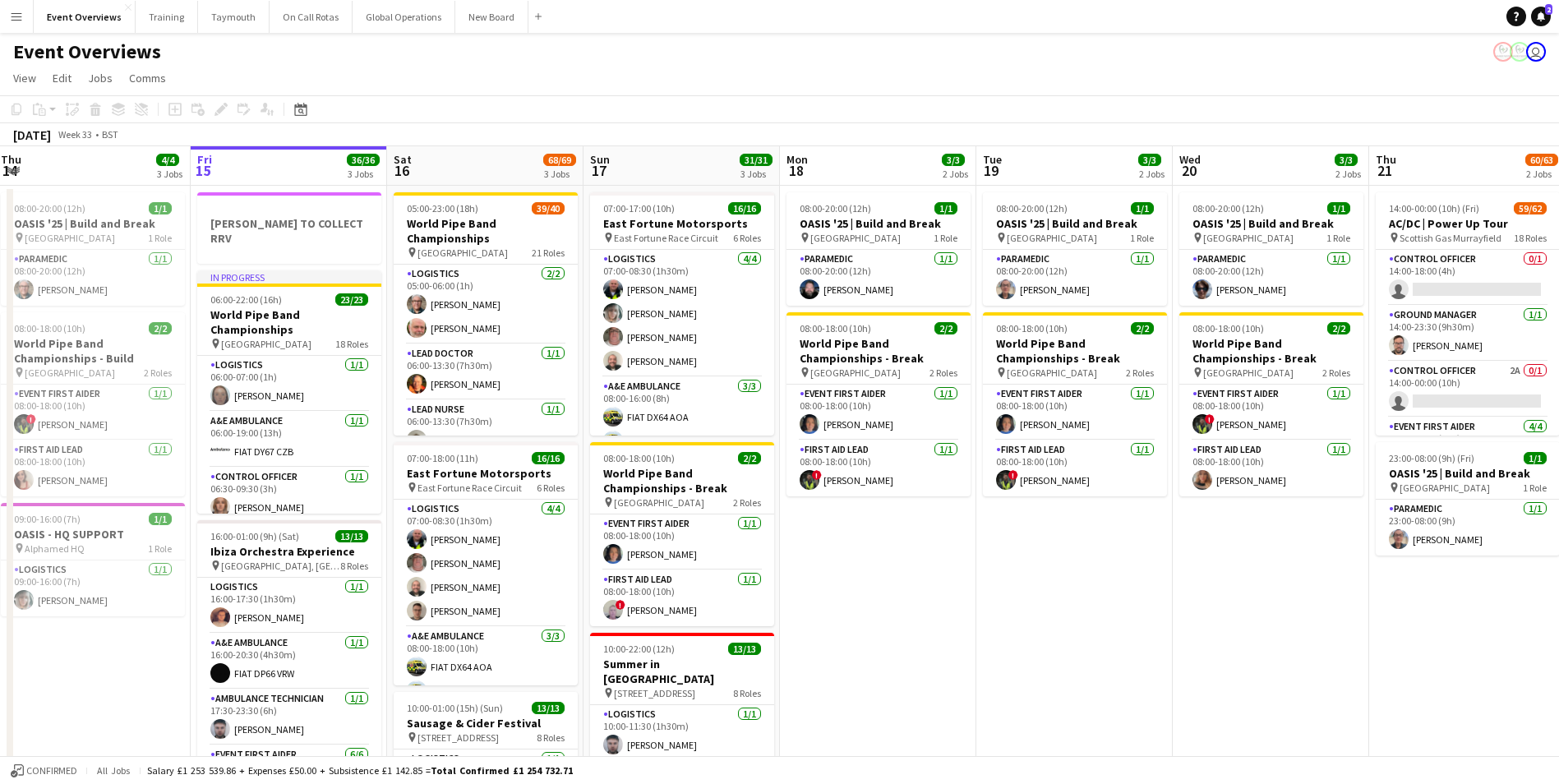
drag, startPoint x: 554, startPoint y: 652, endPoint x: 1089, endPoint y: 657, distance: 535.0
click at [1089, 657] on app-calendar-viewport "Tue 12 84/85 4 Jobs Wed 13 4/4 3 Jobs Thu 14 4/4 3 Jobs Fri 15 36/36 3 Jobs Sat…" at bounding box center [780, 704] width 1559 height 1116
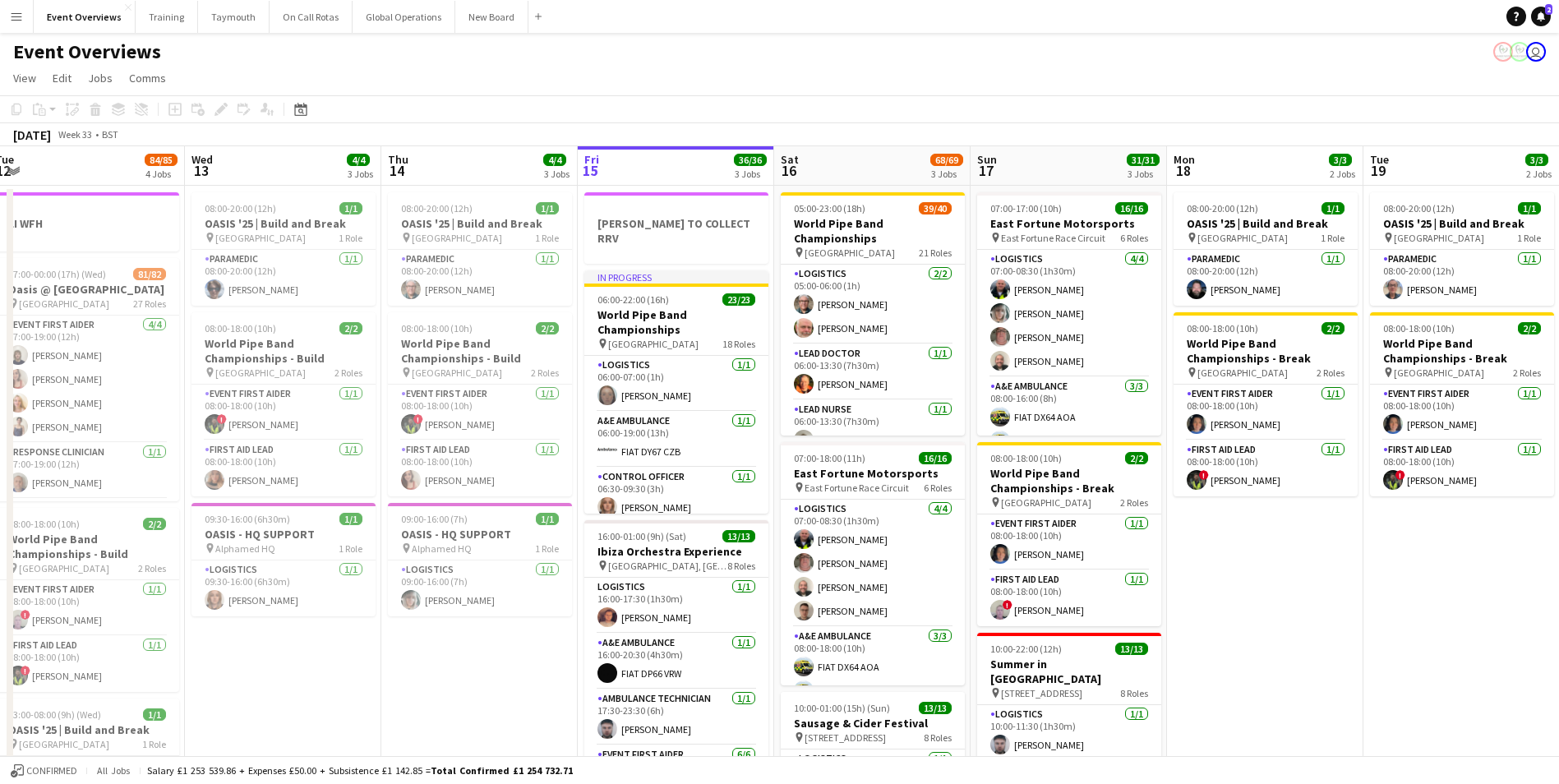
scroll to position [0, 383]
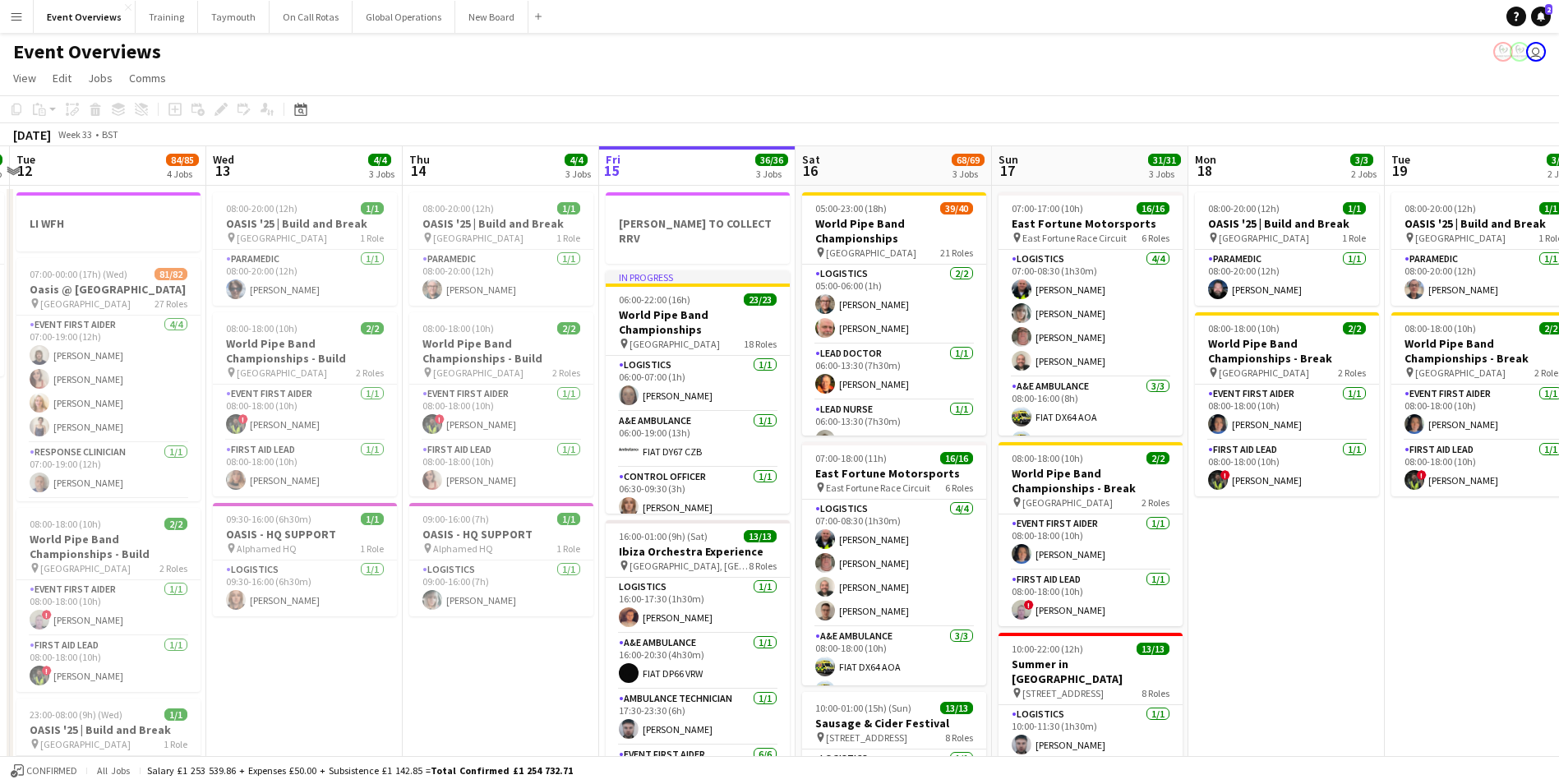
drag, startPoint x: 930, startPoint y: 642, endPoint x: 1338, endPoint y: 632, distance: 408.1
click at [1338, 632] on app-calendar-viewport "Sun 10 13/13 1 Job Mon 11 2/2 1 Job Tue 12 84/85 4 Jobs Wed 13 4/4 3 Jobs Thu 1…" at bounding box center [780, 704] width 1559 height 1116
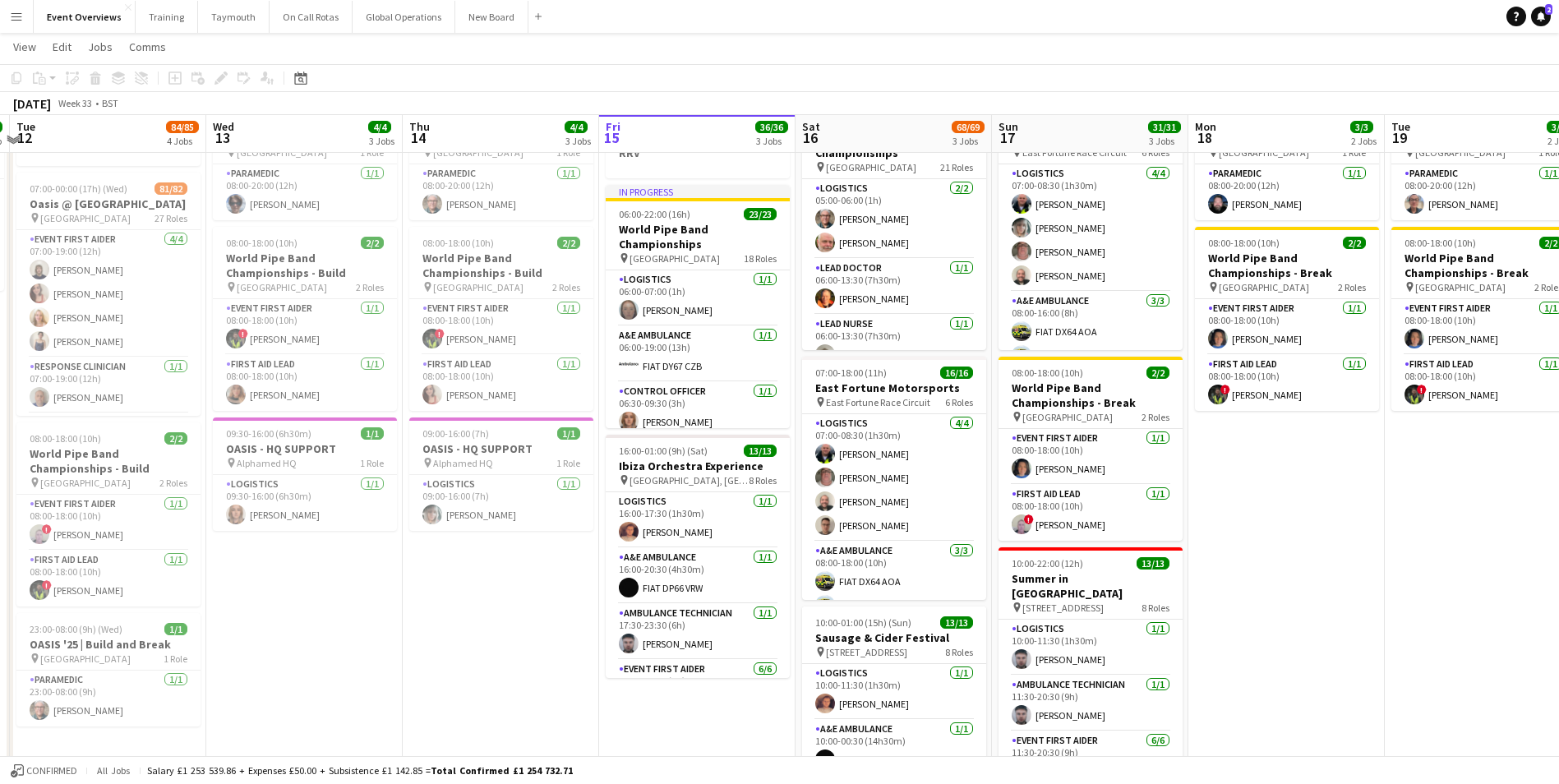
scroll to position [82, 0]
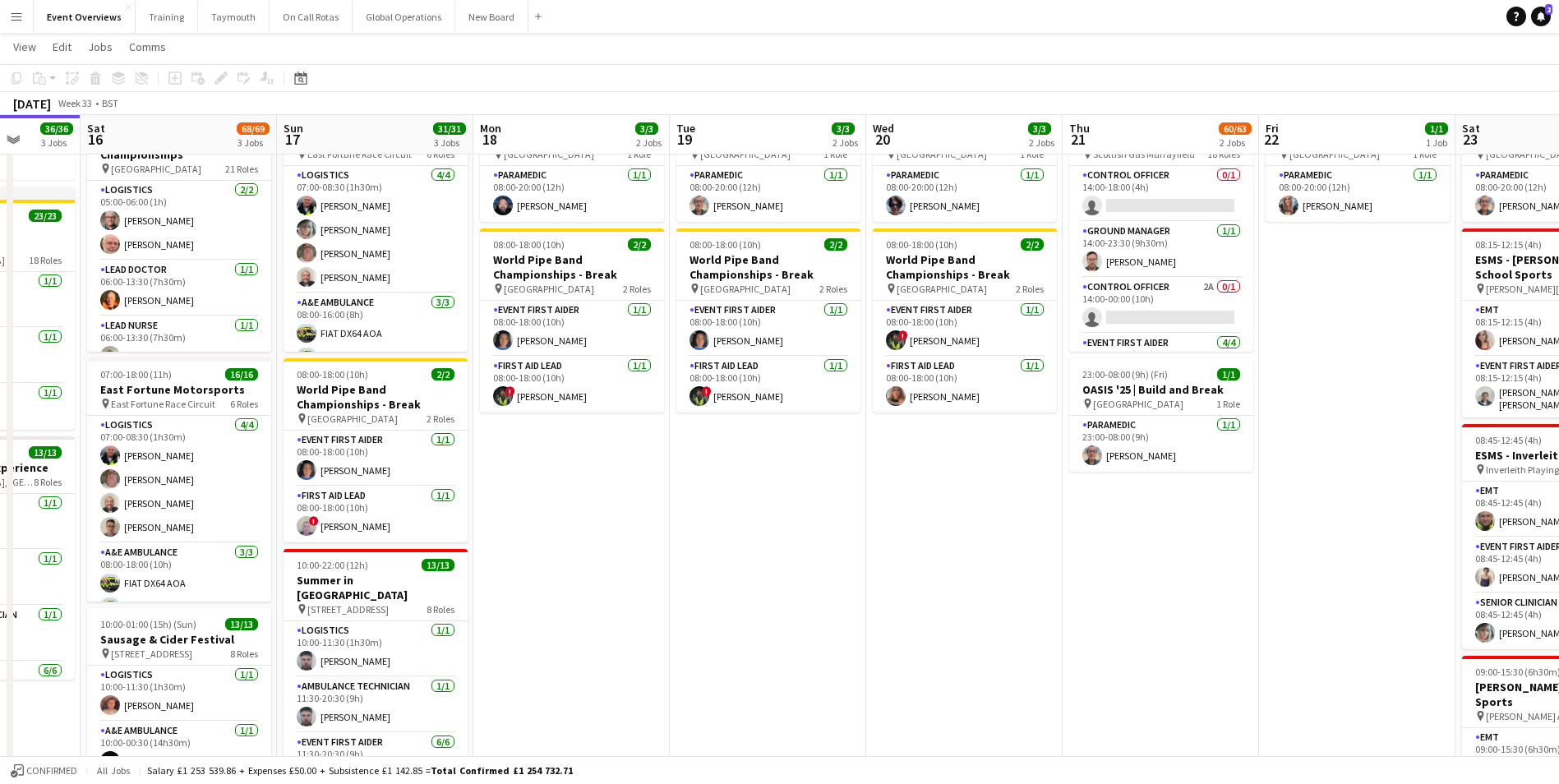
drag, startPoint x: 1324, startPoint y: 612, endPoint x: 585, endPoint y: 637, distance: 739.4
click at [545, 645] on app-calendar-viewport "Wed 13 4/4 3 Jobs Thu 14 4/4 3 Jobs Fri 15 36/36 3 Jobs Sat 16 68/69 3 Jobs Sun…" at bounding box center [780, 580] width 1559 height 1196
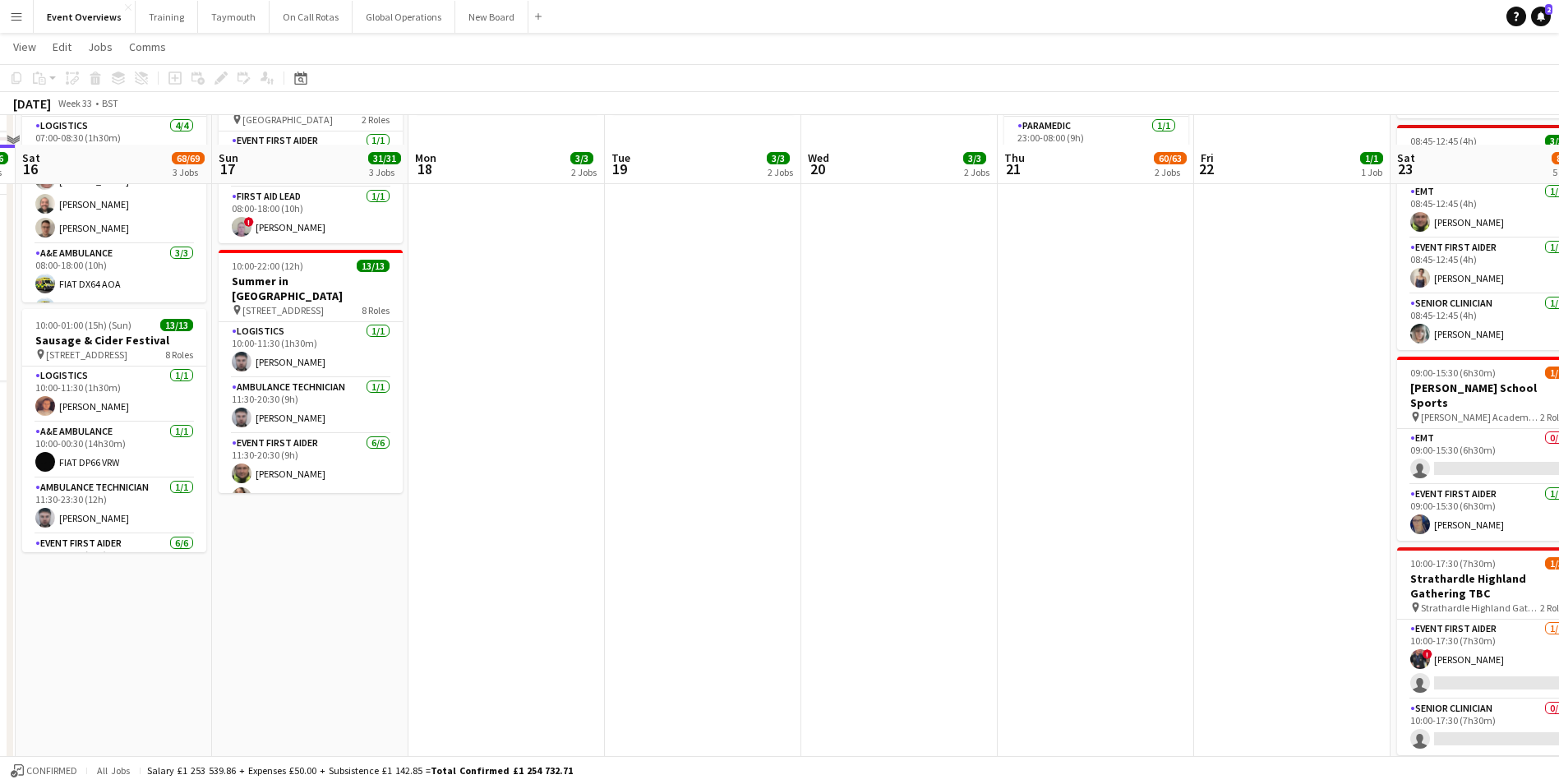
scroll to position [411, 0]
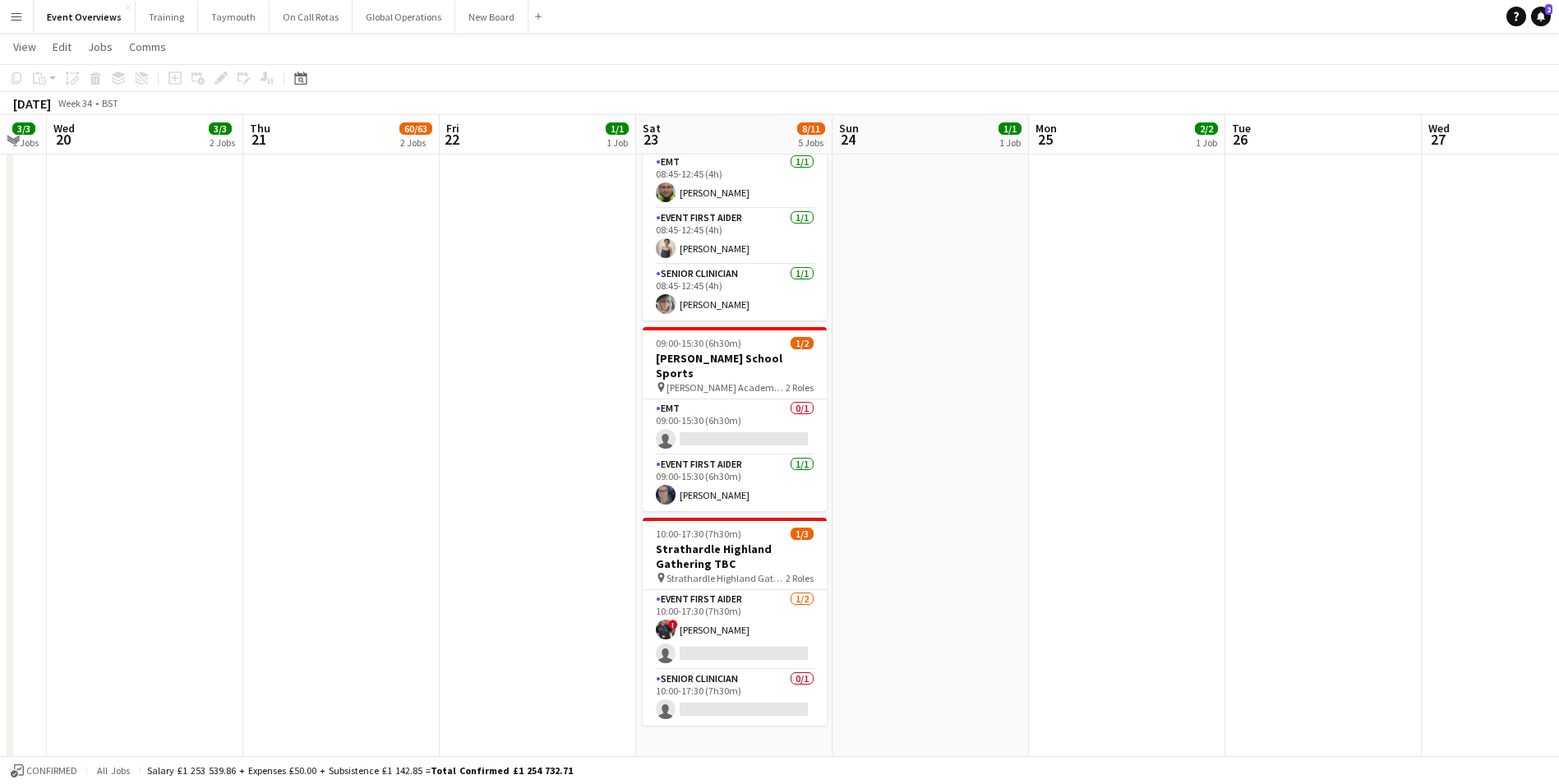
drag, startPoint x: 976, startPoint y: 584, endPoint x: 234, endPoint y: 635, distance: 743.8
click at [211, 638] on app-calendar-viewport "Sun 17 31/31 3 Jobs Mon 18 3/3 2 Jobs Tue 19 3/3 2 Jobs Wed 20 3/3 2 Jobs Thu 2…" at bounding box center [780, 251] width 1559 height 1196
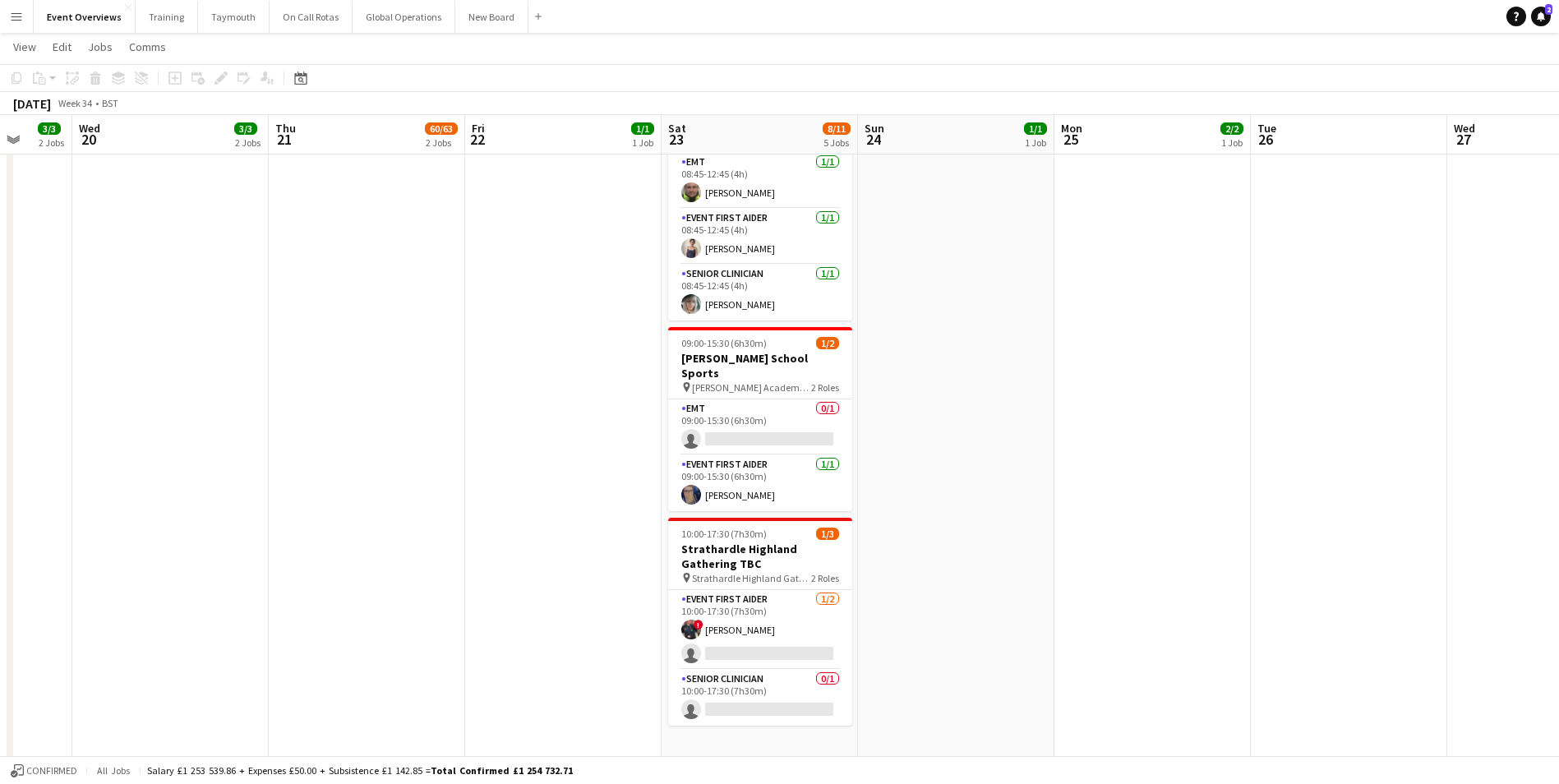
drag, startPoint x: 1120, startPoint y: 564, endPoint x: 368, endPoint y: 618, distance: 753.9
click at [368, 618] on app-calendar-viewport "Sun 17 31/31 3 Jobs Mon 18 3/3 2 Jobs Tue 19 3/3 2 Jobs Wed 20 3/3 2 Jobs Thu 2…" at bounding box center [780, 251] width 1559 height 1196
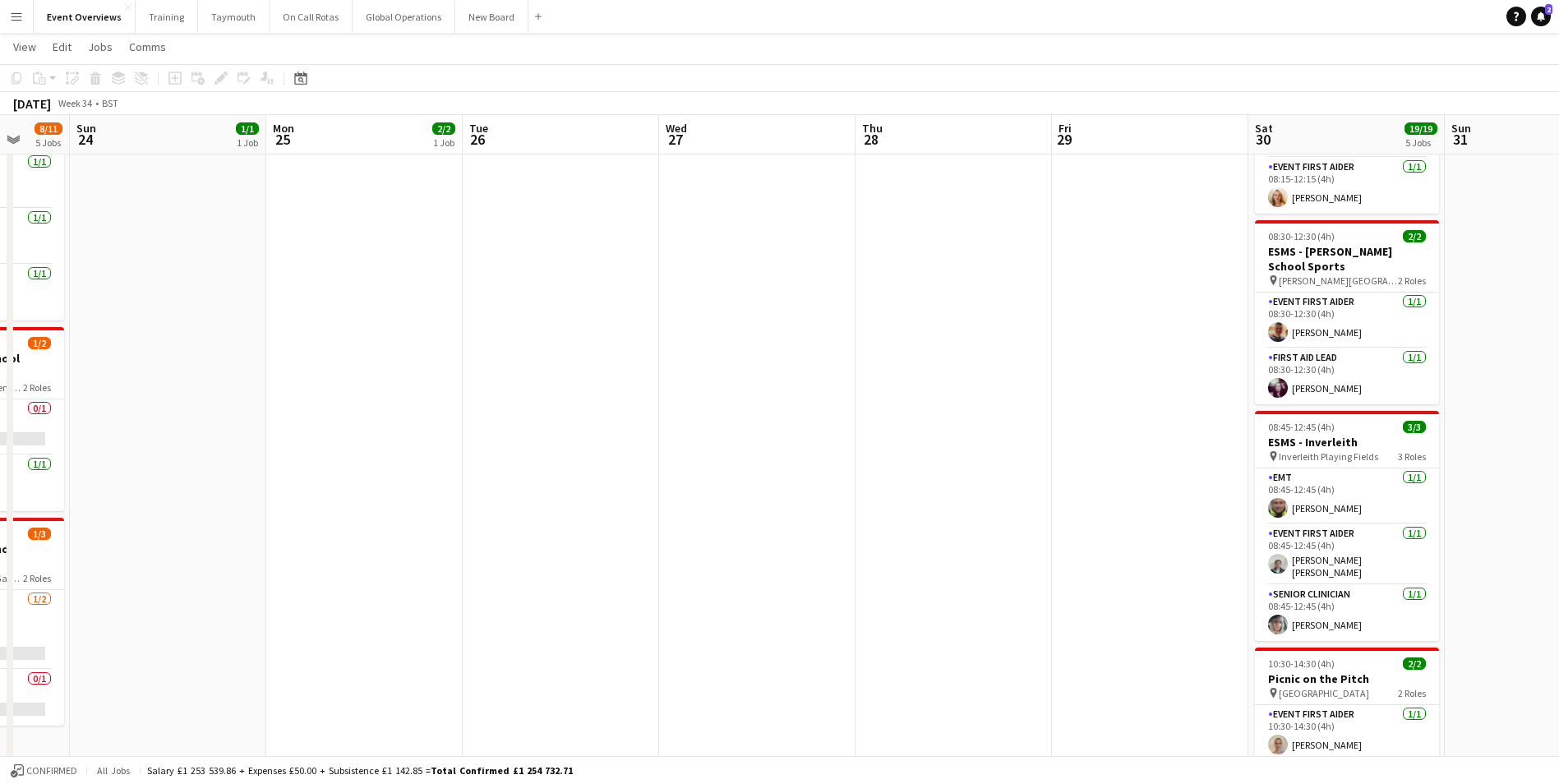
drag, startPoint x: 597, startPoint y: 595, endPoint x: 385, endPoint y: 611, distance: 212.6
click at [385, 611] on app-calendar-viewport "Thu 21 60/63 2 Jobs Fri 22 1/1 1 Job Sat 23 8/11 5 Jobs Sun 24 1/1 1 Job Mon 25…" at bounding box center [780, 251] width 1559 height 1196
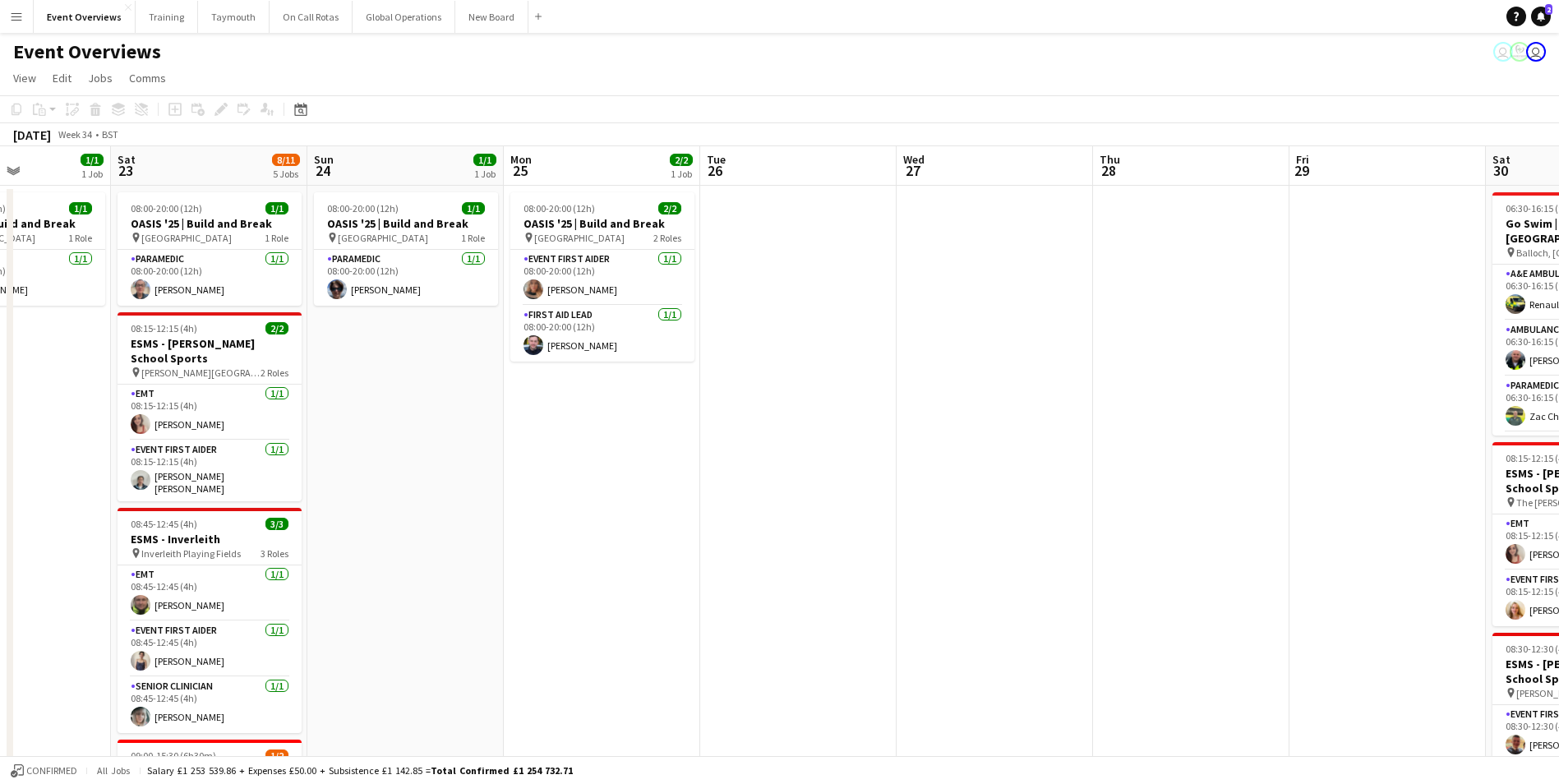
scroll to position [0, 446]
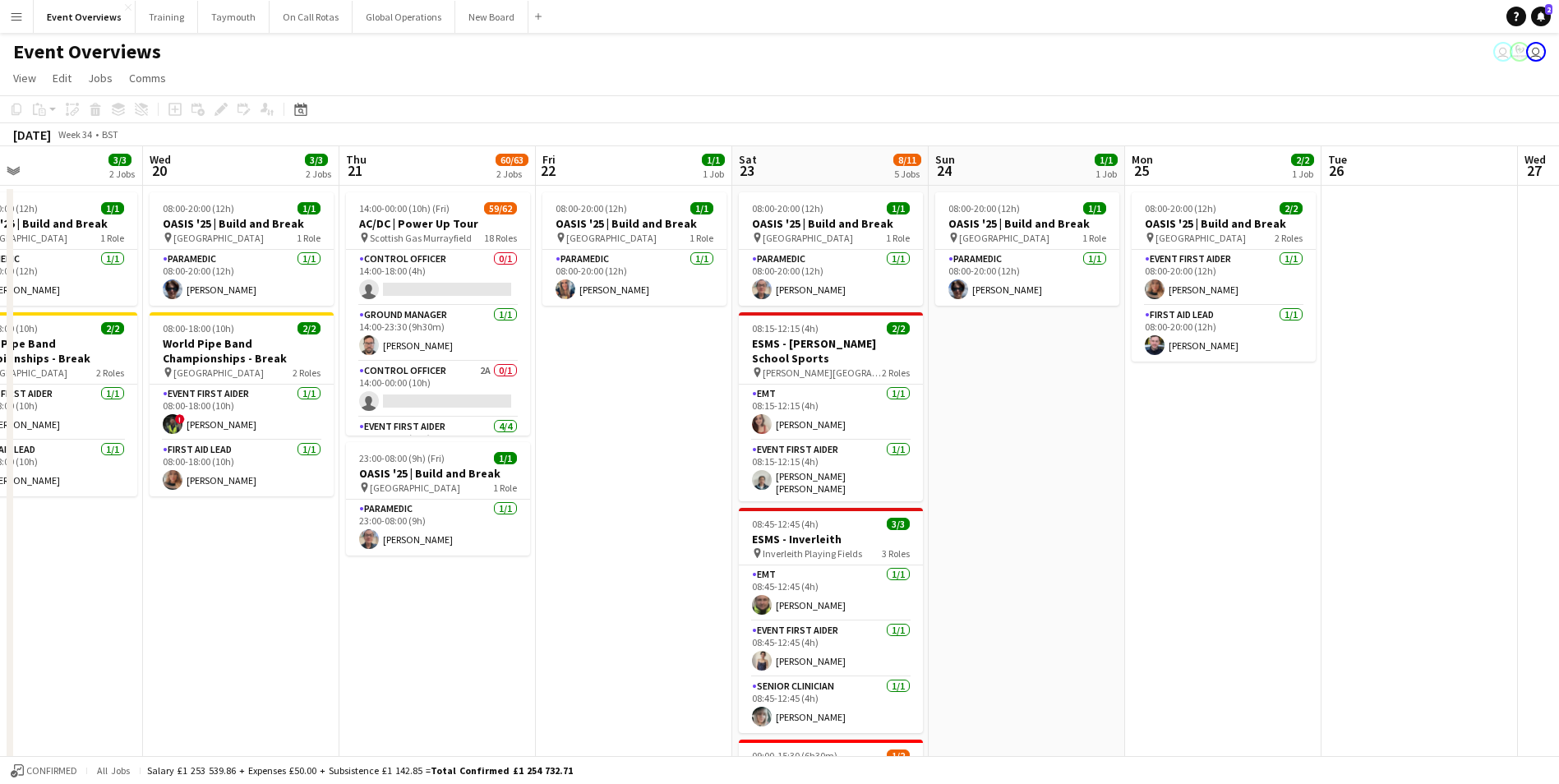
drag, startPoint x: 458, startPoint y: 554, endPoint x: 1831, endPoint y: 471, distance: 1375.5
click at [1559, 471] on html "Menu Boards Boards Boards All jobs Status Workforce Workforce My Workforce Recr…" at bounding box center [780, 645] width 1559 height 1290
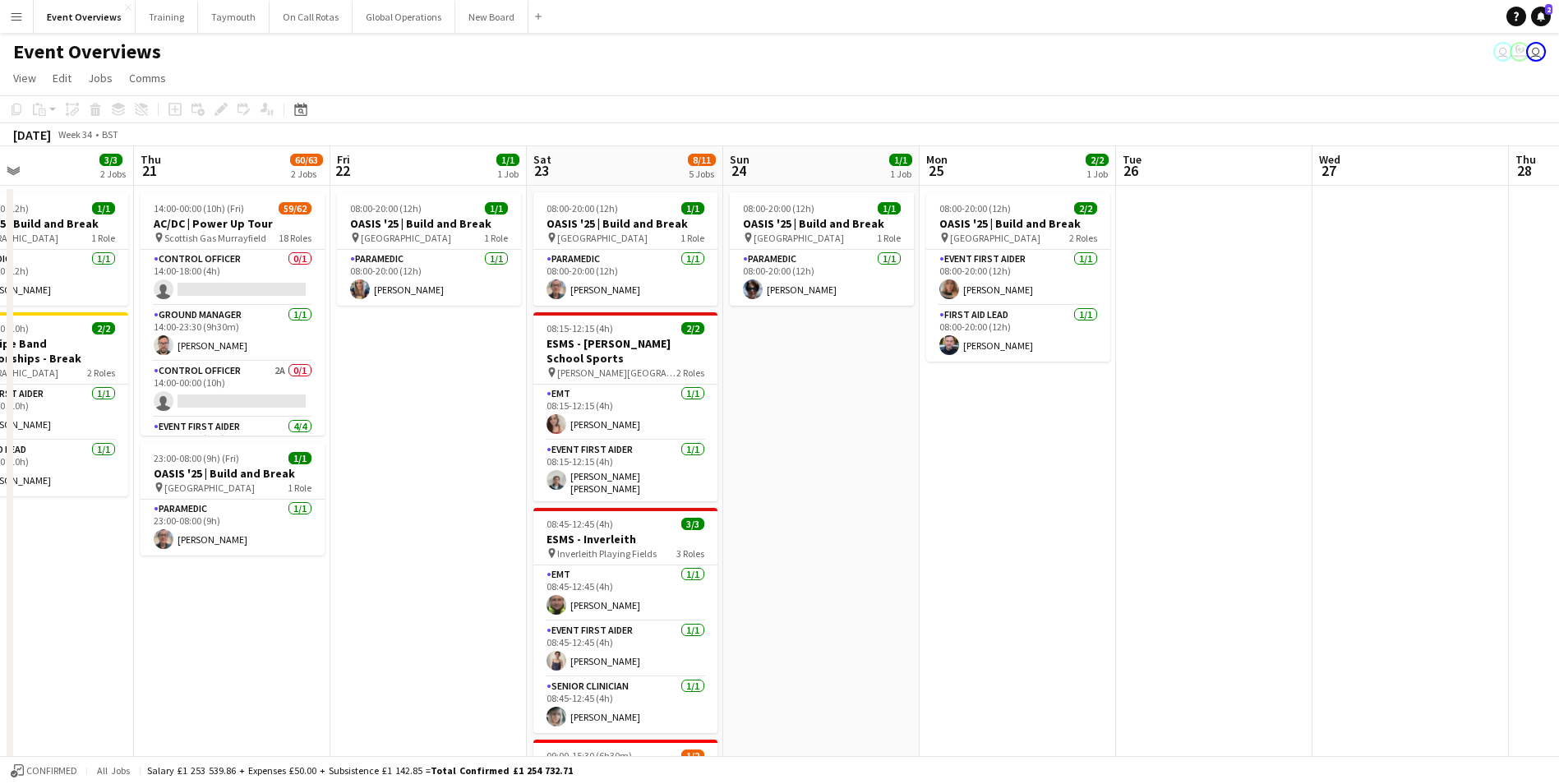
drag, startPoint x: 623, startPoint y: 594, endPoint x: 418, endPoint y: 596, distance: 205.0
click at [418, 596] on app-calendar-viewport "Sun 17 31/31 3 Jobs Mon 18 3/3 2 Jobs Tue 19 3/3 2 Jobs Wed 20 3/3 2 Jobs Thu 2…" at bounding box center [780, 704] width 1559 height 1116
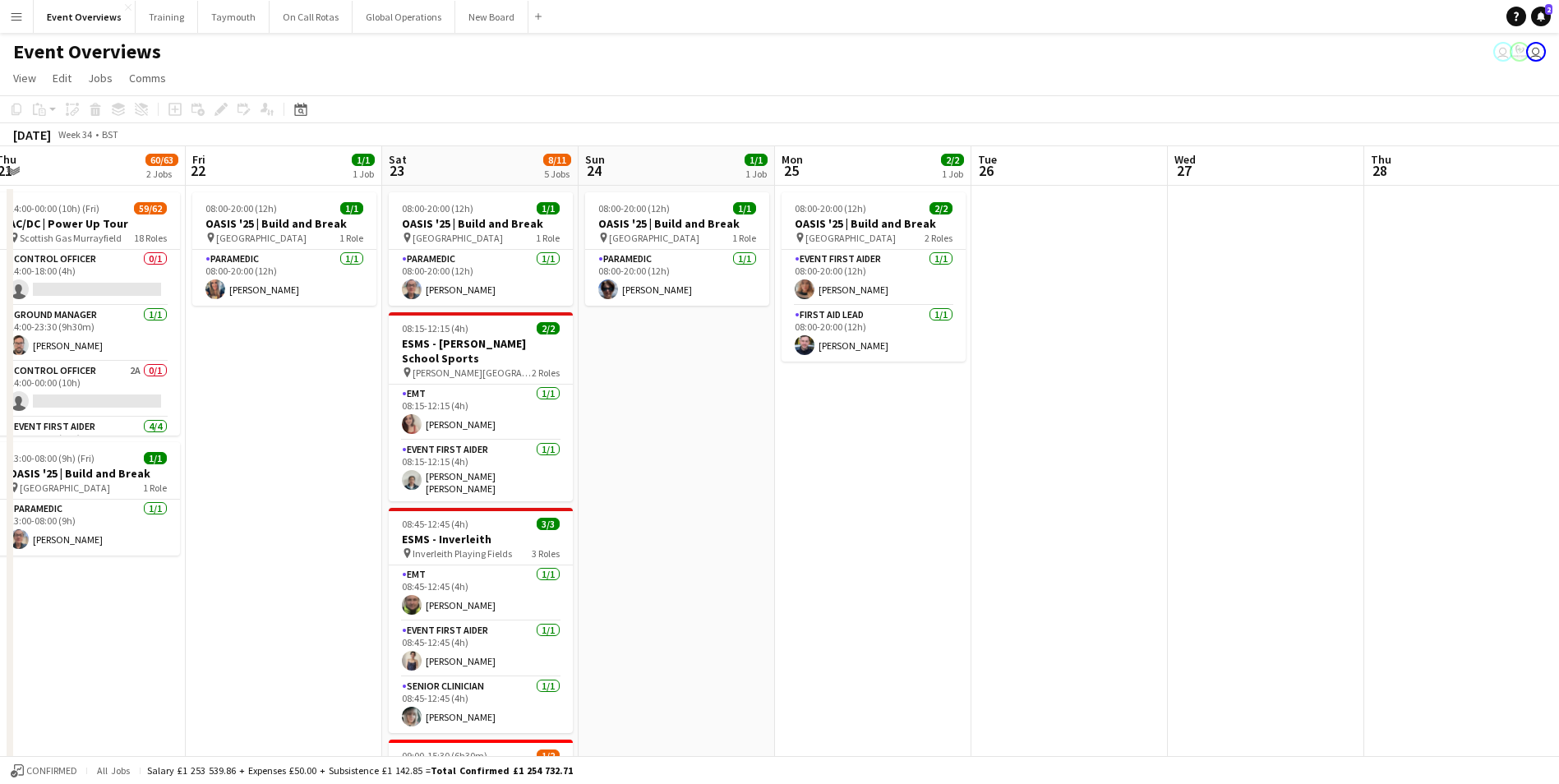
drag, startPoint x: 820, startPoint y: 586, endPoint x: 671, endPoint y: 587, distance: 149.0
click at [671, 587] on app-calendar-viewport "Mon 18 3/3 2 Jobs Tue 19 3/3 2 Jobs Wed 20 3/3 2 Jobs Thu 21 60/63 2 Jobs Fri 2…" at bounding box center [780, 704] width 1559 height 1116
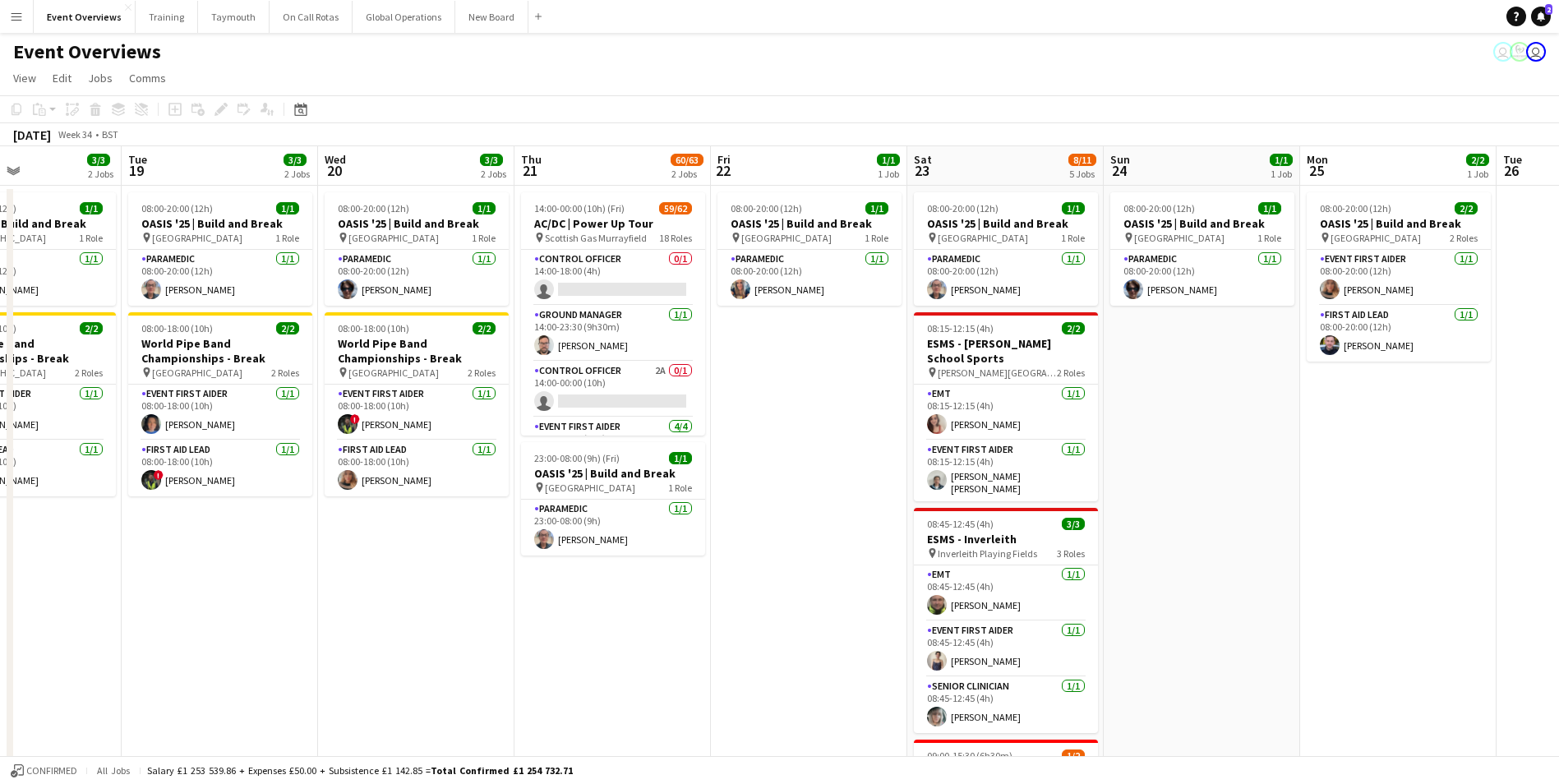
drag, startPoint x: 816, startPoint y: 572, endPoint x: 1363, endPoint y: 547, distance: 547.6
click at [1363, 547] on app-calendar-viewport "Sat 16 68/69 3 Jobs Sun 17 31/31 3 Jobs Mon 18 3/3 2 Jobs Tue 19 3/3 2 Jobs Wed…" at bounding box center [780, 704] width 1559 height 1116
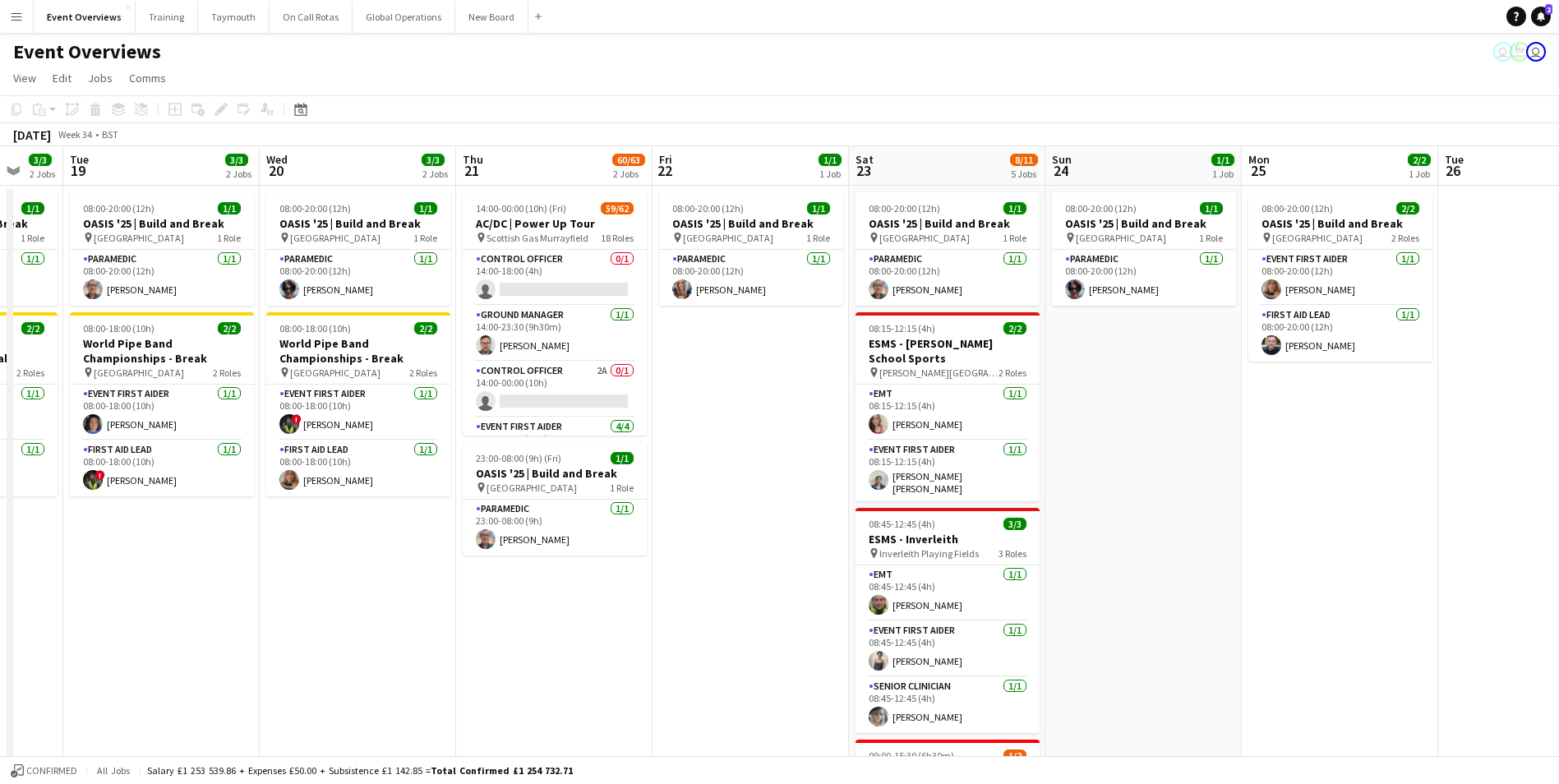
drag, startPoint x: 1313, startPoint y: 618, endPoint x: 997, endPoint y: 647, distance: 317.3
click at [997, 647] on app-calendar-viewport "Sat 16 68/69 3 Jobs Sun 17 31/31 3 Jobs Mon 18 3/3 2 Jobs Tue 19 3/3 2 Jobs Wed…" at bounding box center [780, 704] width 1559 height 1116
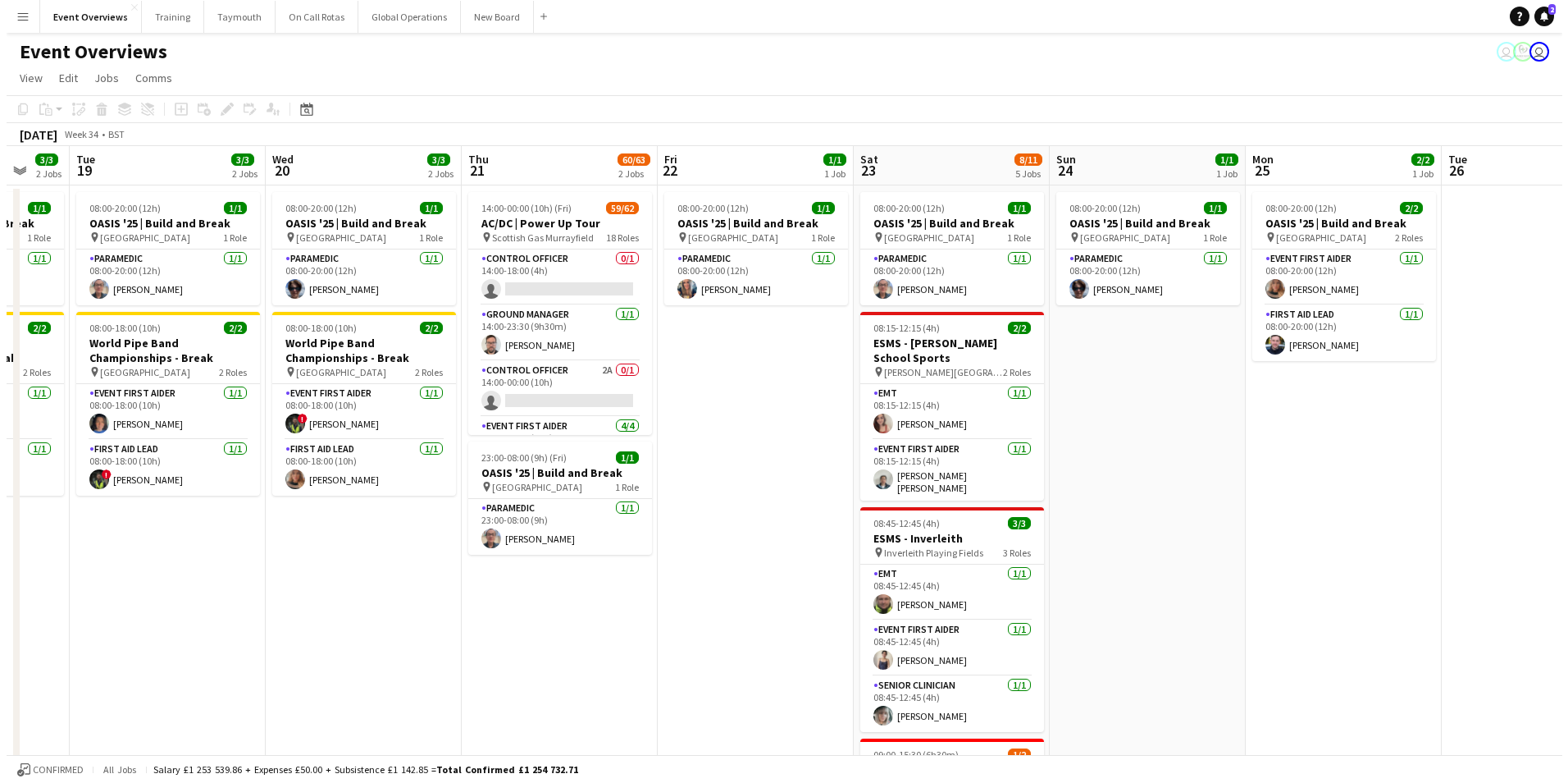
scroll to position [0, 567]
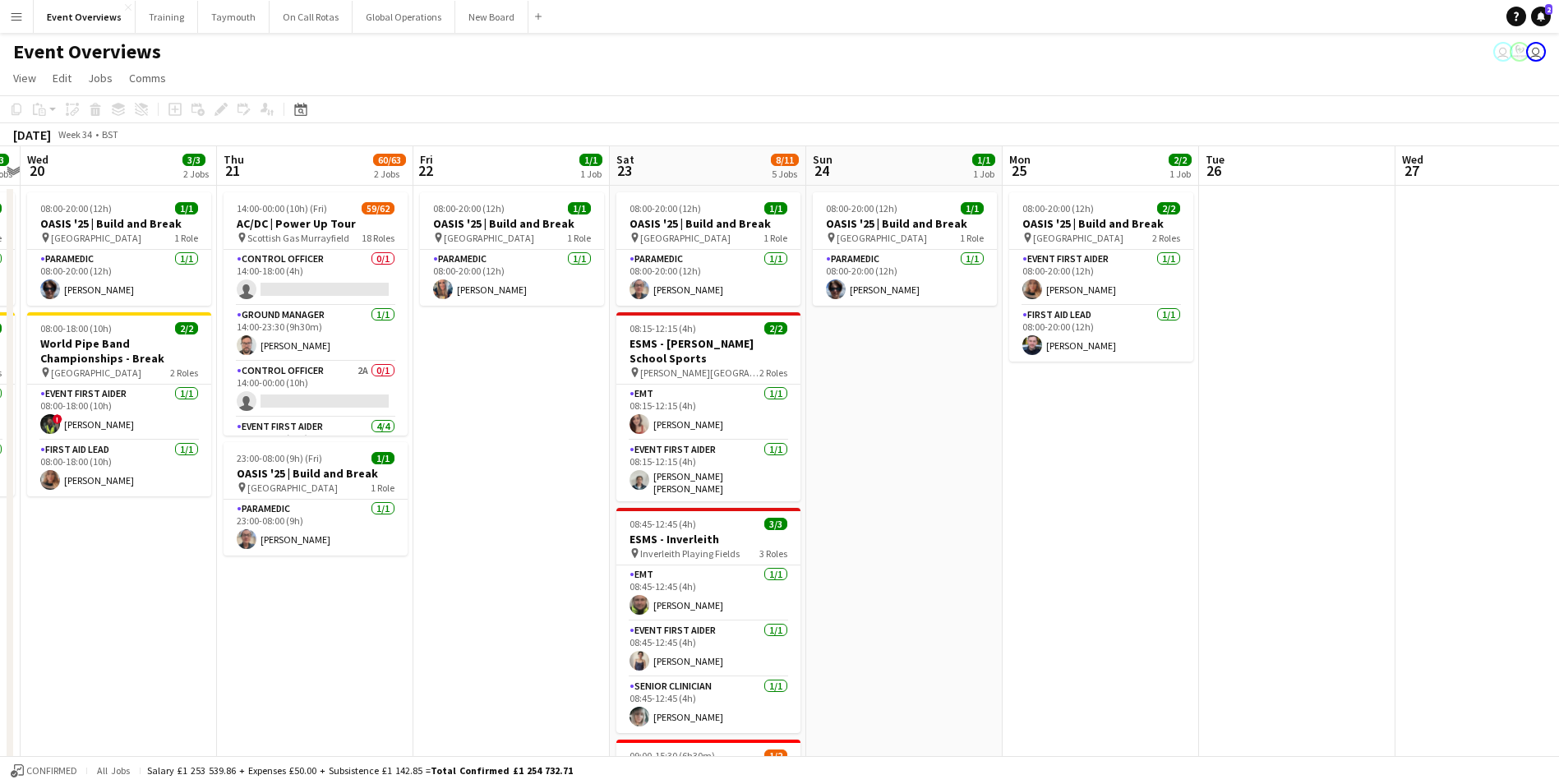
click at [9, 16] on button "Menu" at bounding box center [16, 16] width 33 height 33
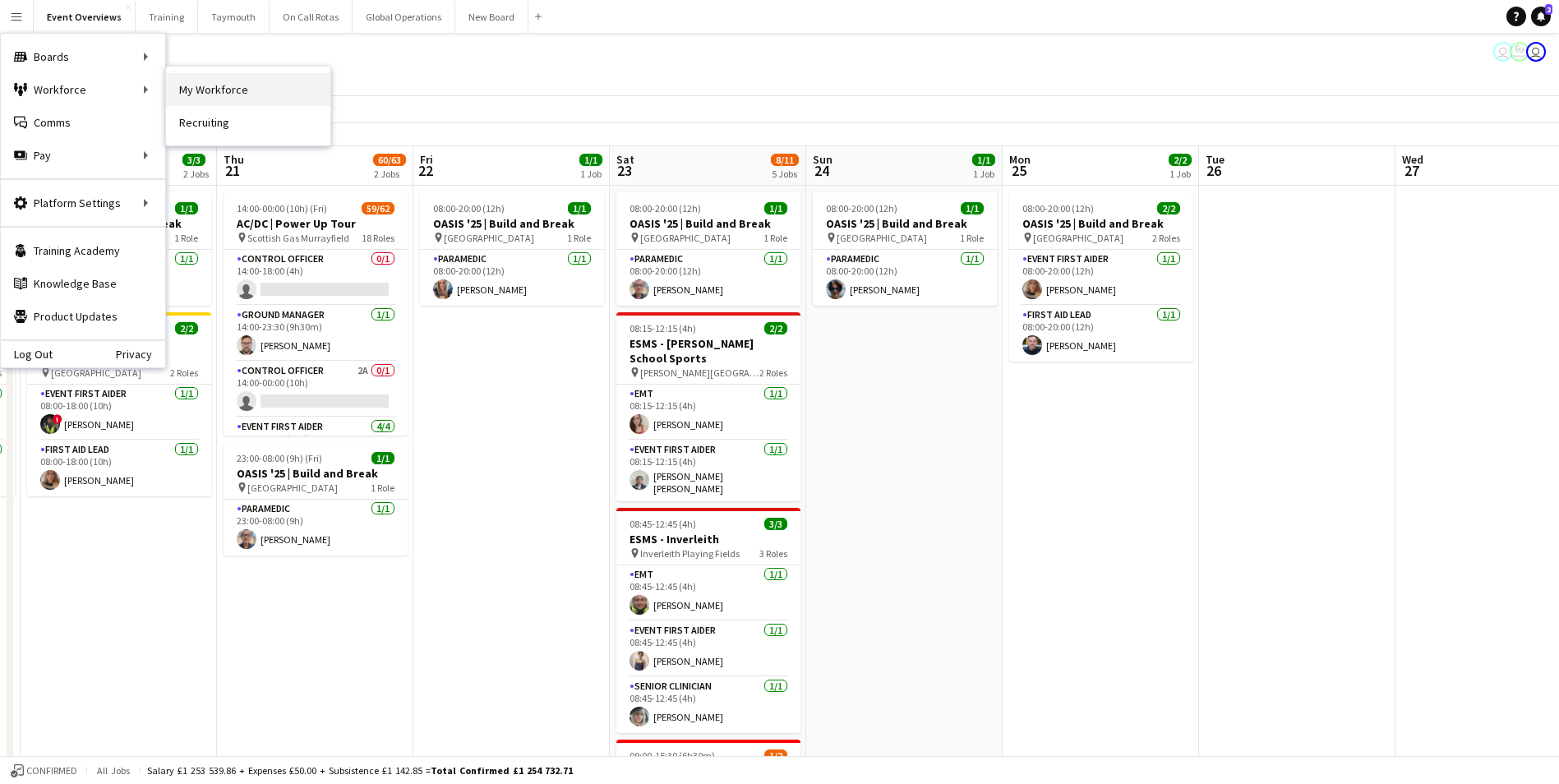
click at [221, 91] on link "My Workforce" at bounding box center [248, 90] width 164 height 33
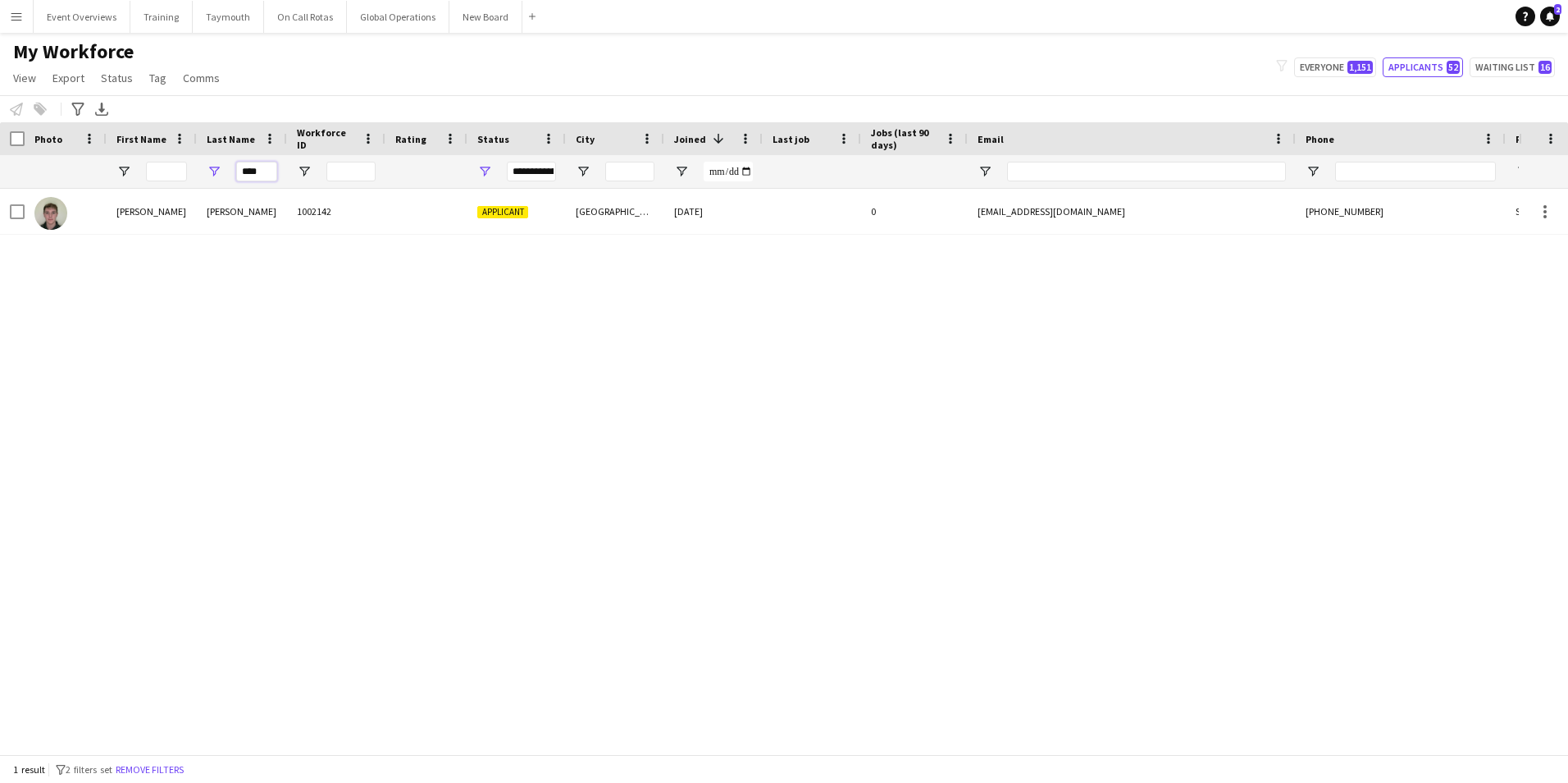
click at [272, 171] on input "****" at bounding box center [257, 171] width 41 height 20
type input "*"
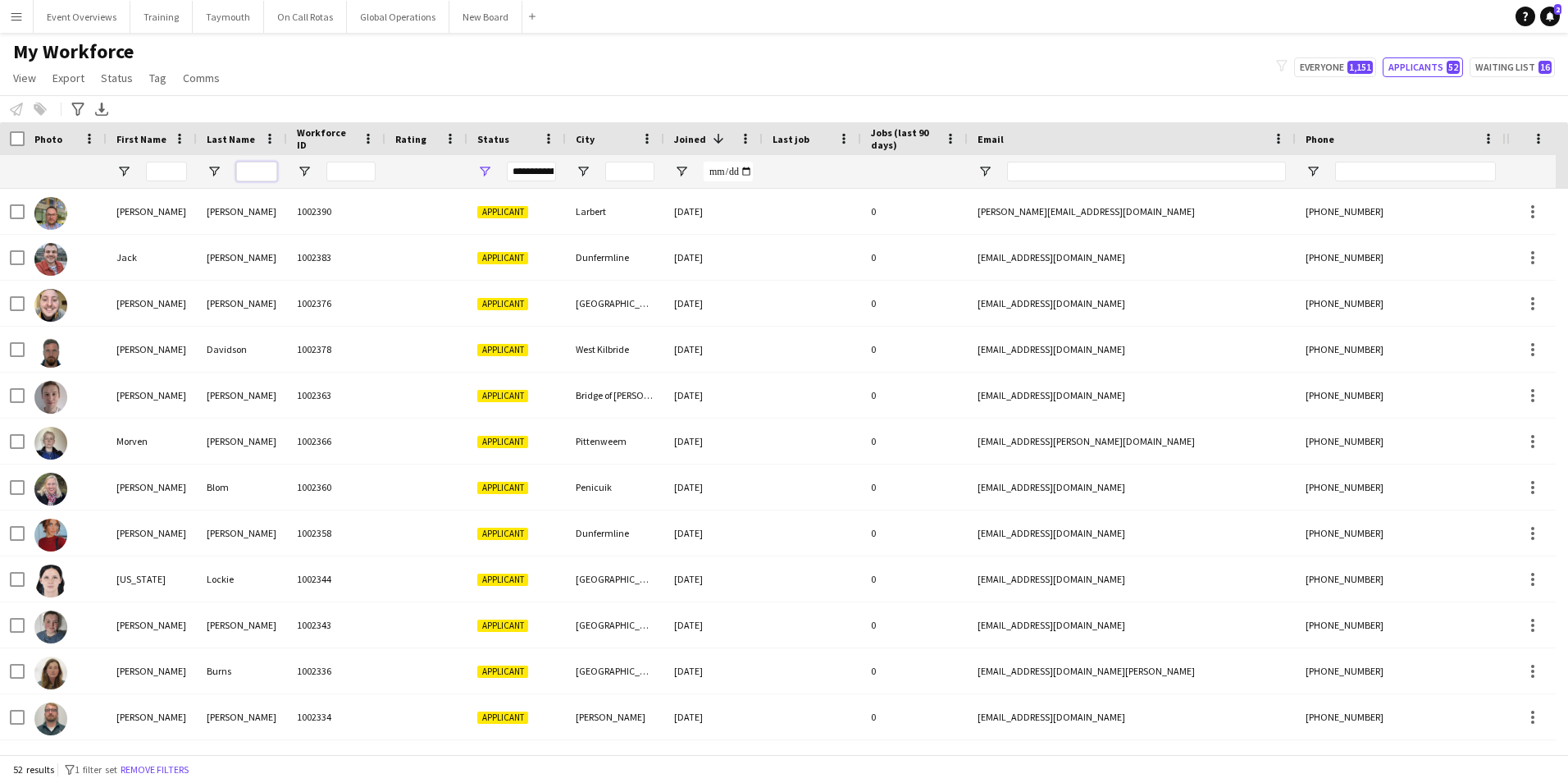
type input "*"
click at [165, 167] on input "First Name Filter Input" at bounding box center [166, 171] width 41 height 20
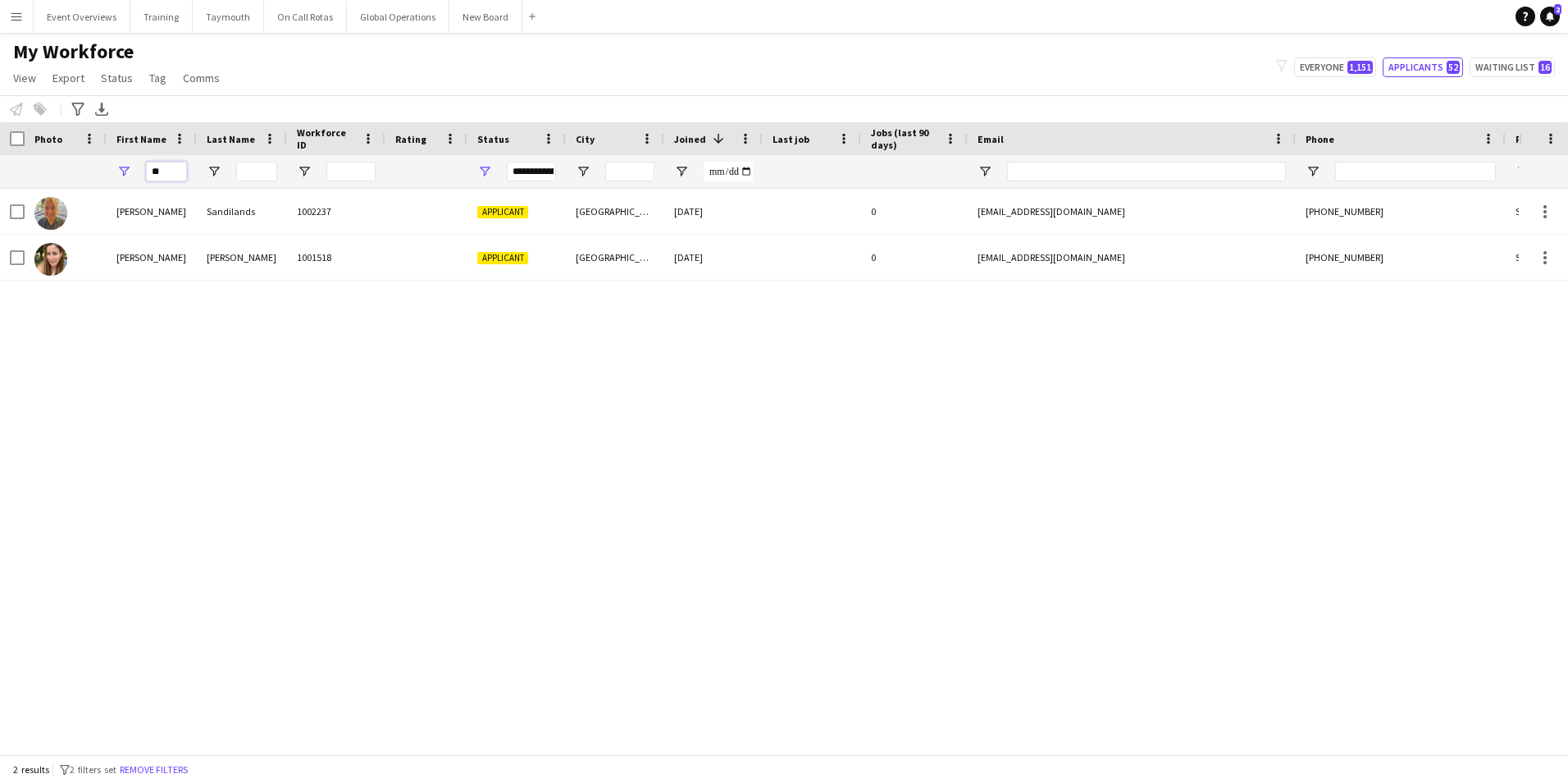
type input "*"
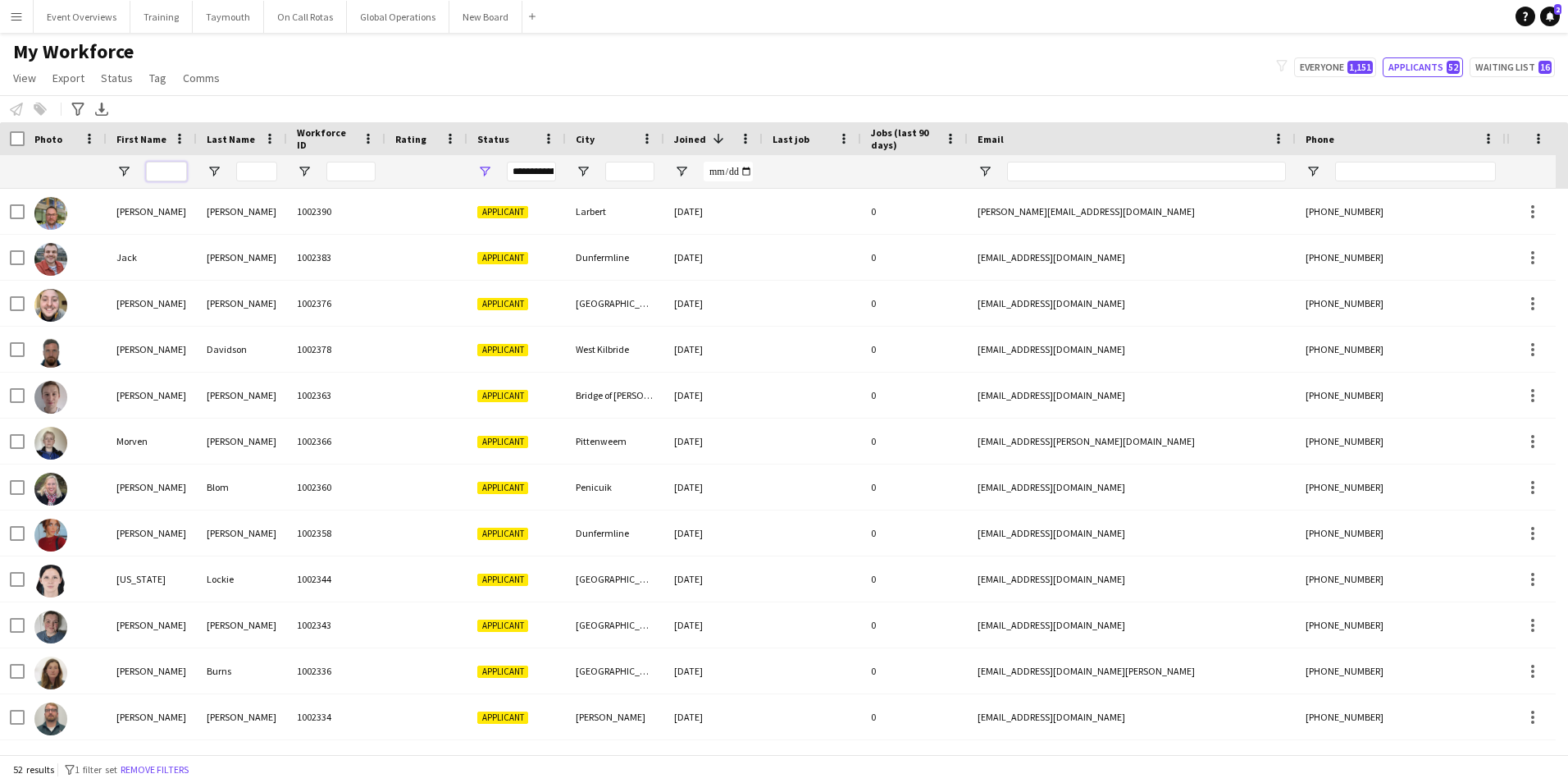
click at [158, 171] on input "First Name Filter Input" at bounding box center [166, 171] width 41 height 20
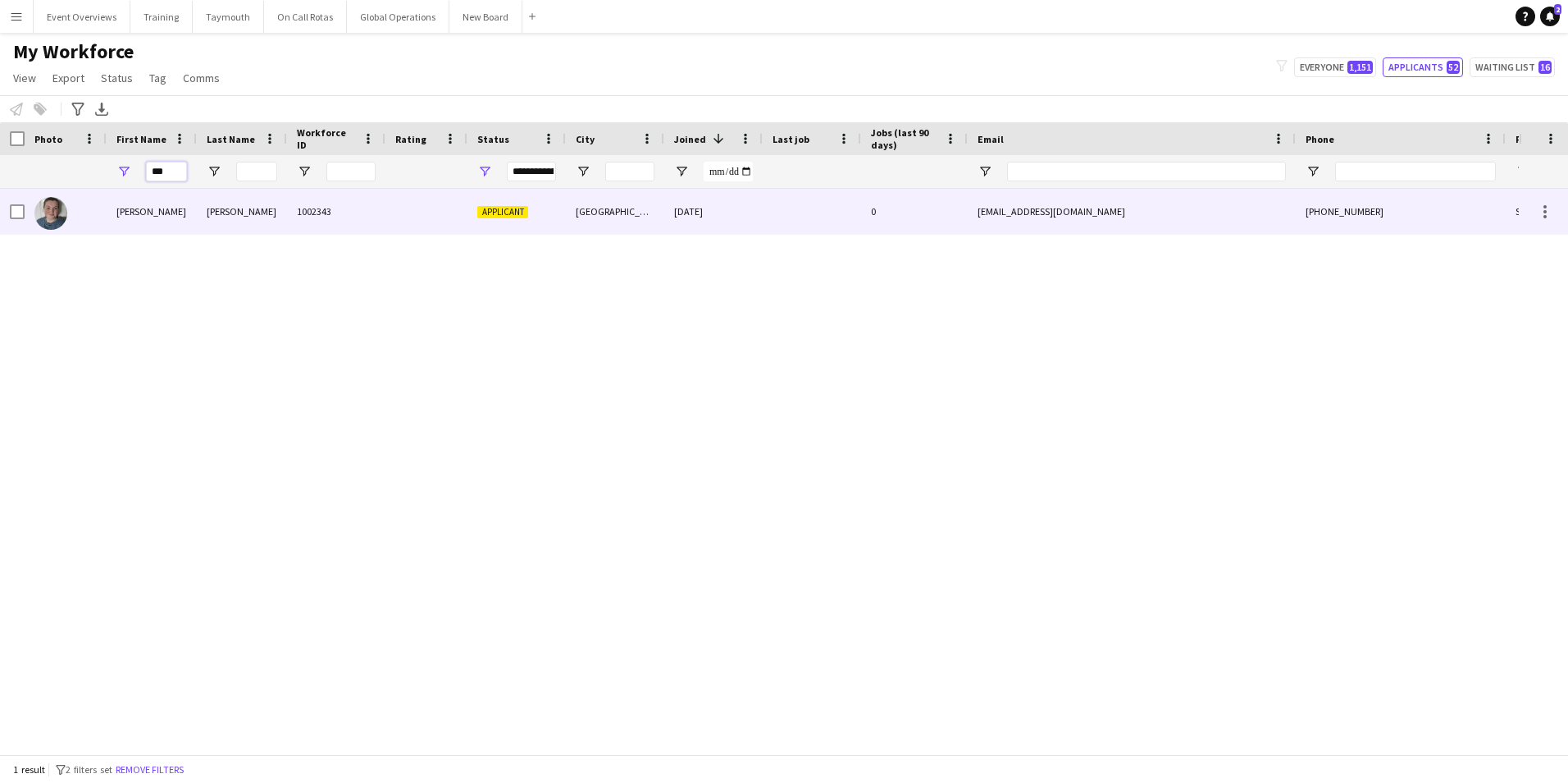
type input "***"
click at [89, 216] on div at bounding box center [65, 211] width 82 height 45
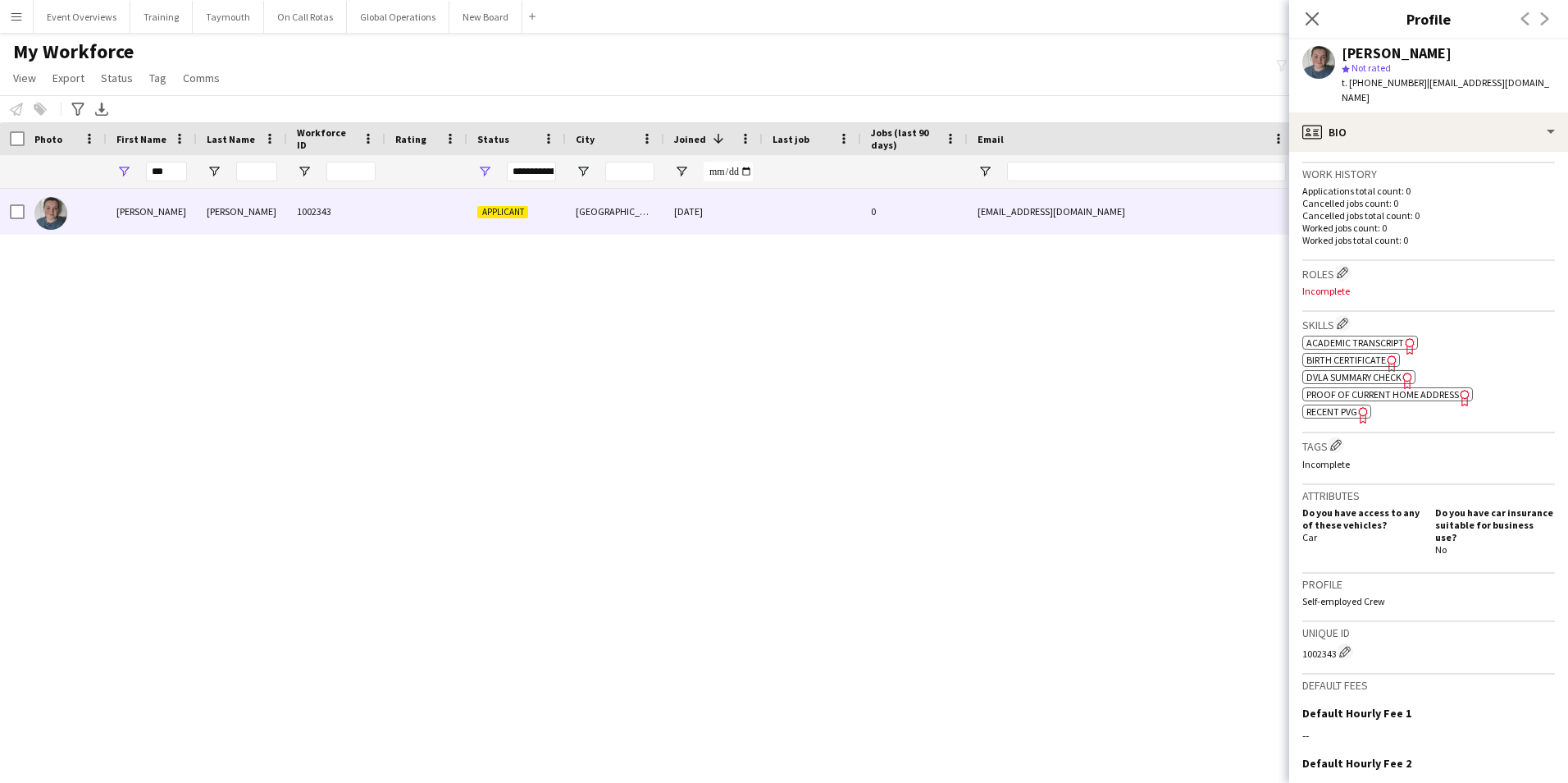
scroll to position [410, 0]
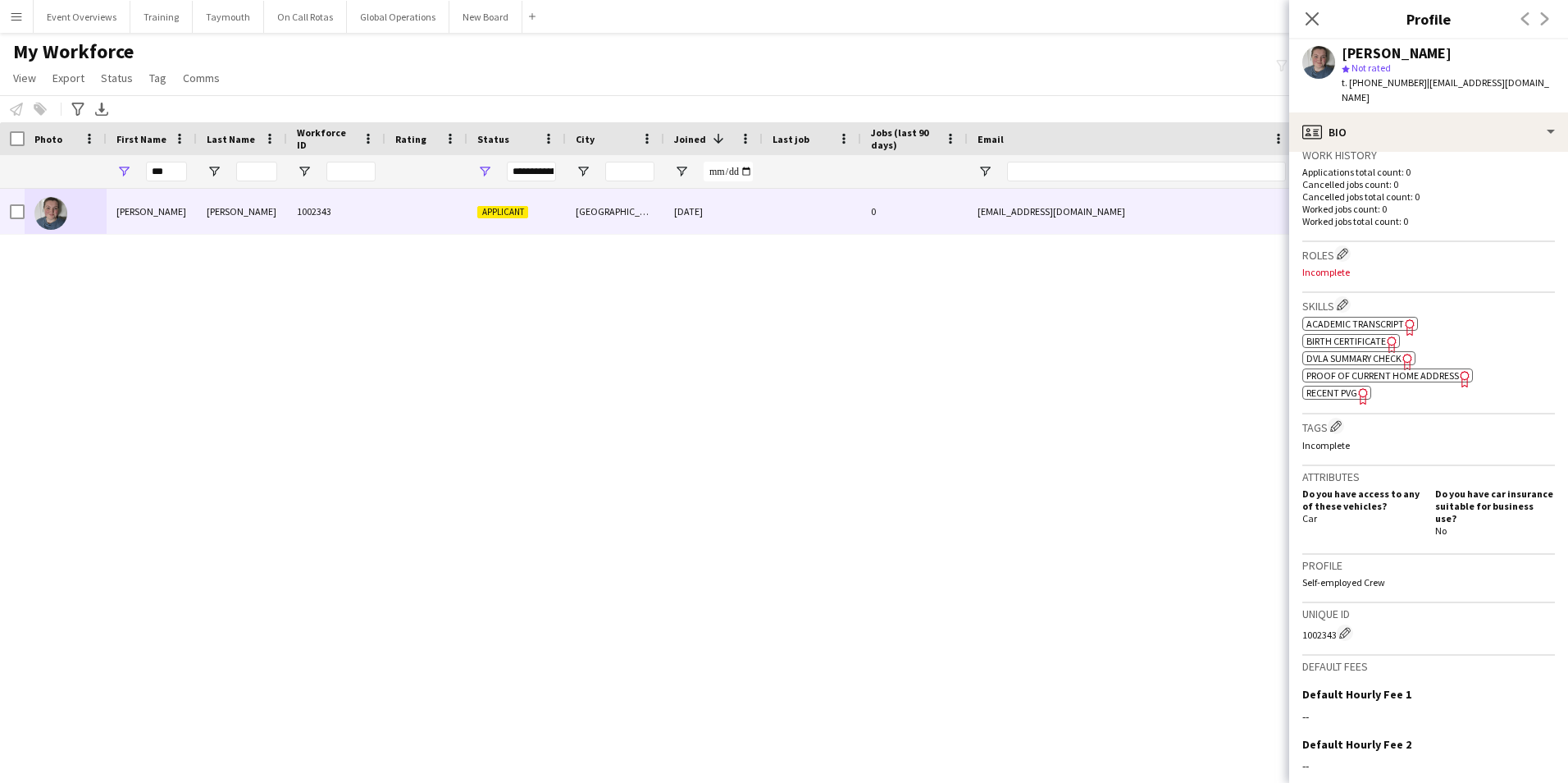
click at [1431, 369] on span "Proof of Current Home Address" at bounding box center [1383, 375] width 152 height 12
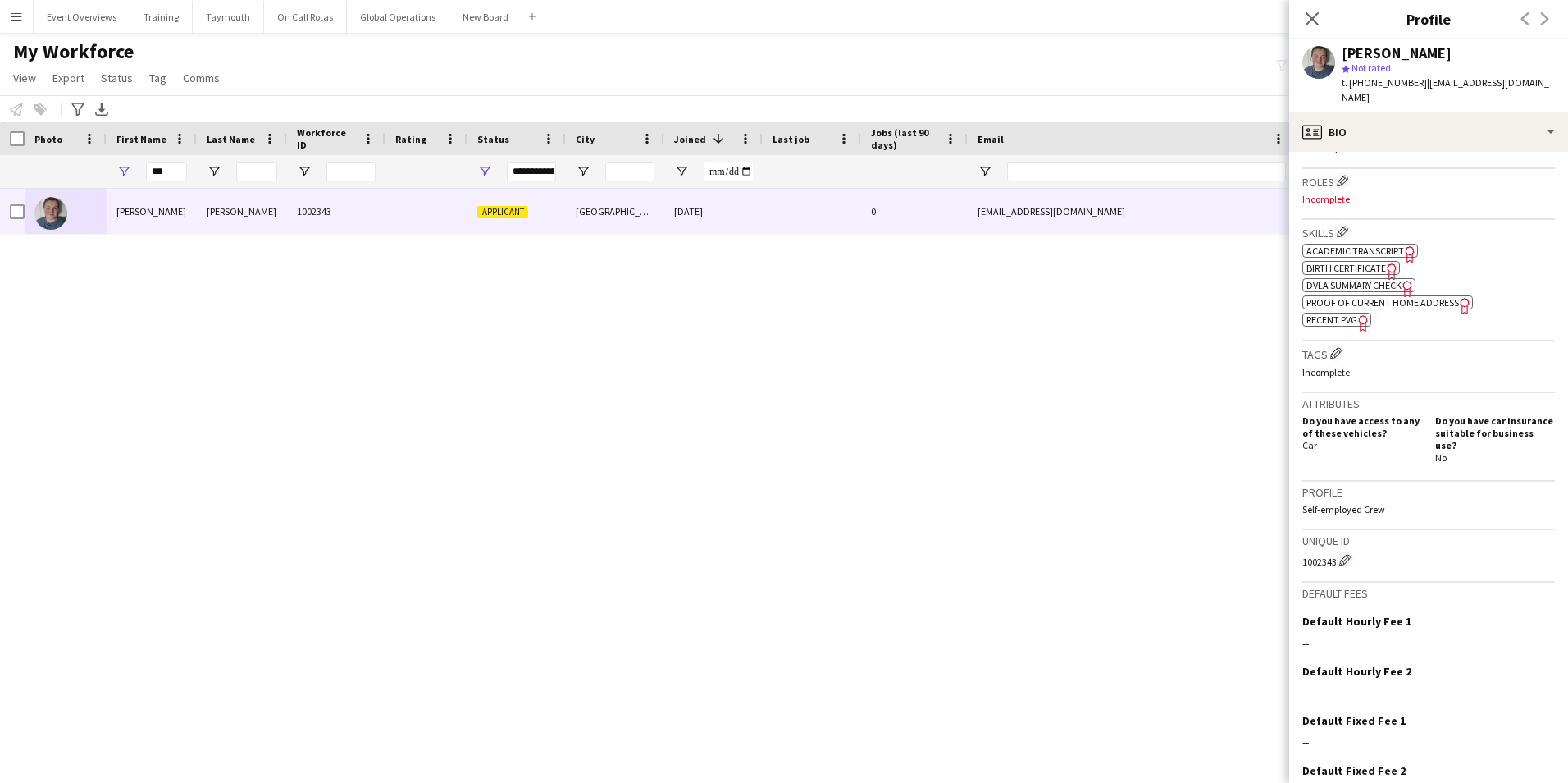
scroll to position [545, 0]
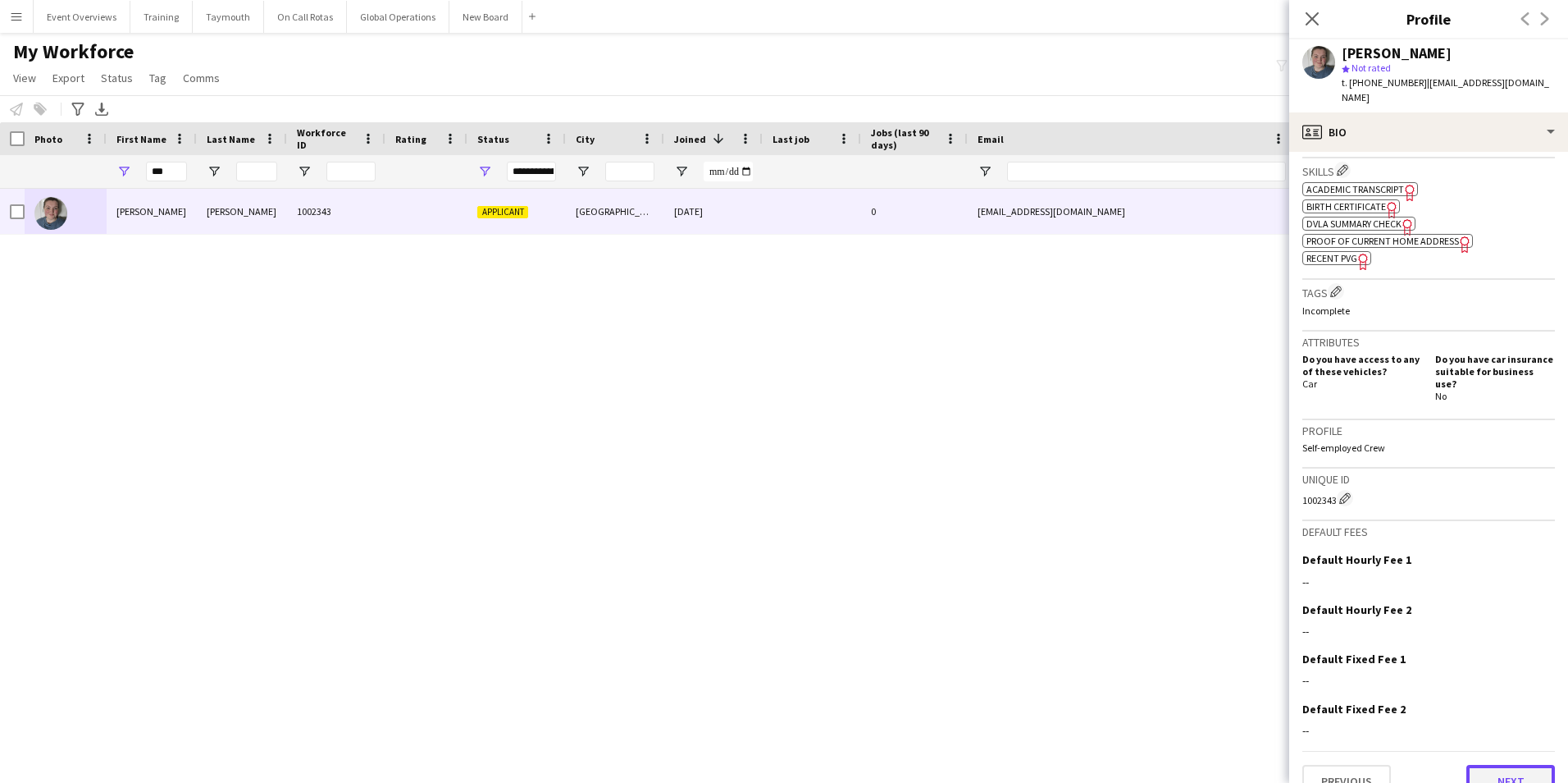
click at [1498, 764] on button "Next" at bounding box center [1511, 780] width 88 height 33
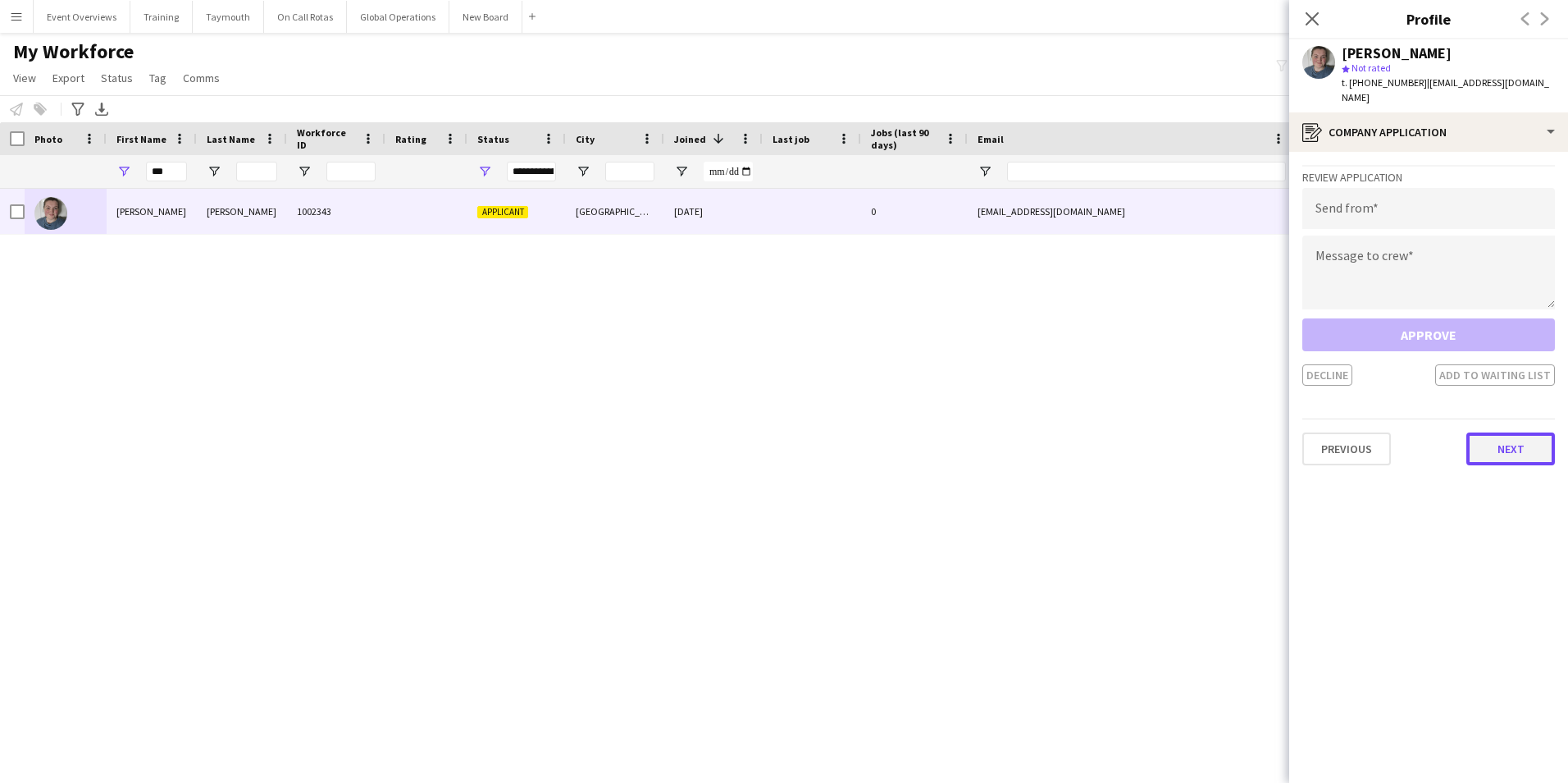
click at [1525, 439] on button "Next" at bounding box center [1511, 448] width 88 height 33
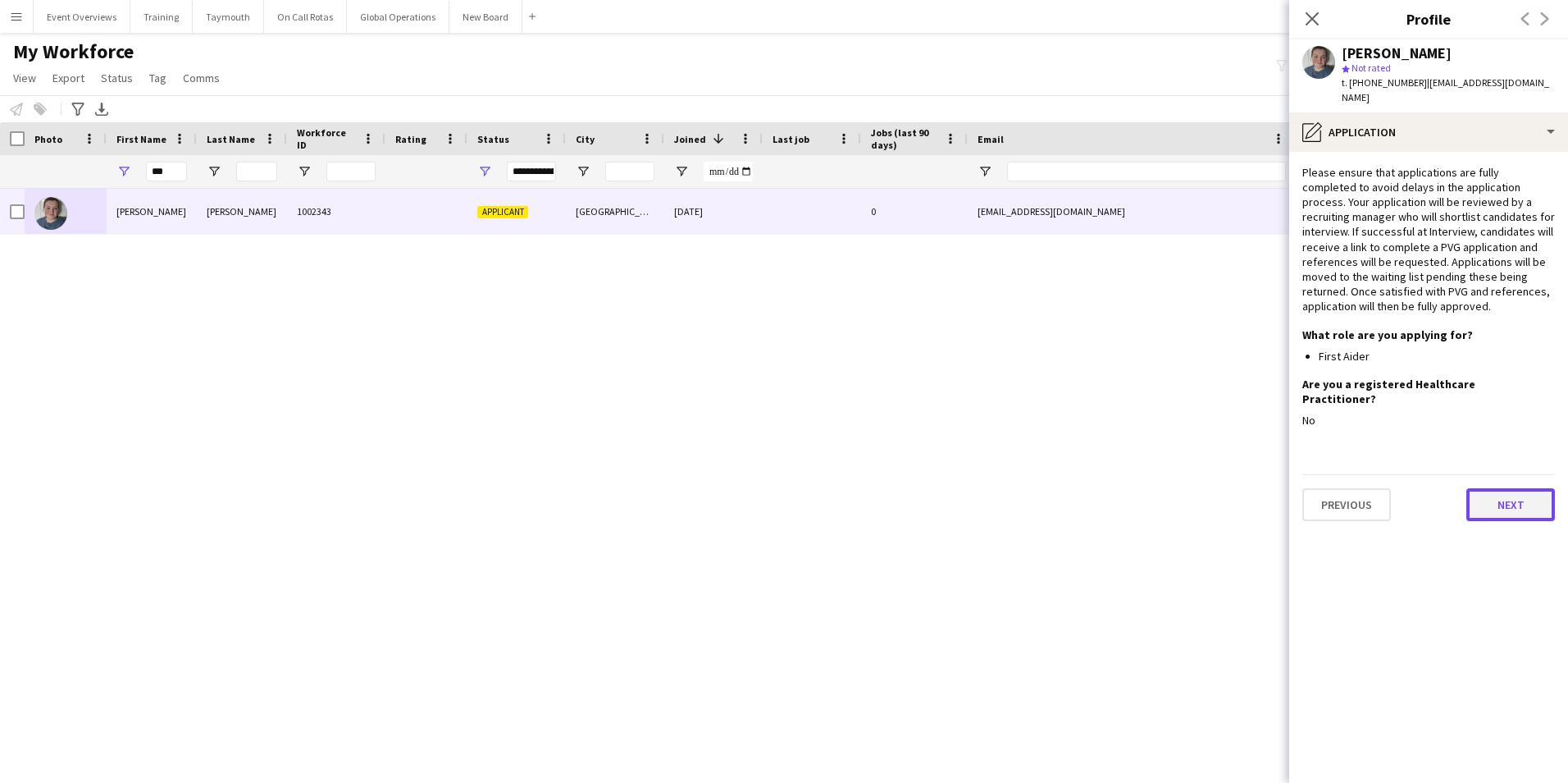
click at [1513, 488] on button "Next" at bounding box center [1511, 504] width 88 height 33
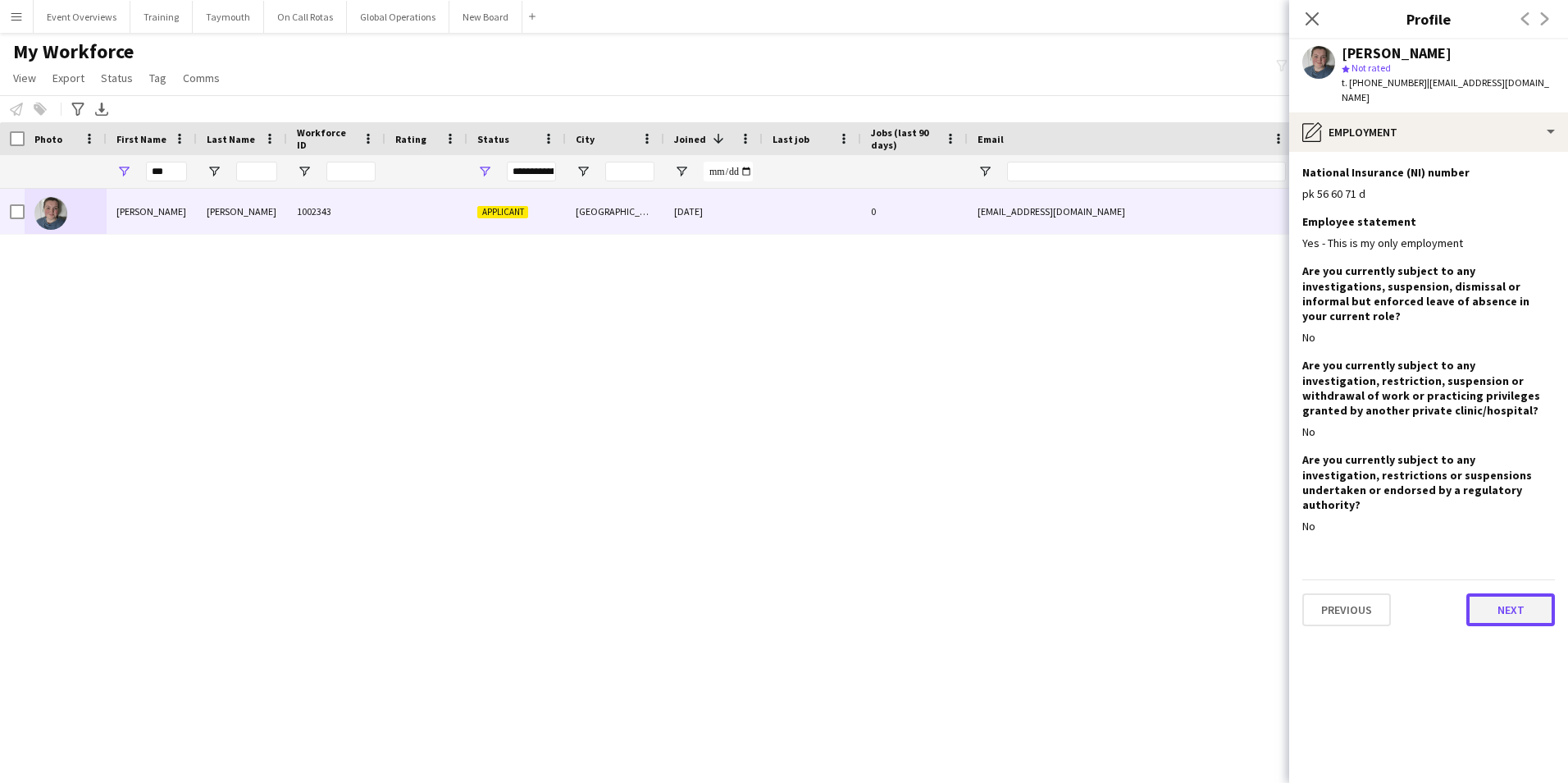
click at [1512, 593] on button "Next" at bounding box center [1511, 609] width 88 height 33
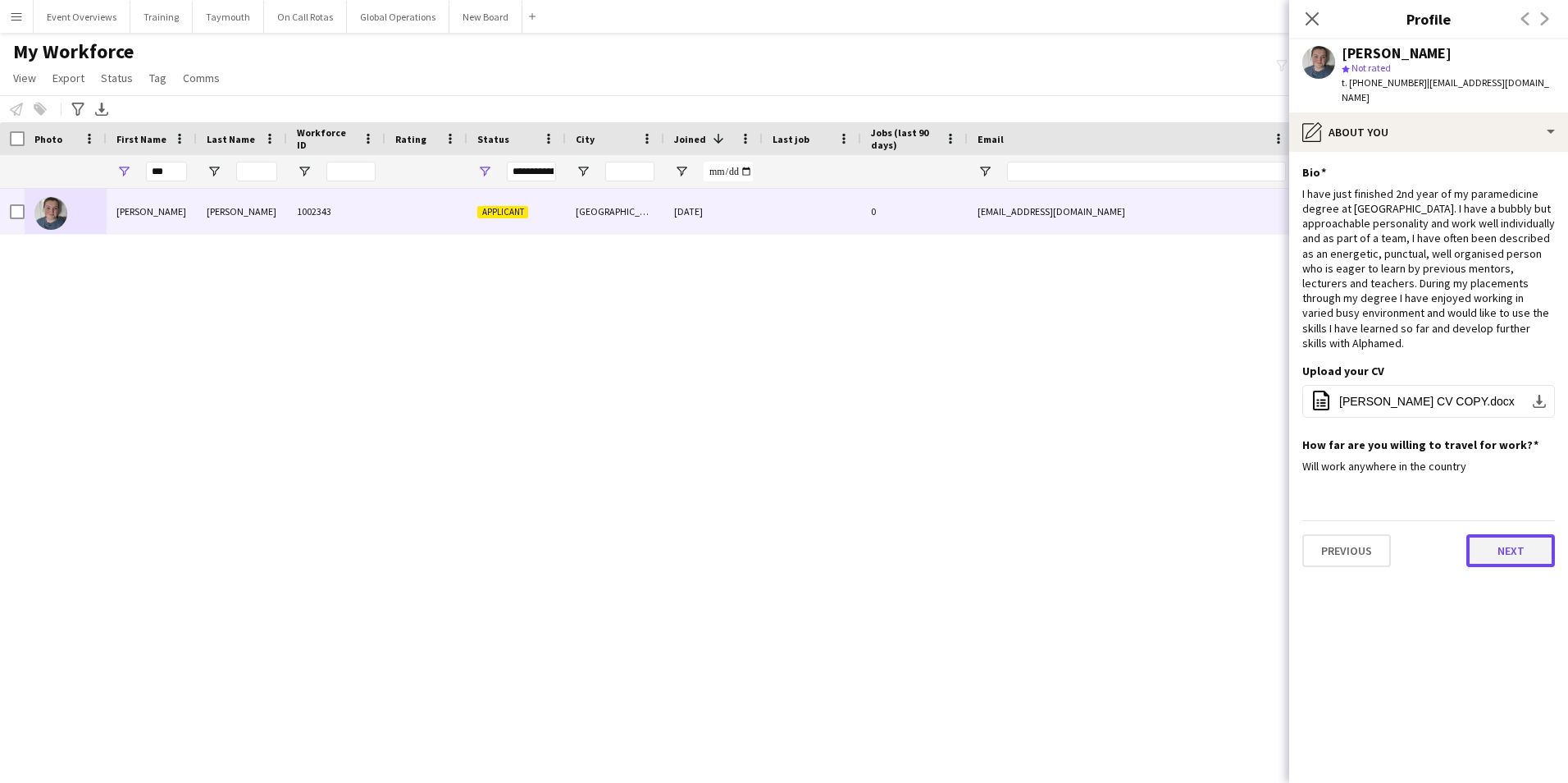
click at [1503, 534] on button "Next" at bounding box center [1511, 550] width 88 height 33
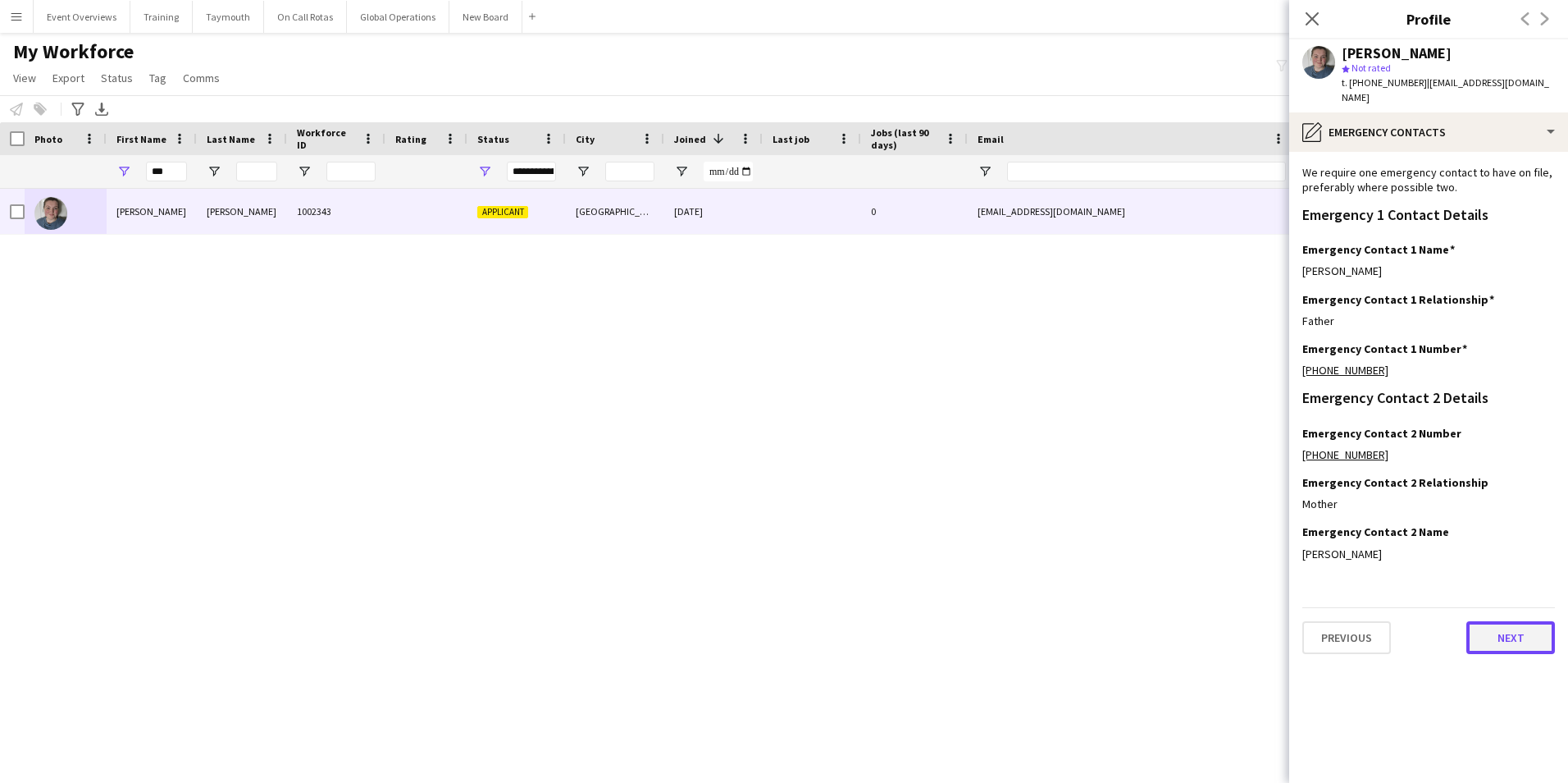
click at [1510, 622] on button "Next" at bounding box center [1511, 637] width 88 height 33
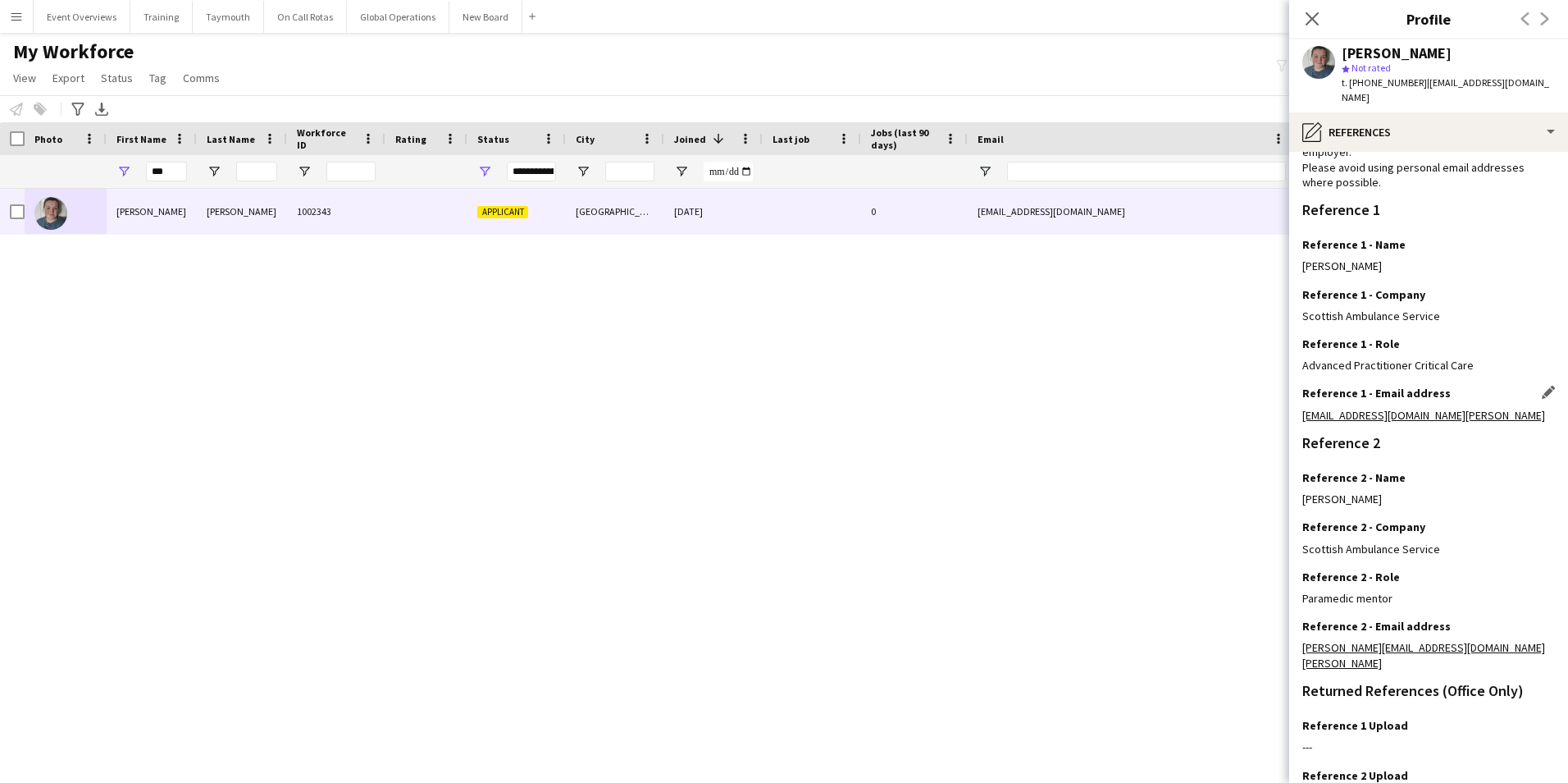
scroll to position [196, 0]
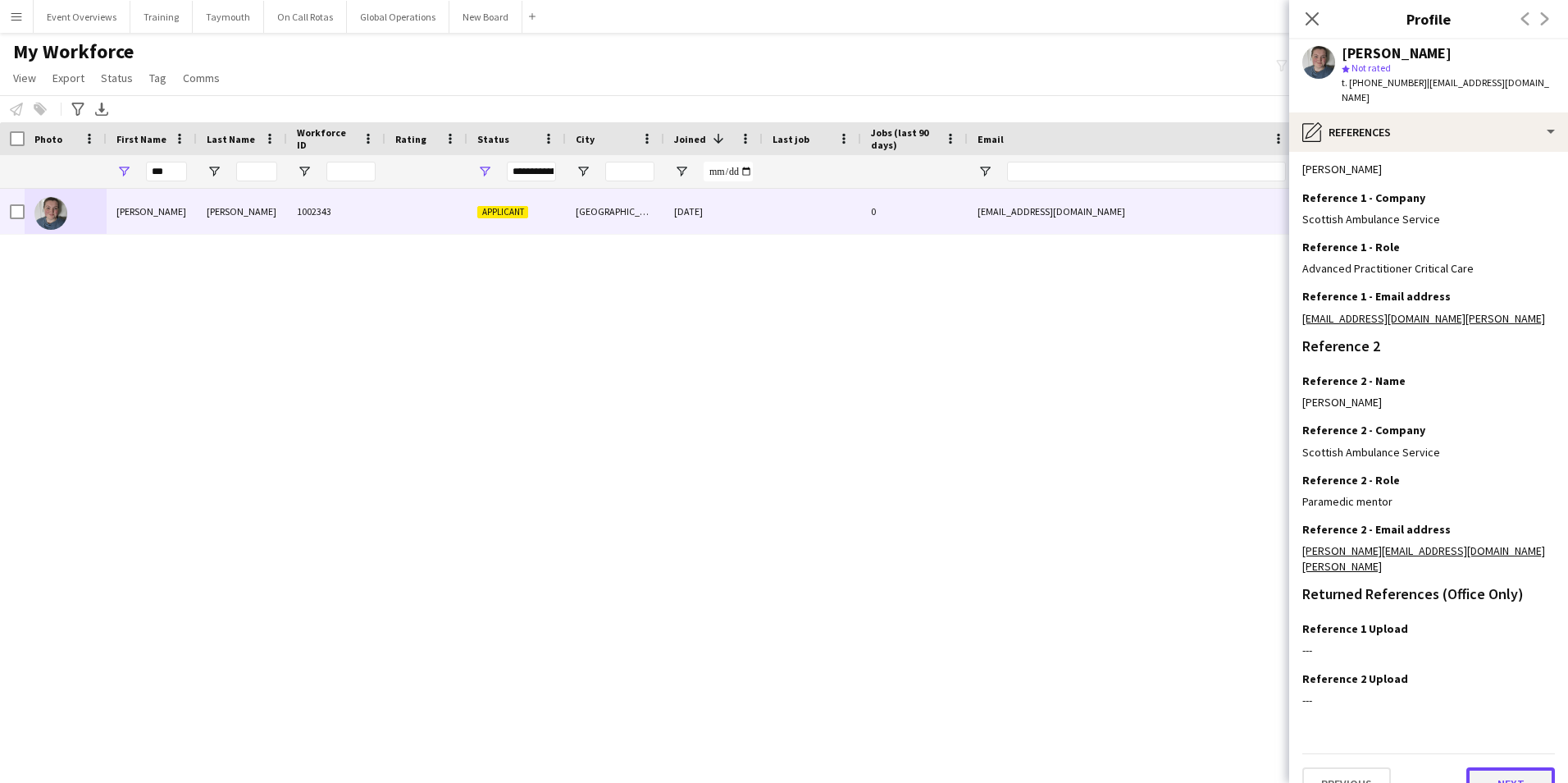
click at [1502, 767] on button "Next" at bounding box center [1511, 783] width 88 height 33
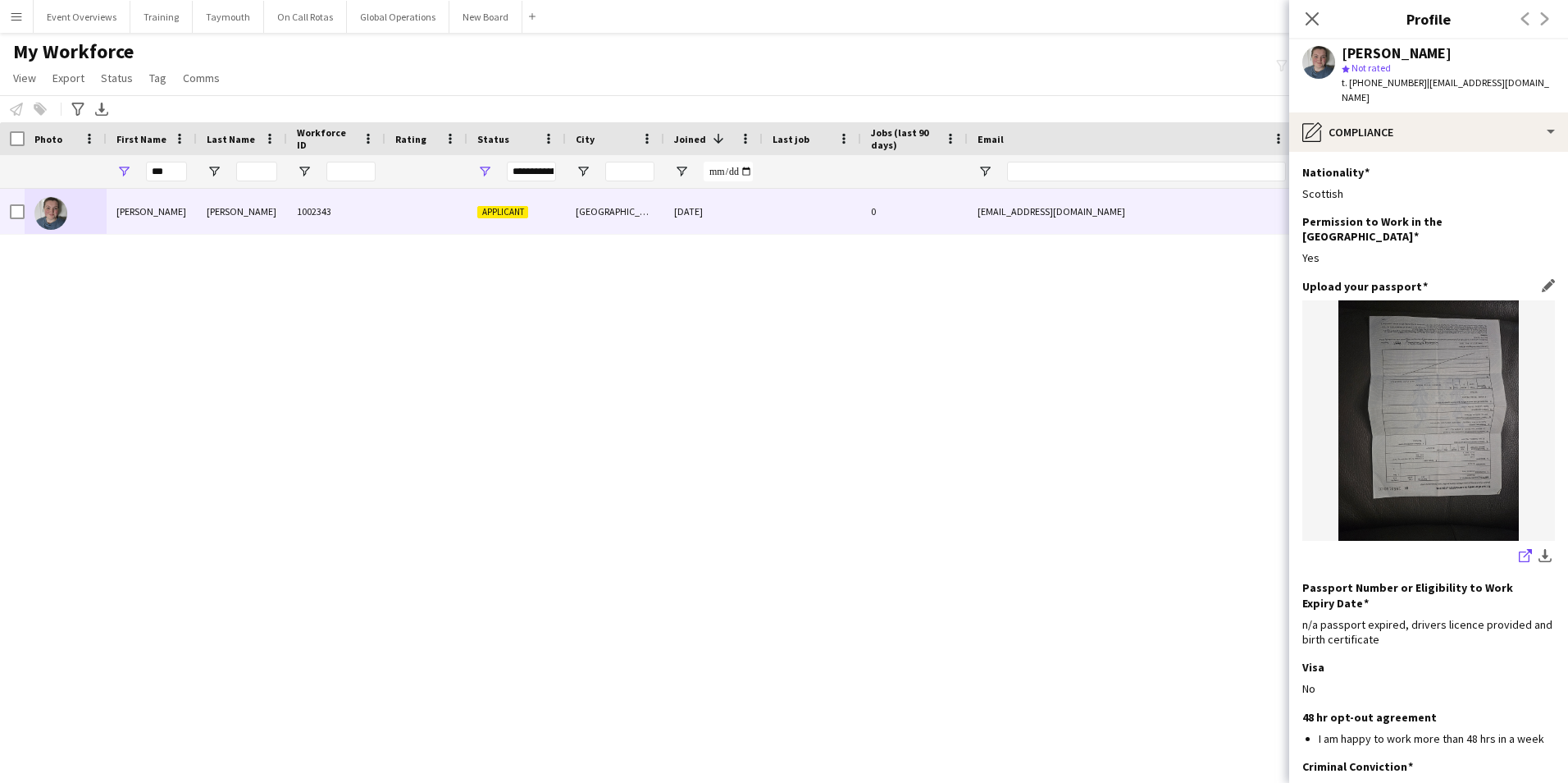
click at [1518, 549] on icon "share-external-link-1" at bounding box center [1525, 555] width 13 height 13
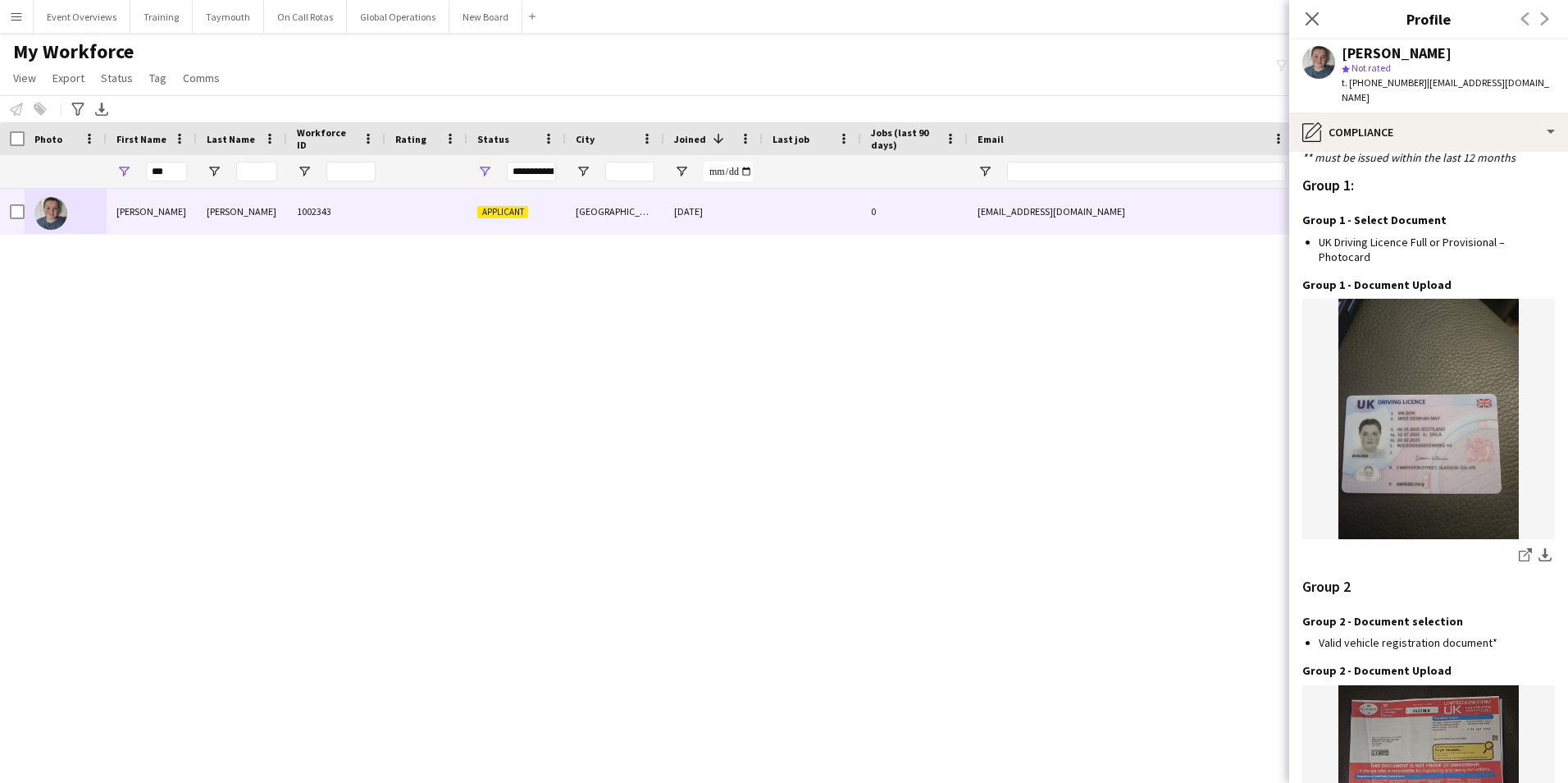
scroll to position [1466, 0]
click at [1518, 550] on icon "share-external-link-1" at bounding box center [1525, 556] width 13 height 13
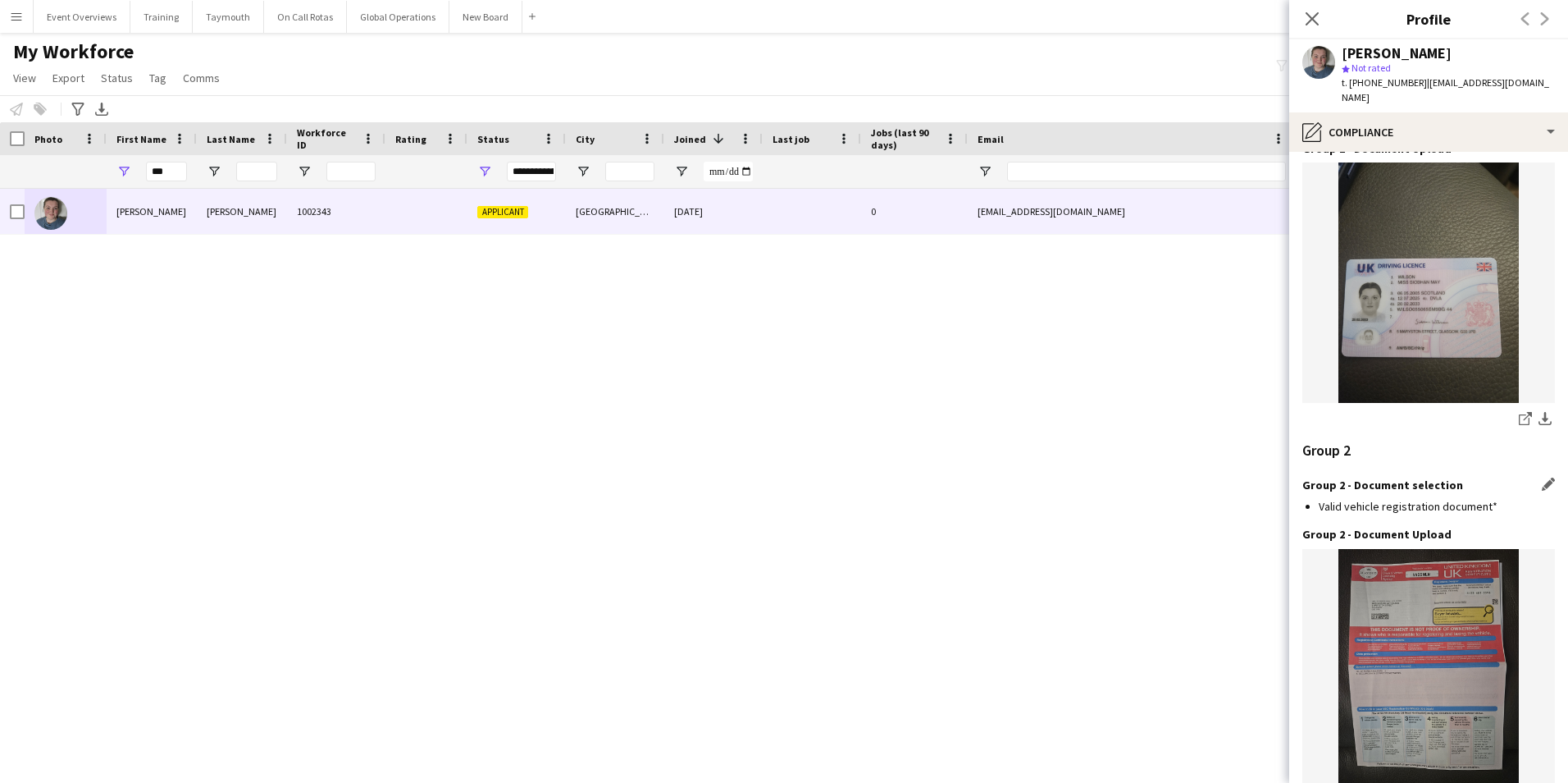
scroll to position [1712, 0]
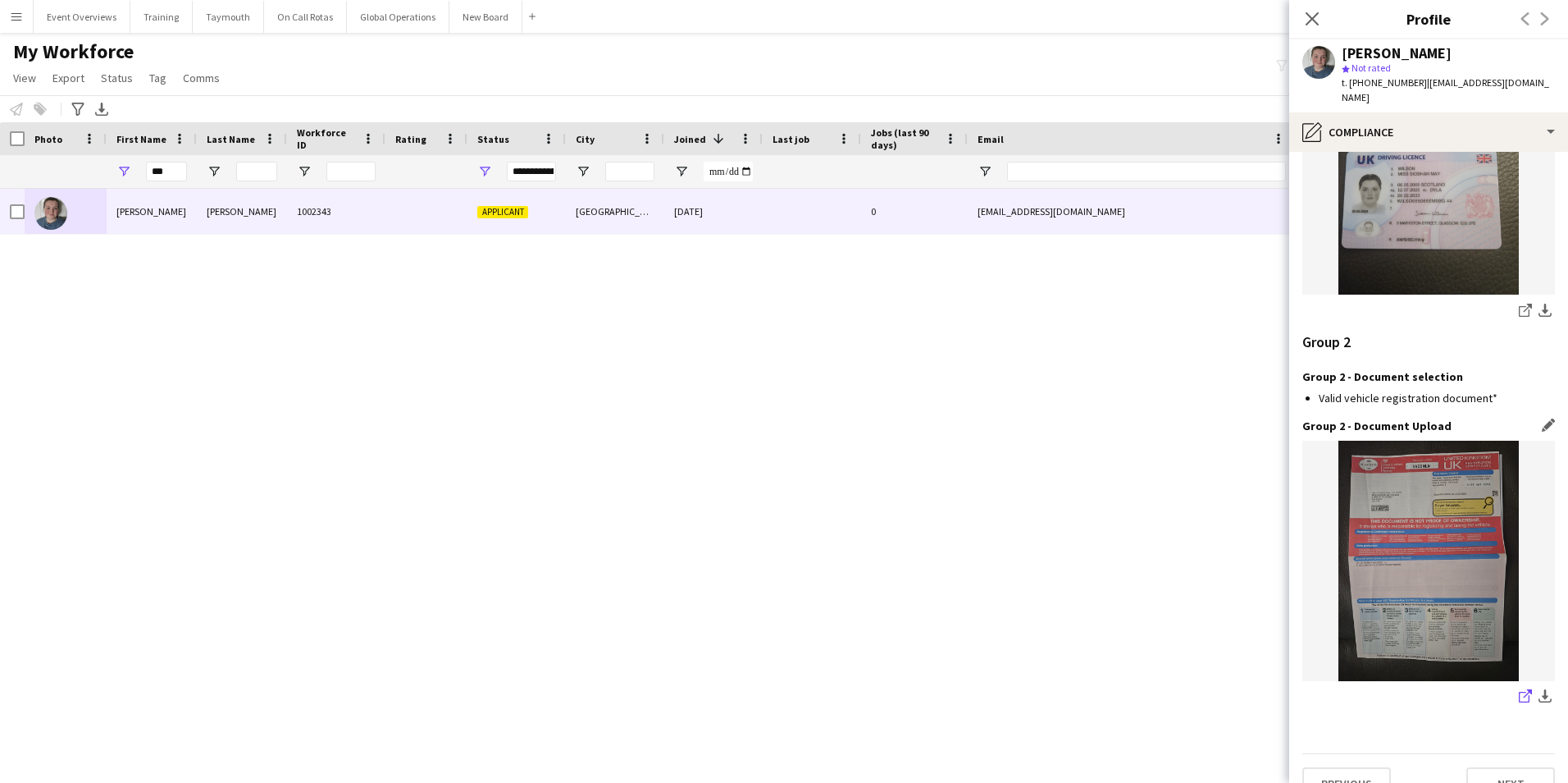
click at [1518, 689] on icon "share-external-link-1" at bounding box center [1525, 695] width 13 height 13
click at [1501, 767] on button "Next" at bounding box center [1511, 783] width 88 height 33
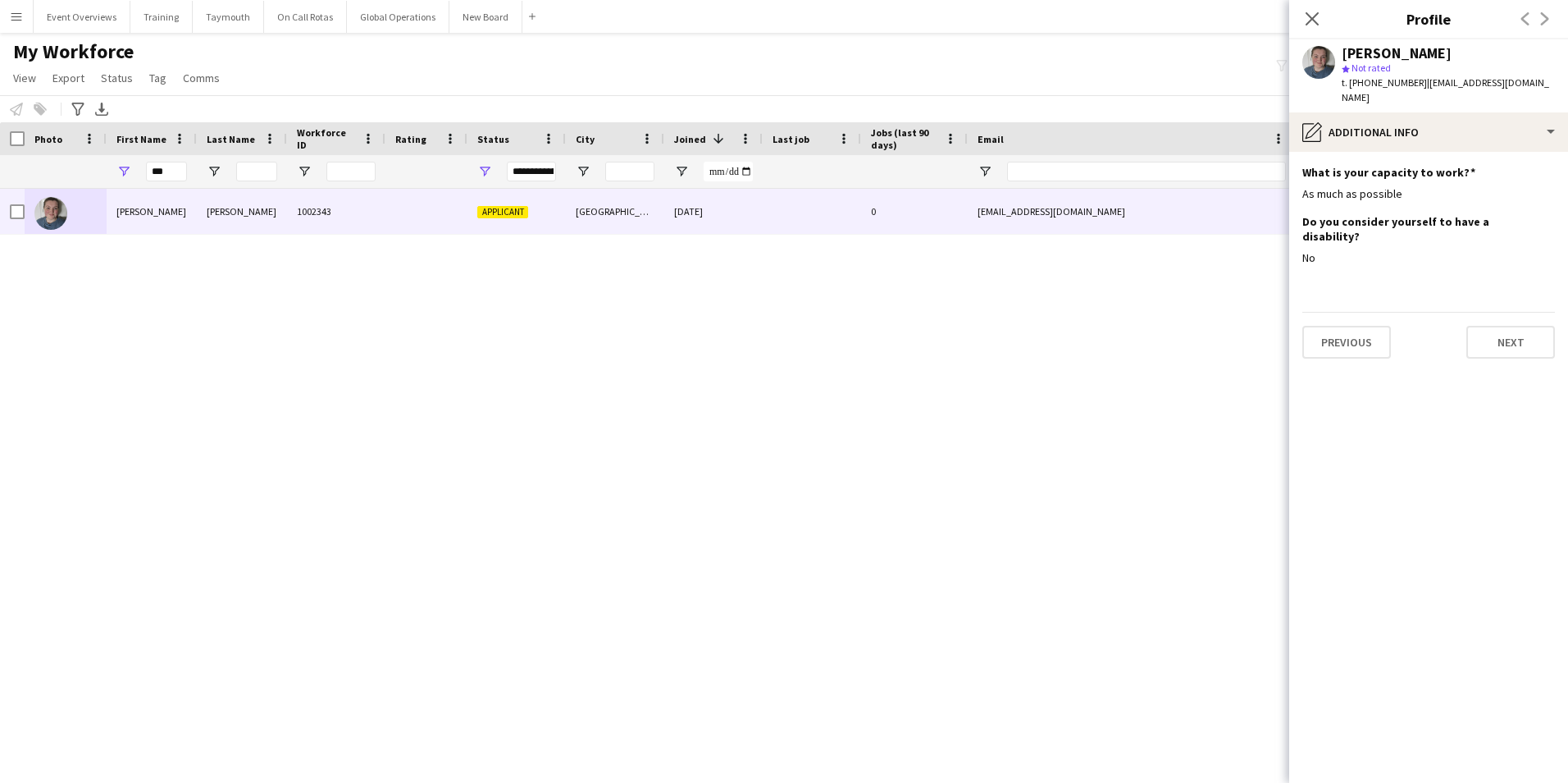
scroll to position [0, 0]
click at [1511, 326] on button "Next" at bounding box center [1511, 342] width 88 height 33
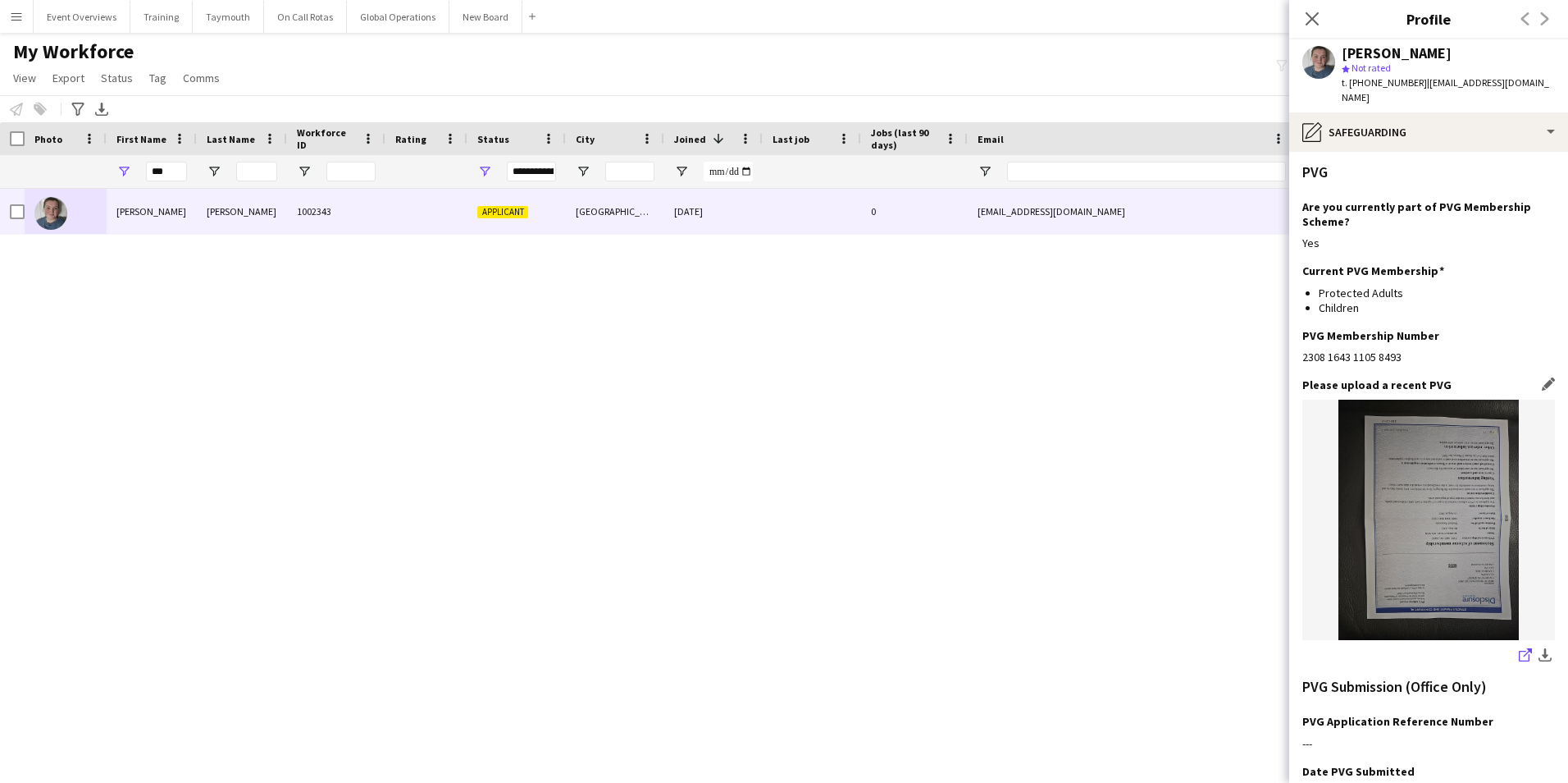
click at [1518, 648] on icon "share-external-link-1" at bounding box center [1525, 655] width 13 height 13
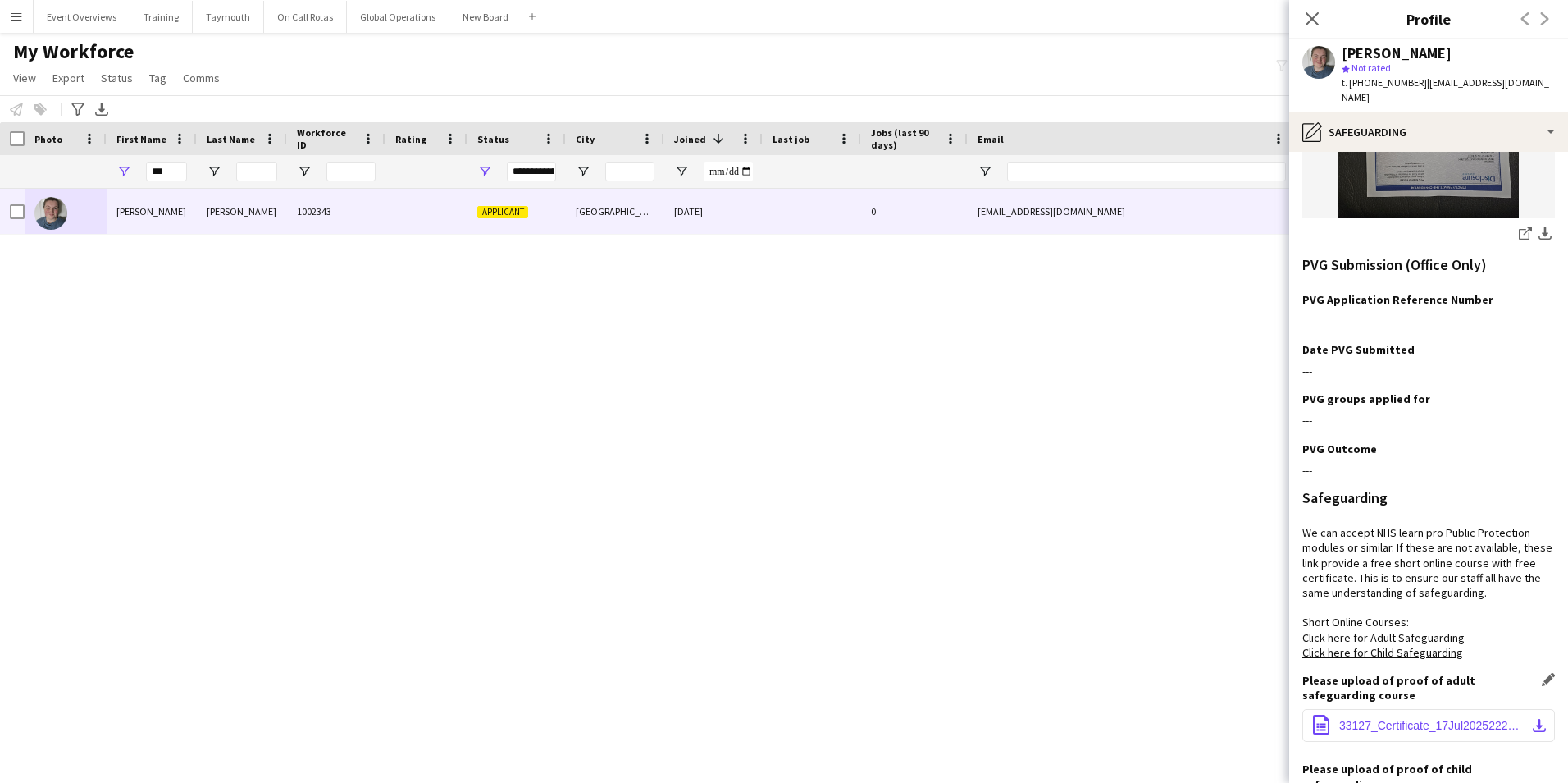
scroll to position [567, 0]
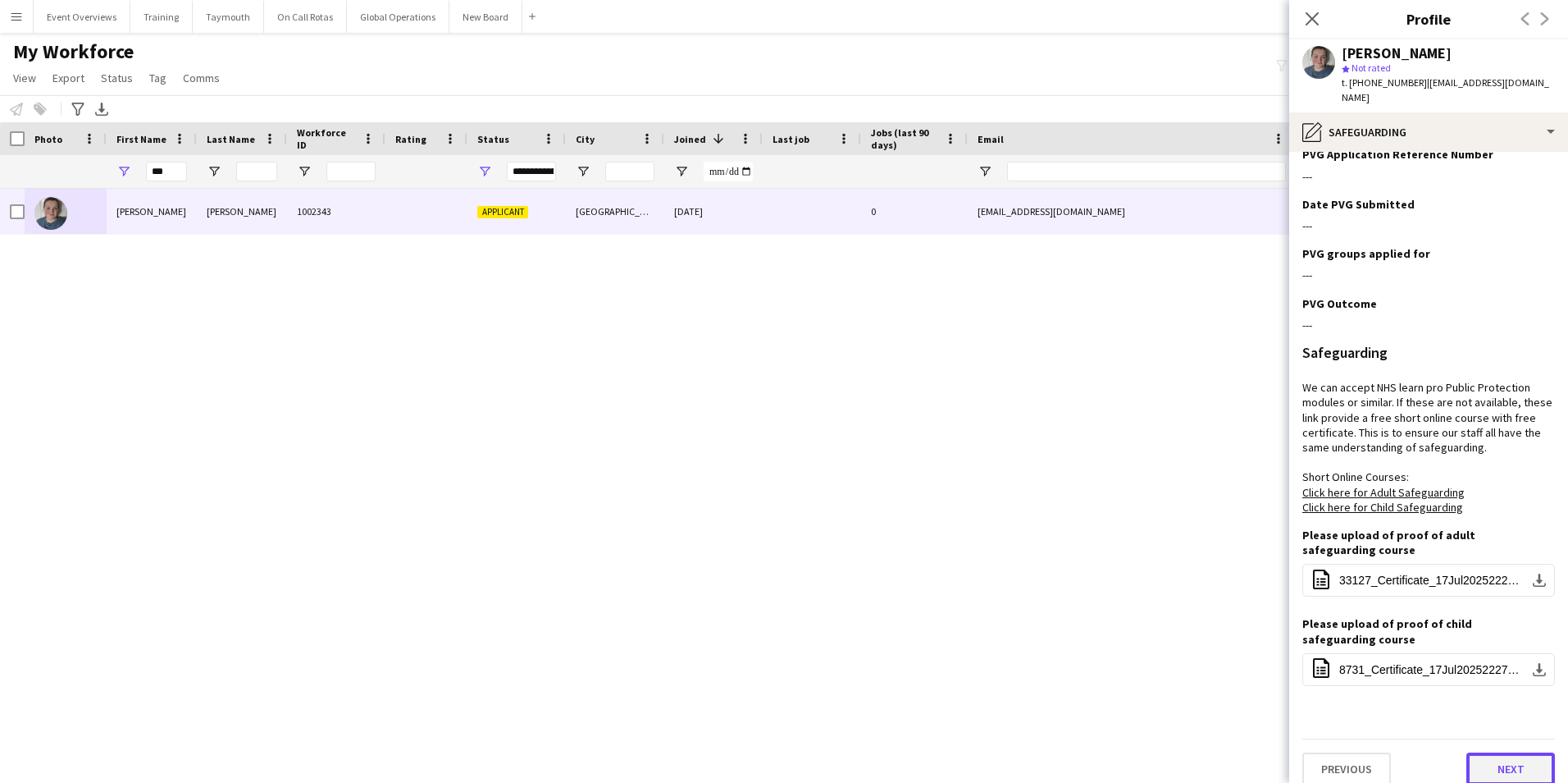
click at [1519, 752] on button "Next" at bounding box center [1511, 768] width 88 height 33
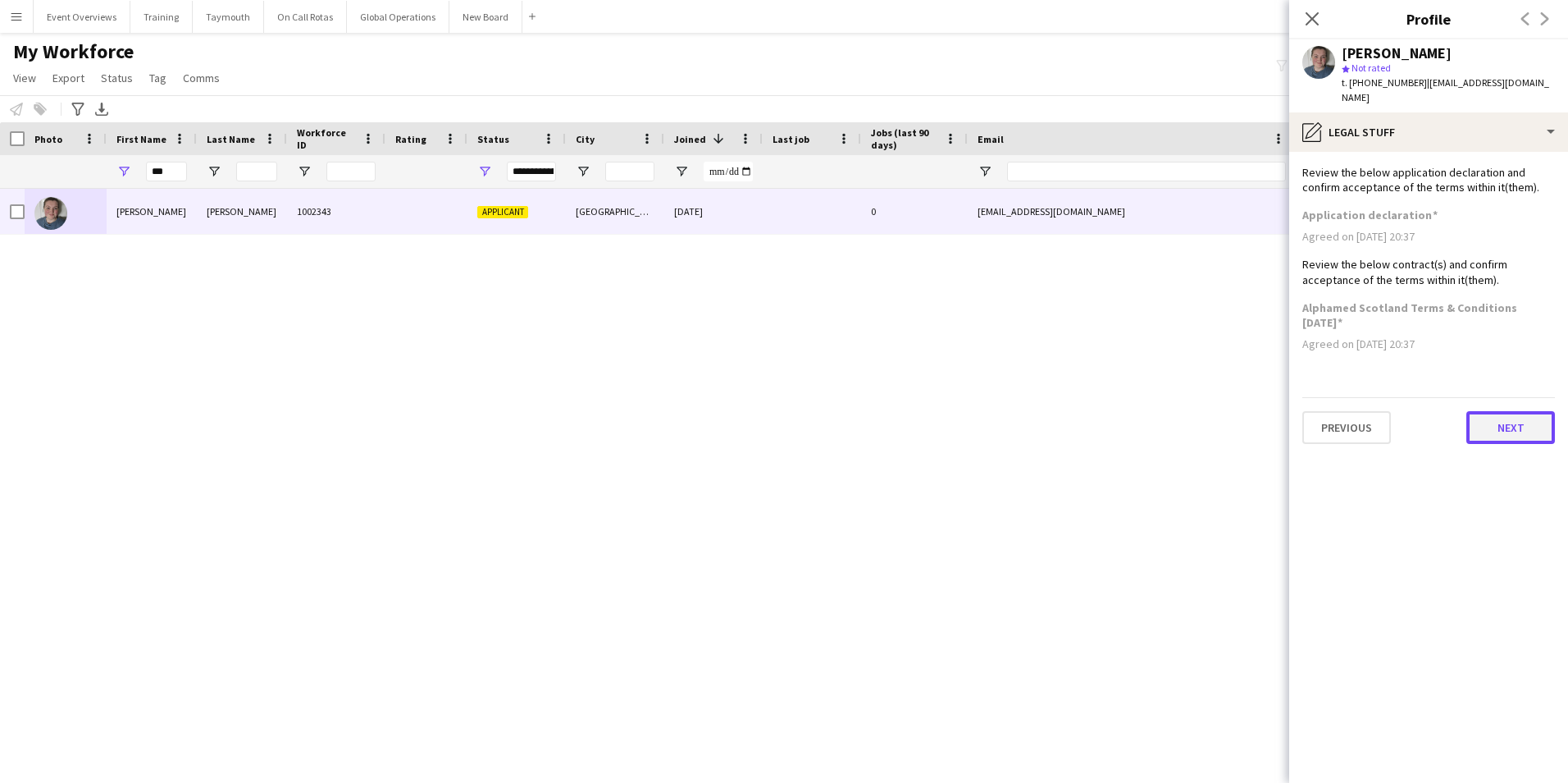
click at [1518, 419] on button "Next" at bounding box center [1511, 427] width 88 height 33
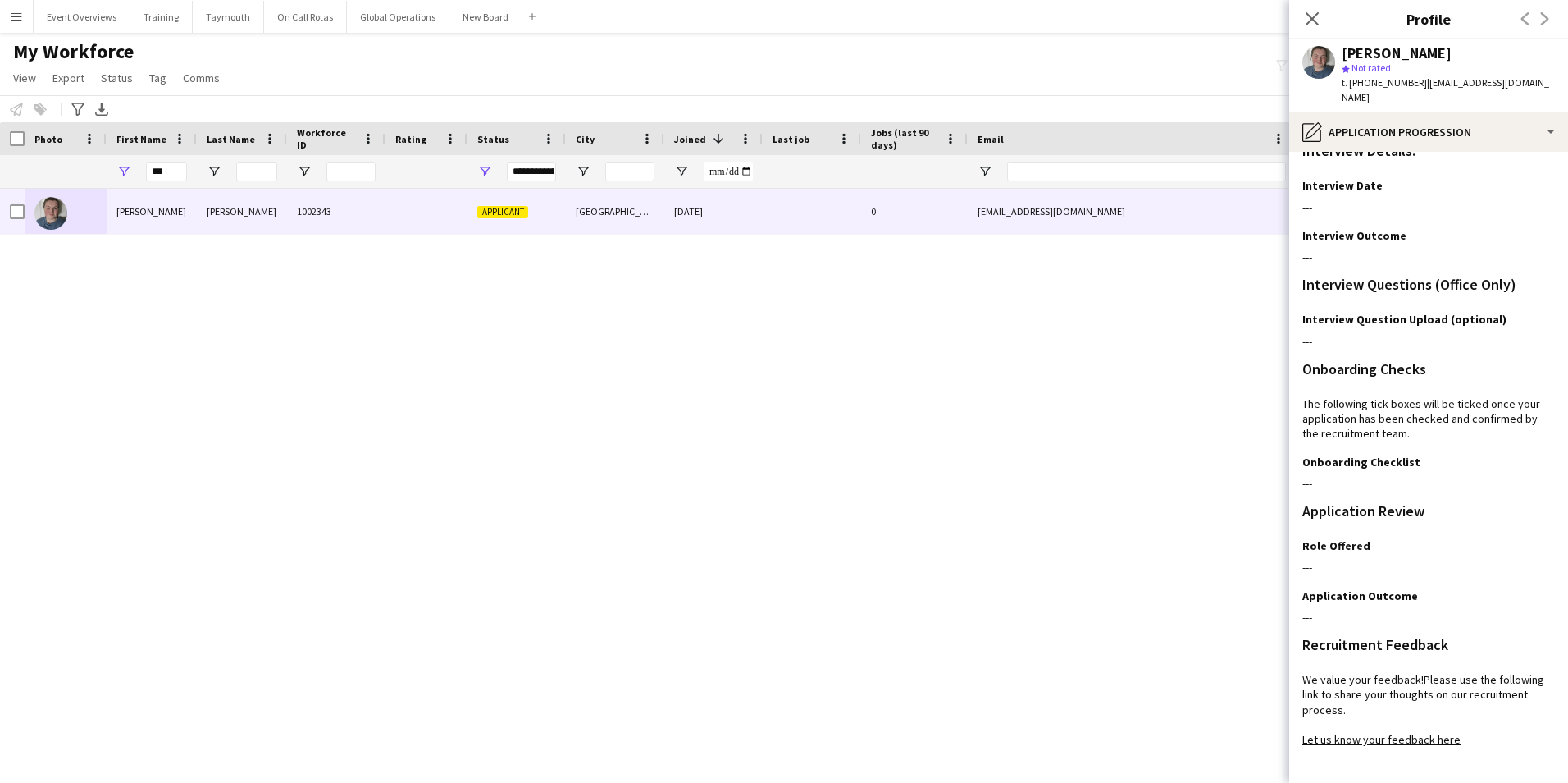
scroll to position [134, 0]
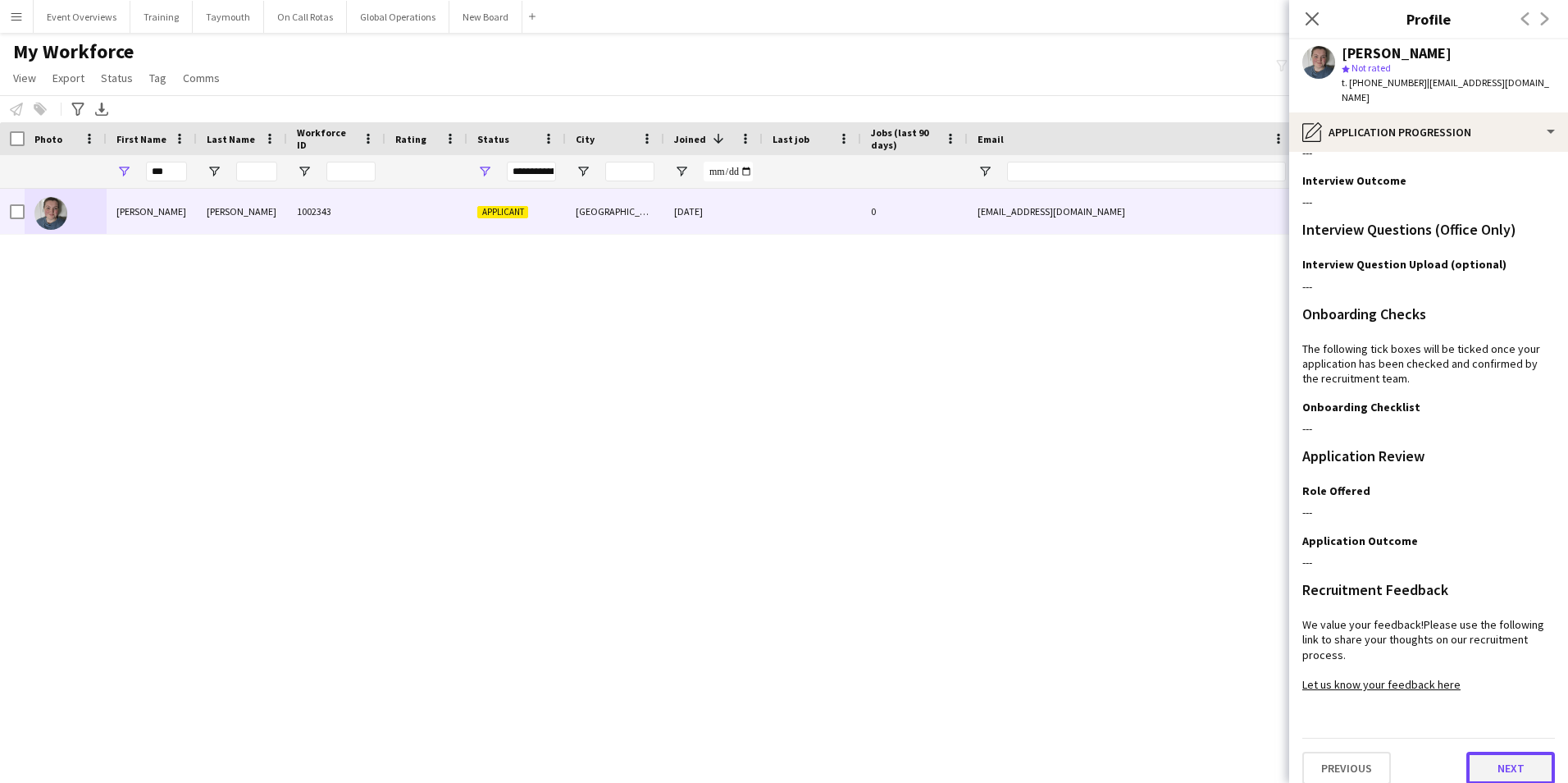
click at [1503, 752] on button "Next" at bounding box center [1511, 768] width 88 height 33
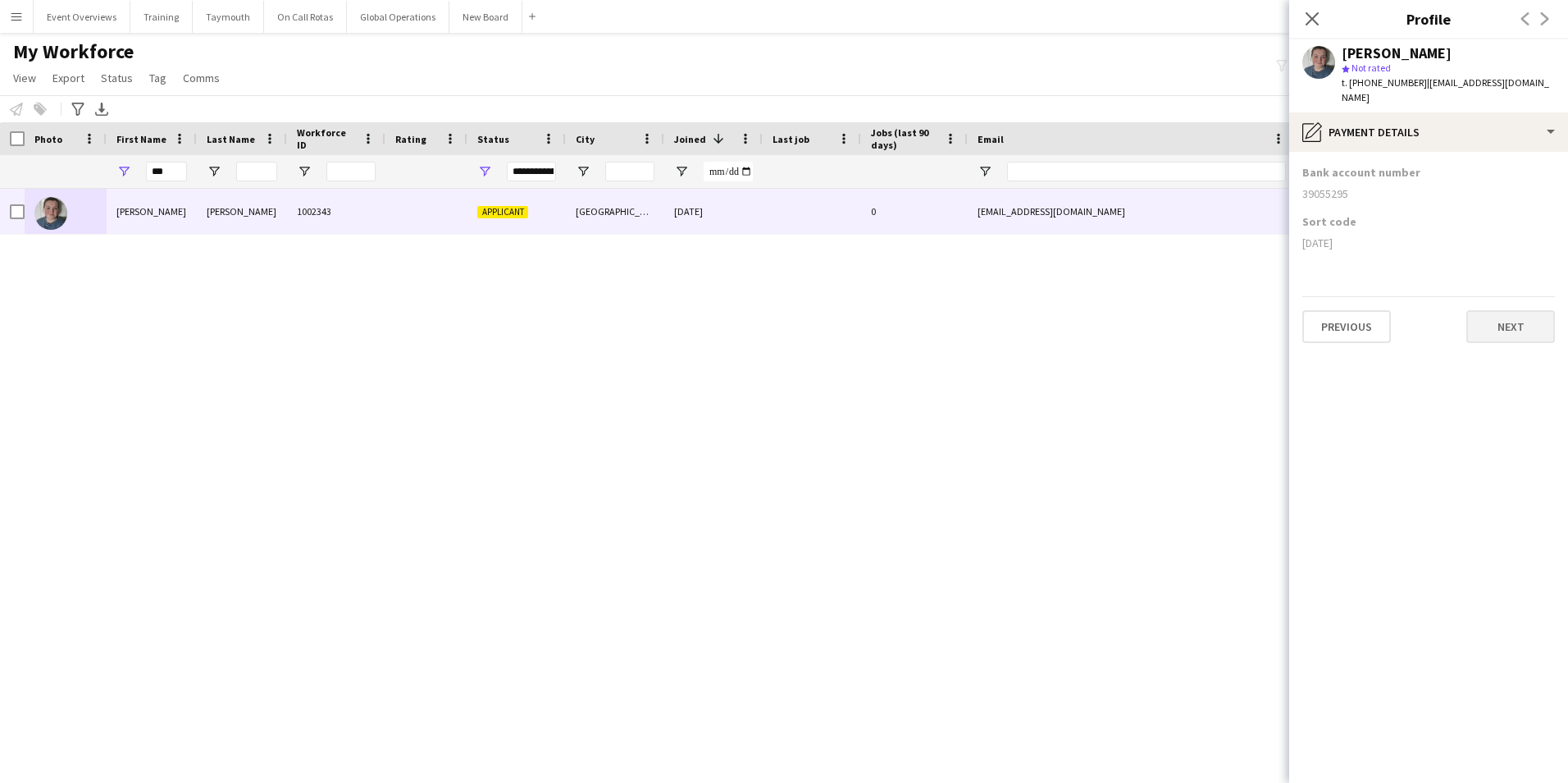
scroll to position [0, 0]
click at [1513, 312] on button "Next" at bounding box center [1511, 327] width 88 height 33
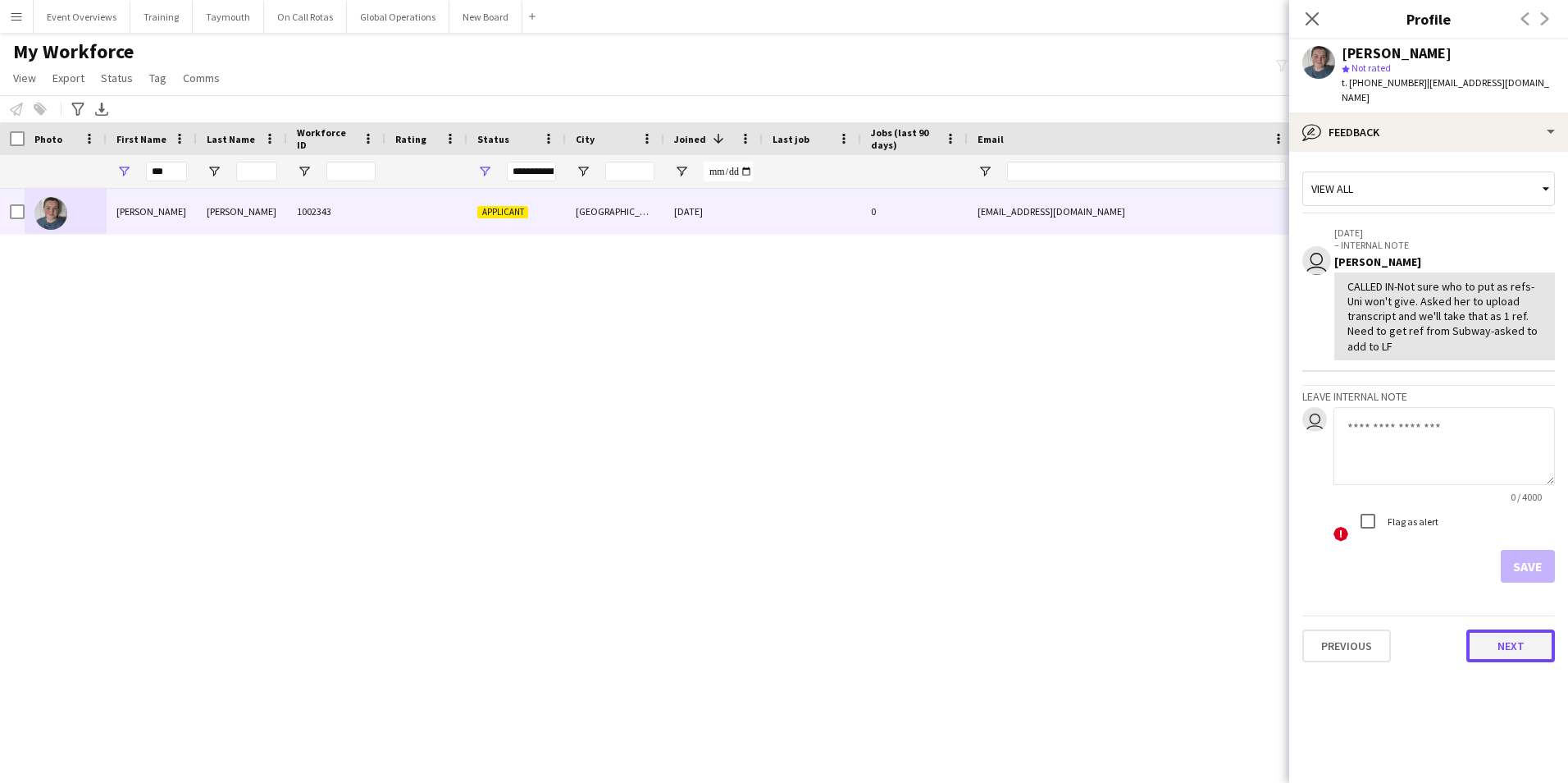
click at [1499, 632] on button "Next" at bounding box center [1511, 646] width 88 height 33
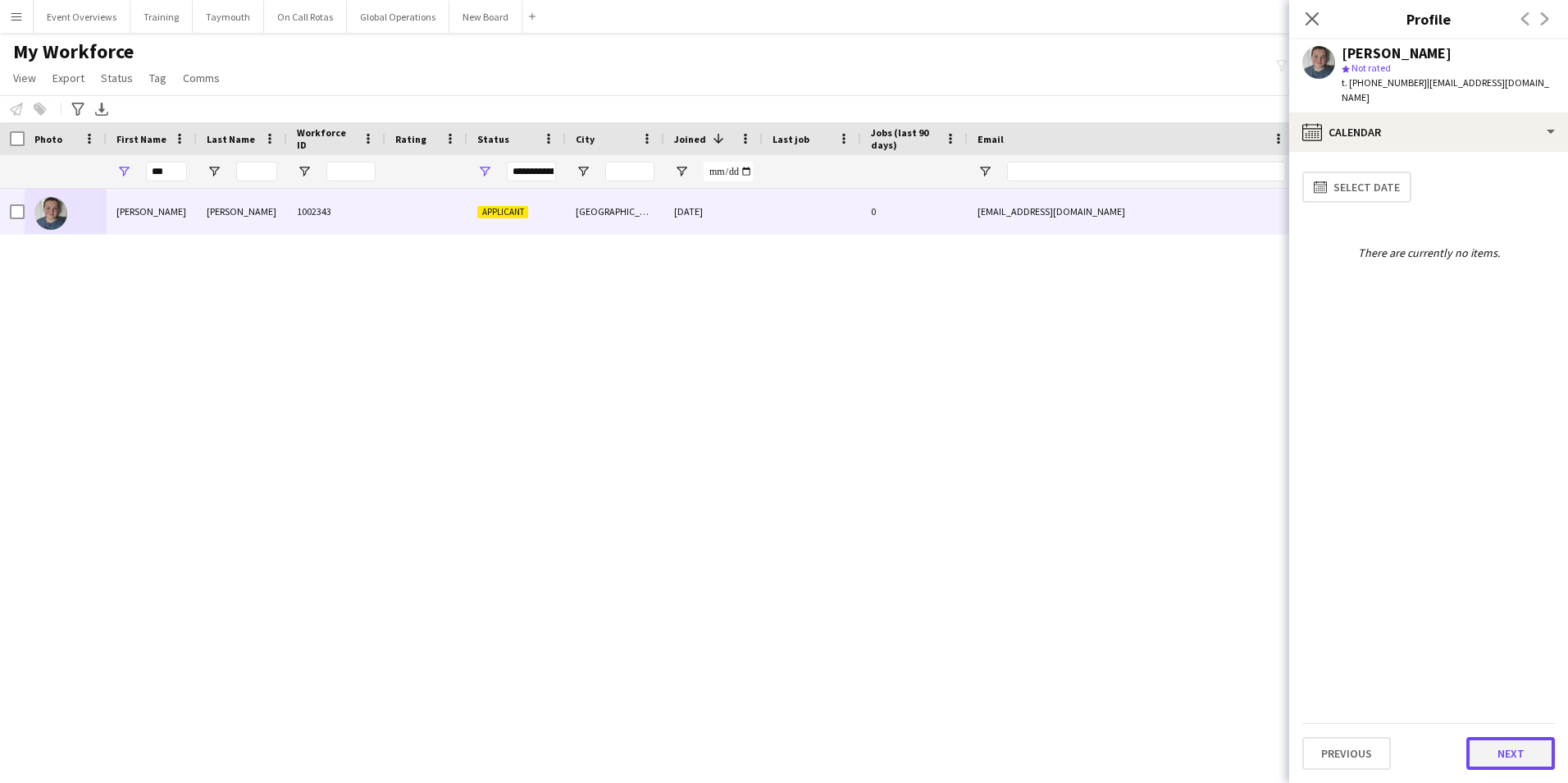
click at [1517, 748] on button "Next" at bounding box center [1511, 753] width 88 height 33
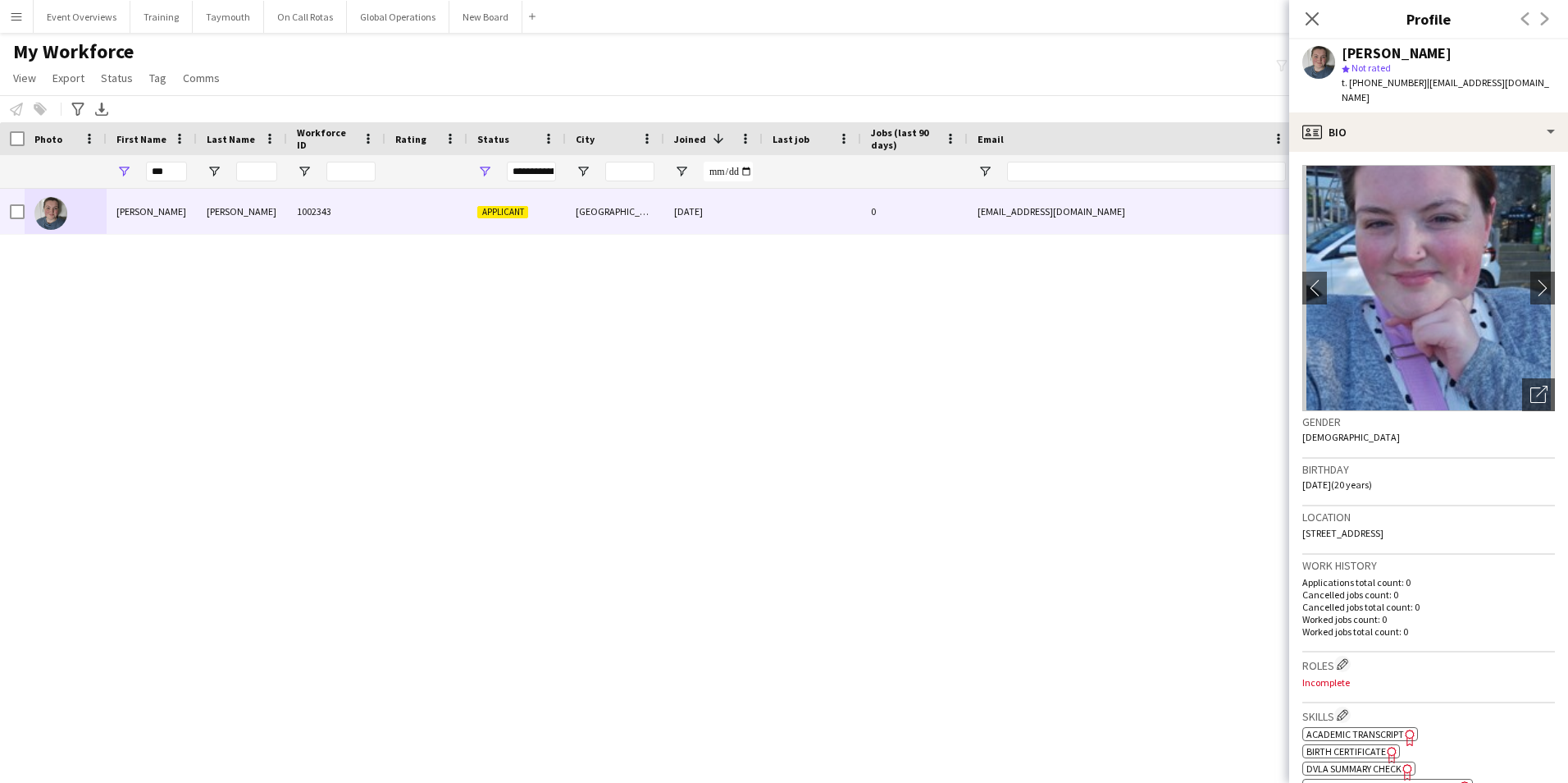
scroll to position [247, 0]
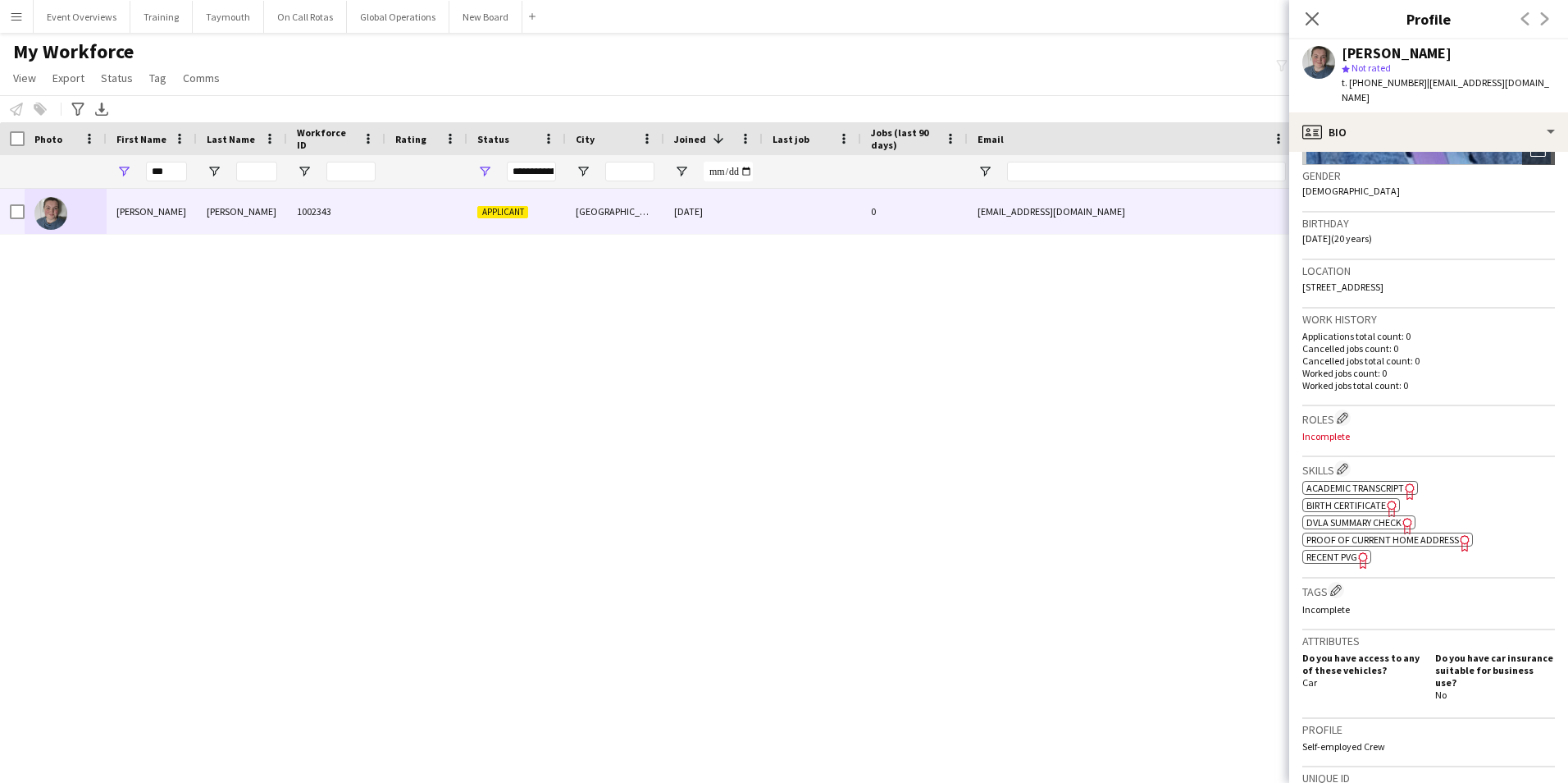
click at [1382, 482] on span "Academic Transcript" at bounding box center [1355, 487] width 98 height 12
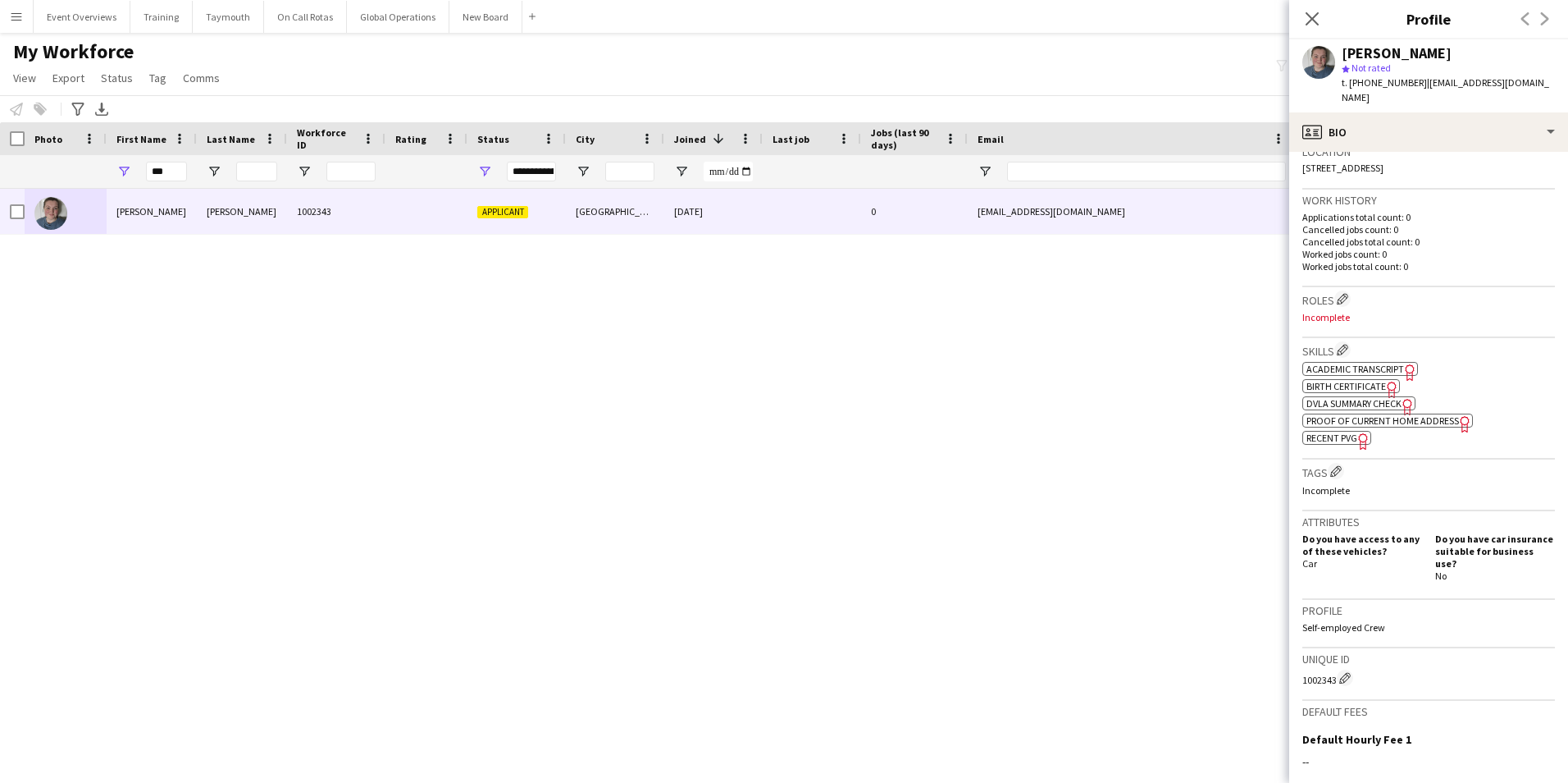
scroll to position [545, 0]
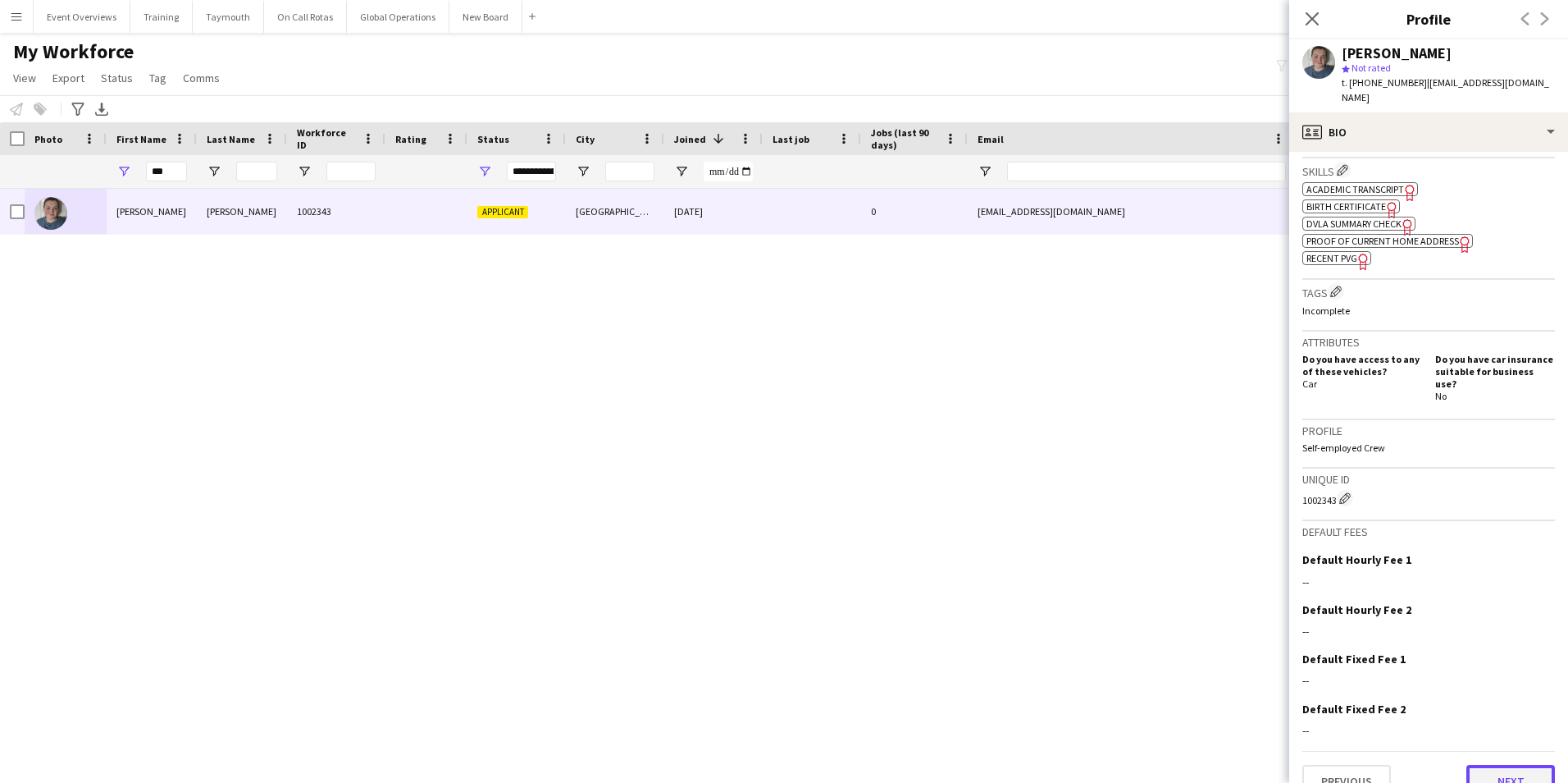
click at [1476, 764] on button "Next" at bounding box center [1511, 780] width 88 height 33
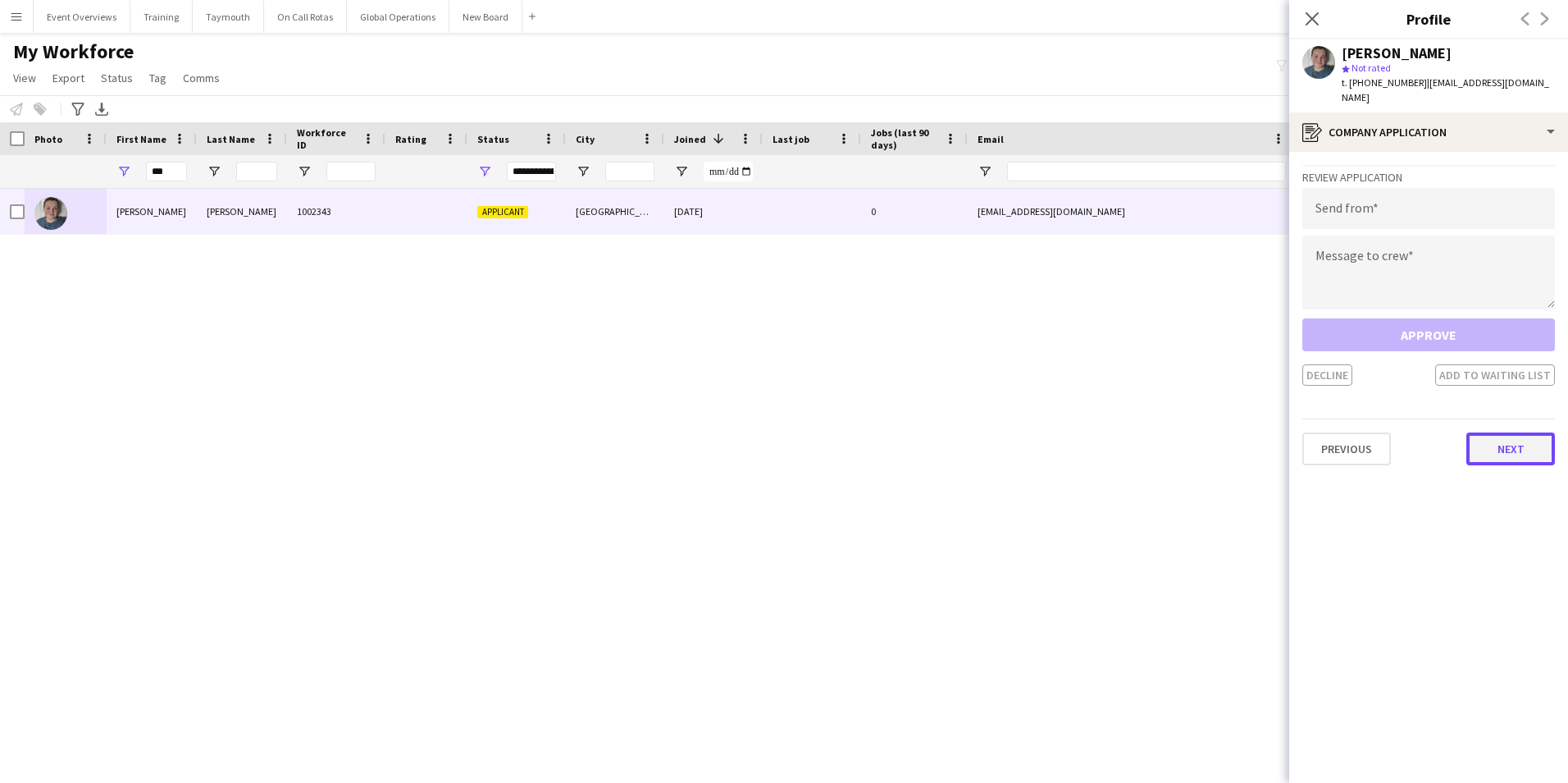
click at [1479, 439] on button "Next" at bounding box center [1511, 448] width 88 height 33
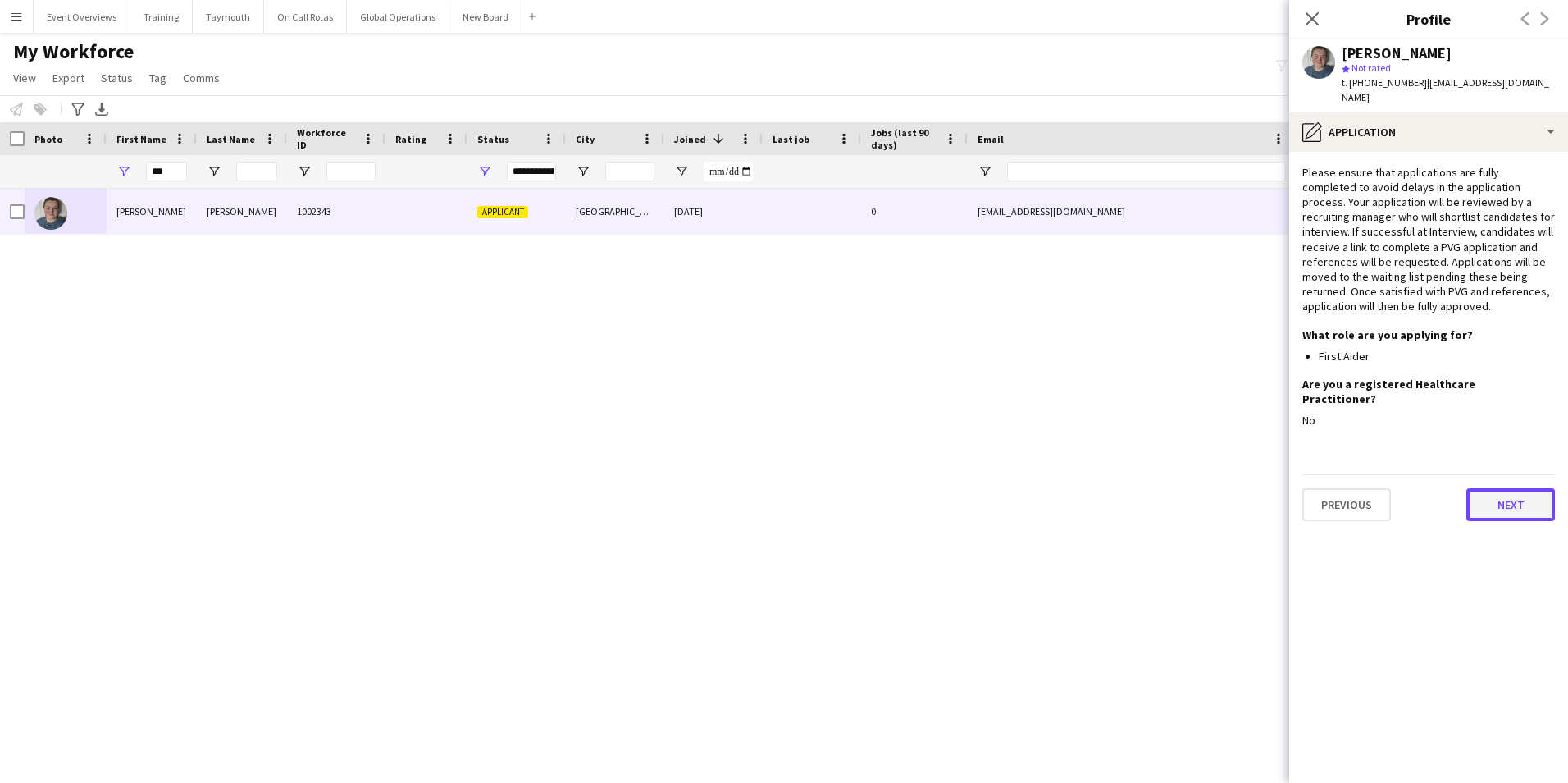
click at [1507, 488] on button "Next" at bounding box center [1511, 504] width 88 height 33
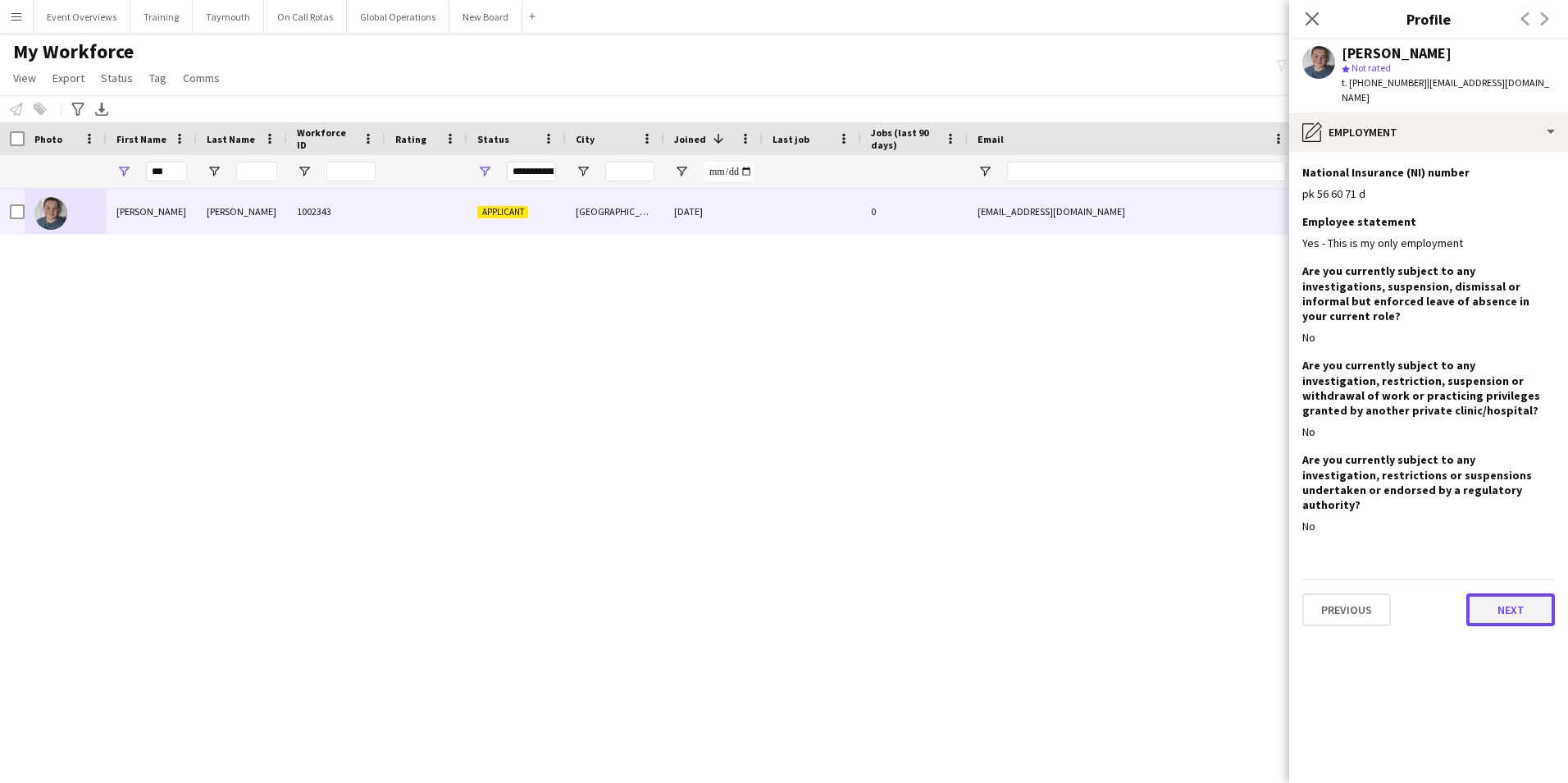
click at [1515, 593] on button "Next" at bounding box center [1511, 609] width 88 height 33
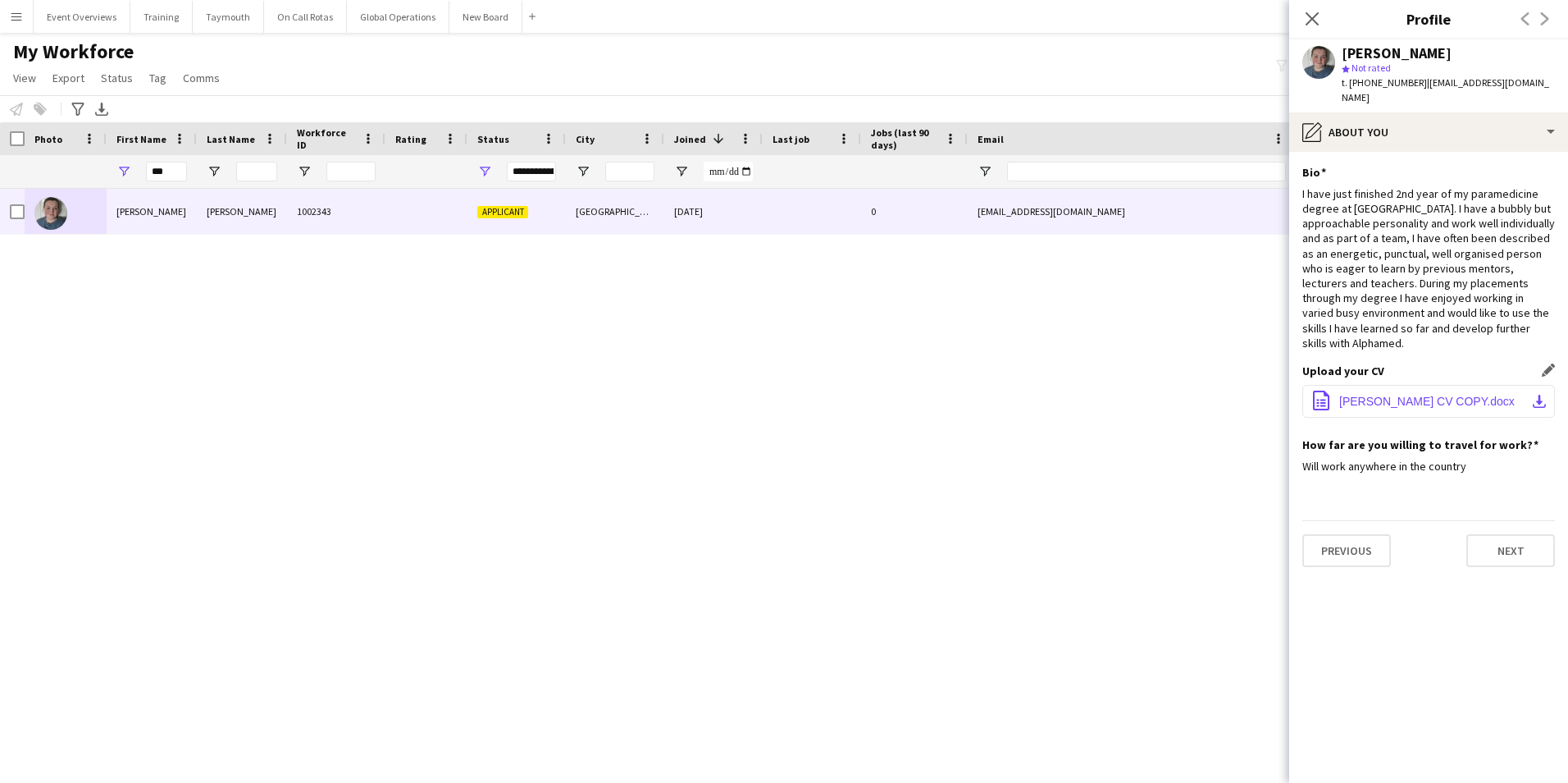
click at [1435, 394] on span "[PERSON_NAME] CV COPY.docx" at bounding box center [1427, 401] width 176 height 13
click at [1480, 534] on button "Next" at bounding box center [1511, 550] width 88 height 33
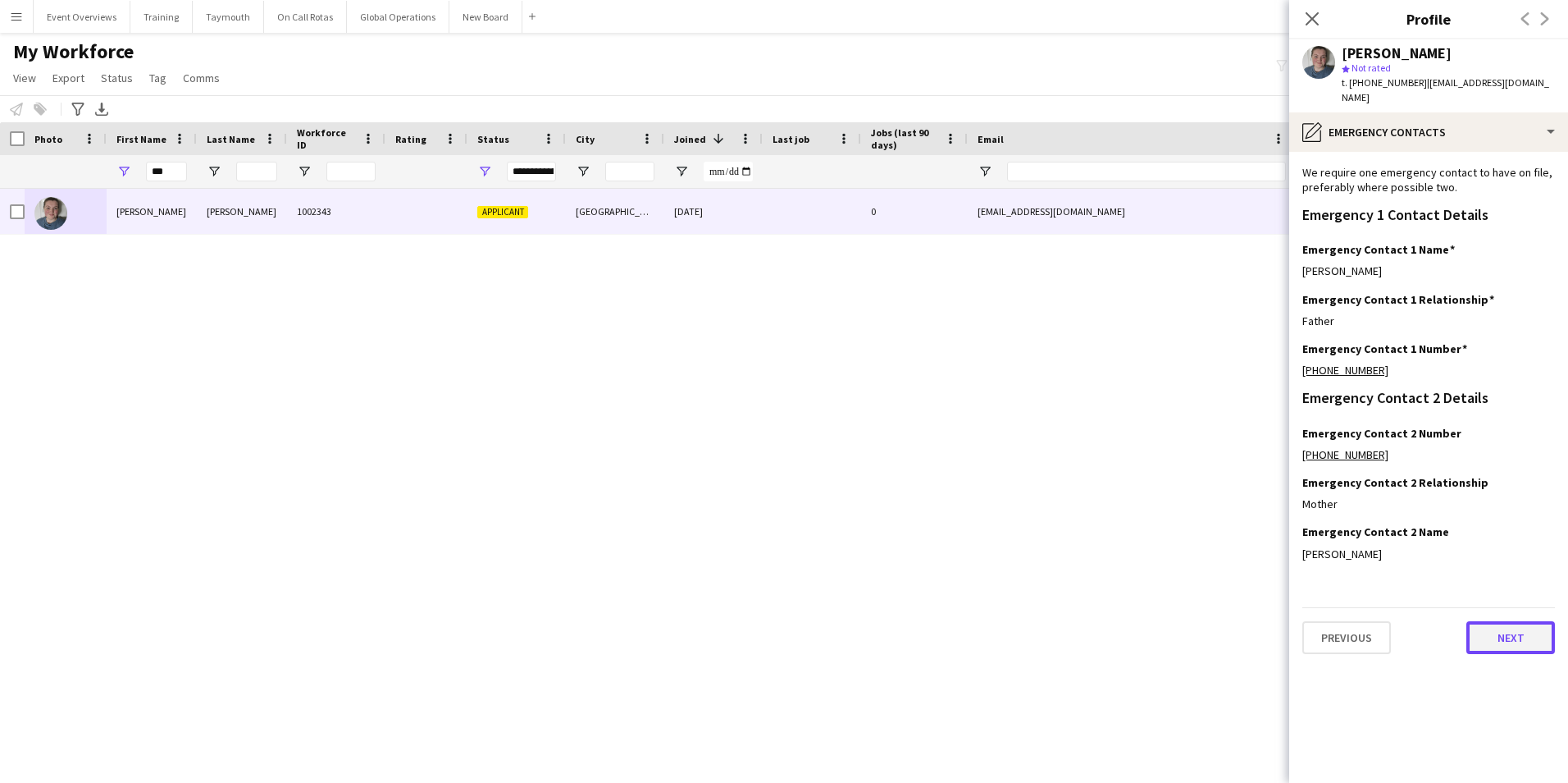
click at [1505, 625] on button "Next" at bounding box center [1511, 637] width 88 height 33
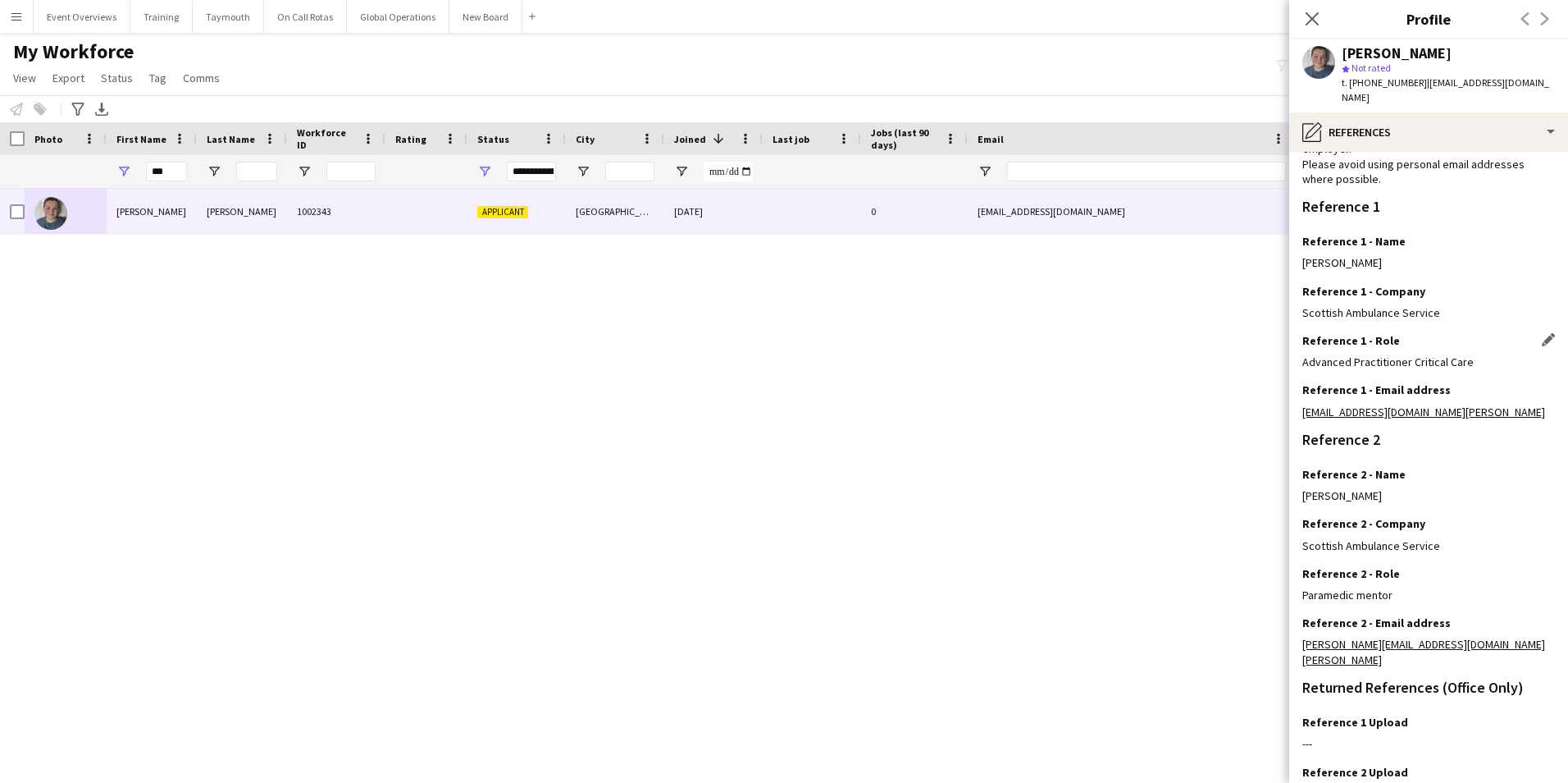
scroll to position [196, 0]
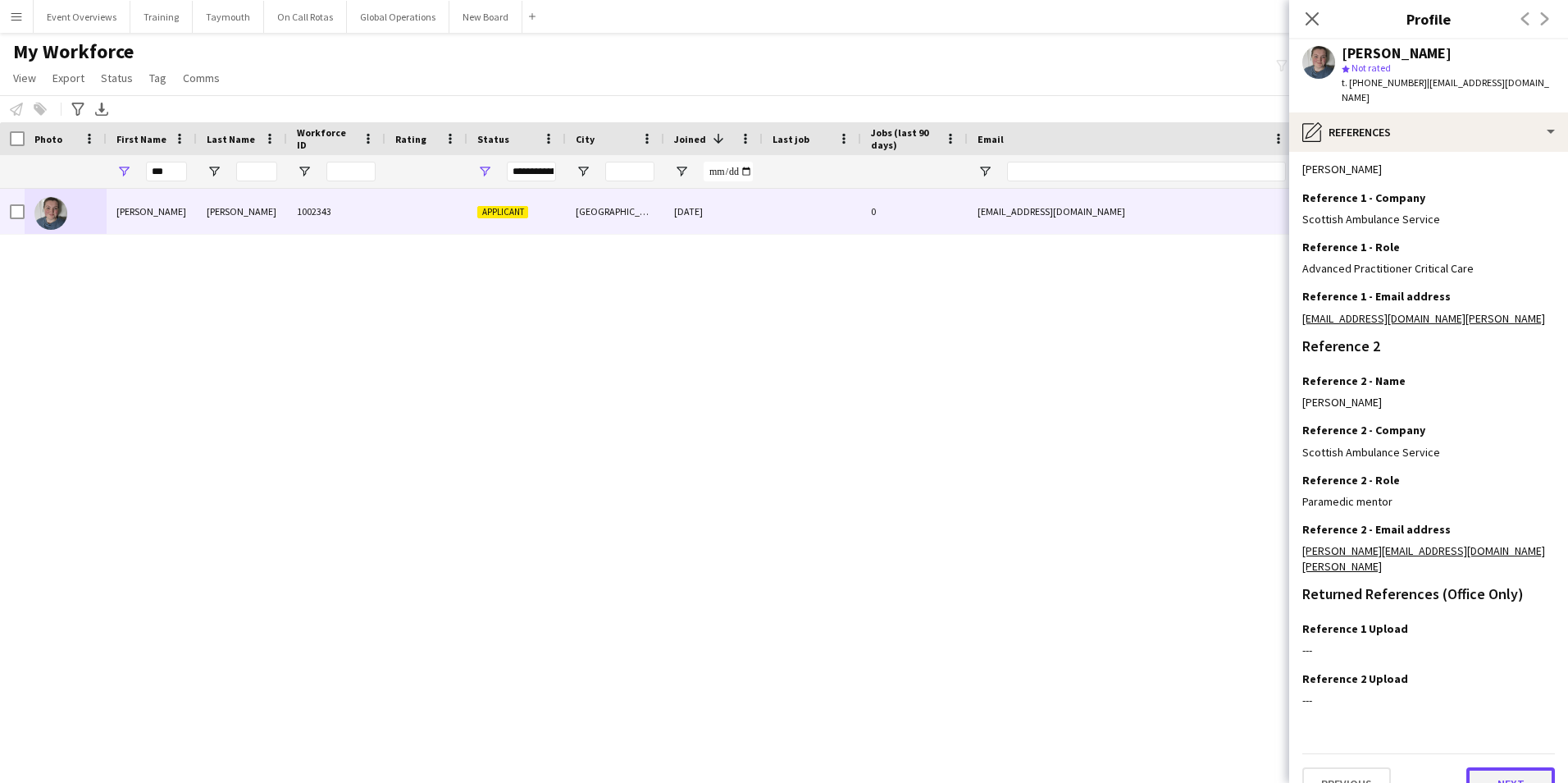
click at [1493, 767] on button "Next" at bounding box center [1511, 783] width 88 height 33
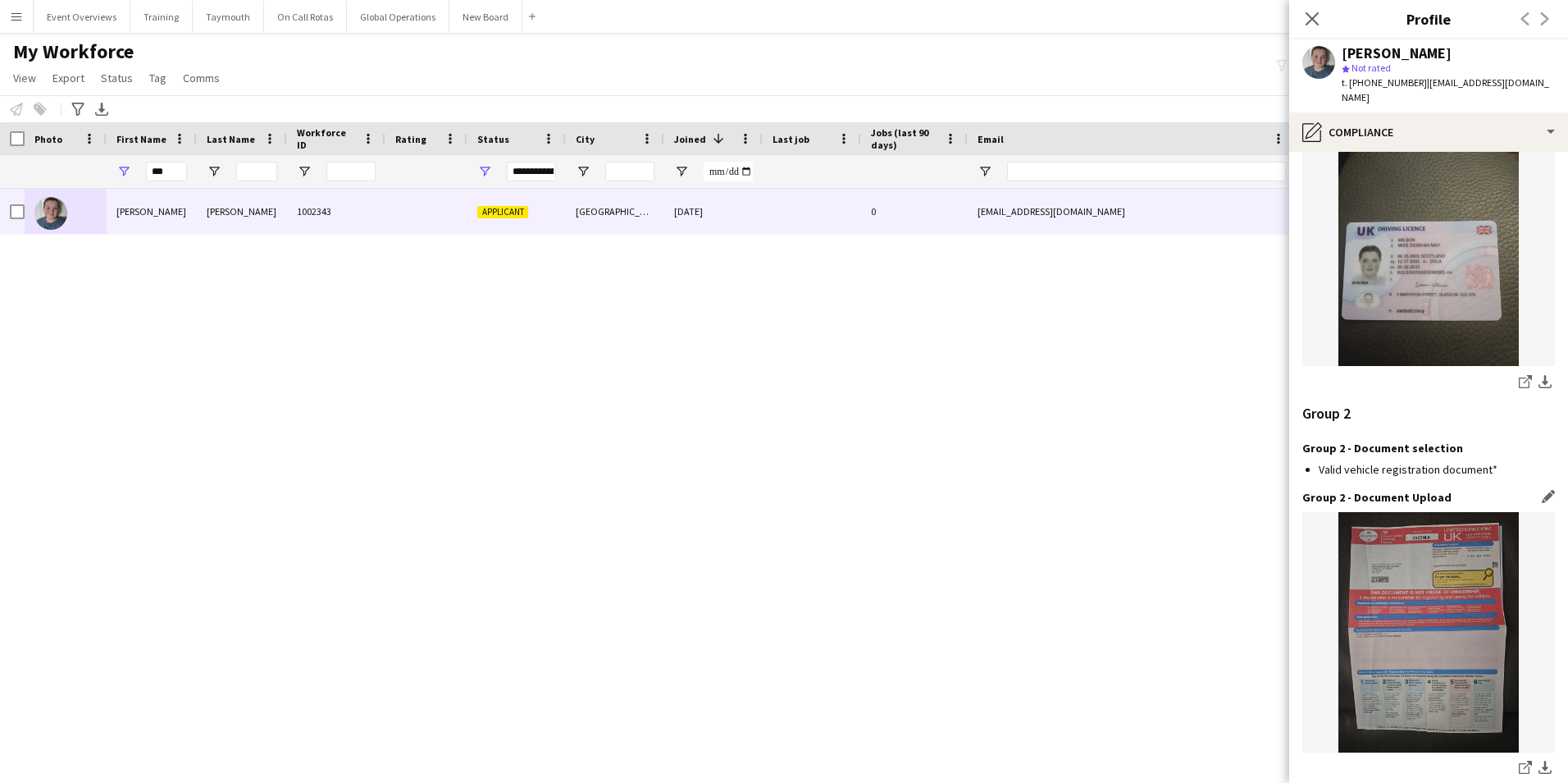
scroll to position [1712, 0]
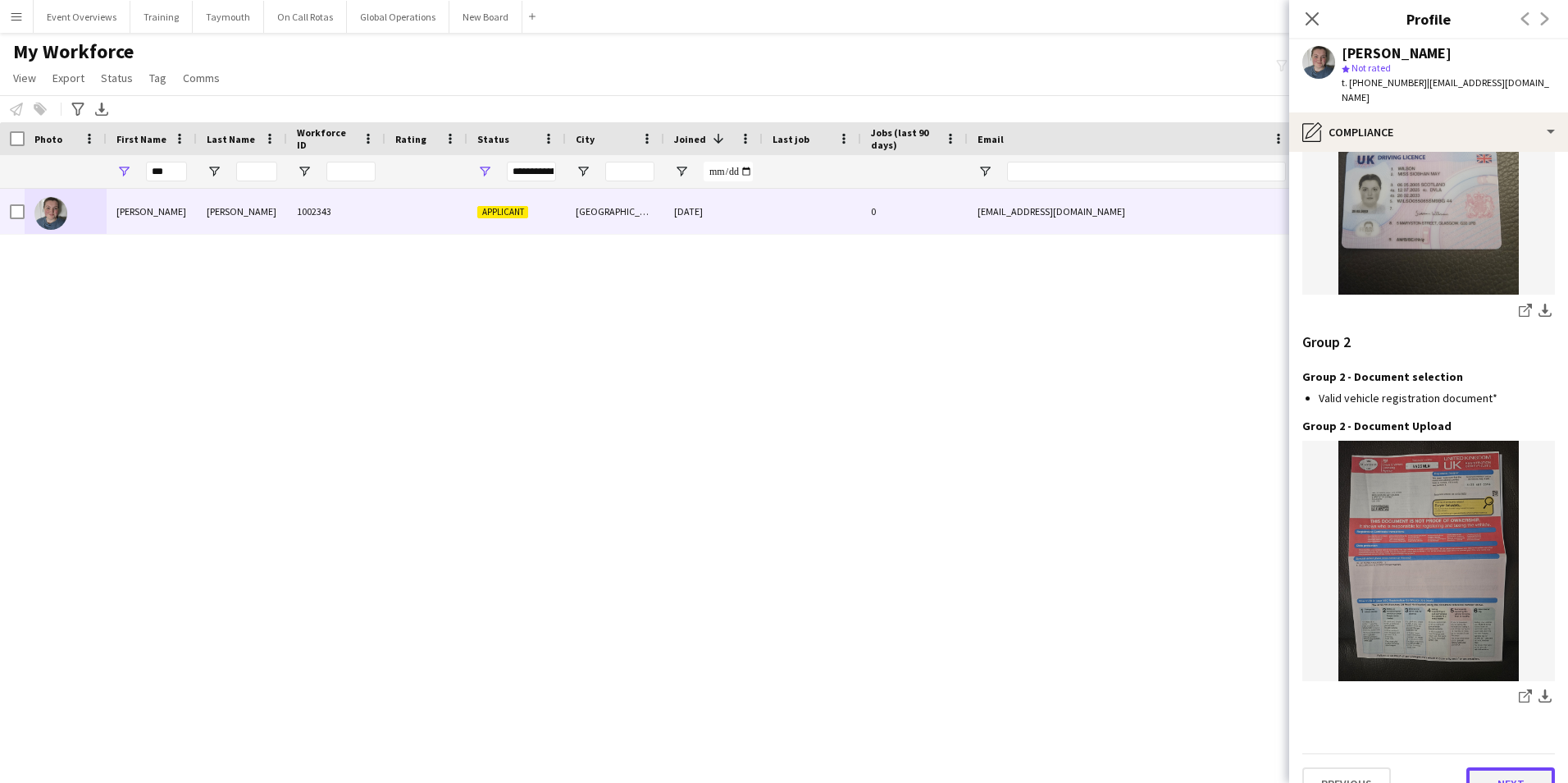
click at [1501, 767] on button "Next" at bounding box center [1511, 783] width 88 height 33
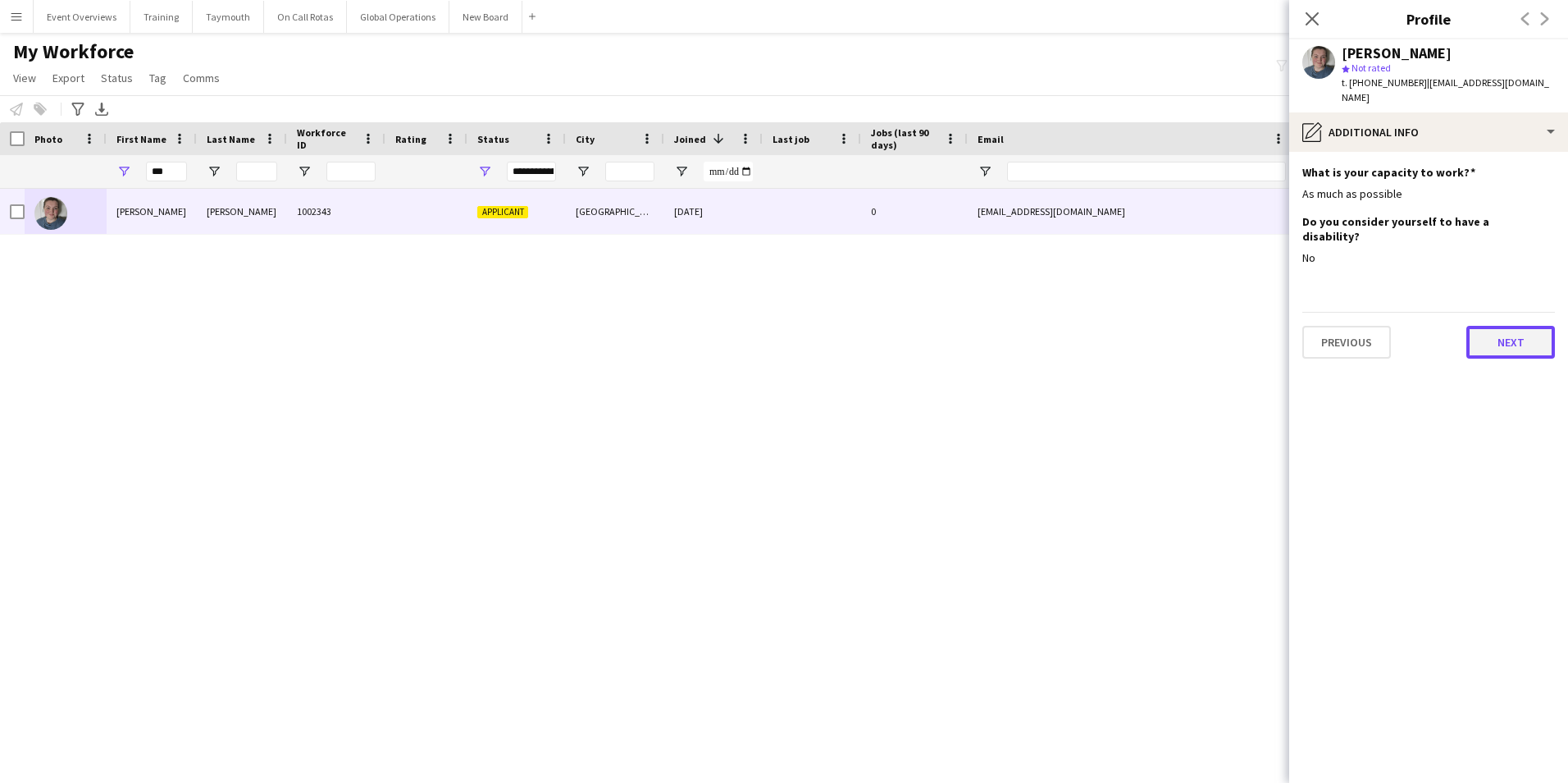
click at [1499, 326] on button "Next" at bounding box center [1511, 342] width 88 height 33
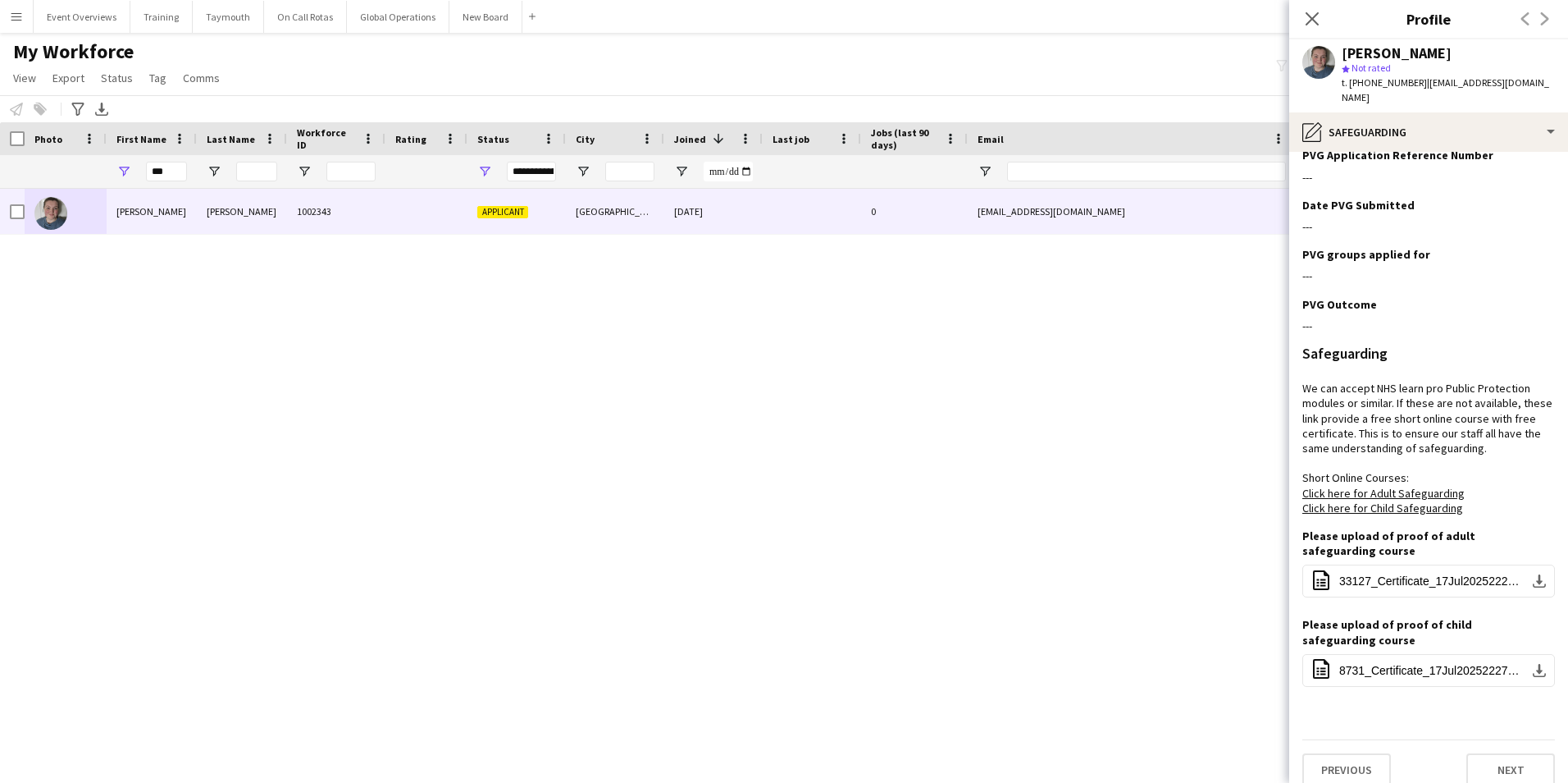
scroll to position [567, 0]
click at [1513, 754] on button "Next" at bounding box center [1511, 768] width 88 height 33
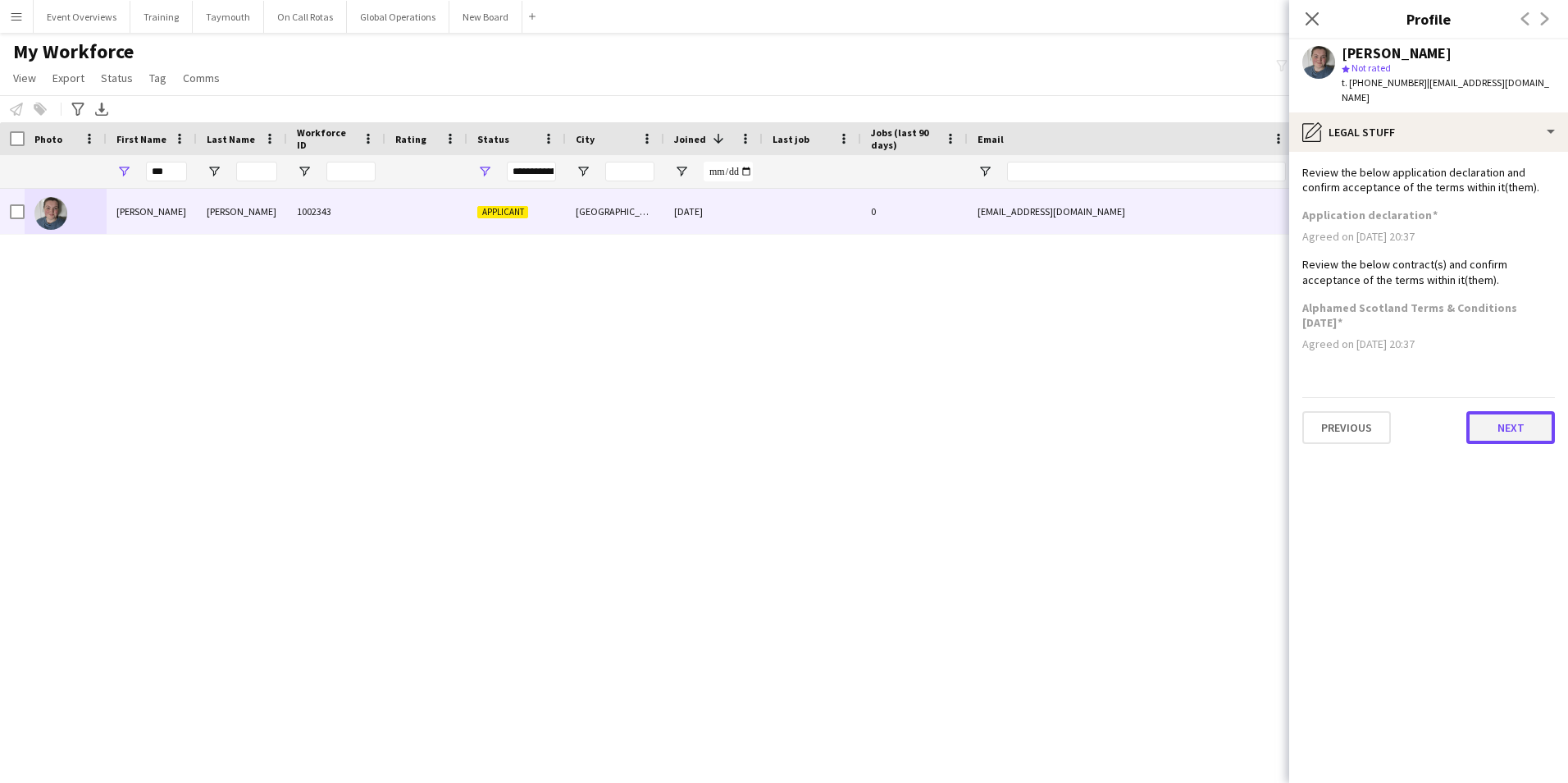
click at [1500, 421] on button "Next" at bounding box center [1511, 427] width 88 height 33
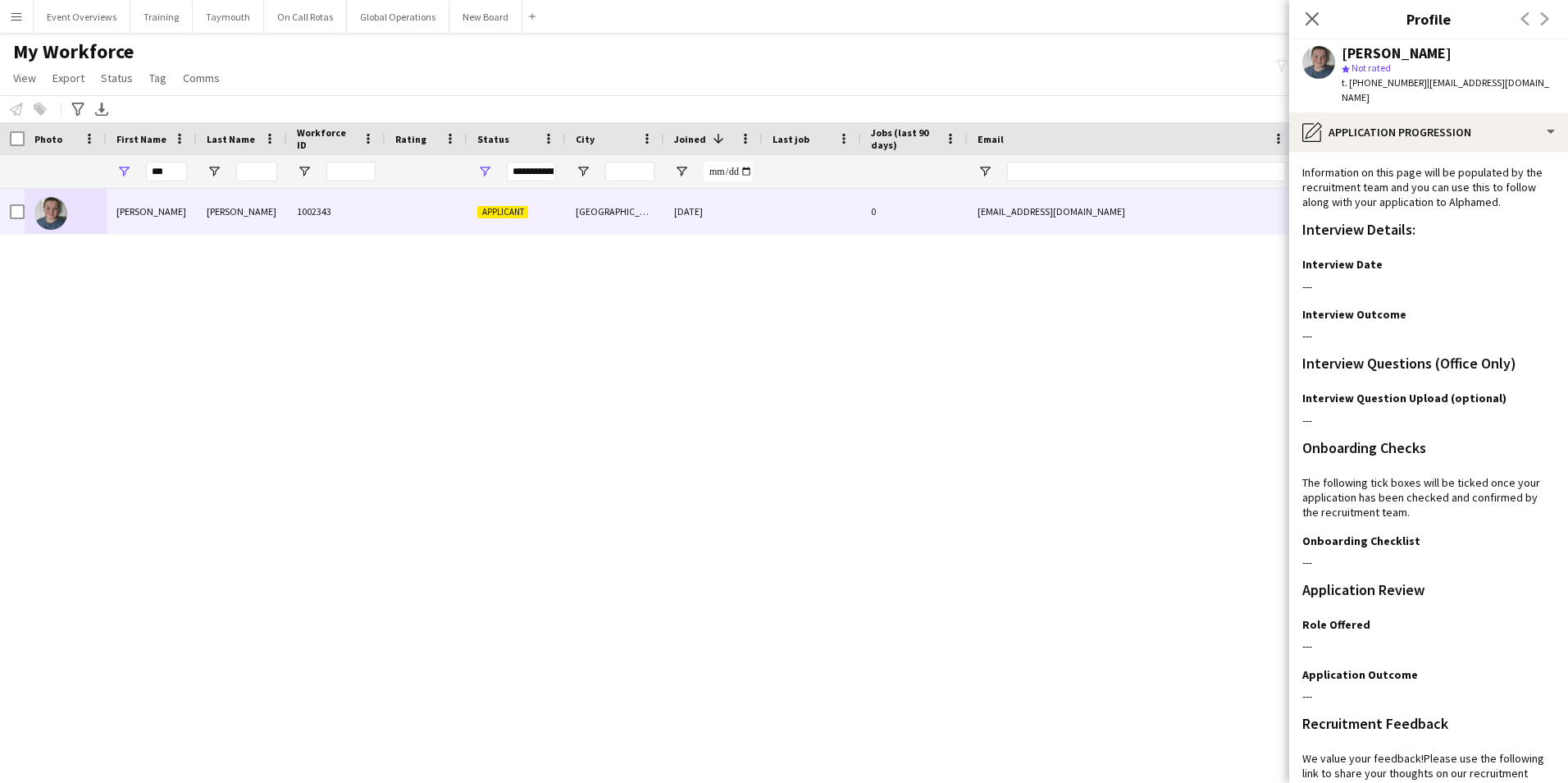
scroll to position [134, 0]
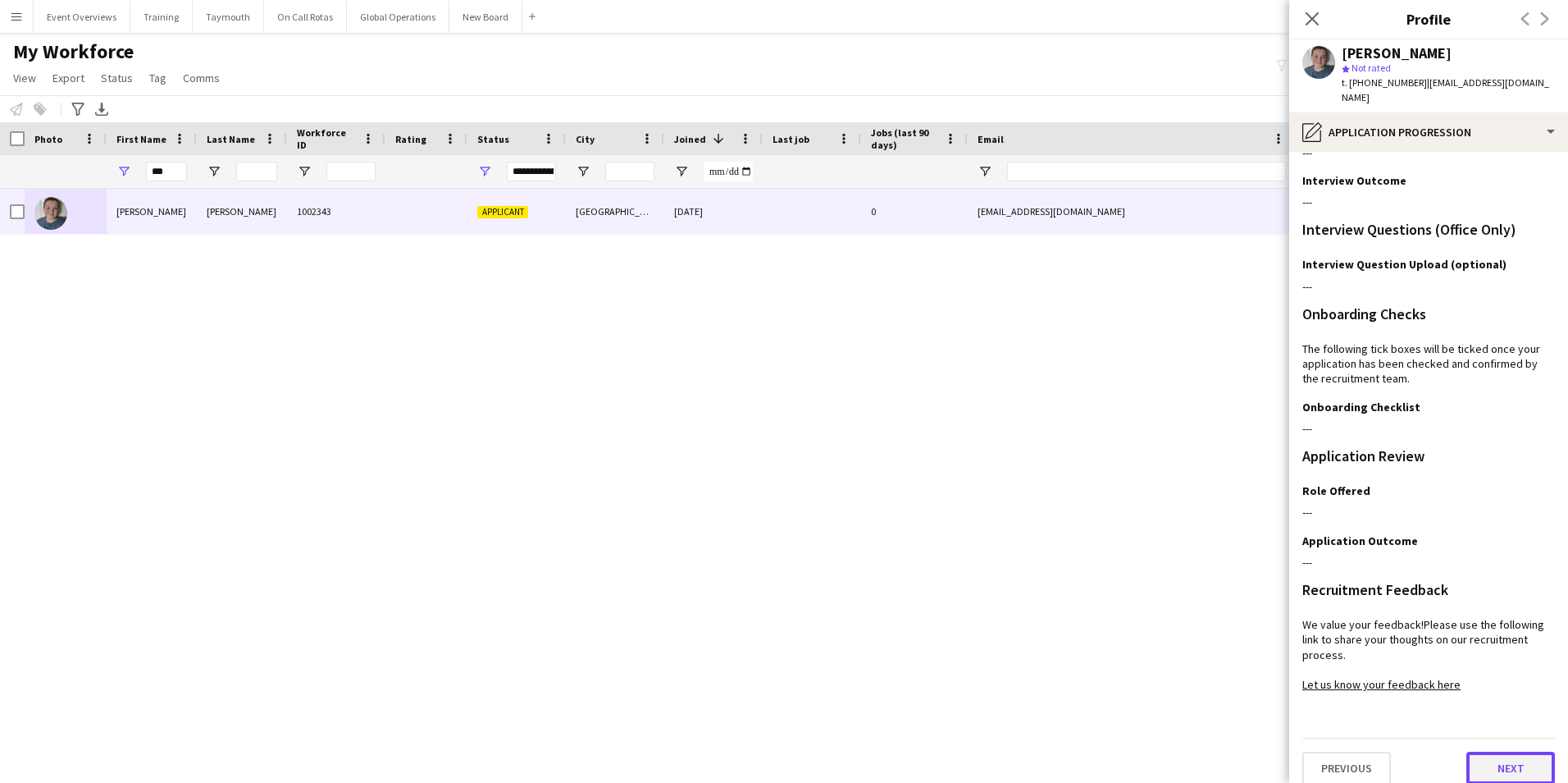
click at [1485, 758] on button "Next" at bounding box center [1511, 768] width 88 height 33
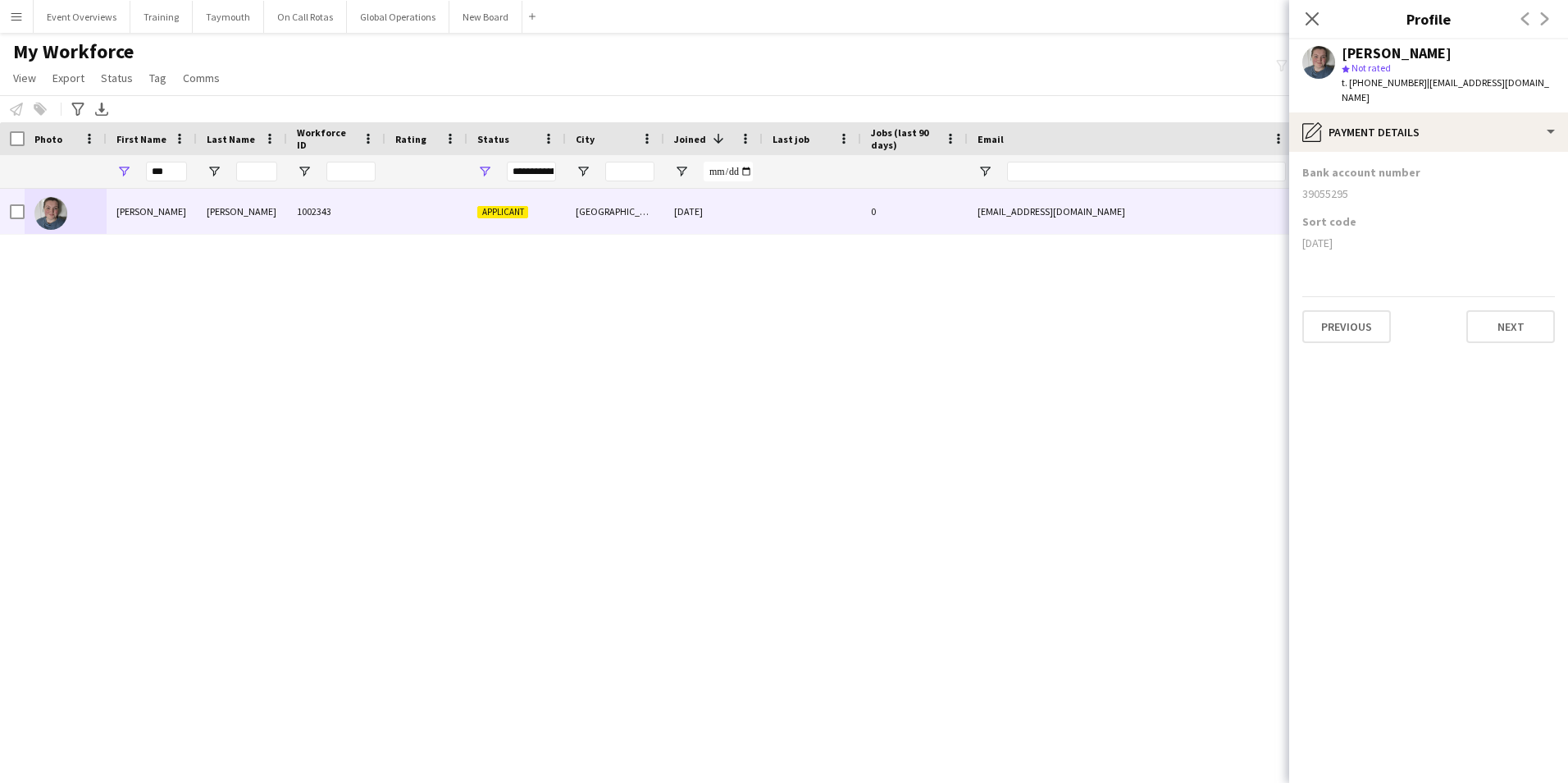
scroll to position [0, 0]
click at [1489, 316] on button "Next" at bounding box center [1511, 327] width 88 height 33
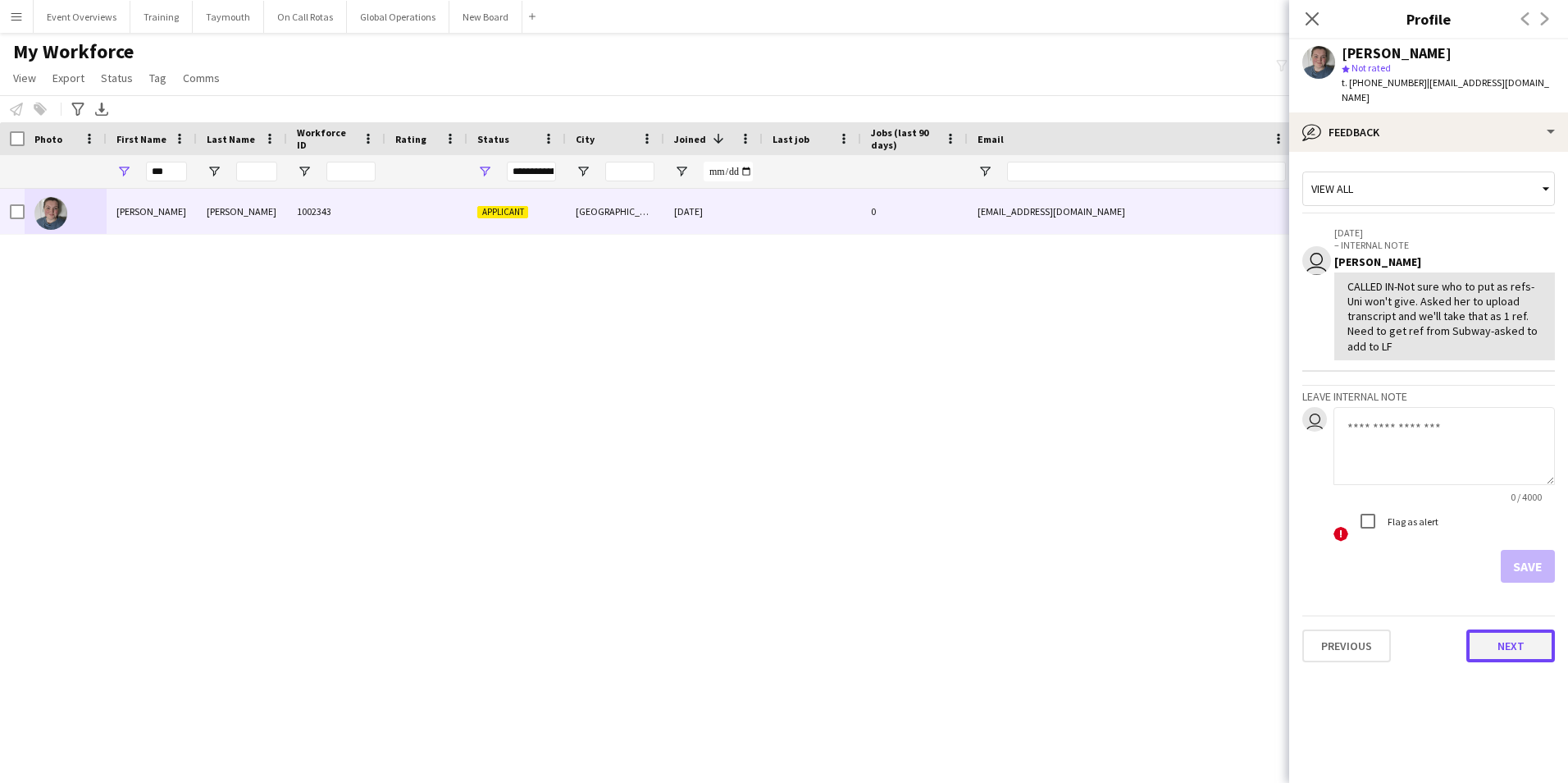
click at [1499, 637] on button "Next" at bounding box center [1511, 646] width 88 height 33
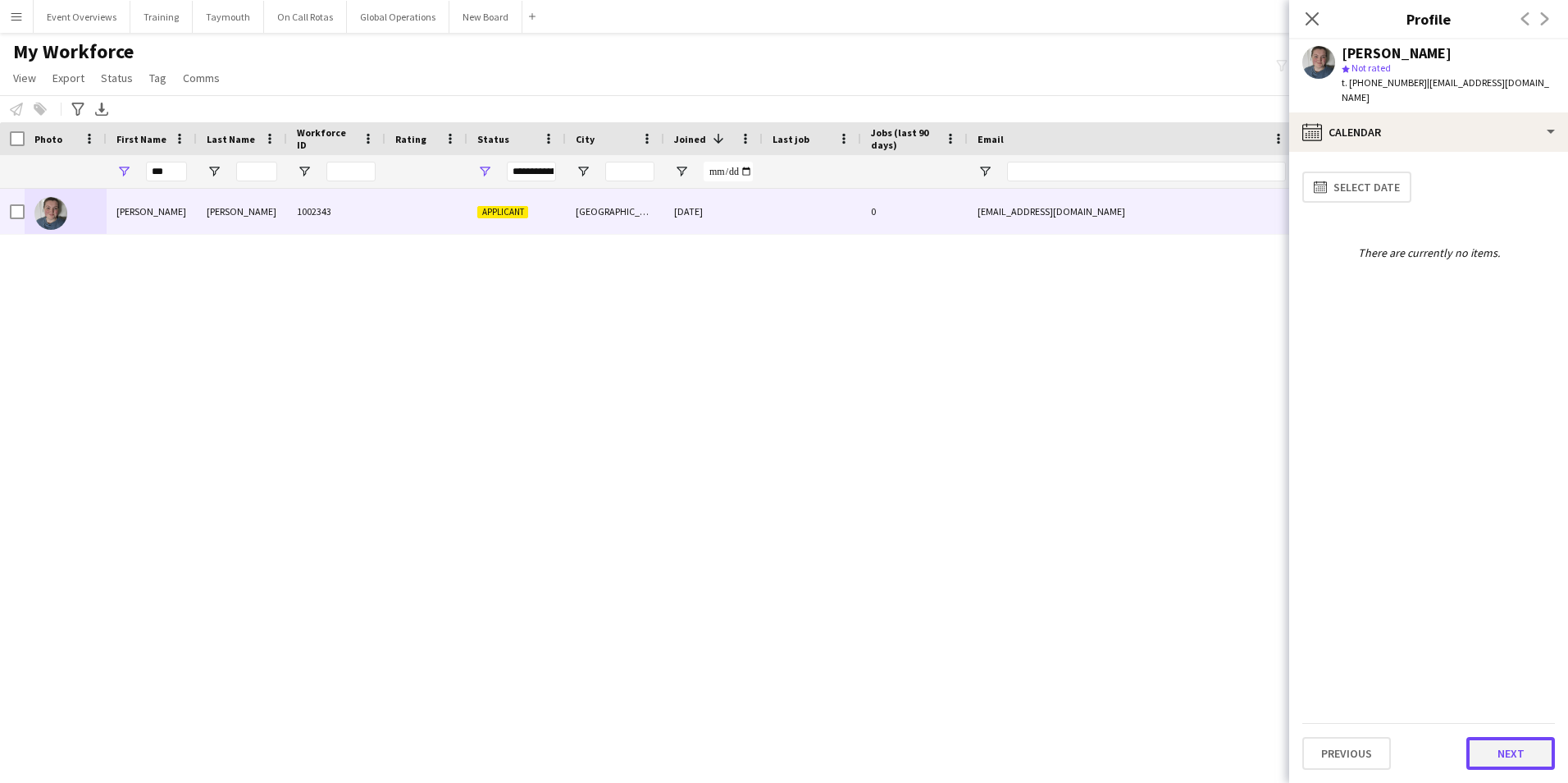
click at [1500, 758] on button "Next" at bounding box center [1511, 753] width 88 height 33
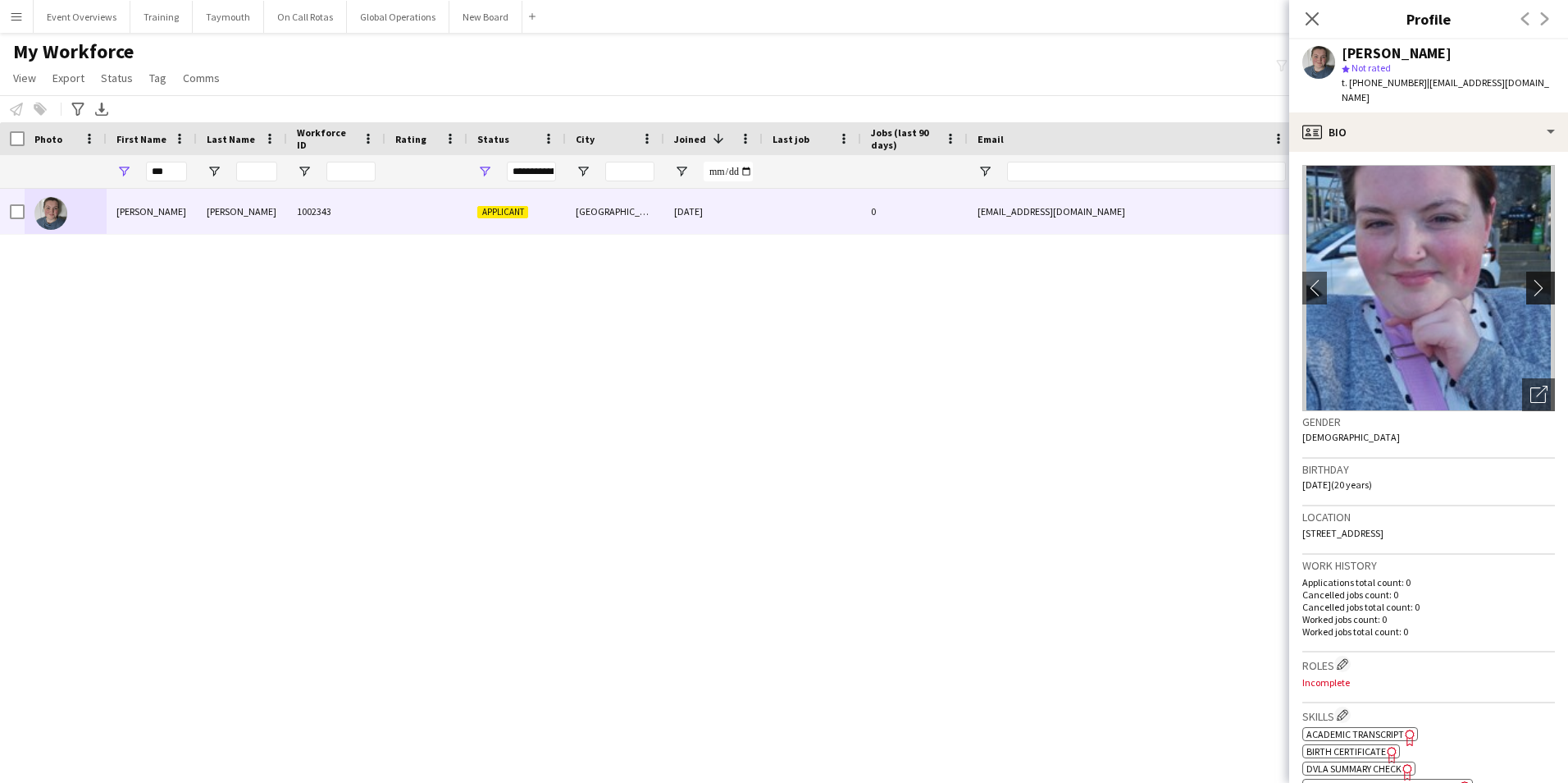
click at [1530, 279] on app-icon "chevron-right" at bounding box center [1543, 287] width 25 height 17
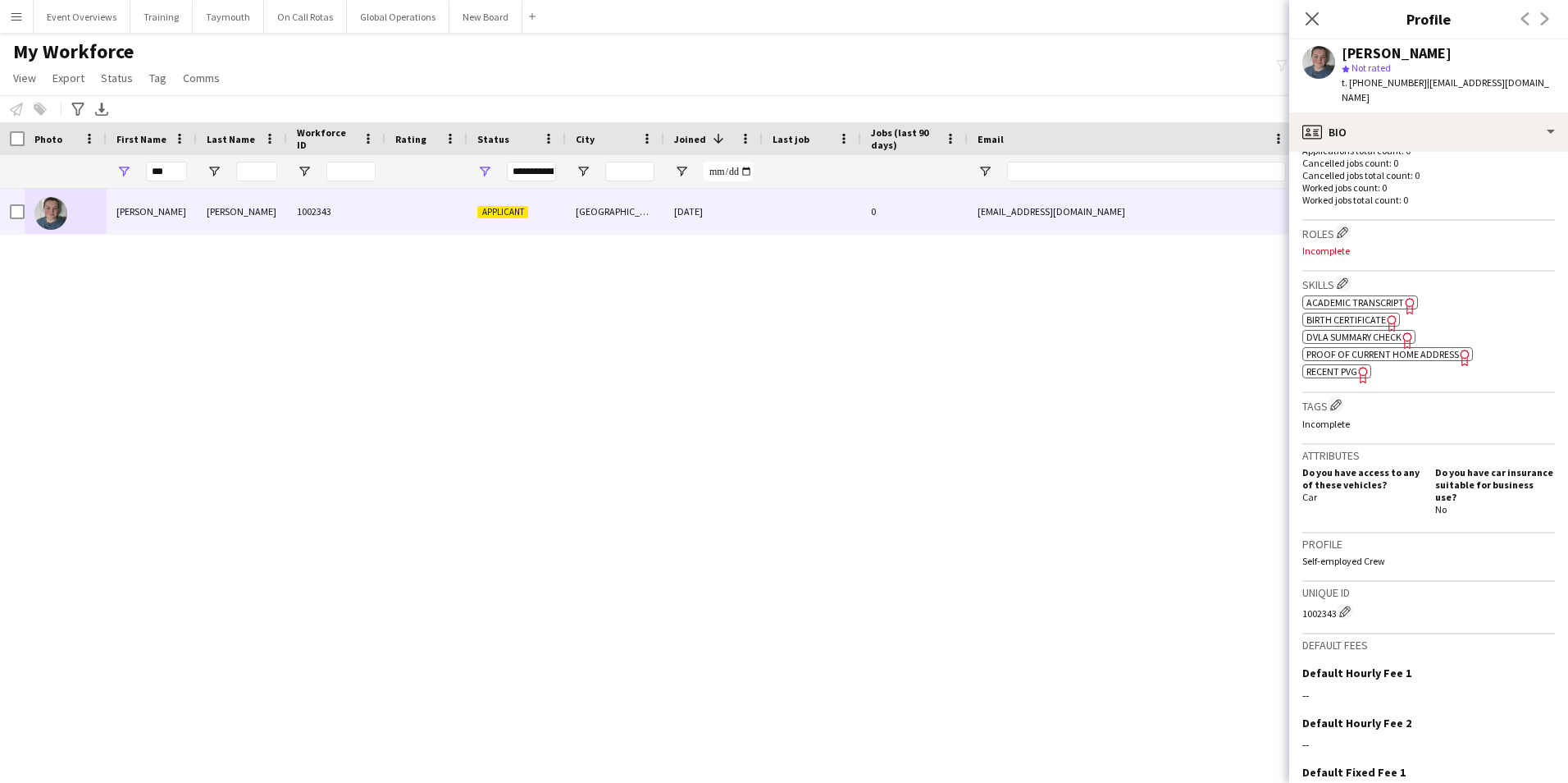
scroll to position [545, 0]
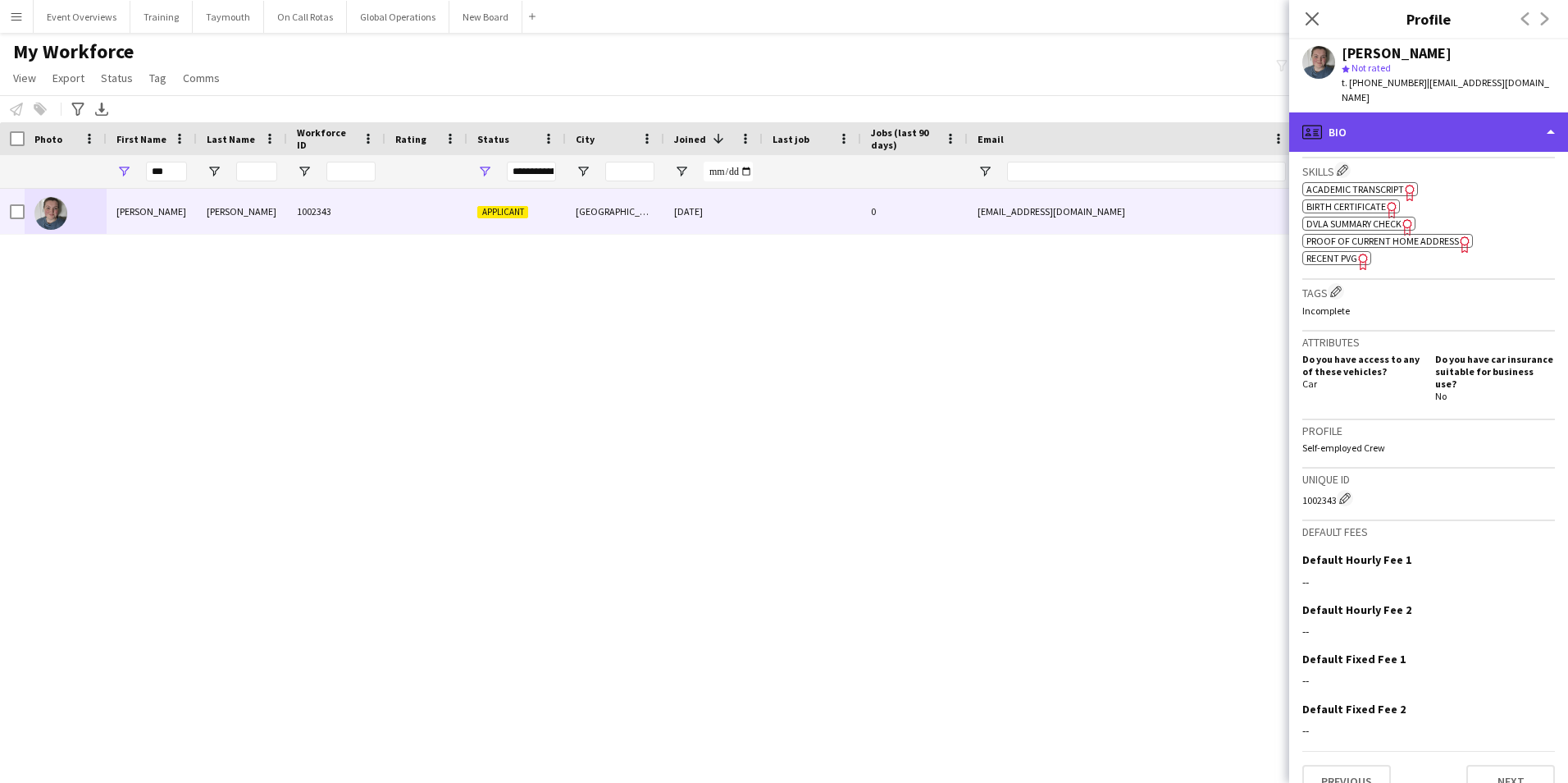
click at [1441, 112] on div "profile Bio" at bounding box center [1428, 132] width 278 height 40
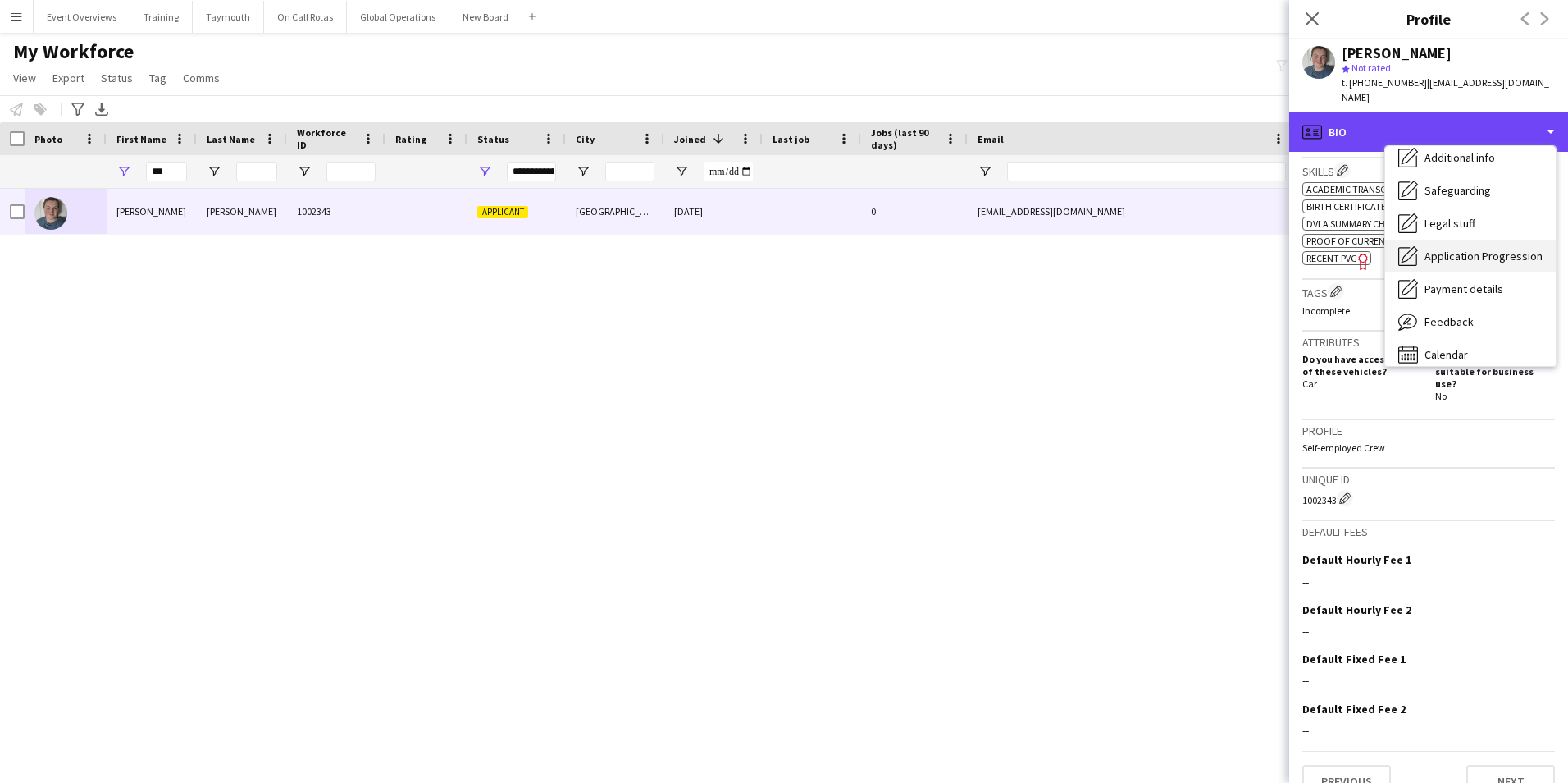
scroll to position [285, 0]
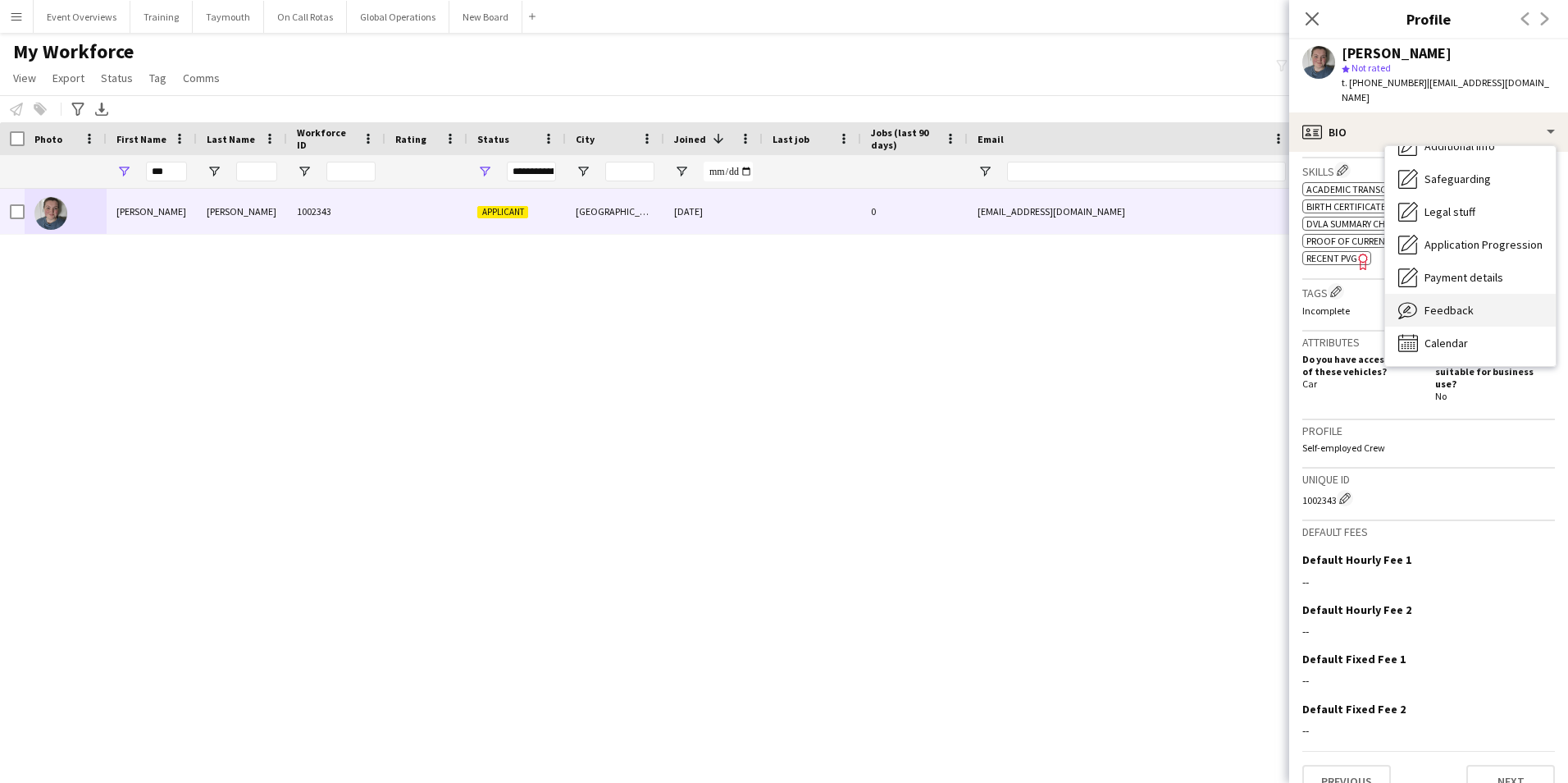
click at [1443, 303] on span "Feedback" at bounding box center [1449, 311] width 49 height 15
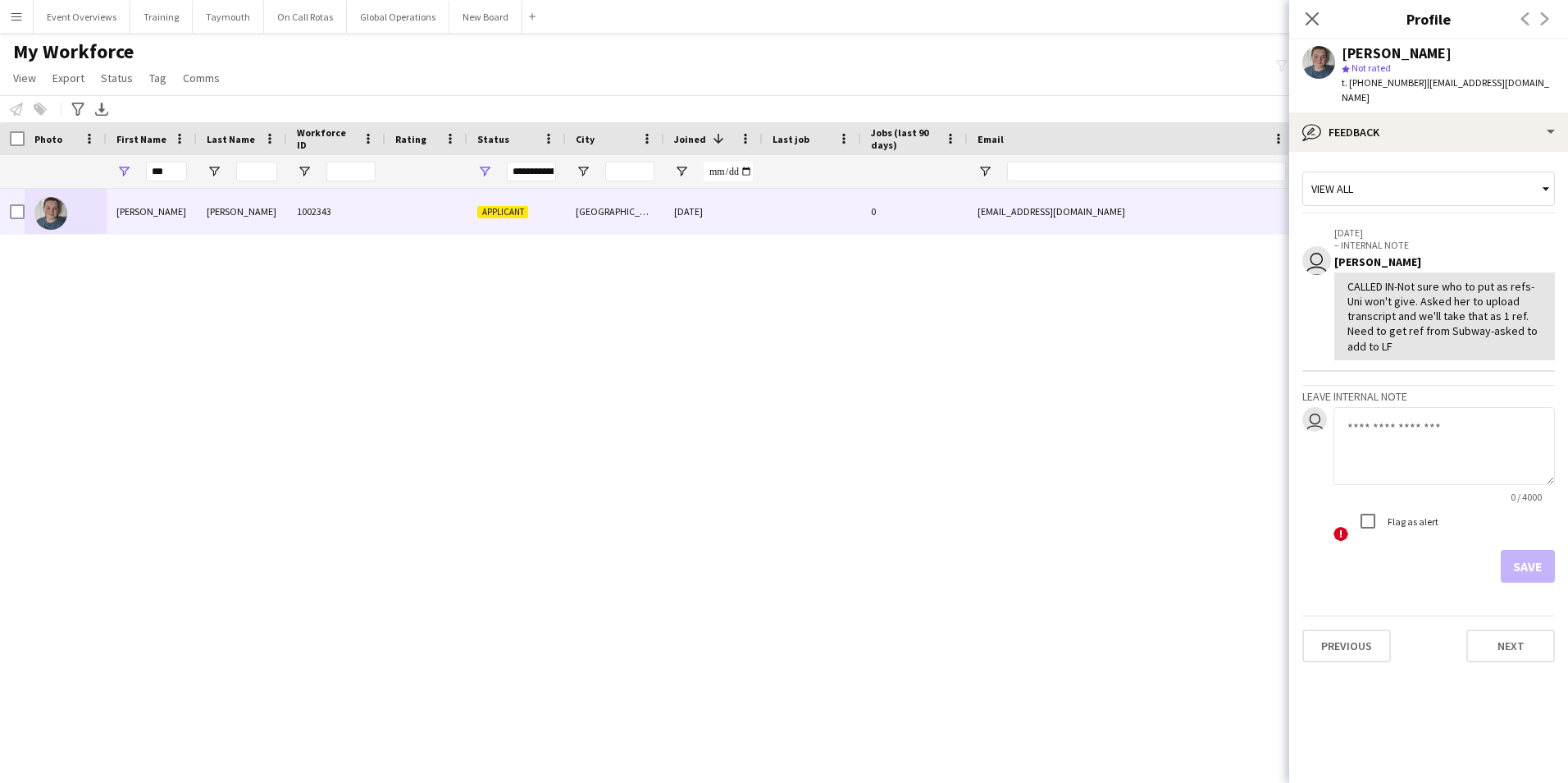
click at [1421, 430] on textarea at bounding box center [1443, 445] width 221 height 78
type textarea "*"
type textarea "**********"
click at [1307, 20] on icon "Close pop-in" at bounding box center [1311, 18] width 16 height 16
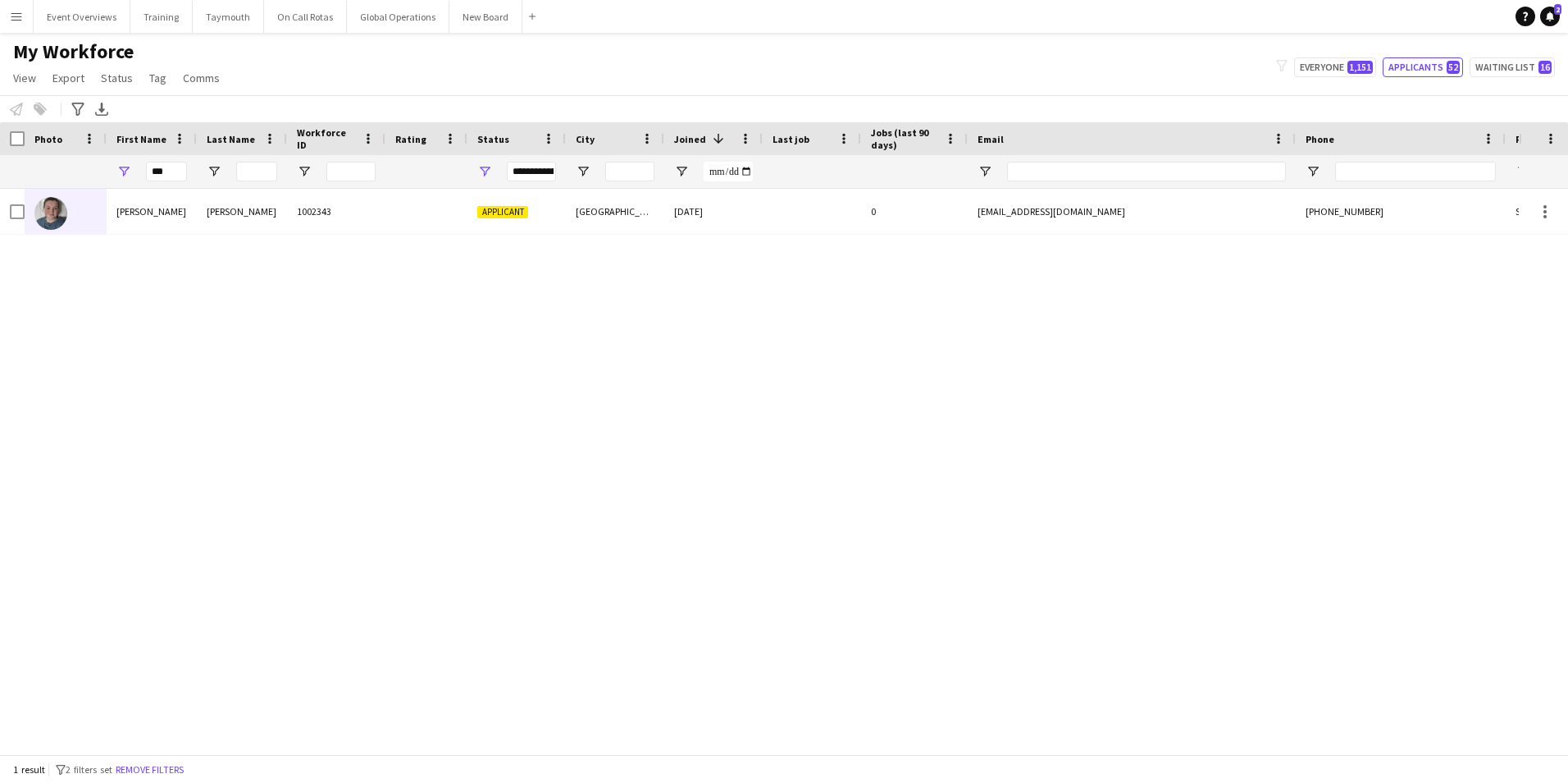
click at [21, 18] on app-icon "Menu" at bounding box center [16, 16] width 13 height 13
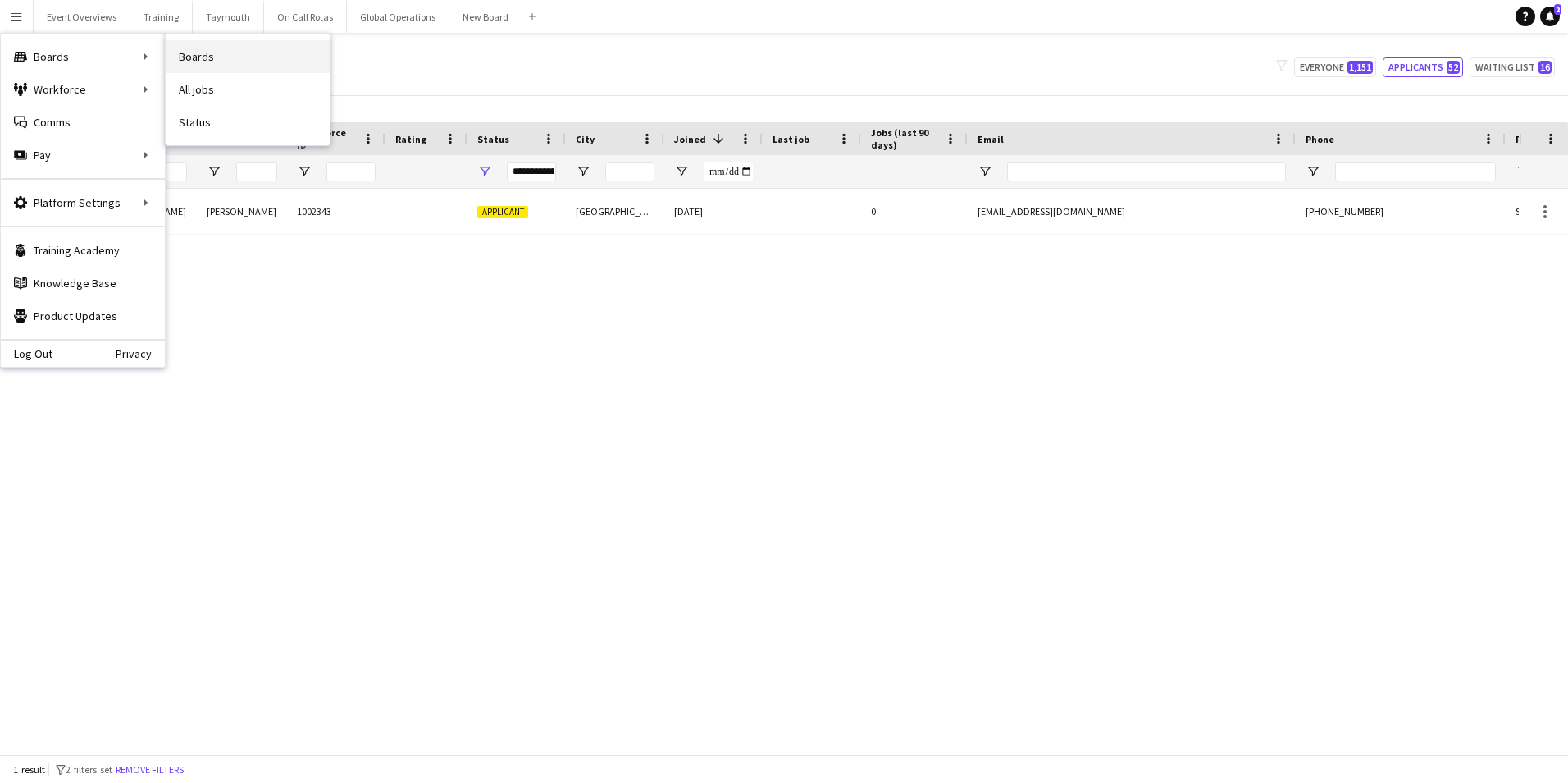
click at [193, 53] on link "Boards" at bounding box center [247, 56] width 164 height 33
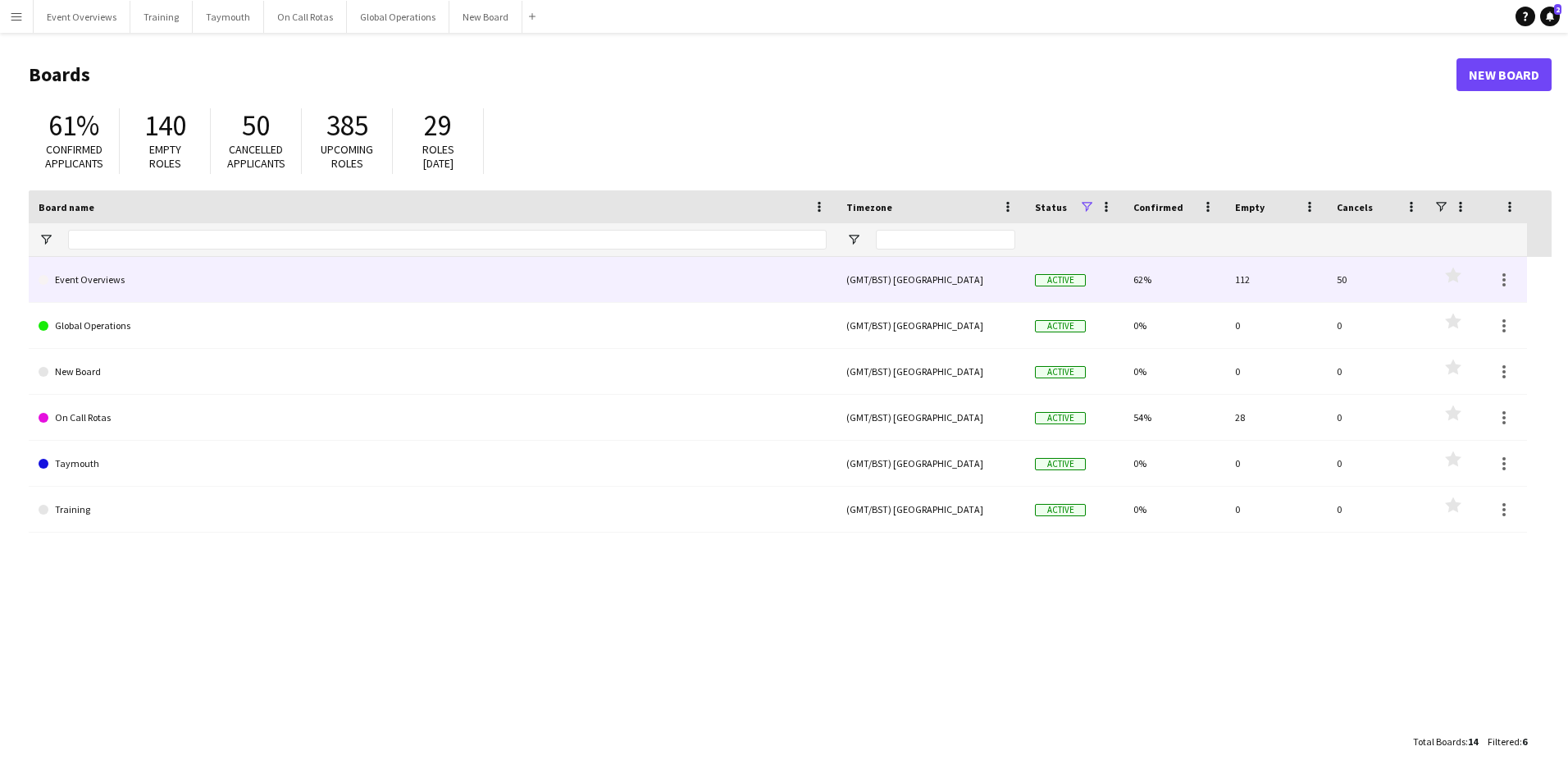
click at [88, 278] on link "Event Overviews" at bounding box center [433, 280] width 788 height 46
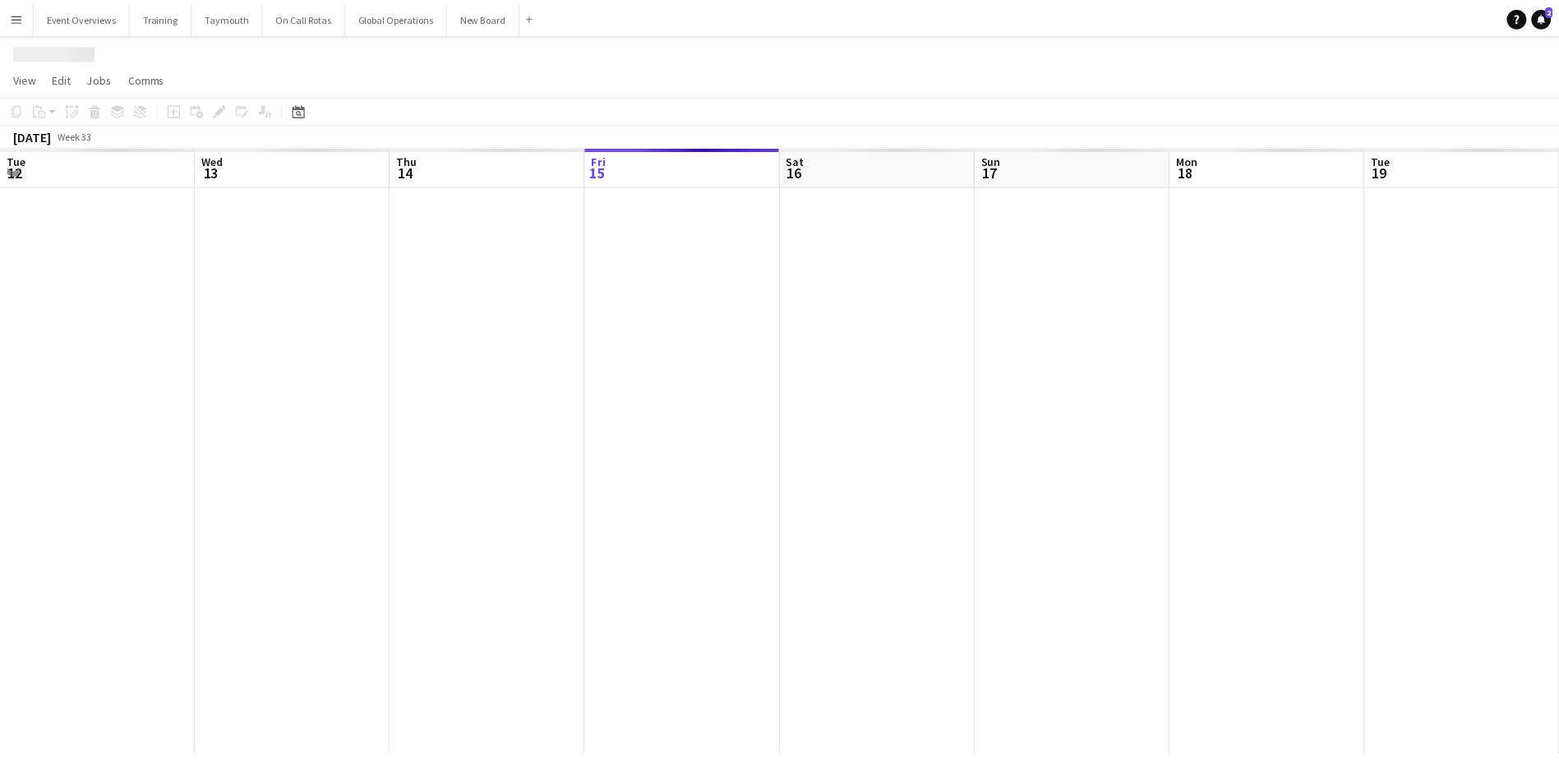
scroll to position [0, 393]
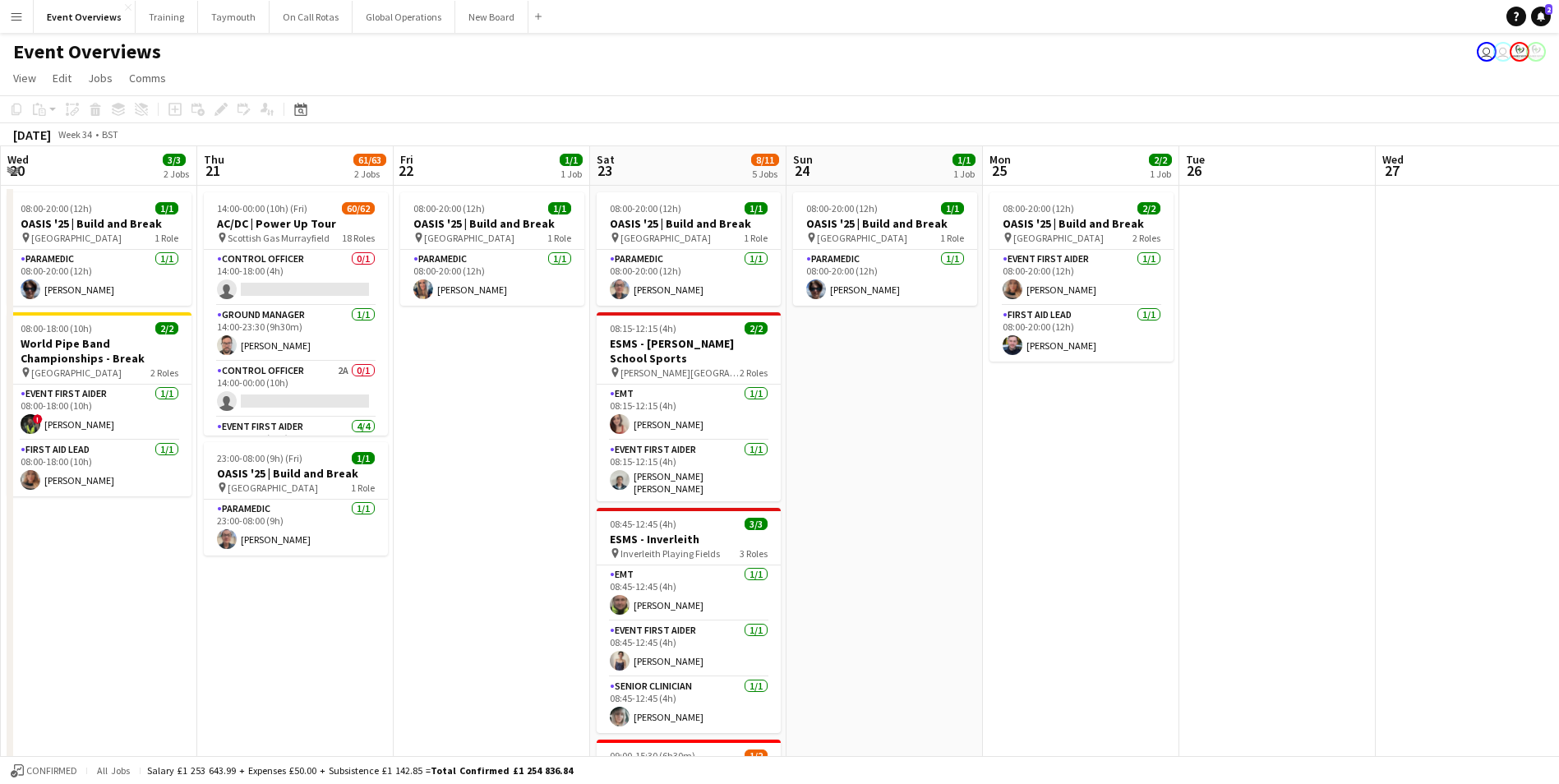
drag, startPoint x: 1203, startPoint y: 625, endPoint x: 5, endPoint y: 569, distance: 1199.3
click at [3, 569] on app-calendar-viewport "Sun 17 31/31 3 Jobs Mon 18 3/3 2 Jobs Tue 19 3/3 2 Jobs Wed 20 3/3 2 Jobs Thu 2…" at bounding box center [780, 666] width 1559 height 1040
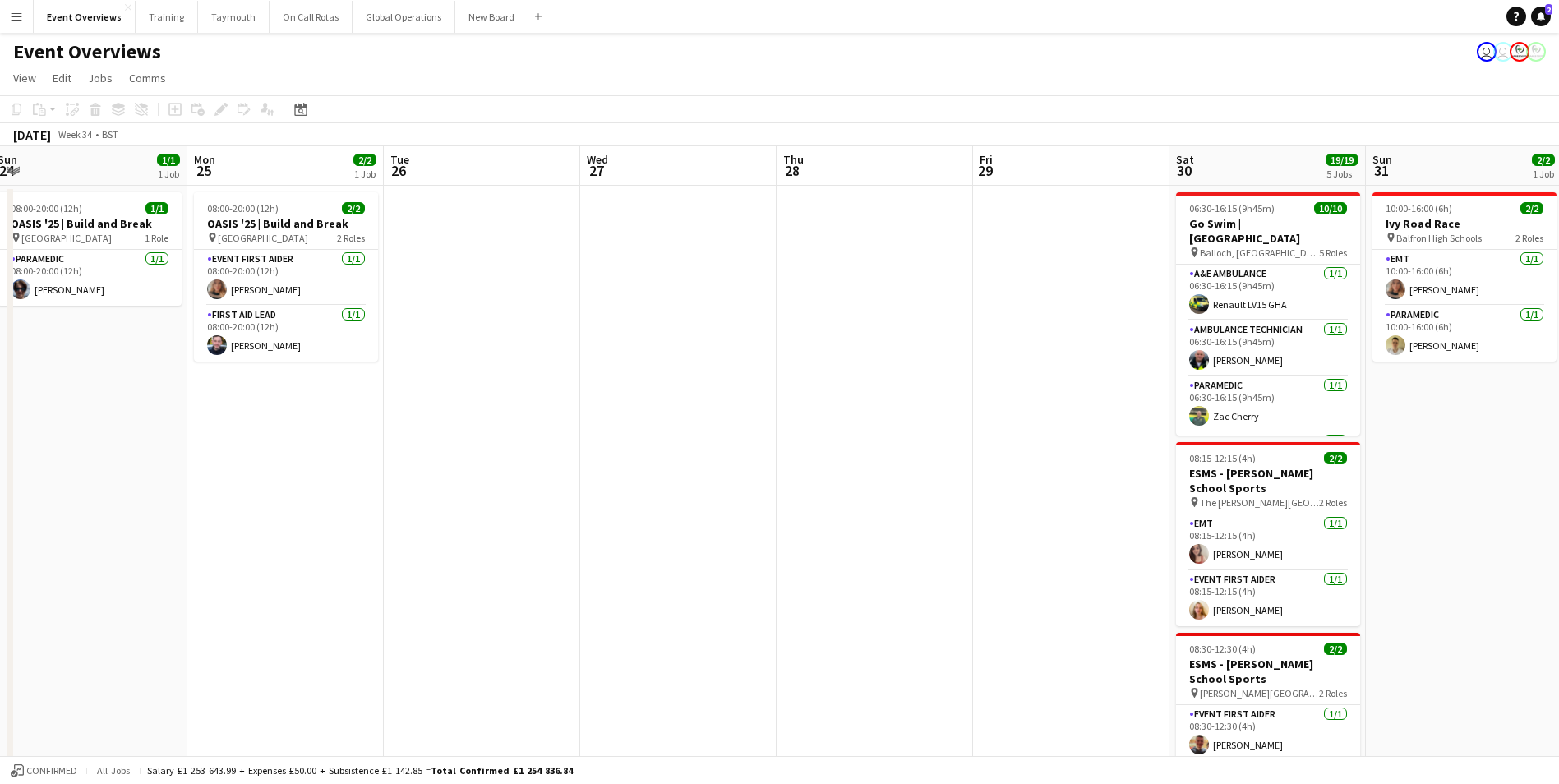
drag, startPoint x: 1079, startPoint y: 557, endPoint x: 264, endPoint y: 550, distance: 815.0
click at [264, 550] on app-calendar-viewport "Thu 21 61/63 2 Jobs Fri 22 1/1 1 Job Sat 23 8/11 5 Jobs Sun 24 1/1 1 Job Mon 25…" at bounding box center [780, 704] width 1559 height 1116
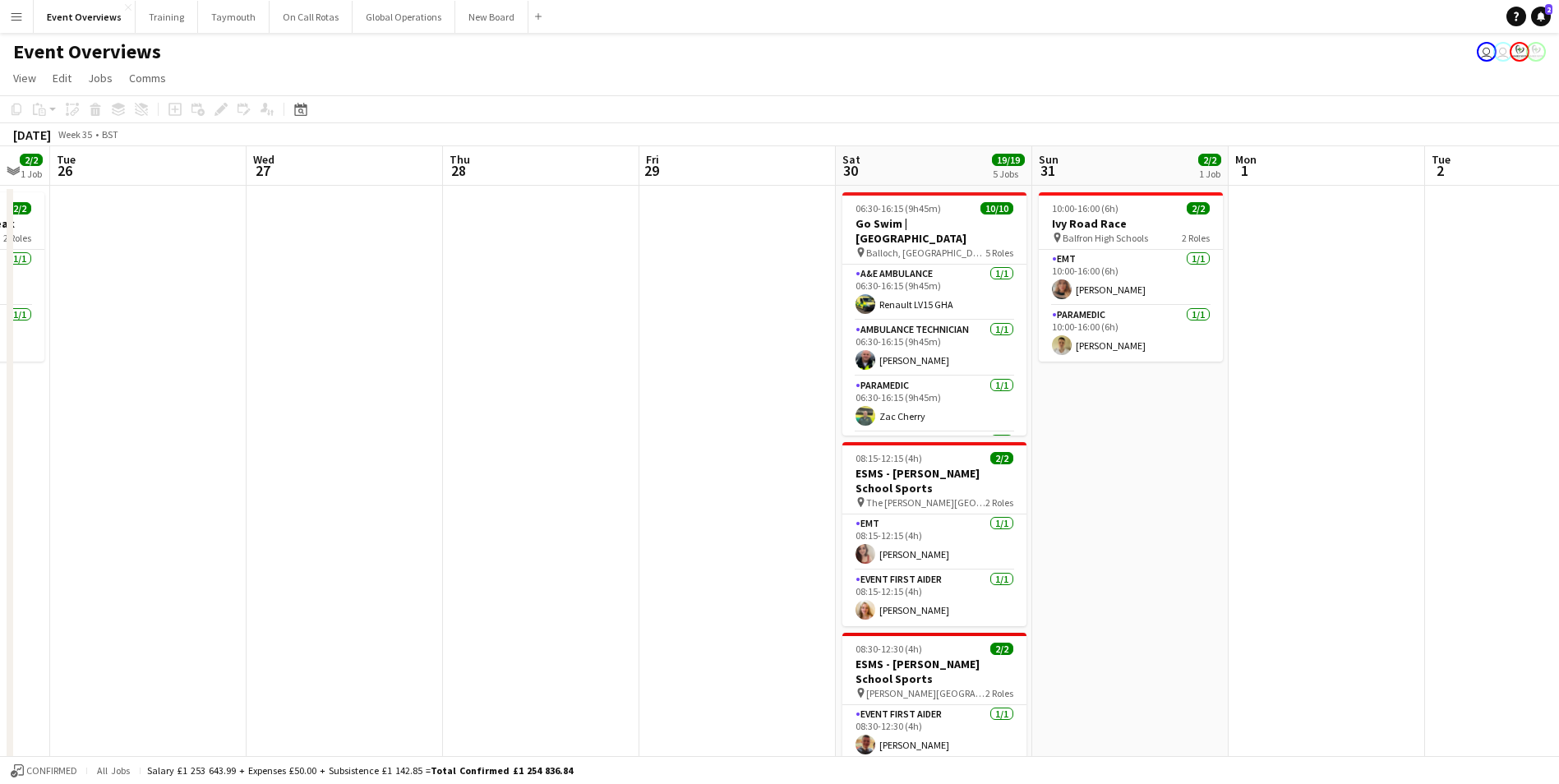
drag, startPoint x: 672, startPoint y: 531, endPoint x: 133, endPoint y: 531, distance: 539.0
click at [122, 536] on app-calendar-viewport "Sat 23 8/11 5 Jobs Sun 24 1/1 1 Job Mon 25 2/2 1 Job Tue 26 Wed 27 Thu 28 Fri 2…" at bounding box center [780, 704] width 1559 height 1116
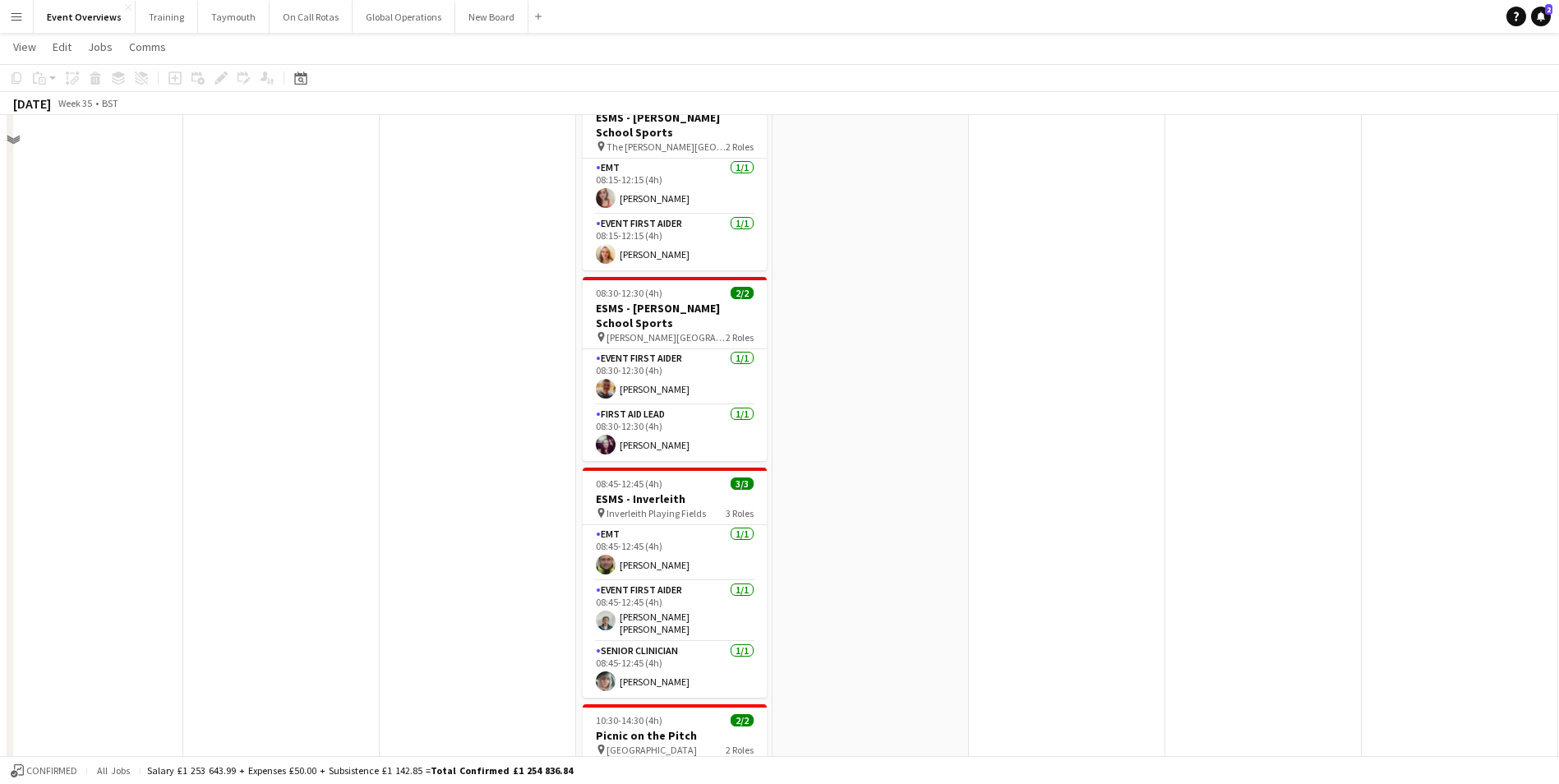
scroll to position [176, 0]
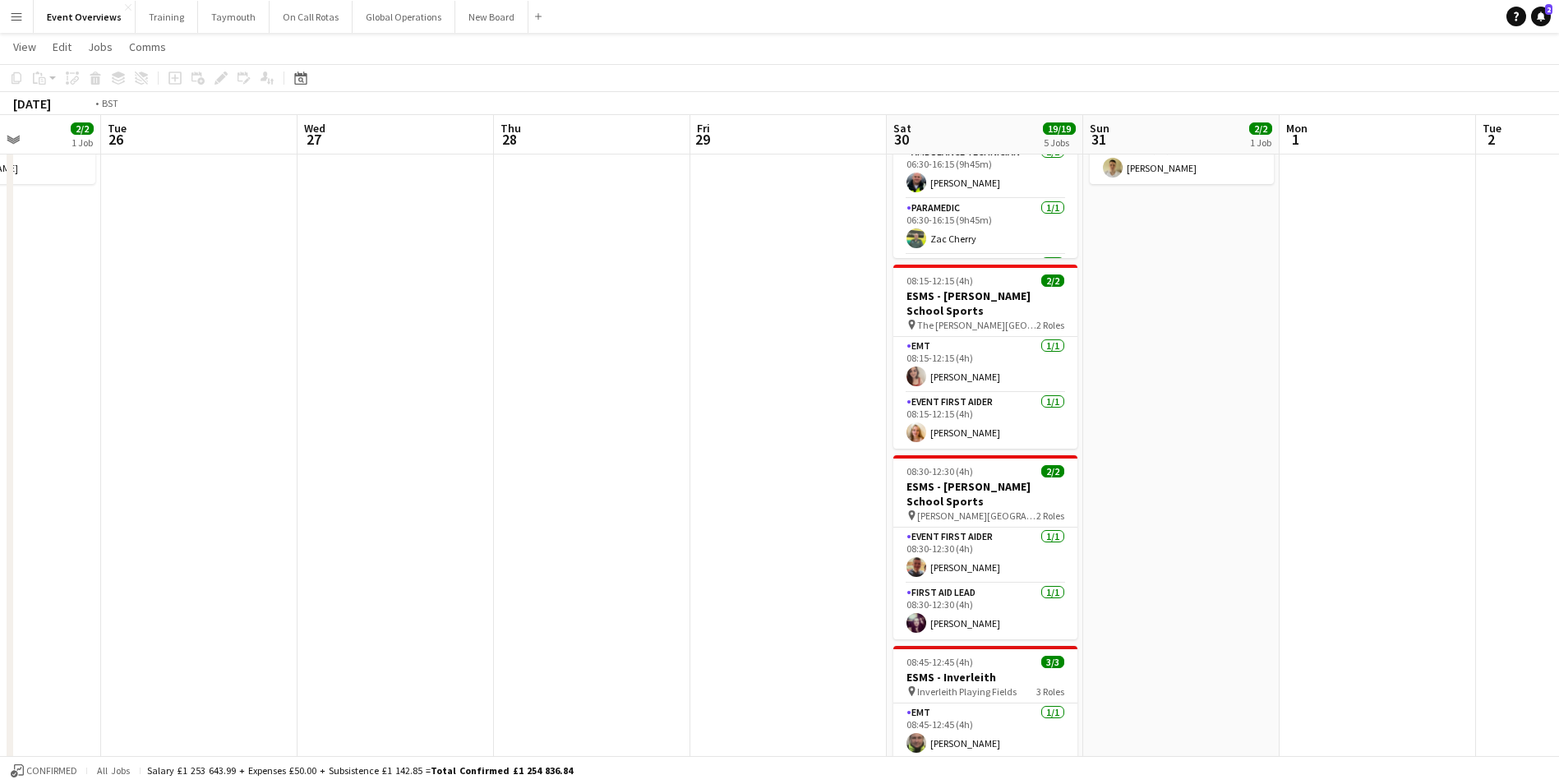
drag, startPoint x: 836, startPoint y: 509, endPoint x: 1593, endPoint y: 494, distance: 757.1
click at [1559, 494] on html "Menu Boards Boards Boards All jobs Status Workforce Workforce My Workforce Recr…" at bounding box center [780, 467] width 1559 height 1288
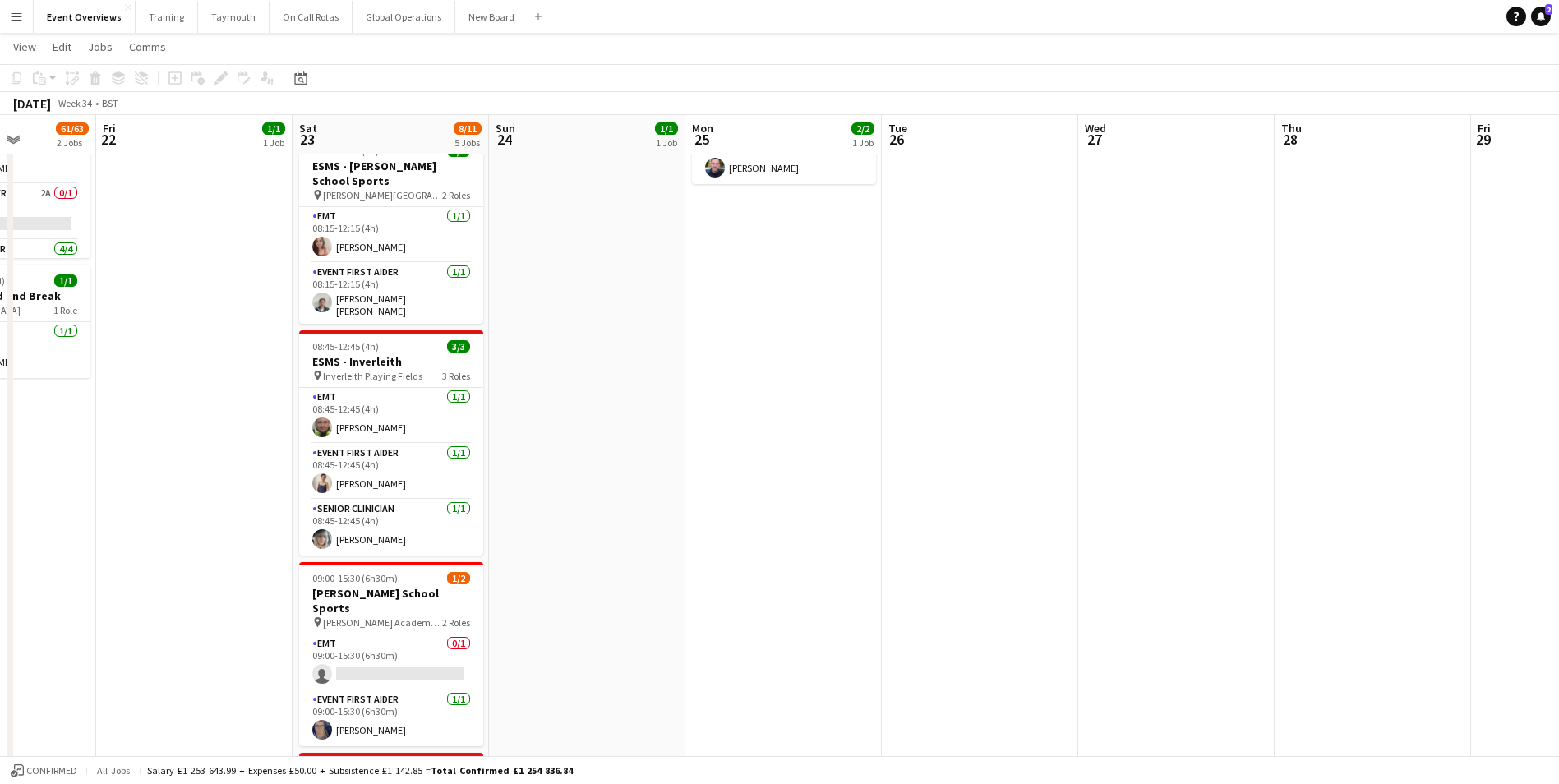
drag, startPoint x: 449, startPoint y: 509, endPoint x: 879, endPoint y: 499, distance: 430.1
click at [879, 499] on app-calendar-viewport "Tue 19 3/3 2 Jobs Wed 20 3/3 2 Jobs Thu 21 61/63 2 Jobs Fri 22 1/1 1 Job Sat 23…" at bounding box center [780, 485] width 1559 height 1196
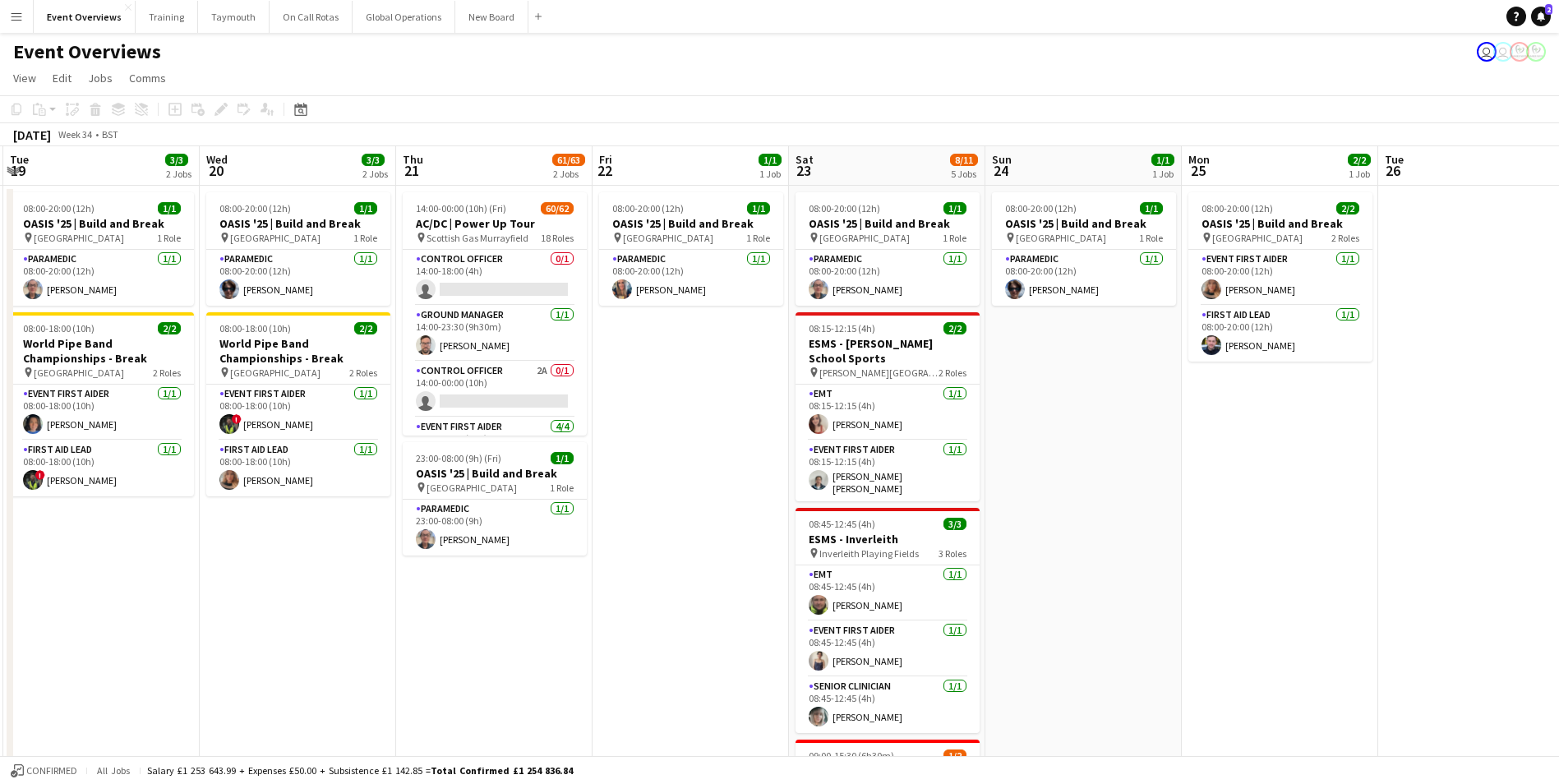
scroll to position [0, 385]
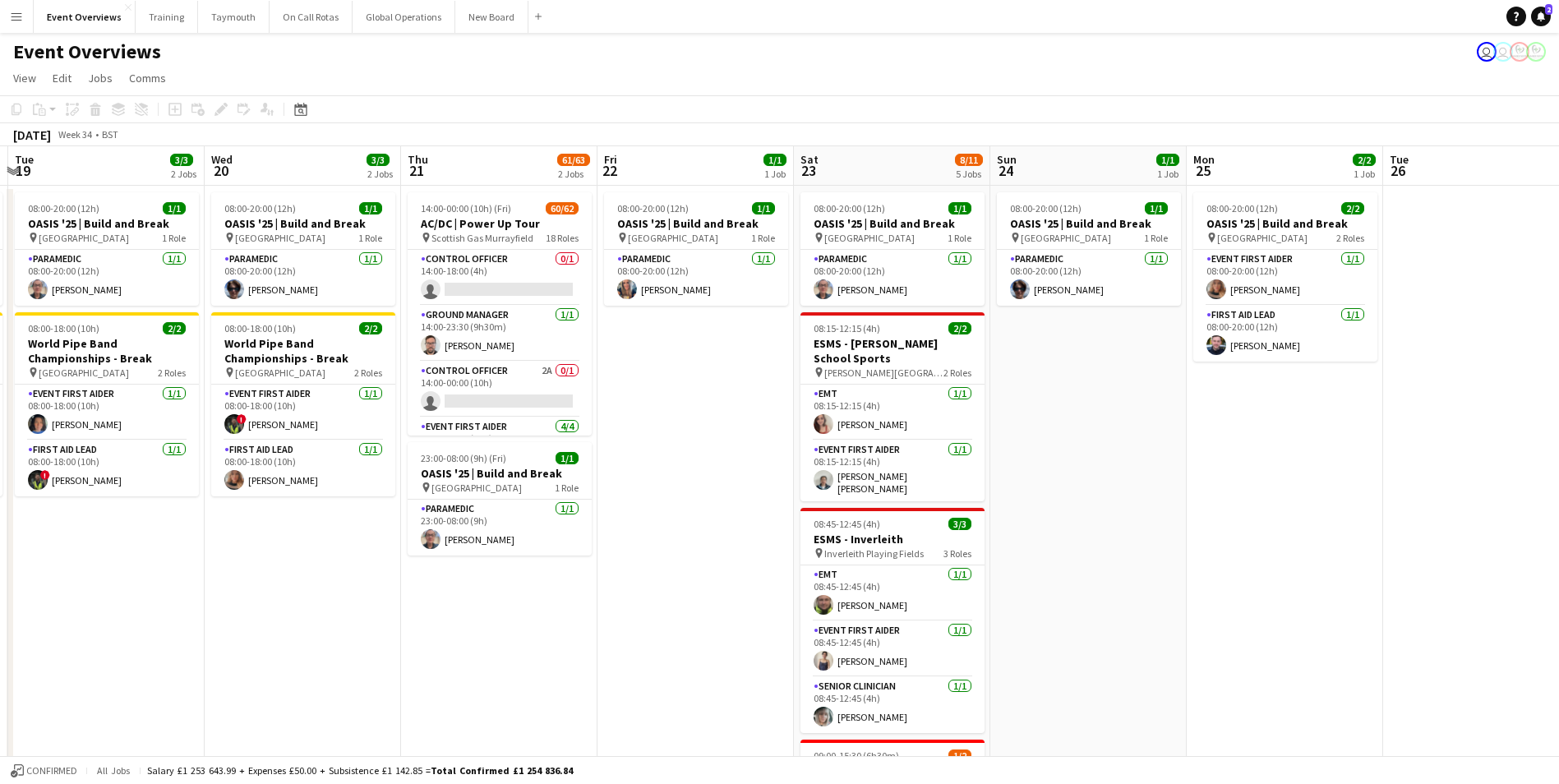
drag, startPoint x: 609, startPoint y: 499, endPoint x: 1067, endPoint y: 499, distance: 458.0
click at [1067, 499] on app-calendar-viewport "Sun 17 31/31 3 Jobs Mon 18 3/3 2 Jobs Tue 19 3/3 2 Jobs Wed 20 3/3 2 Jobs Thu 2…" at bounding box center [780, 704] width 1559 height 1116
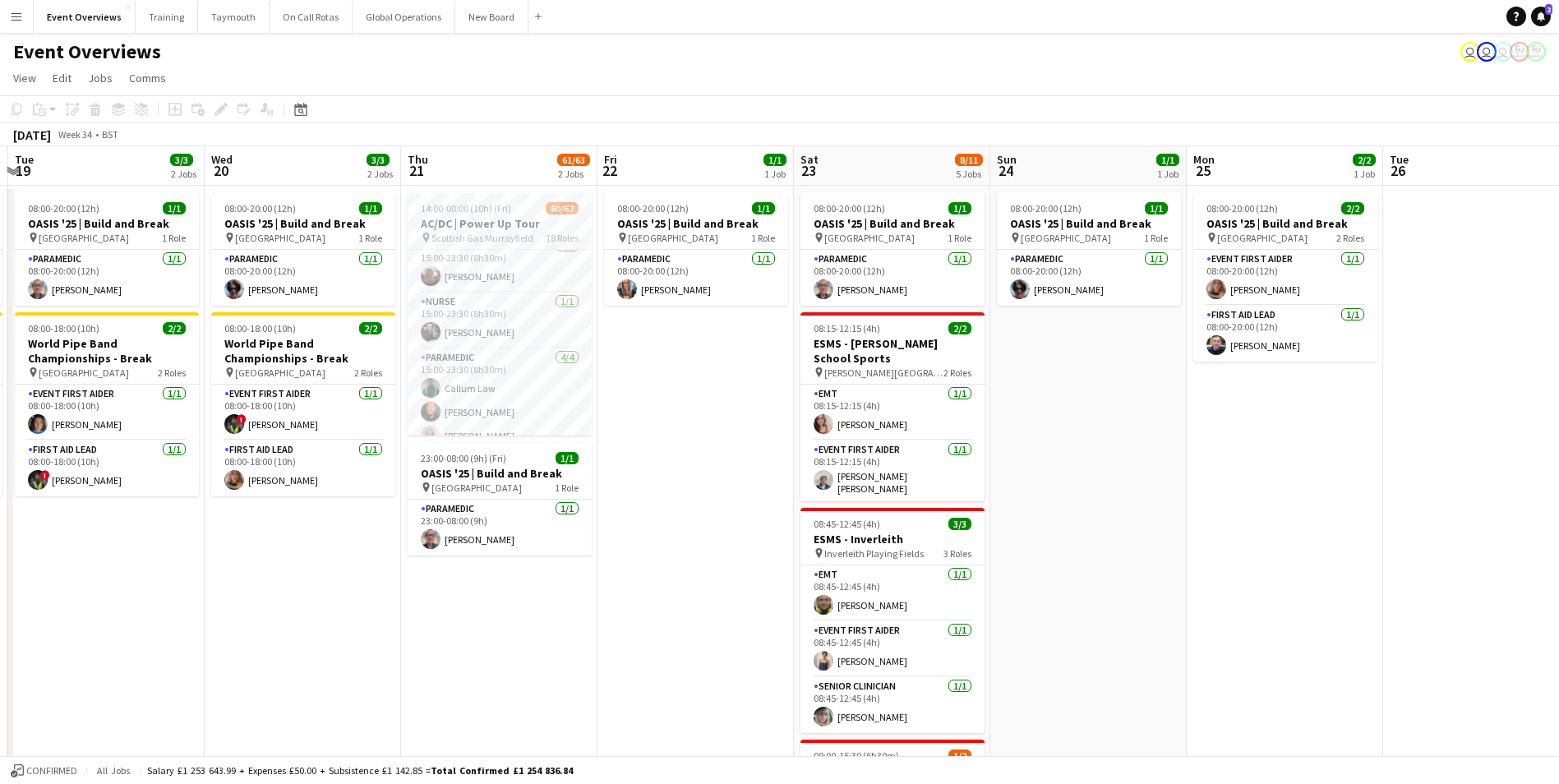
scroll to position [1642, 0]
click at [661, 433] on app-date-cell "08:00-20:00 (12h) 1/1 OASIS '25 | Build and Break pin [GEOGRAPHIC_DATA] 1 Role …" at bounding box center [696, 724] width 196 height 1076
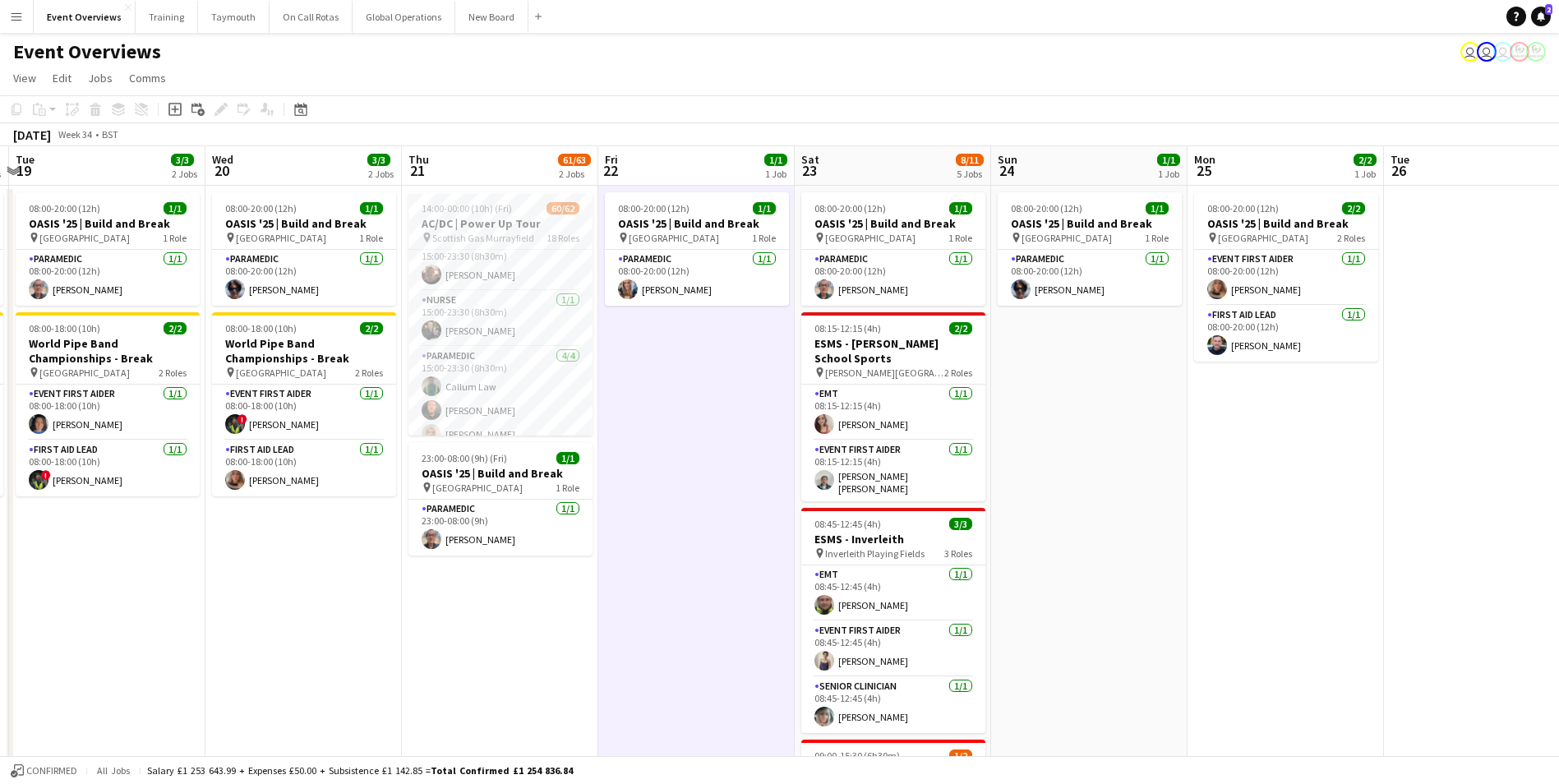
scroll to position [0, 383]
click at [1055, 462] on app-date-cell "08:00-20:00 (12h) 1/1 OASIS '25 | Build and Break pin [GEOGRAPHIC_DATA] 1 Role …" at bounding box center [1090, 724] width 196 height 1076
